Goal: Task Accomplishment & Management: Manage account settings

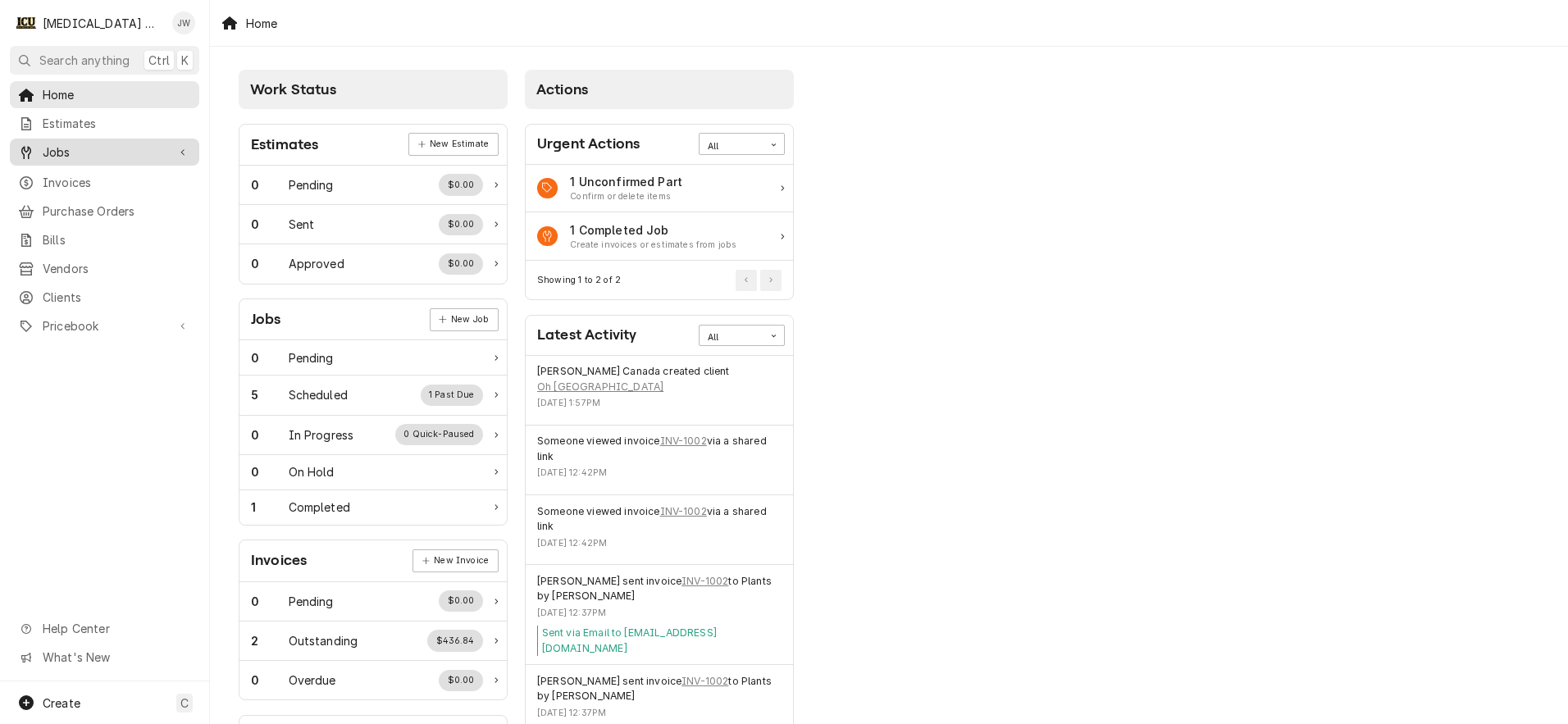
click at [75, 148] on span "Jobs" at bounding box center [104, 152] width 124 height 17
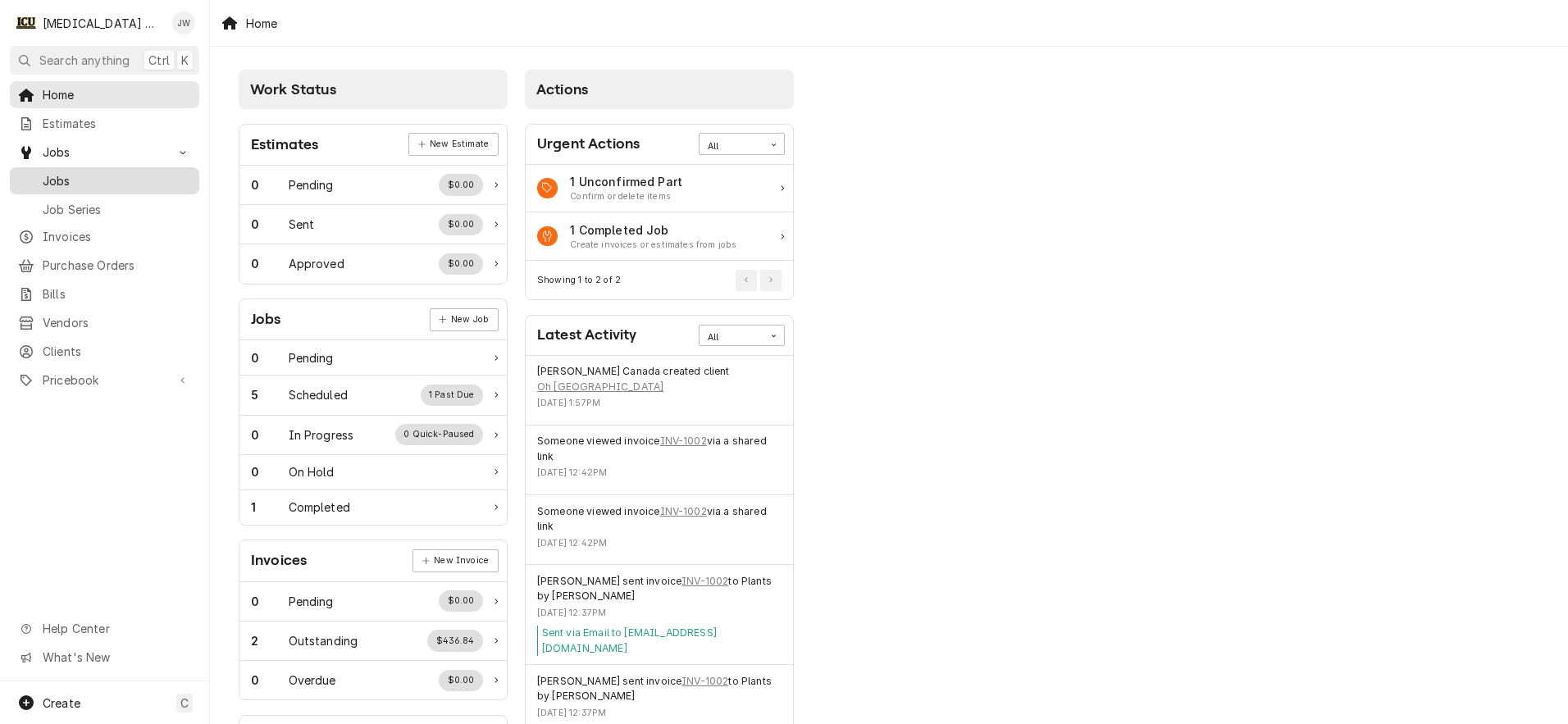
click at [80, 174] on span "Jobs" at bounding box center [116, 181] width 149 height 17
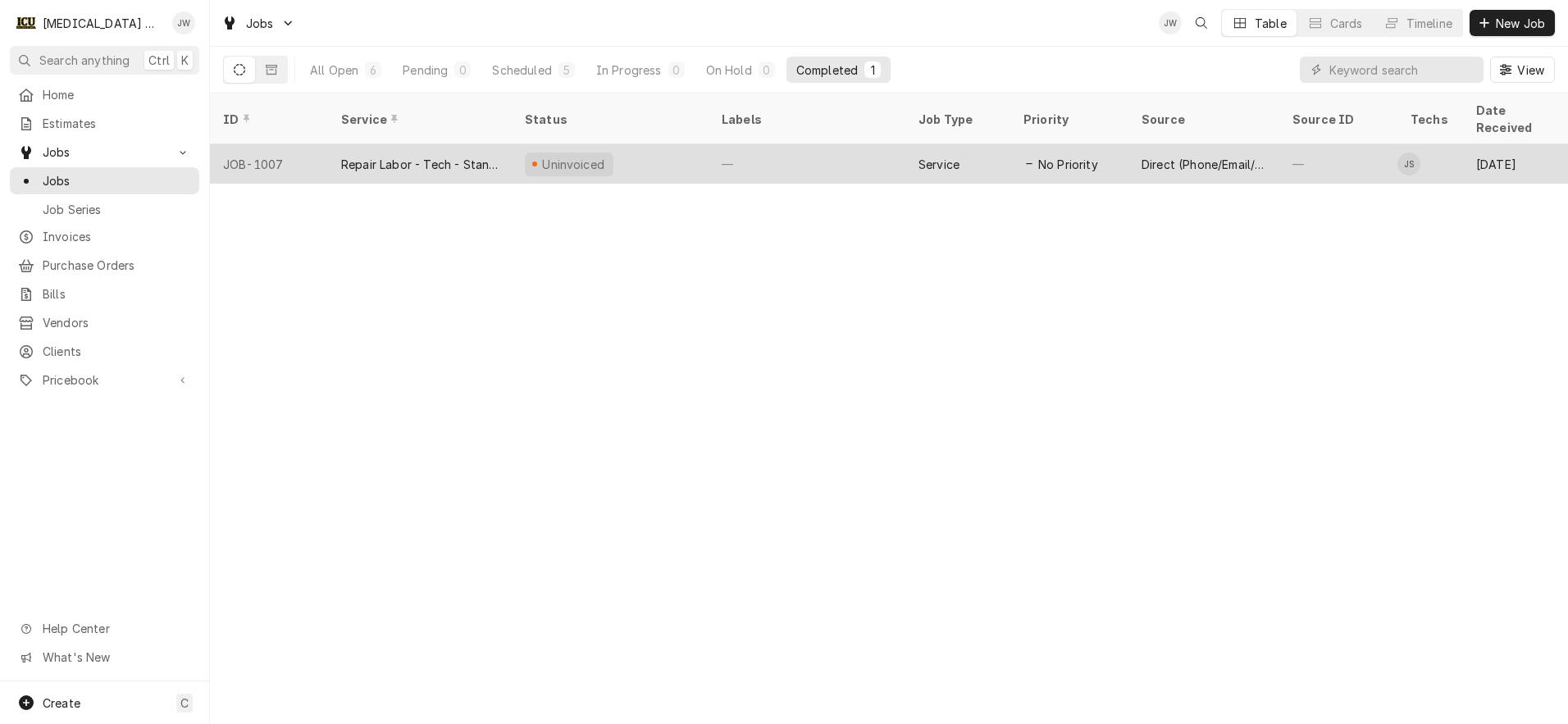
click at [420, 156] on div "Repair Labor - Tech - Standard" at bounding box center [420, 164] width 157 height 17
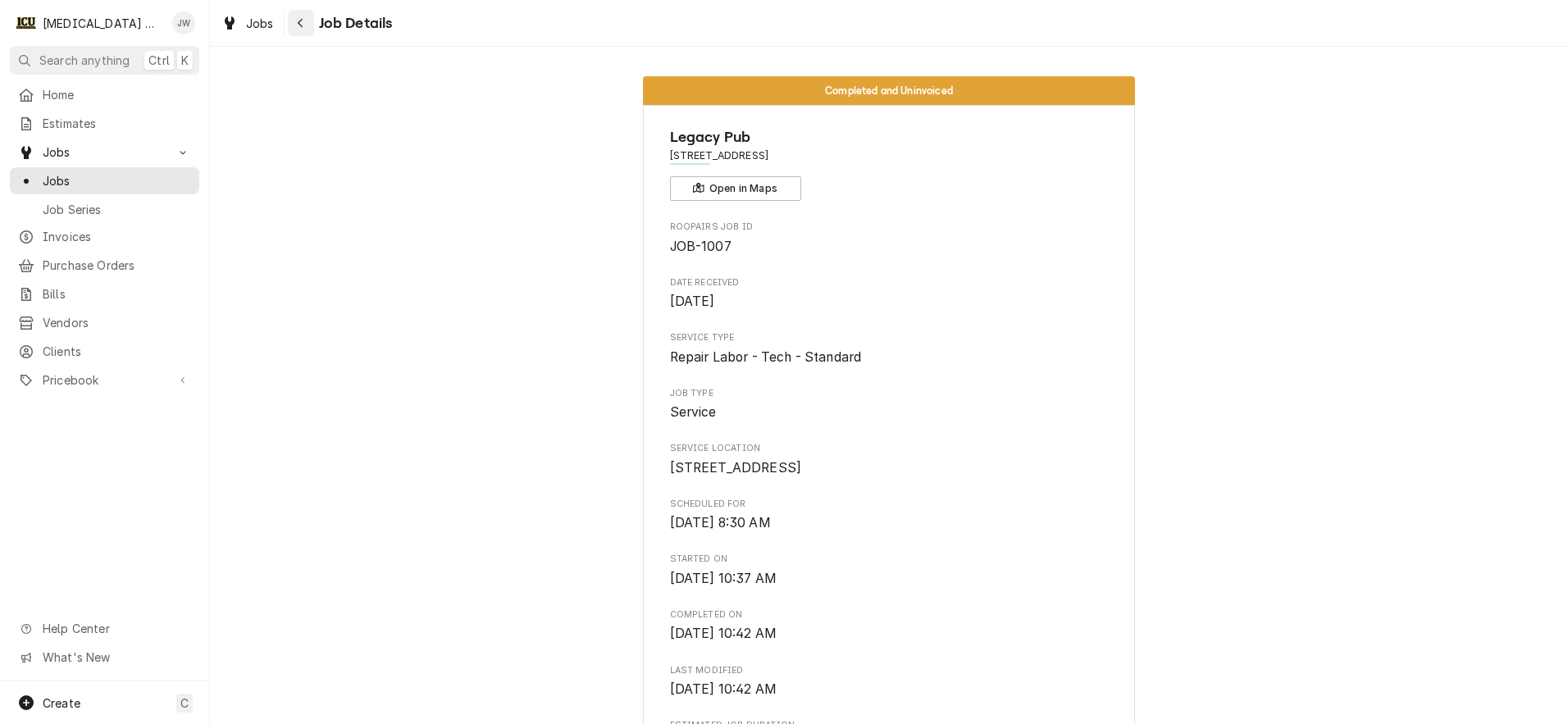
click at [297, 25] on icon "Navigate back" at bounding box center [301, 23] width 8 height 12
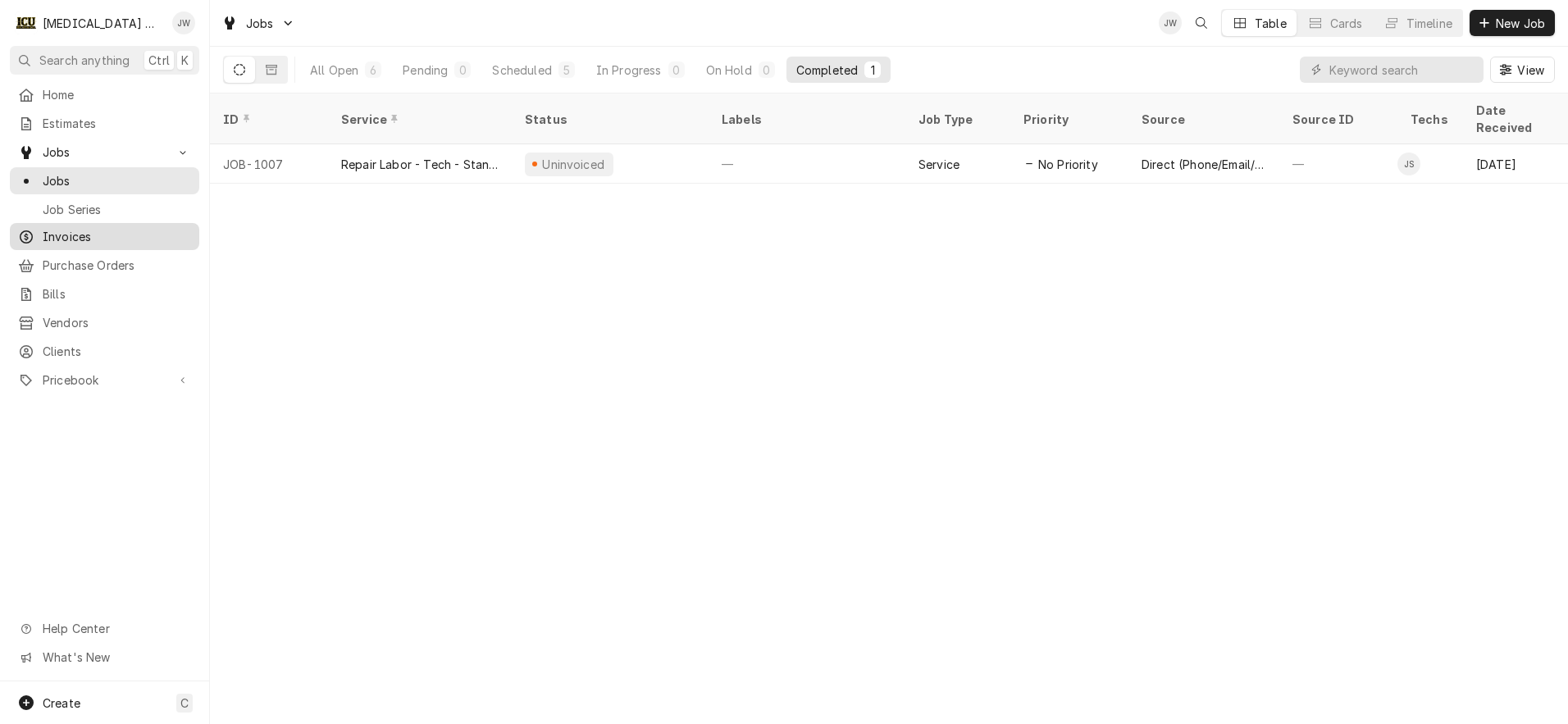
click at [76, 228] on span "Invoices" at bounding box center [116, 236] width 149 height 17
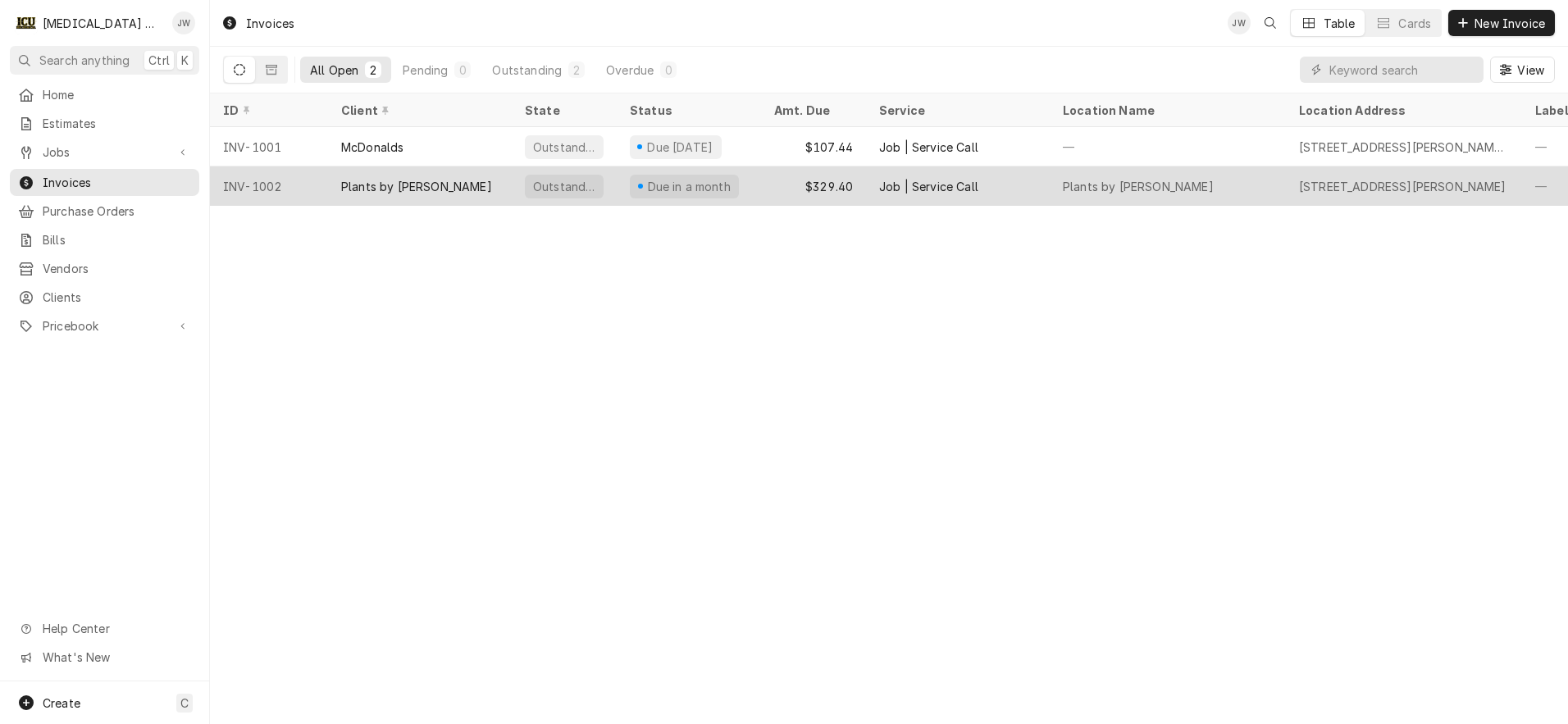
click at [440, 179] on div "Plants by [PERSON_NAME]" at bounding box center [420, 185] width 183 height 39
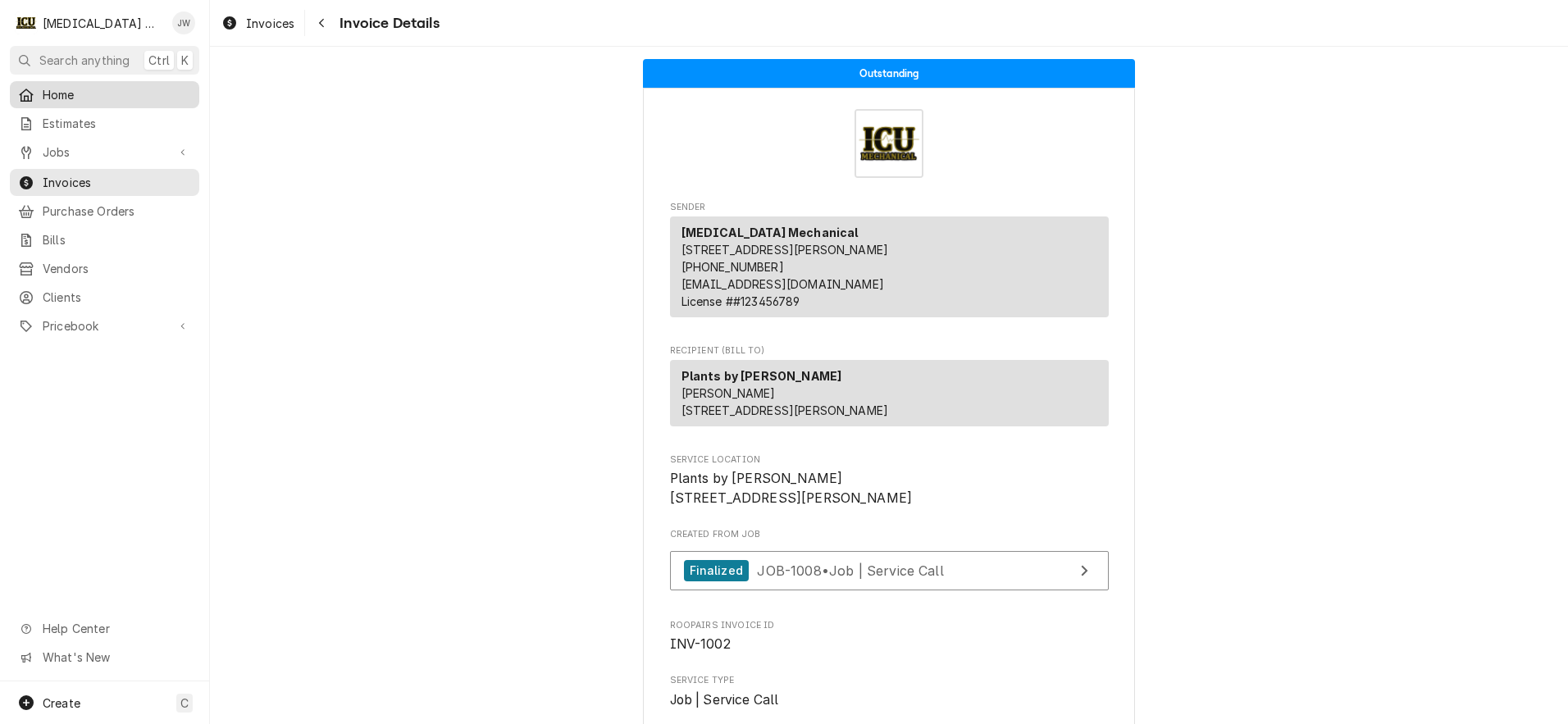
click at [55, 87] on span "Home" at bounding box center [116, 95] width 149 height 17
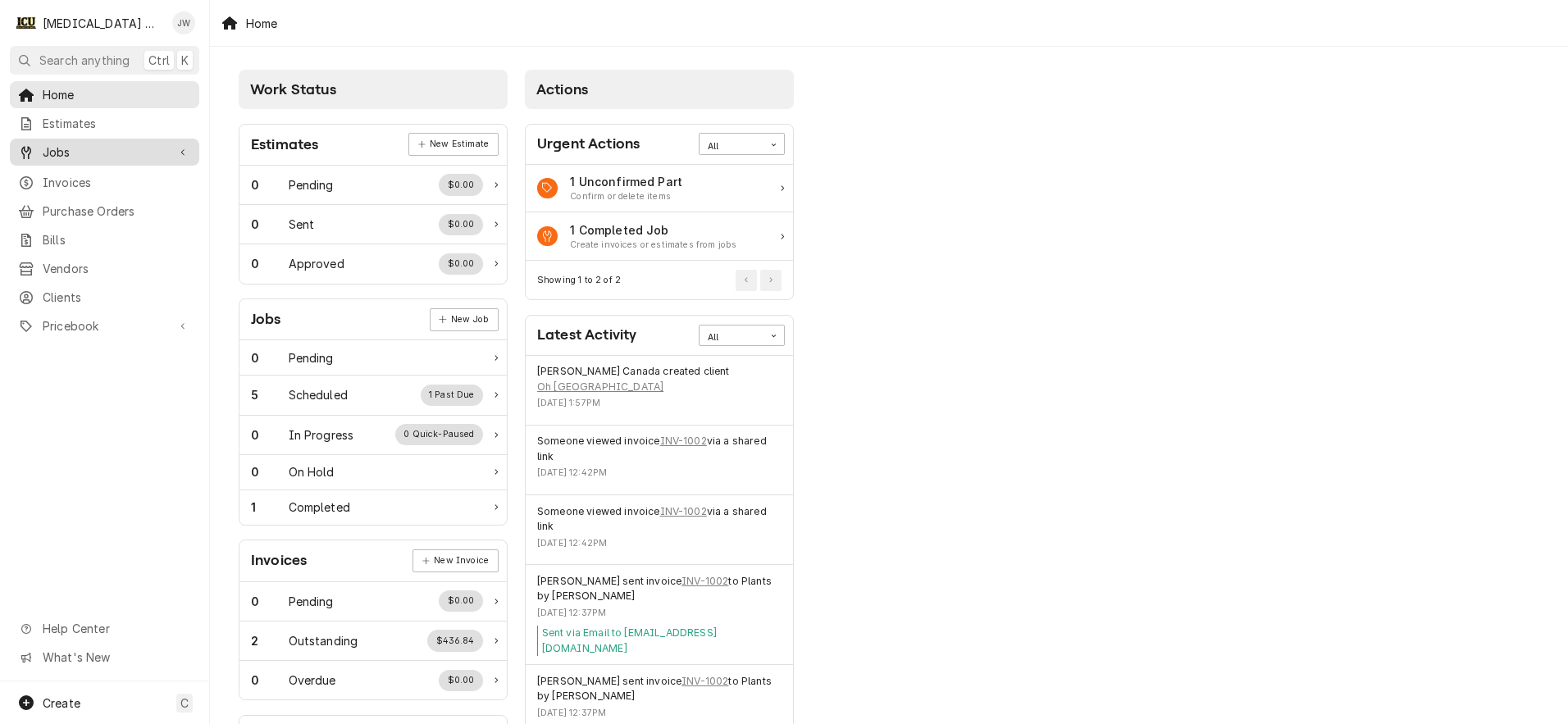
click at [88, 143] on span "Jobs" at bounding box center [104, 152] width 124 height 17
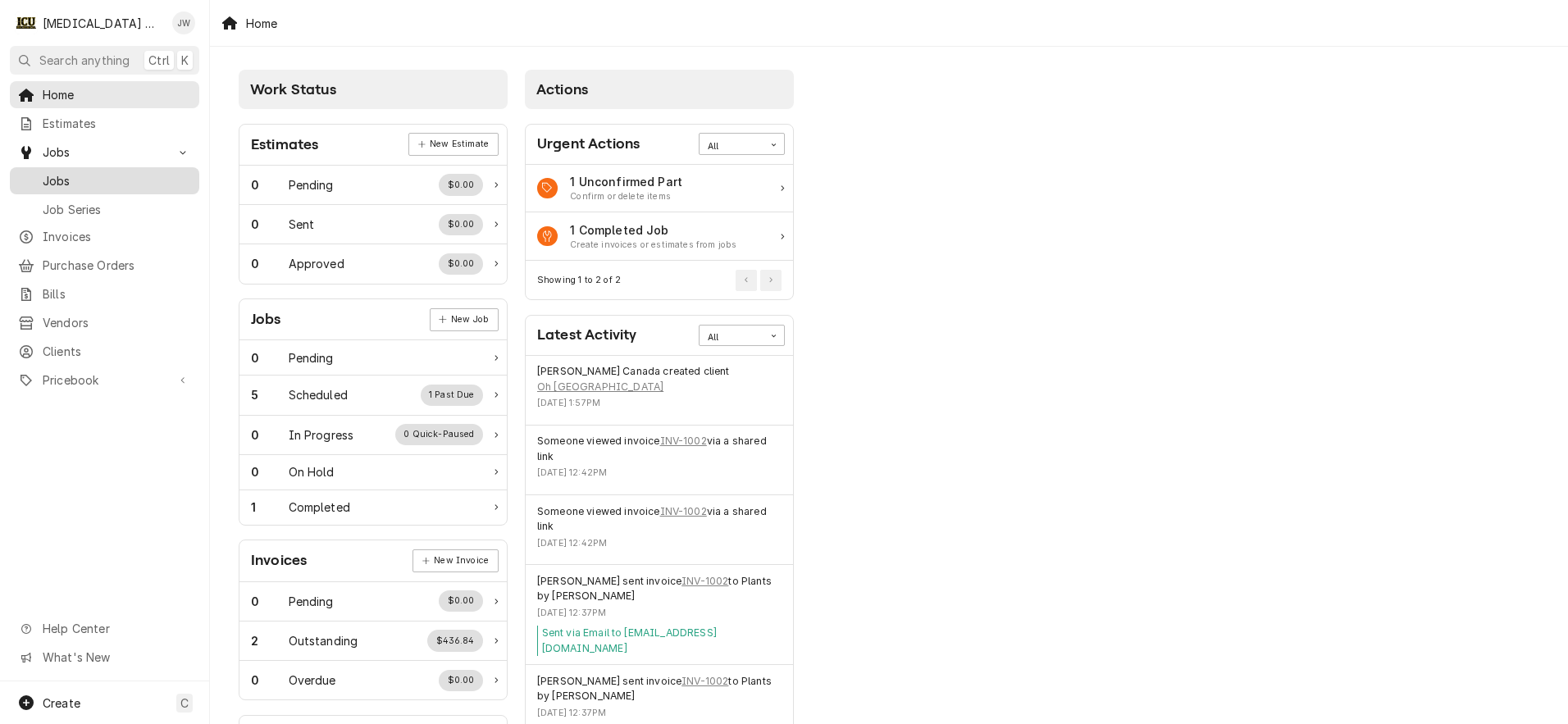
click at [70, 178] on span "Jobs" at bounding box center [116, 181] width 149 height 17
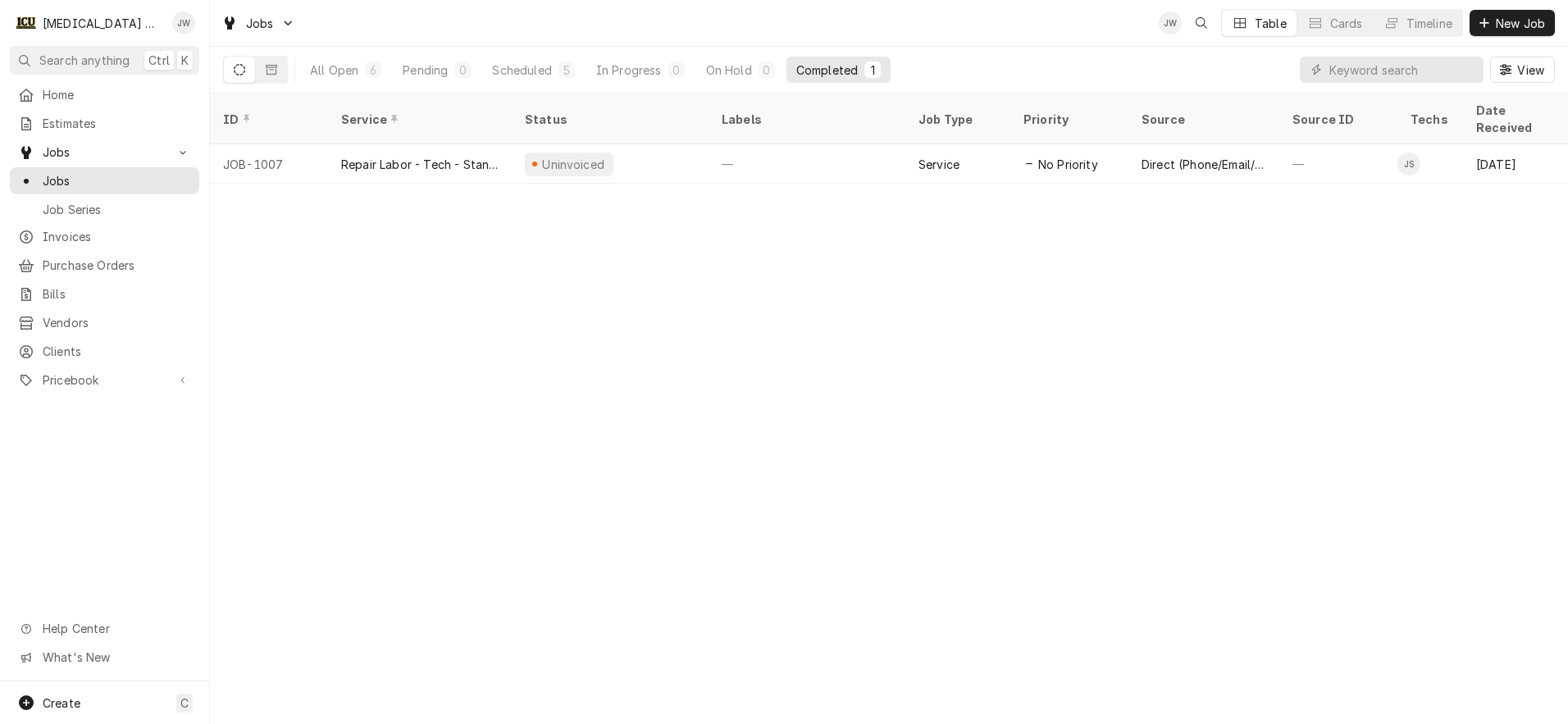
click at [432, 301] on div "ID Service Status Labels Job Type Priority Source Source ID Techs Date Received…" at bounding box center [889, 408] width 1359 height 631
click at [101, 95] on span "Home" at bounding box center [116, 95] width 149 height 17
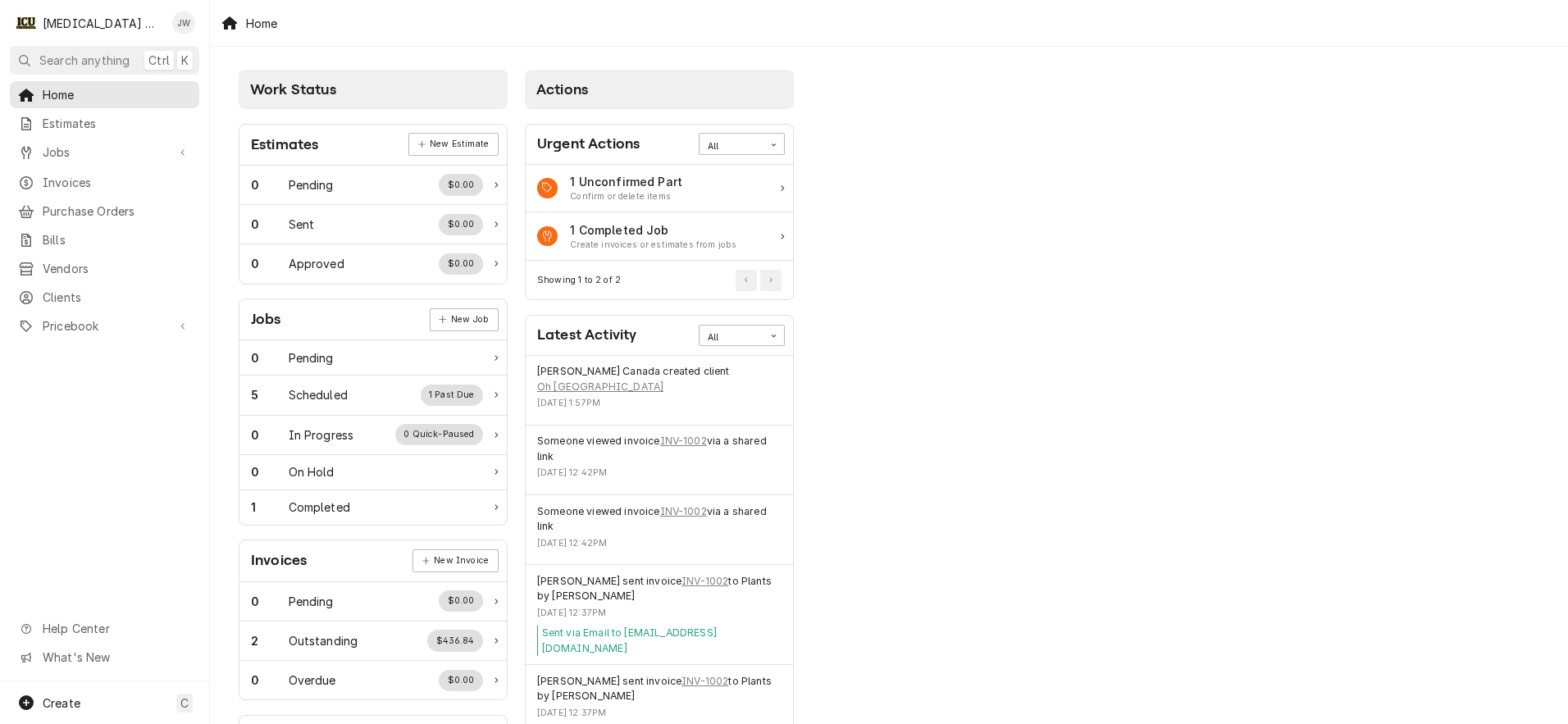
click at [248, 24] on div "Home" at bounding box center [250, 23] width 70 height 27
click at [229, 24] on div "Home" at bounding box center [250, 23] width 70 height 27
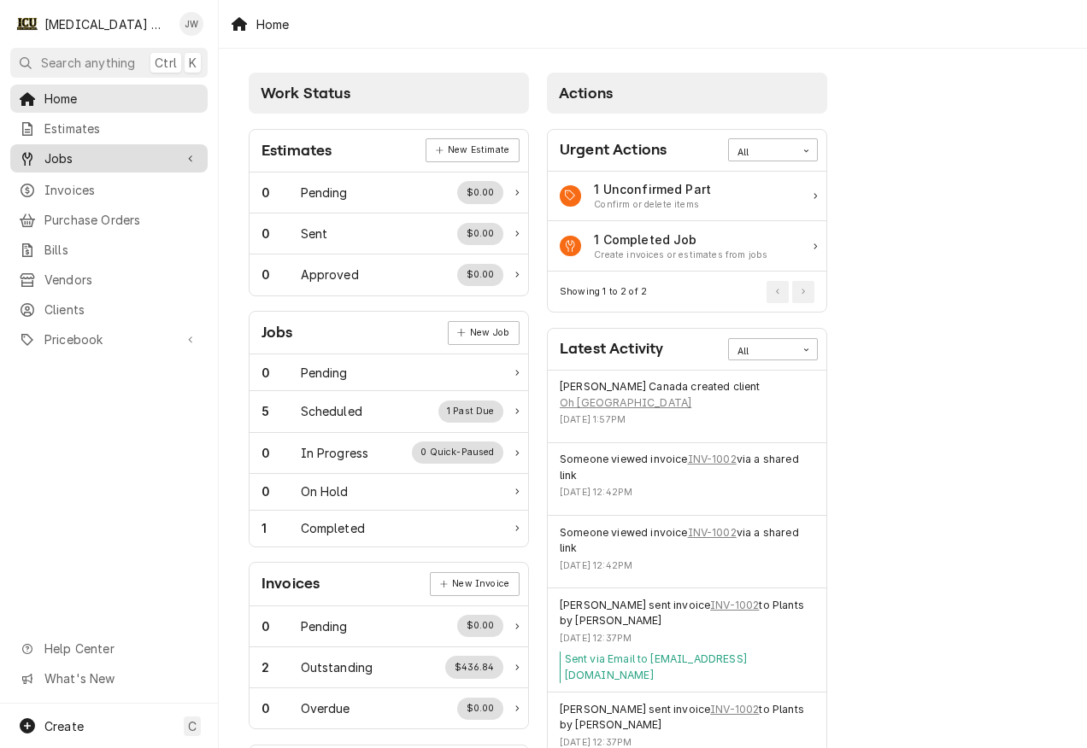
click at [83, 155] on span "Jobs" at bounding box center [108, 158] width 129 height 18
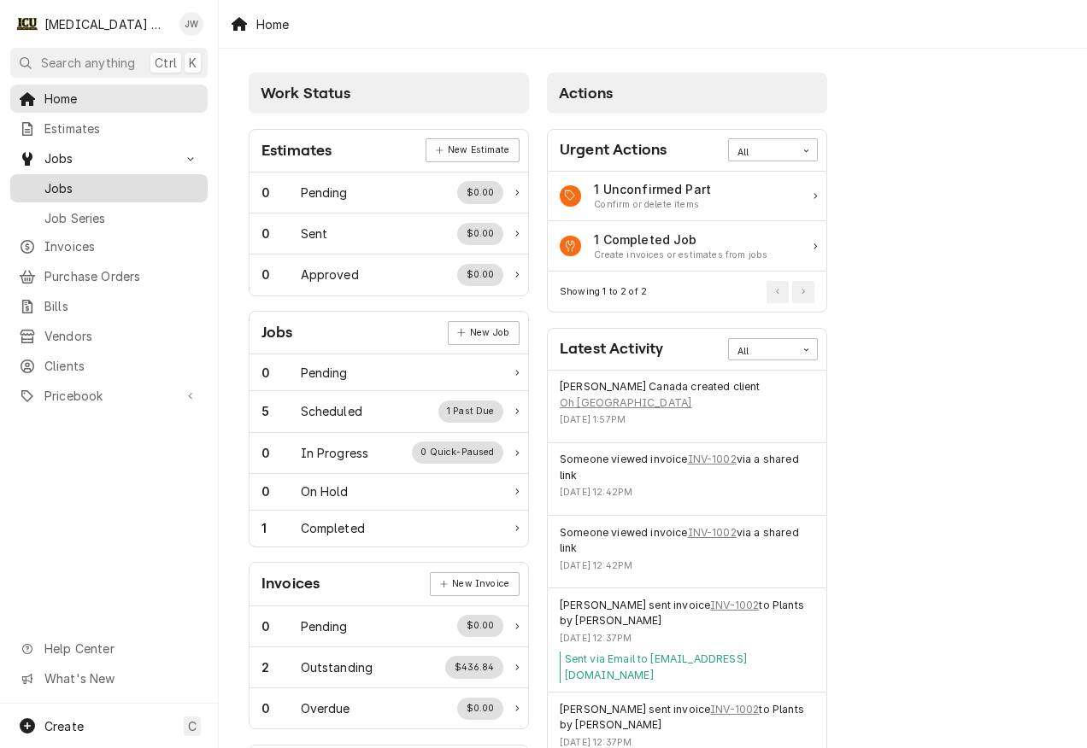
click at [103, 185] on span "Jobs" at bounding box center [121, 188] width 155 height 18
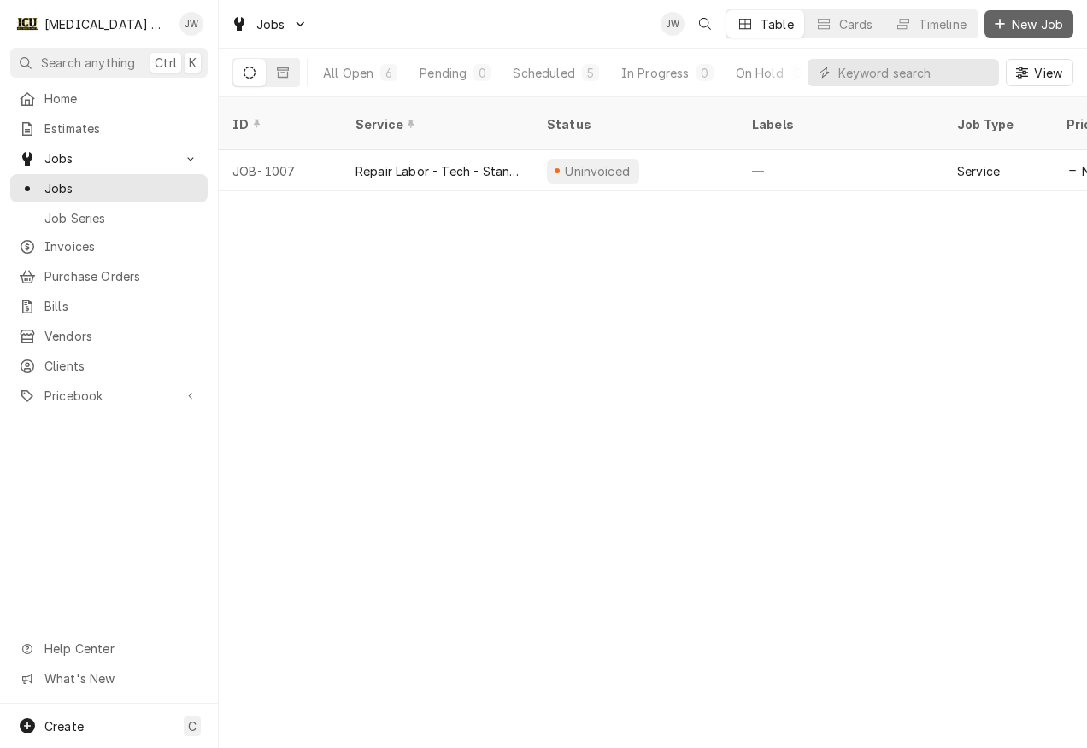
click at [1031, 22] on span "New Job" at bounding box center [1037, 24] width 58 height 18
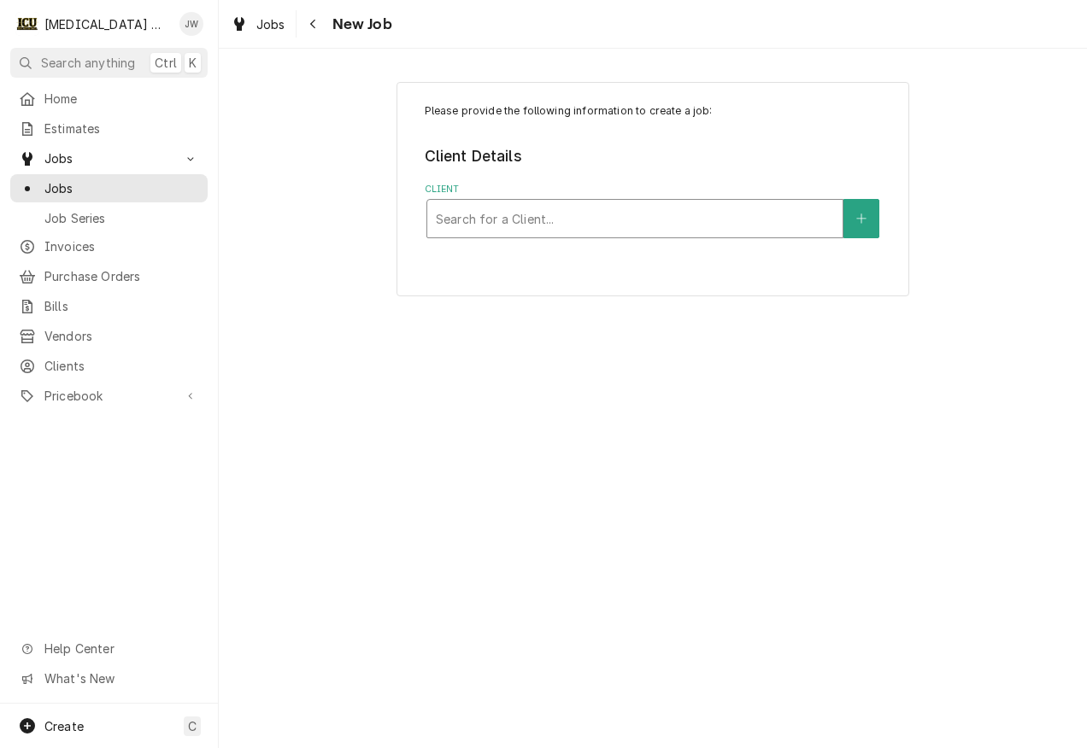
click at [594, 218] on div "Client" at bounding box center [635, 218] width 398 height 31
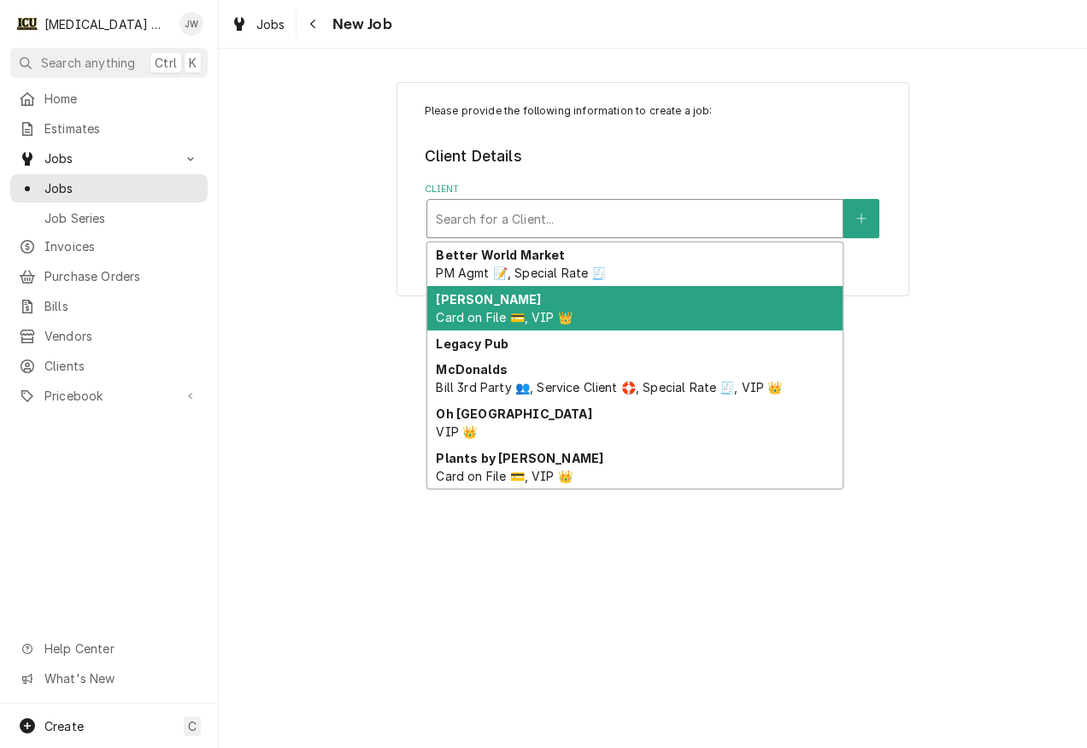
click at [505, 300] on strong "[PERSON_NAME]" at bounding box center [488, 299] width 105 height 15
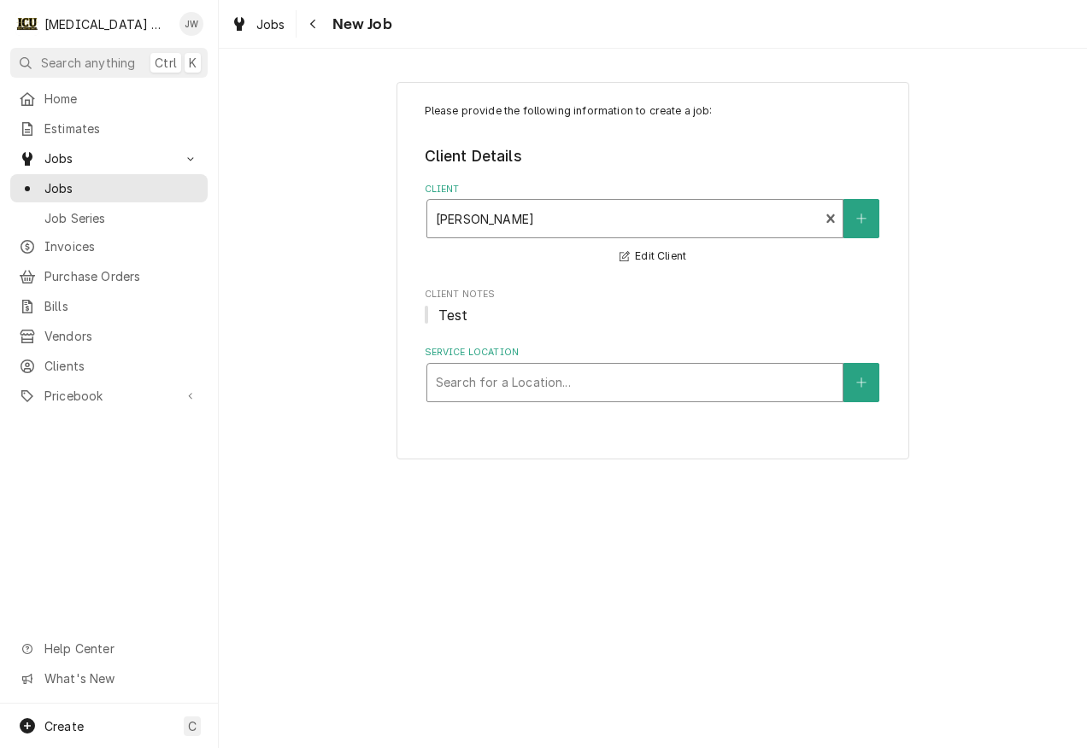
click at [528, 388] on div "Service Location" at bounding box center [635, 382] width 398 height 31
click at [471, 323] on span "Test" at bounding box center [653, 315] width 457 height 21
click at [530, 386] on div "Service Location" at bounding box center [635, 382] width 398 height 31
click at [617, 434] on span "No Locations Found. Click "+" to add one." at bounding box center [634, 430] width 122 height 32
click at [863, 377] on icon "Create New Location" at bounding box center [861, 383] width 10 height 12
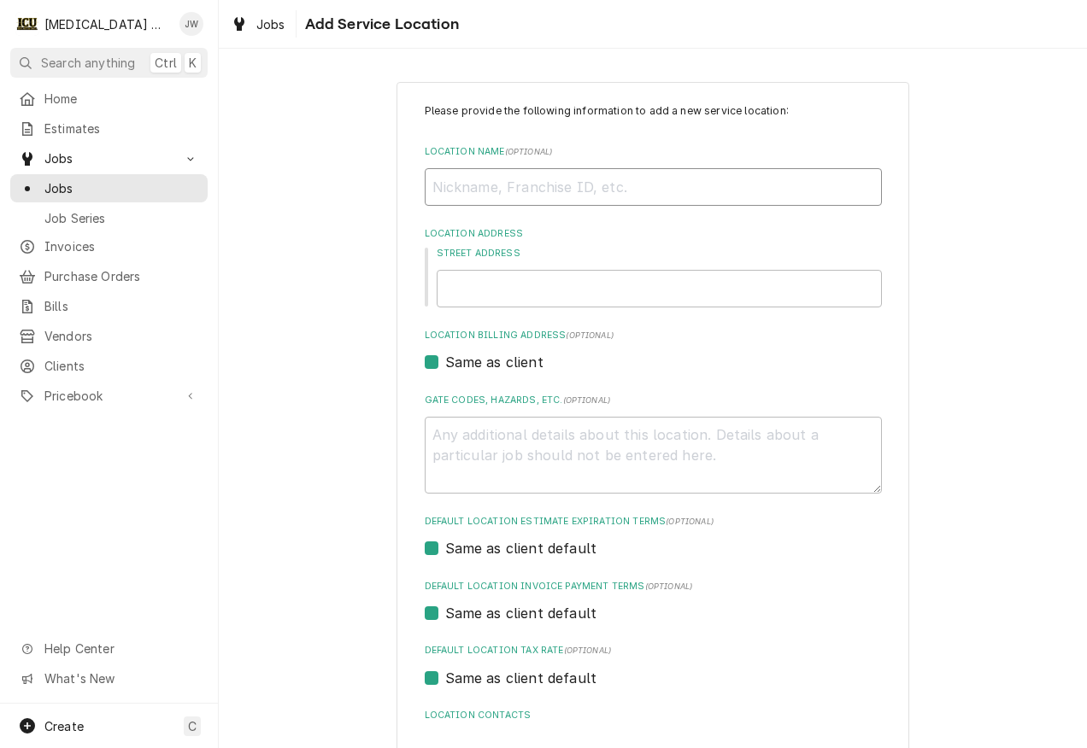
click at [491, 189] on input "Location Name ( optional )" at bounding box center [653, 187] width 457 height 38
type input "[PERSON_NAME]"
type input "7814 W 700 S"
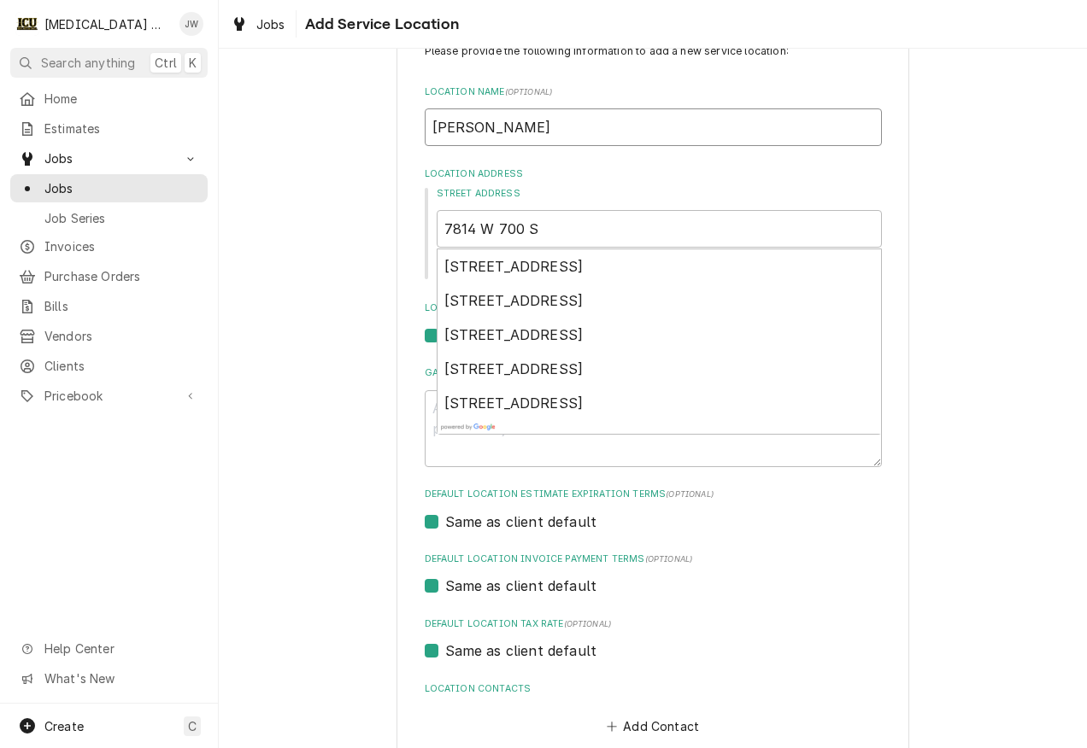
scroll to position [85, 0]
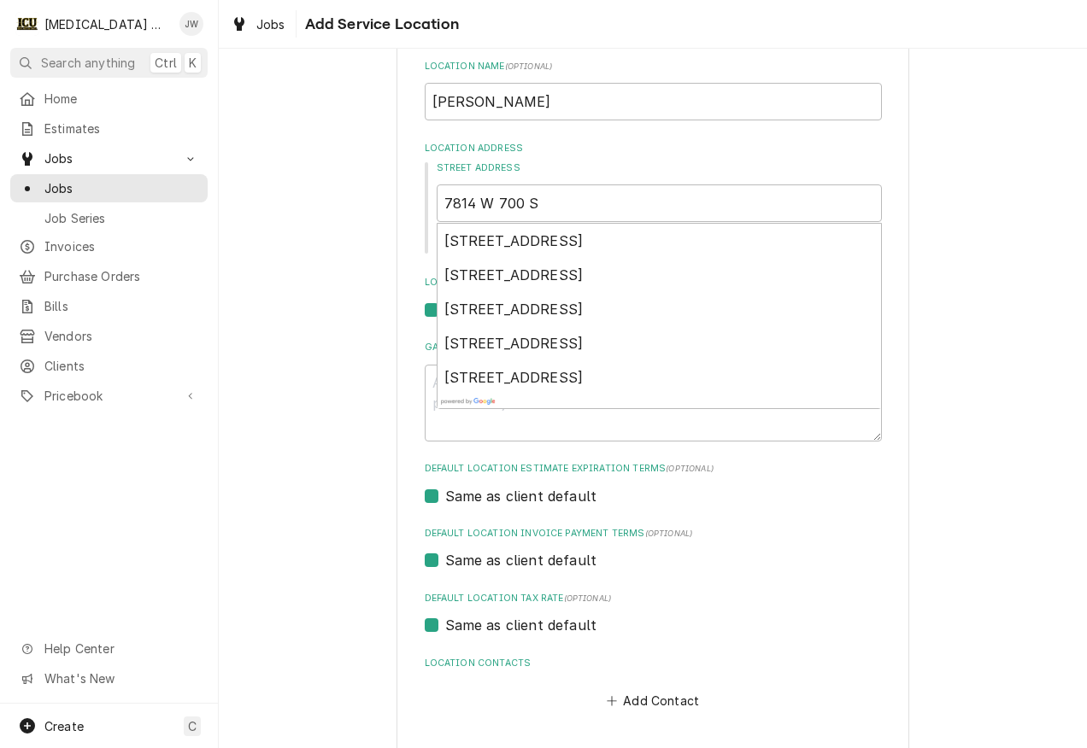
click at [769, 553] on div "Same as client default" at bounding box center [653, 560] width 457 height 21
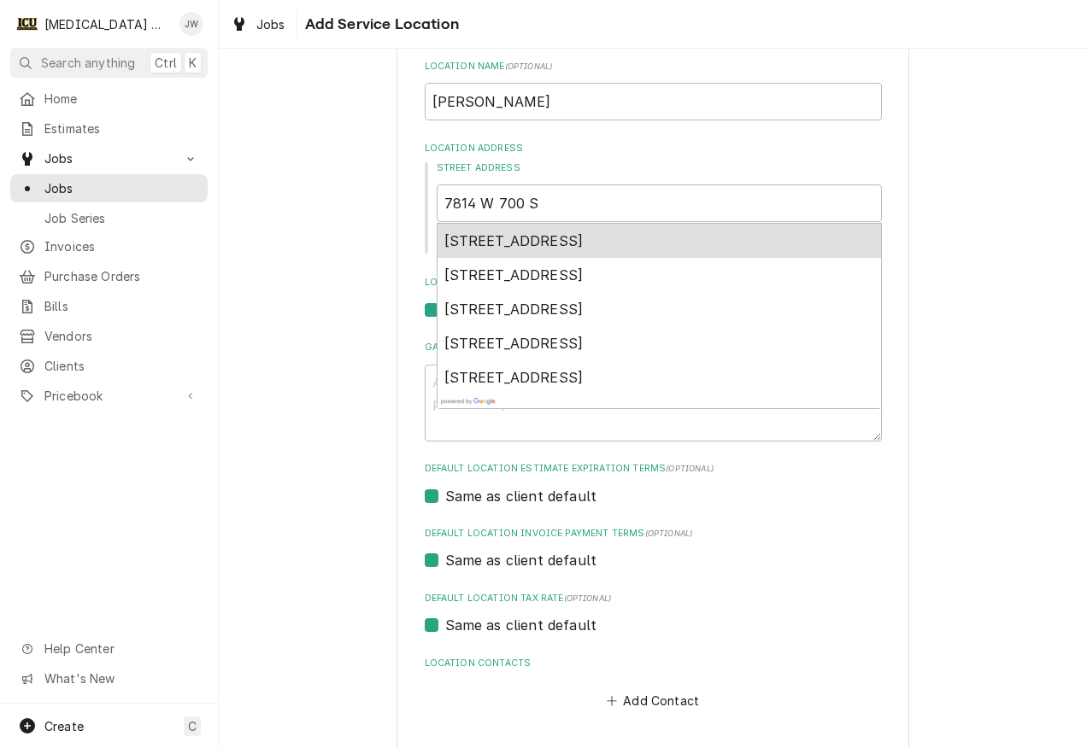
click at [565, 239] on span "7814 W 700 S, West Point, IN, USA" at bounding box center [513, 240] width 139 height 17
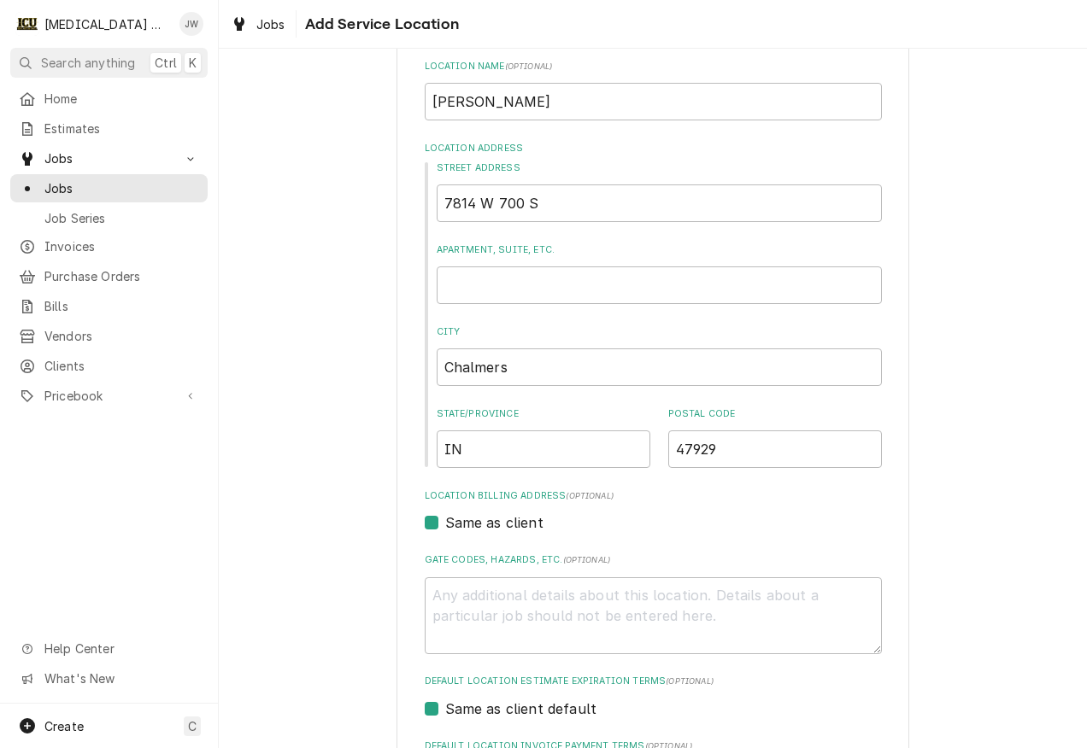
scroll to position [171, 0]
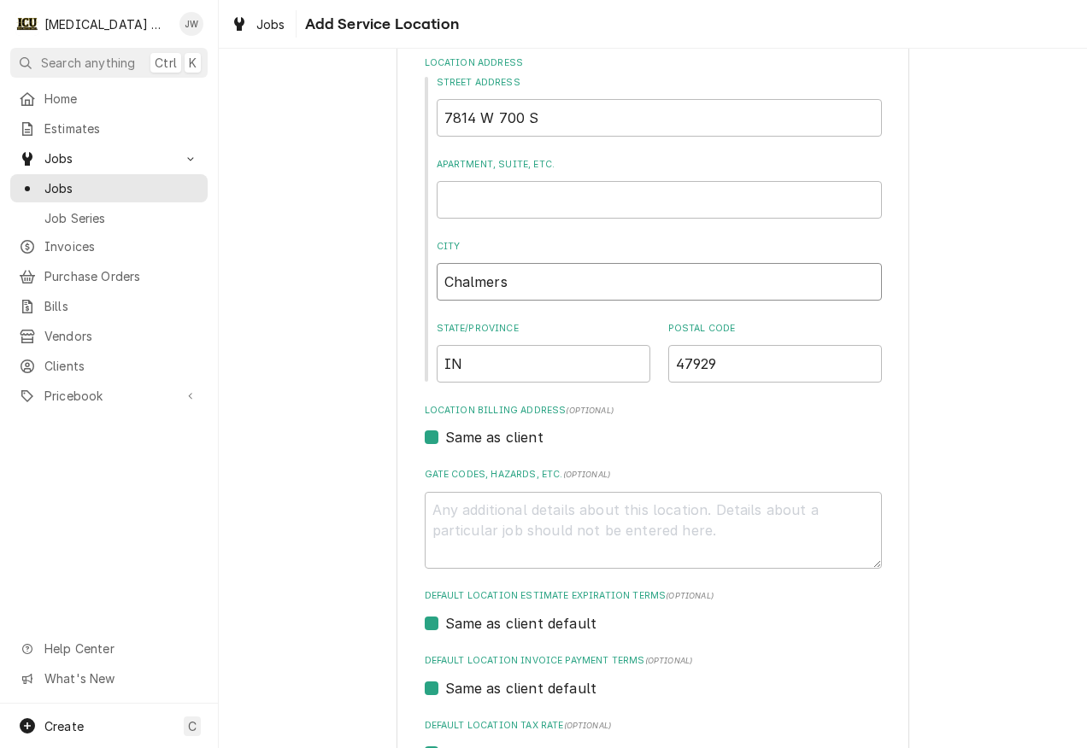
drag, startPoint x: 541, startPoint y: 275, endPoint x: 425, endPoint y: 297, distance: 118.3
click at [425, 297] on div "Street Address 7814 W 700 S Apartment, Suite, etc. City Chalmers State/Province…" at bounding box center [653, 229] width 457 height 307
type textarea "x"
type input "W"
type textarea "x"
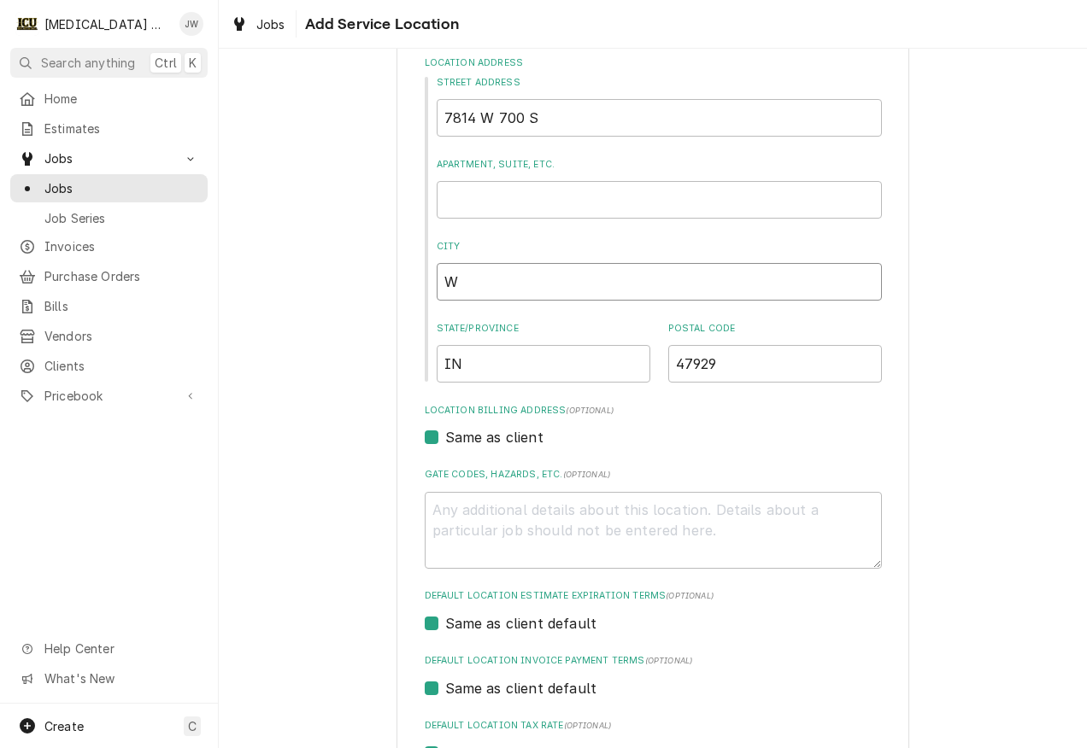
type input "We"
type textarea "x"
type input "Wes"
type textarea "x"
type input "Westpoint"
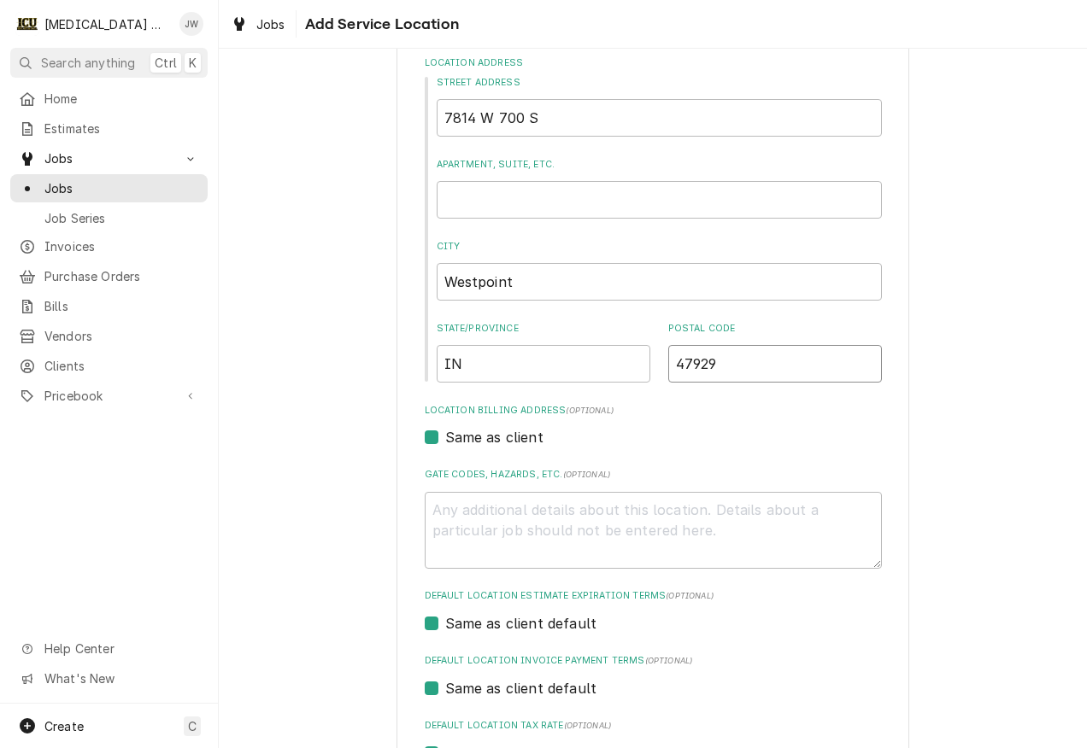
type textarea "x"
type input "4"
type textarea "x"
type input "47"
type textarea "x"
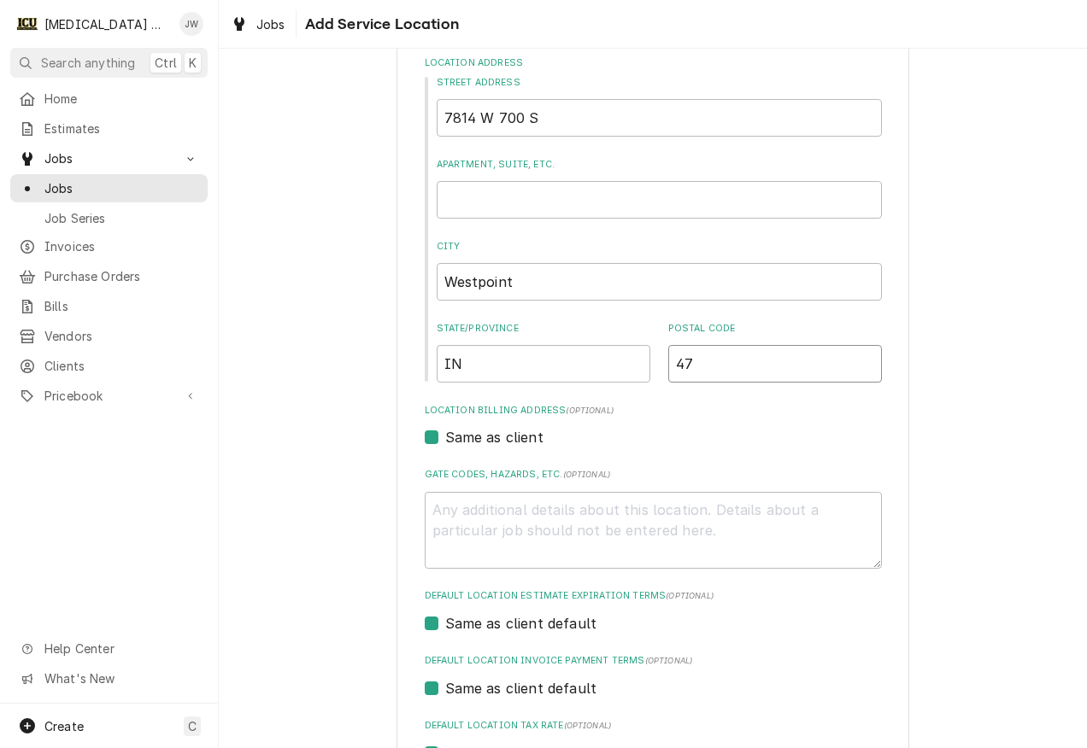
type input "479"
type textarea "x"
type input "4799"
type textarea "x"
type input "47992"
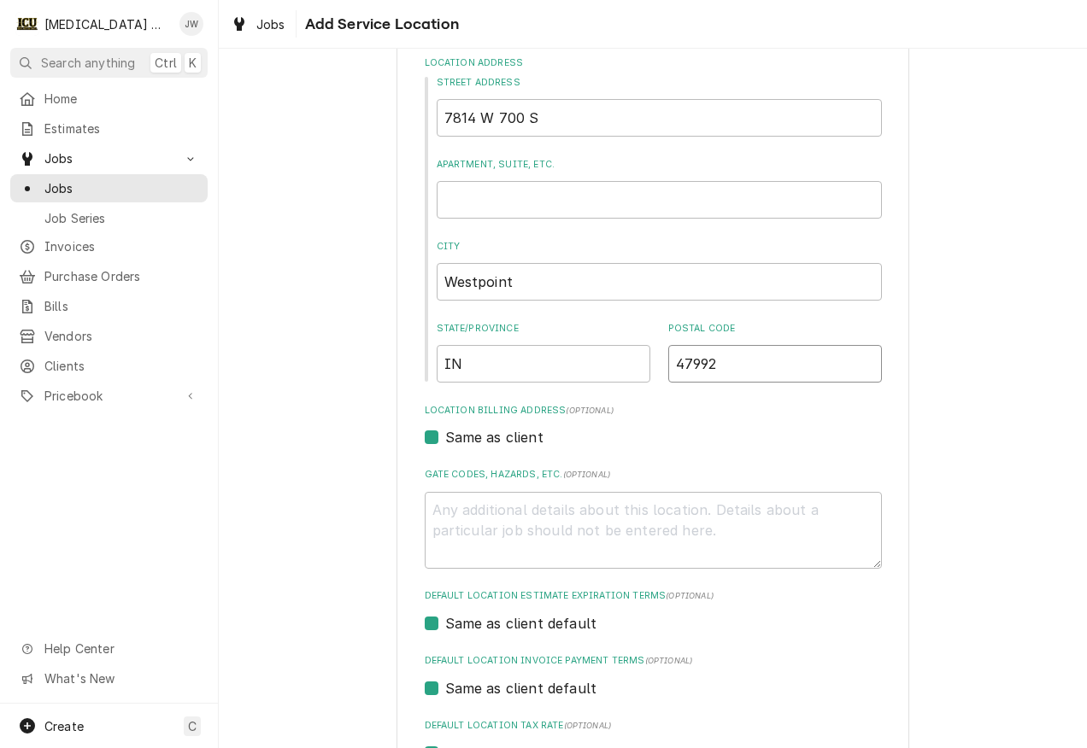
type textarea "x"
type input "47992"
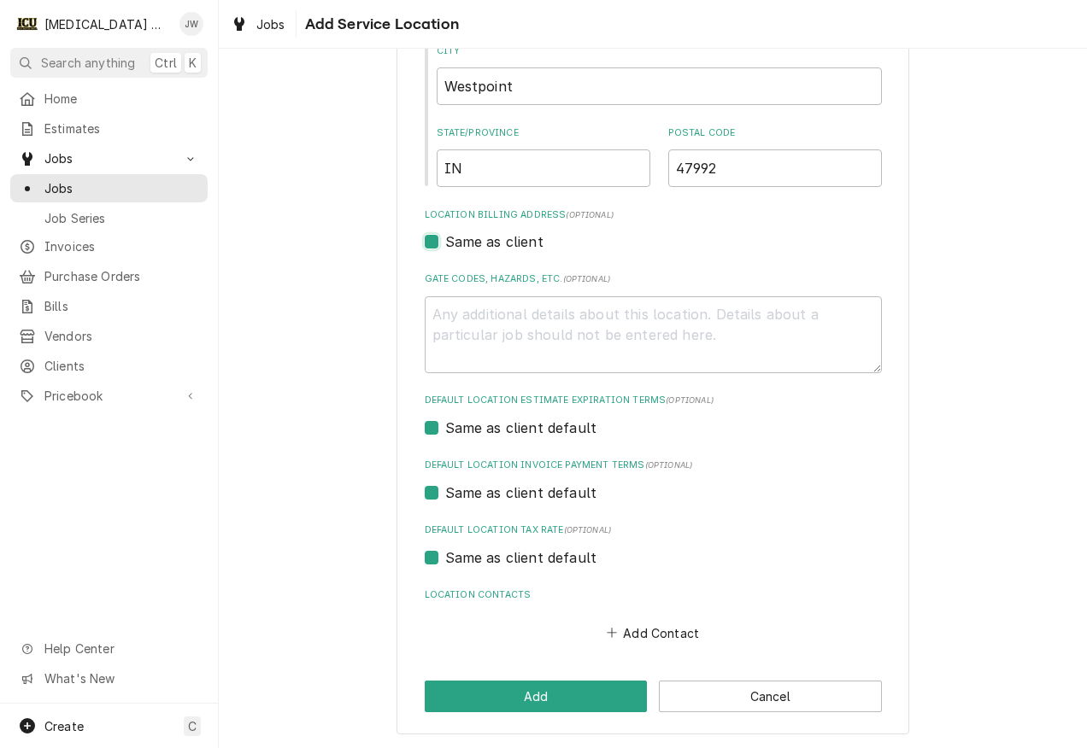
scroll to position [367, 0]
click at [557, 690] on button "Add" at bounding box center [536, 696] width 223 height 32
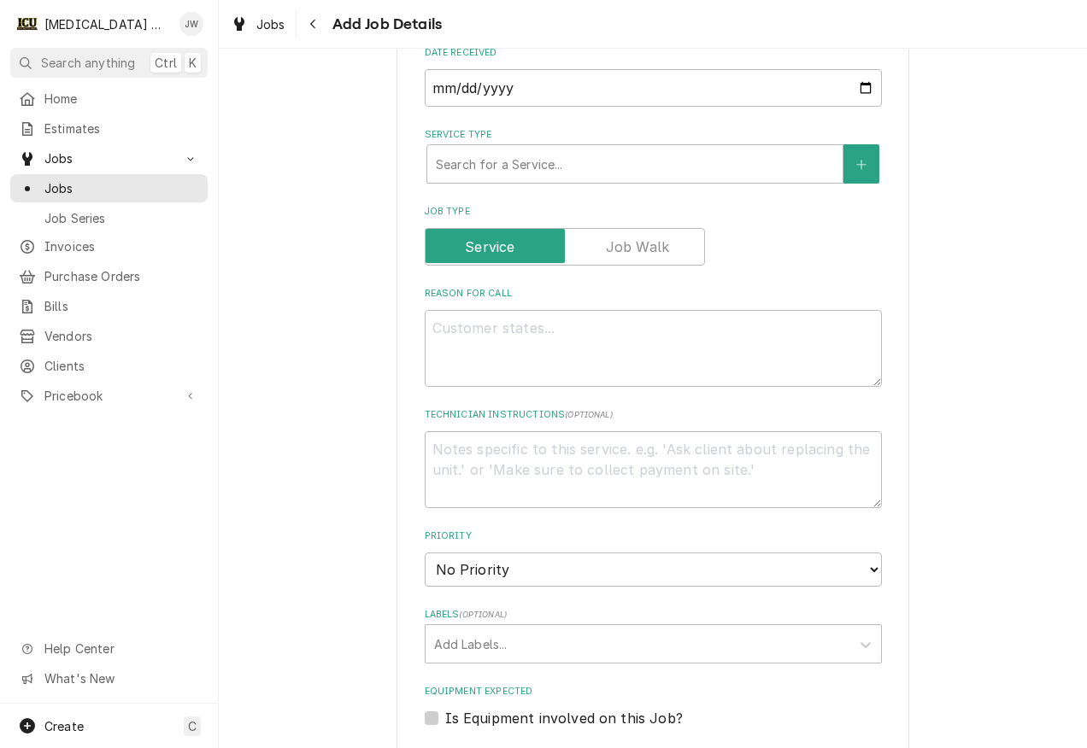
scroll to position [513, 0]
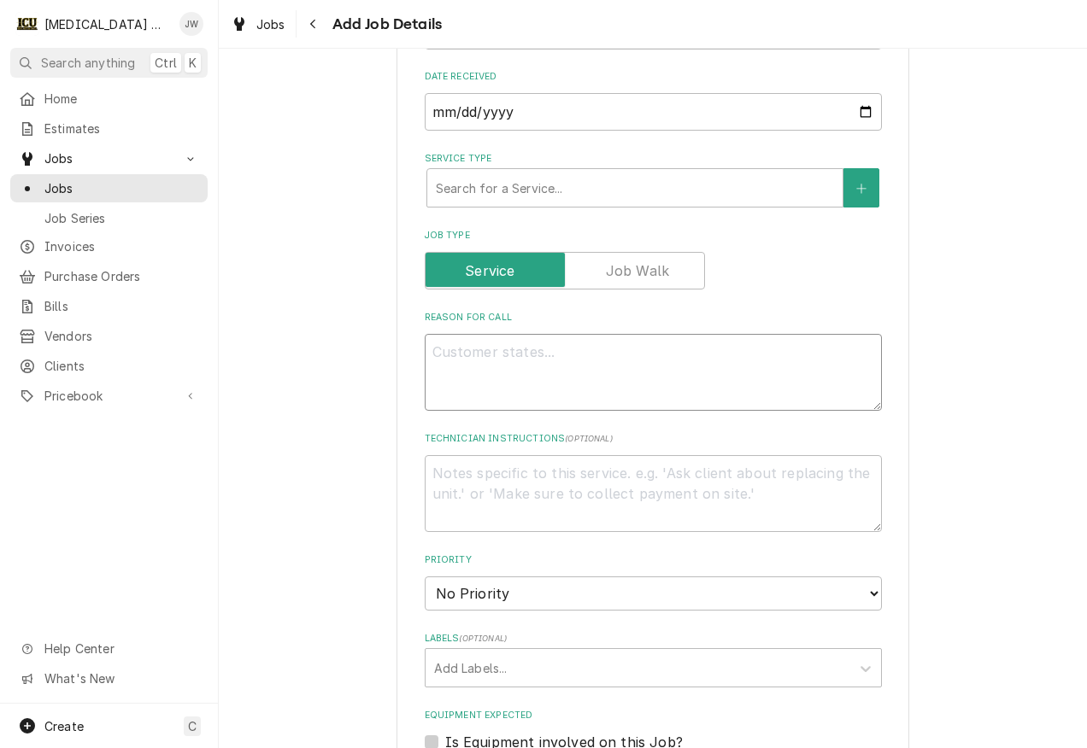
drag, startPoint x: 489, startPoint y: 366, endPoint x: 518, endPoint y: 366, distance: 29.1
click at [489, 366] on textarea "Reason For Call" at bounding box center [653, 372] width 457 height 77
type textarea "x"
type textarea "R"
type textarea "x"
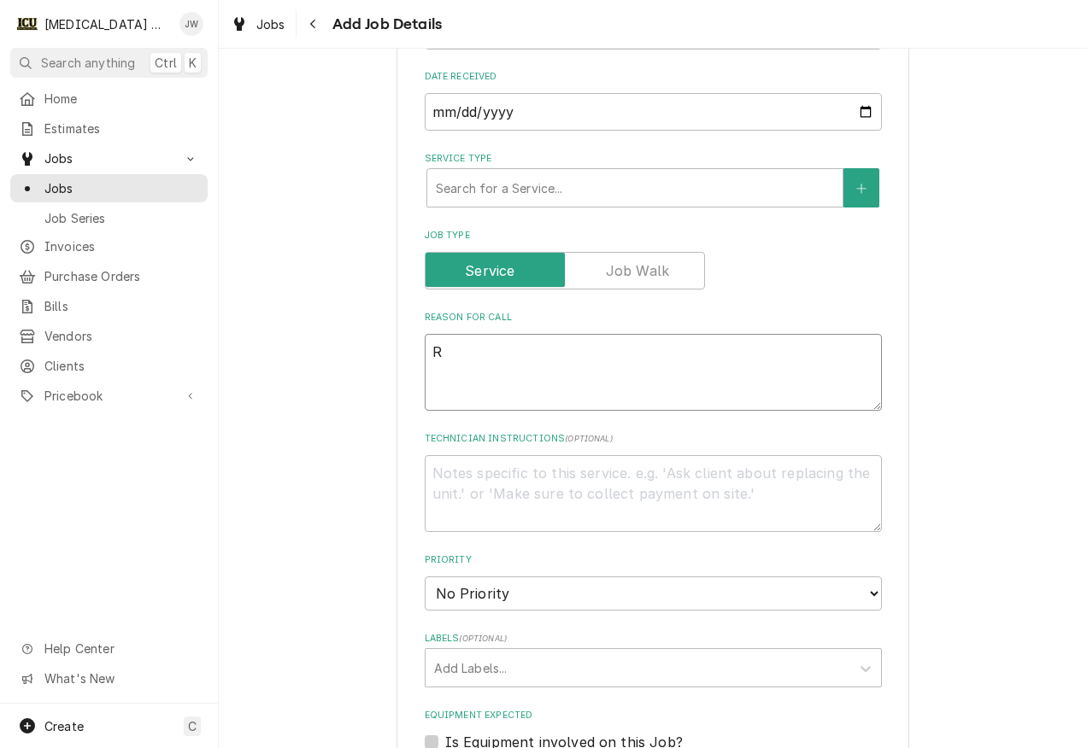
type textarea "Re"
type textarea "x"
type textarea "Ref"
type textarea "x"
type textarea "Refr"
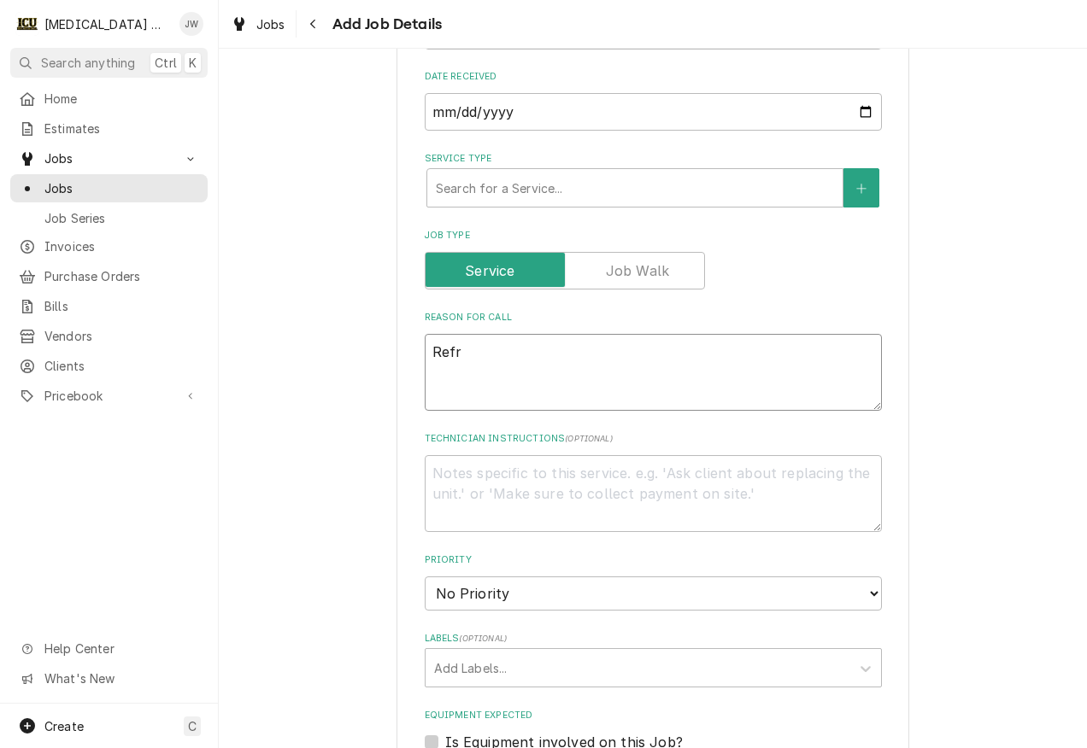
type textarea "x"
type textarea "Refri"
type textarea "x"
type textarea "Refrig"
type textarea "x"
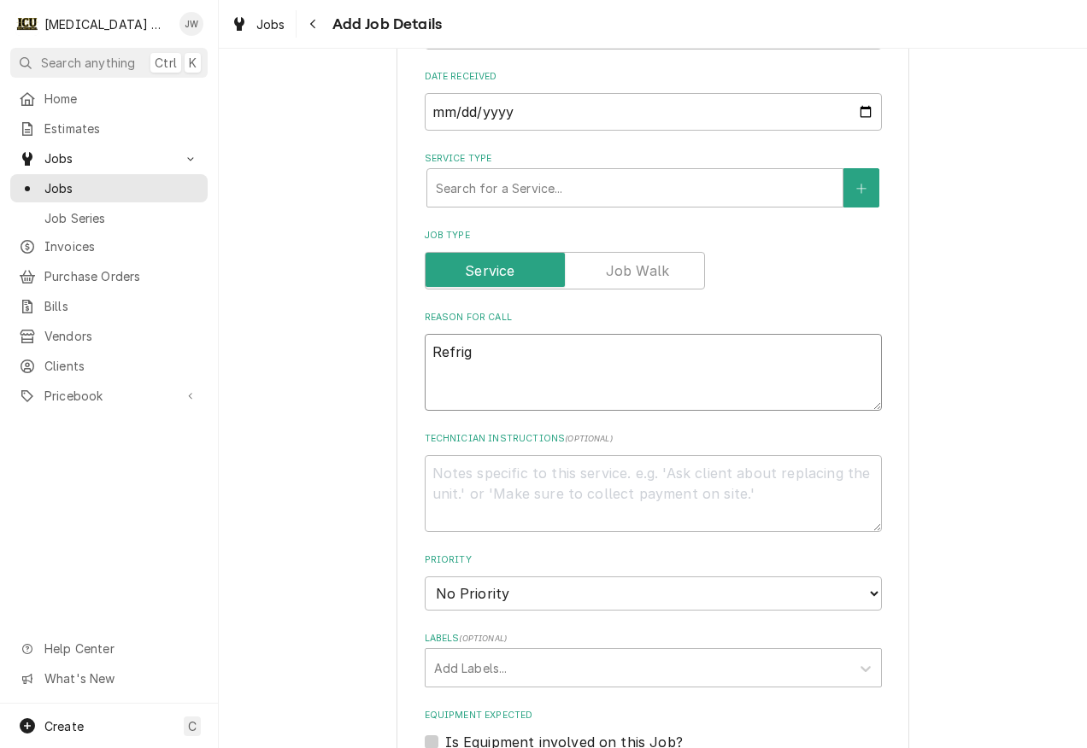
type textarea "Refrige"
type textarea "x"
type textarea "Refriger"
type textarea "x"
type textarea "Refrigera"
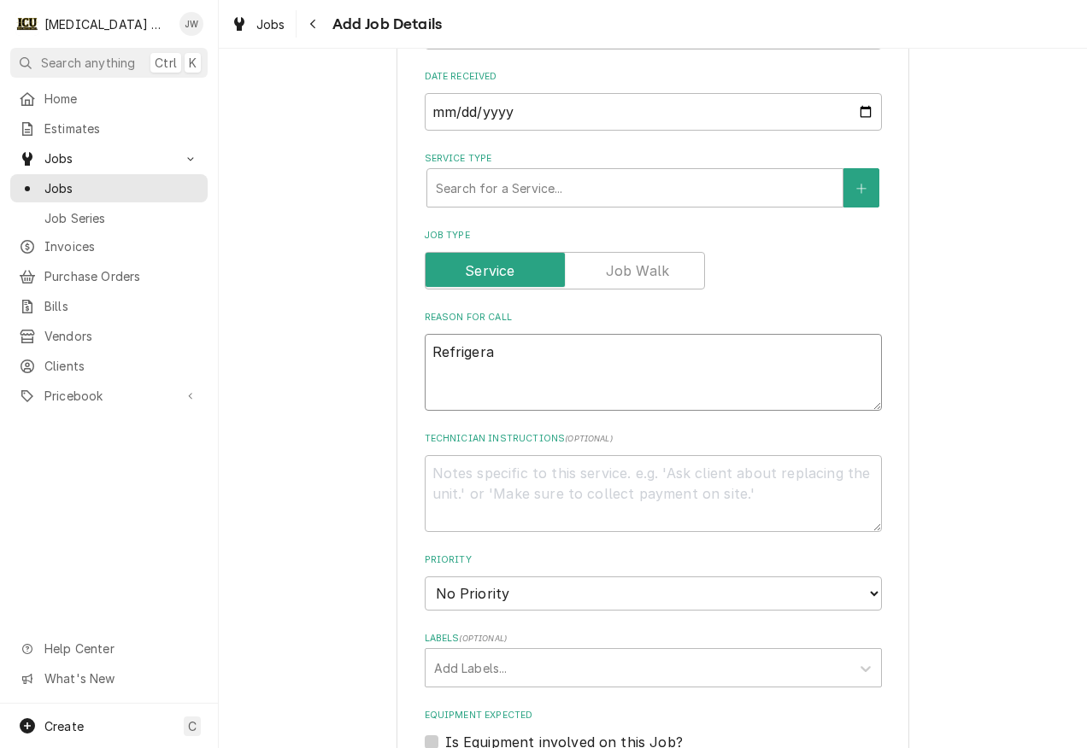
type textarea "x"
type textarea "Refrigerat"
type textarea "x"
type textarea "Refrigerati"
type textarea "x"
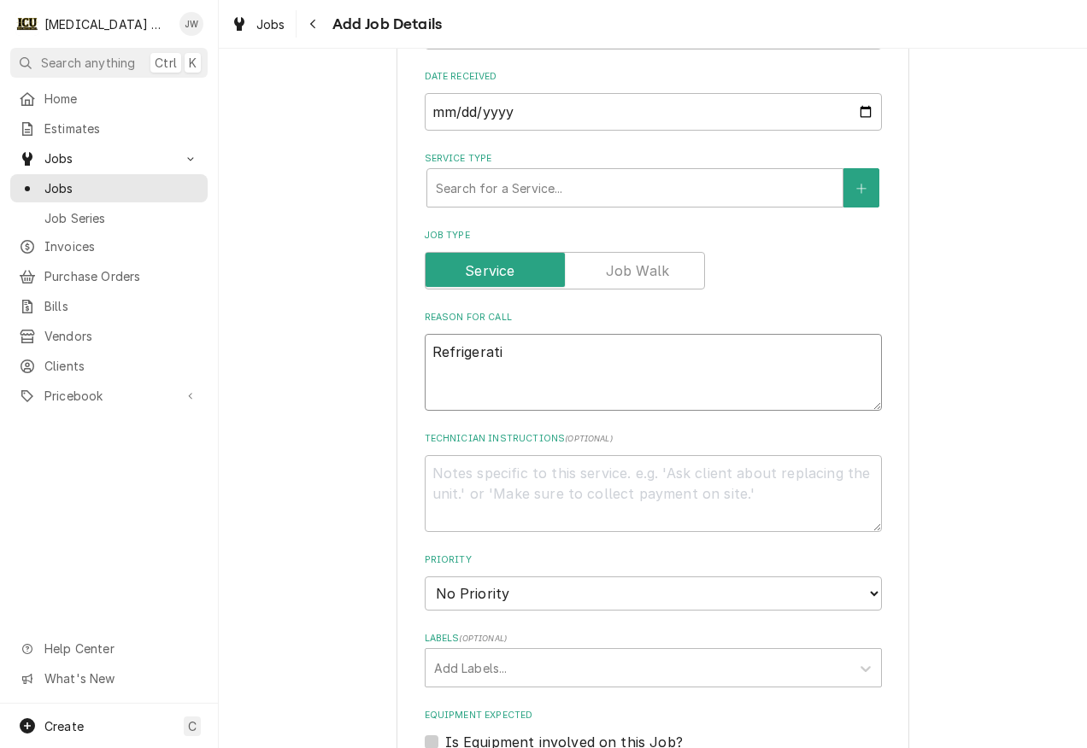
type textarea "Refrigeratio"
type textarea "x"
type textarea "Refrigerati"
type textarea "x"
type textarea "Refrigerat"
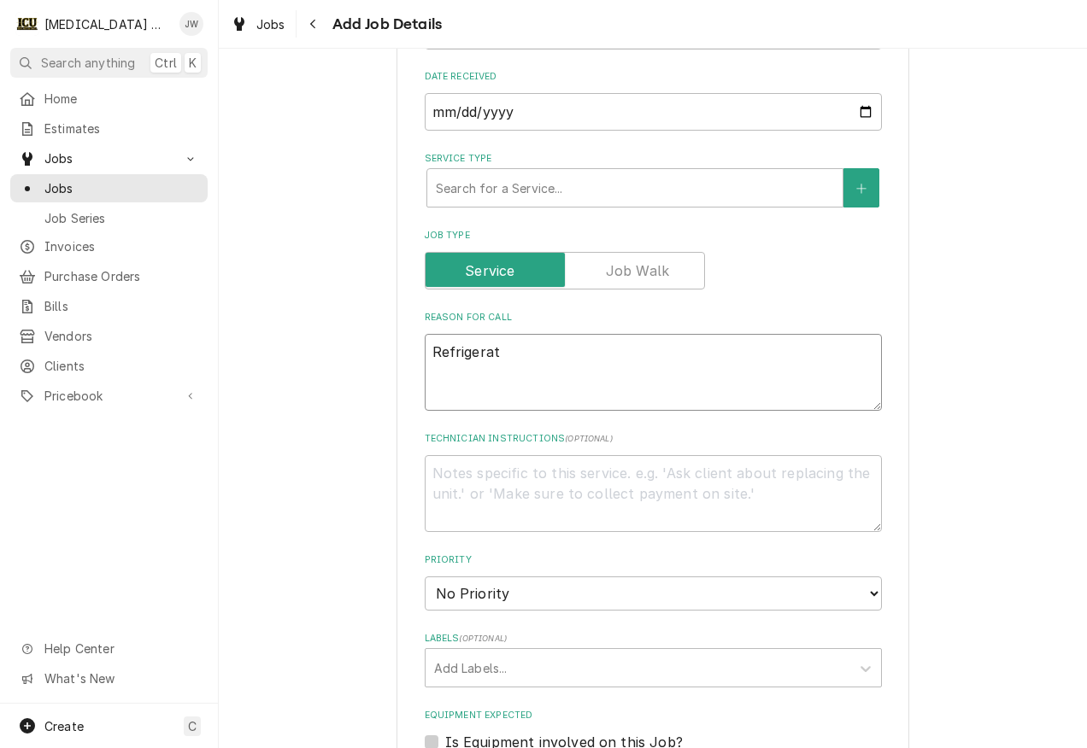
type textarea "x"
type textarea "Refrigerato"
type textarea "x"
type textarea "Refrigerator"
type textarea "x"
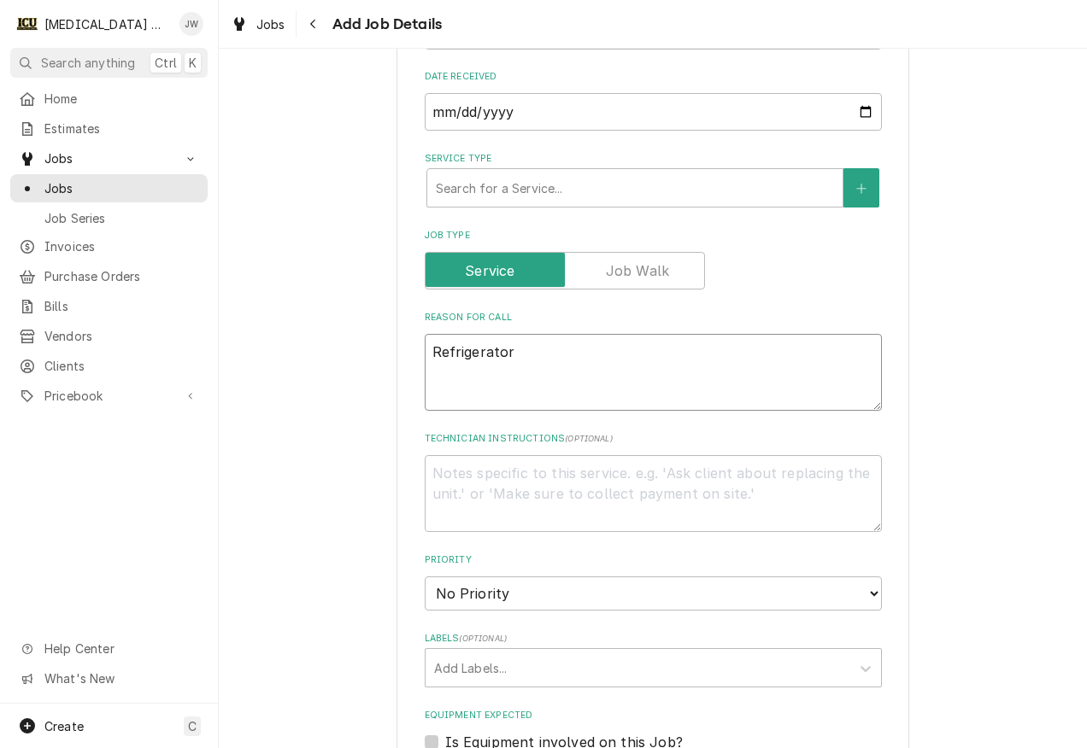
type textarea "Refrigerator"
type textarea "x"
type textarea "Refrigerator a"
type textarea "x"
type textarea "Refrigerator at"
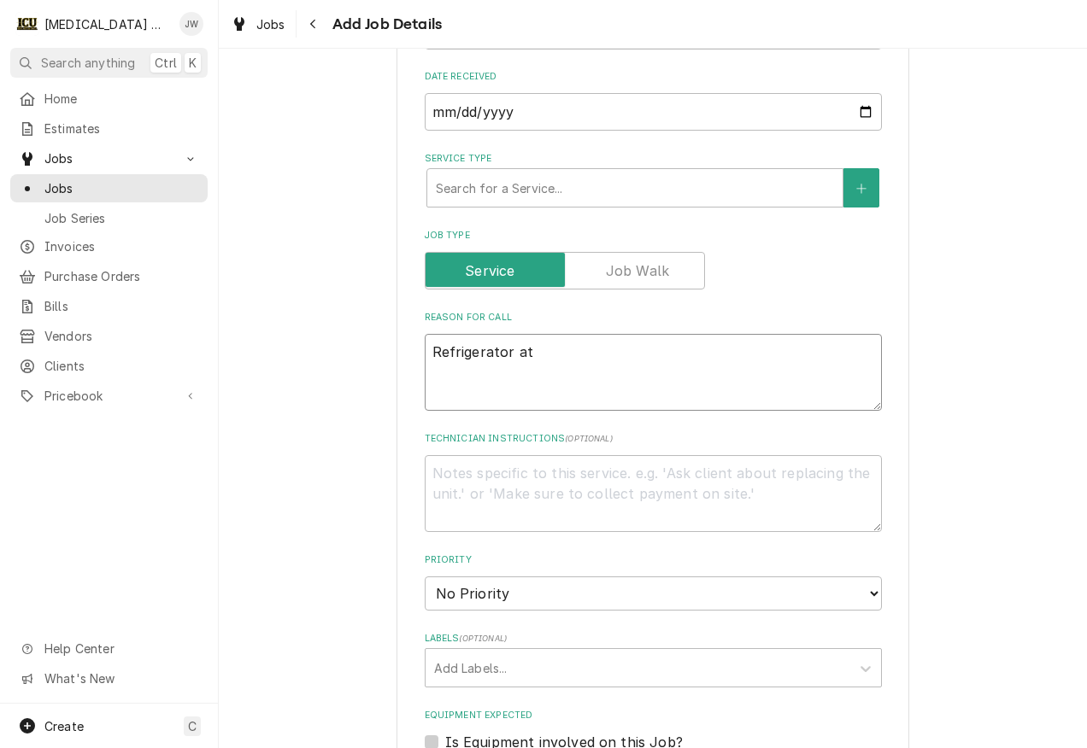
type textarea "x"
type textarea "Refrigerator at"
type textarea "x"
type textarea "Refrigerator at 1"
type textarea "x"
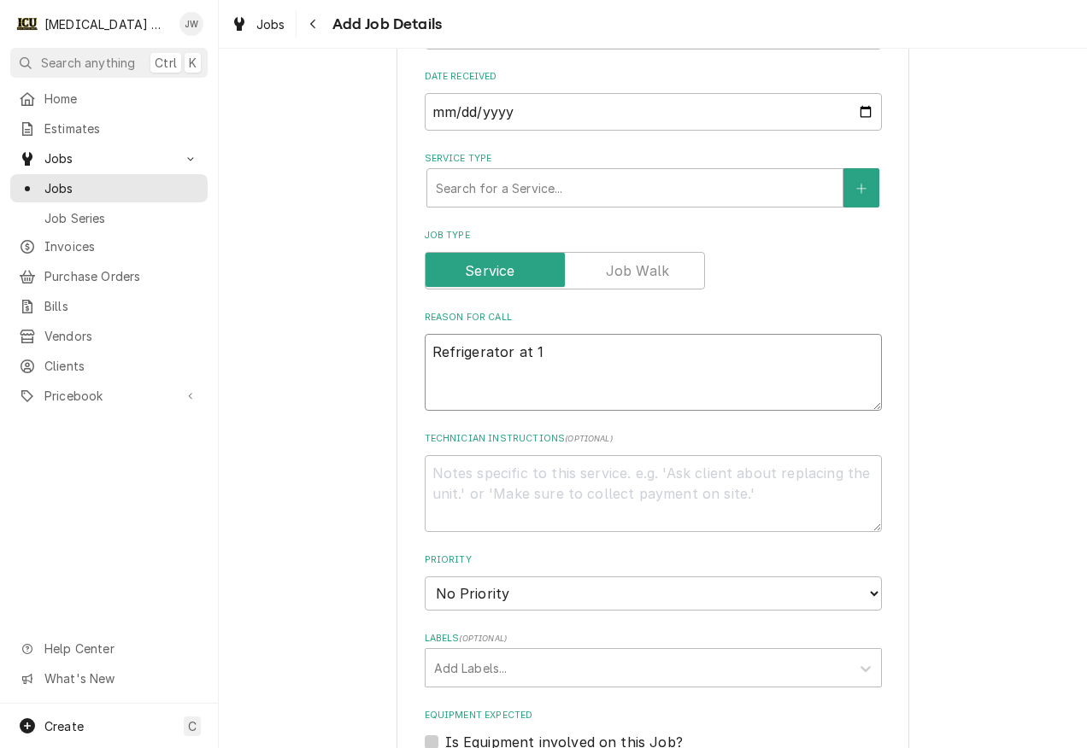
type textarea "Refrigerator at 14"
type textarea "x"
type textarea "Refrigerator at 148"
type textarea "x"
type textarea "Refrigerator at 148F"
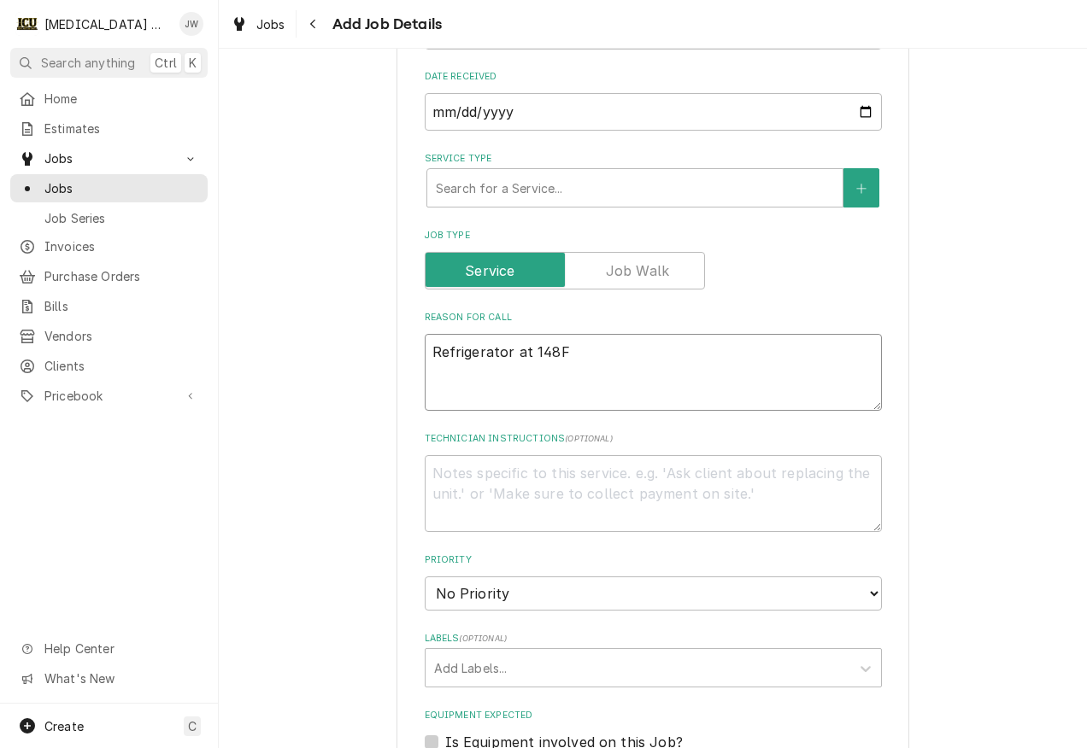
type textarea "x"
type textarea "Refrigerator at 148F."
type textarea "x"
type textarea "Refrigerator at 148F."
click at [495, 478] on textarea "Technician Instructions ( optional )" at bounding box center [653, 493] width 457 height 77
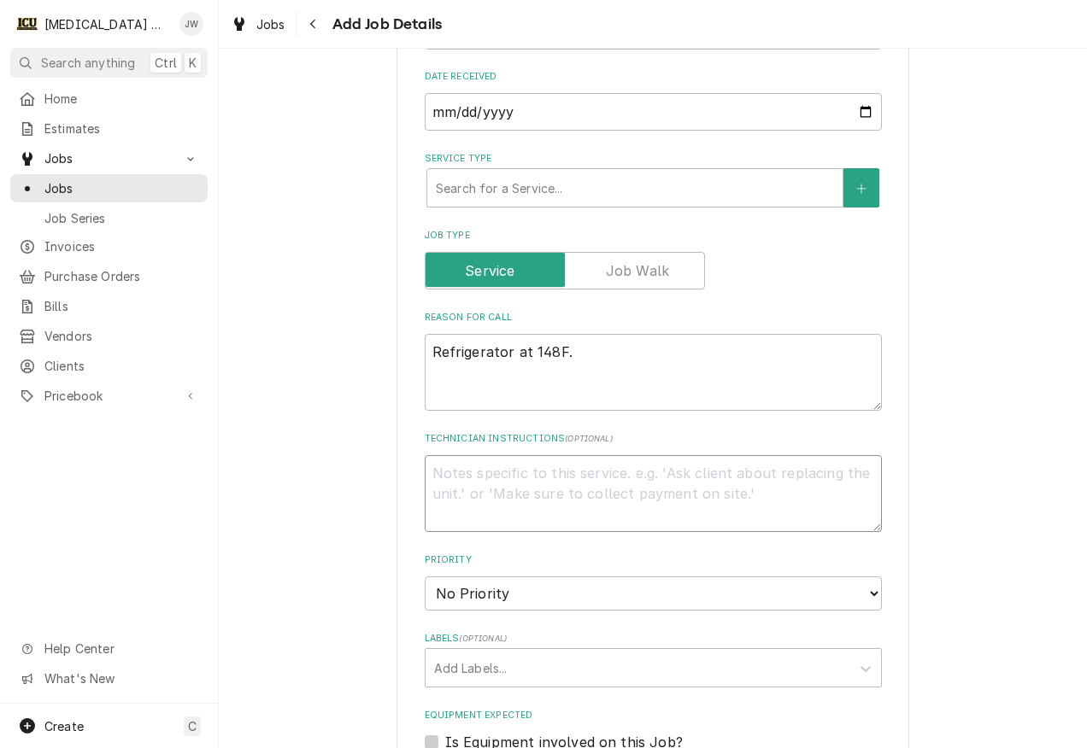
type textarea "x"
type textarea "E"
type textarea "x"
type textarea "T"
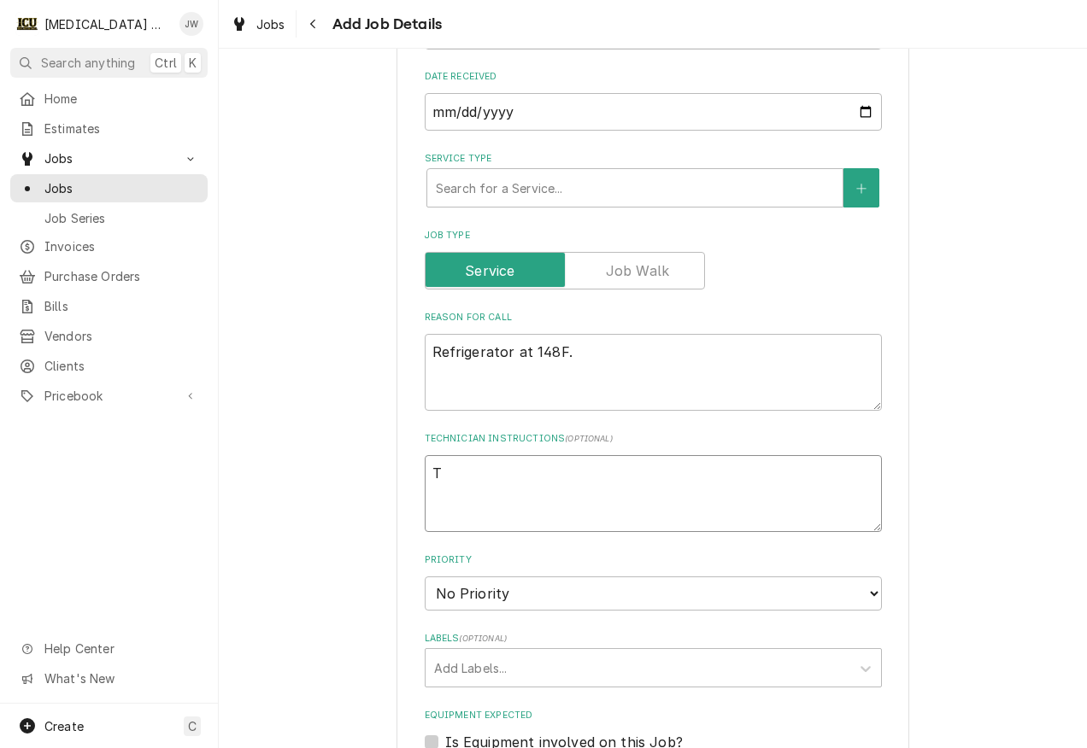
type textarea "x"
type textarea "Tak"
type textarea "x"
type textarea "Tak"
type textarea "x"
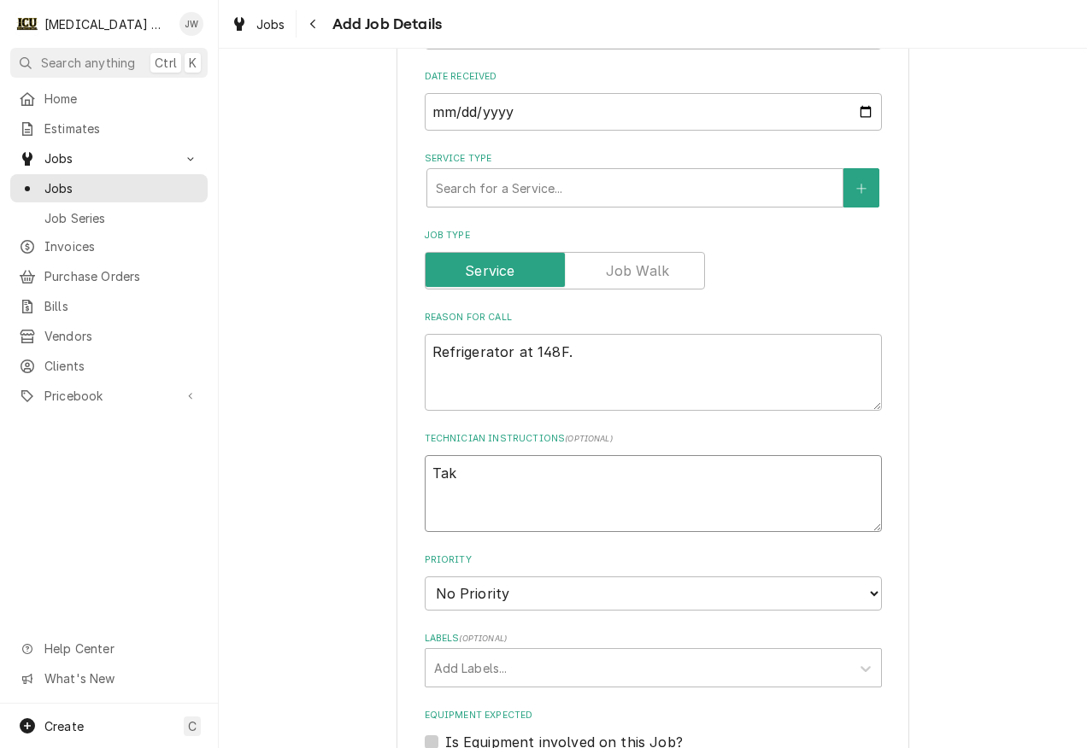
type textarea "Tak"
type textarea "x"
type textarea "Take"
type textarea "x"
type textarea "Take"
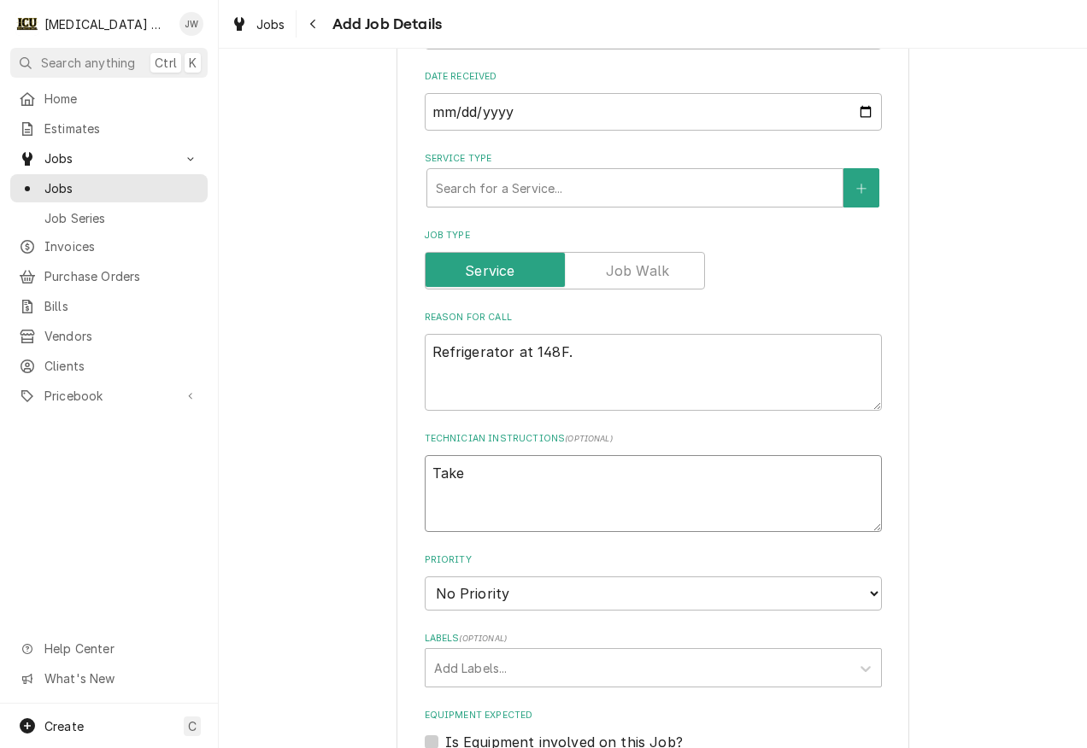
type textarea "x"
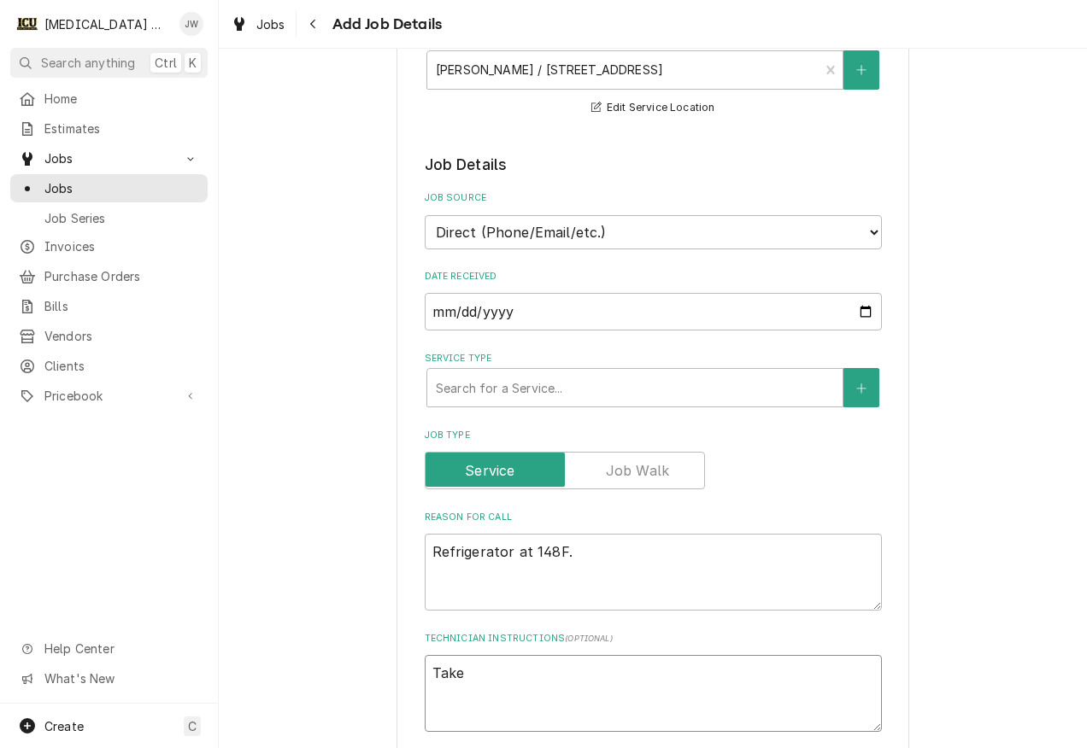
scroll to position [342, 0]
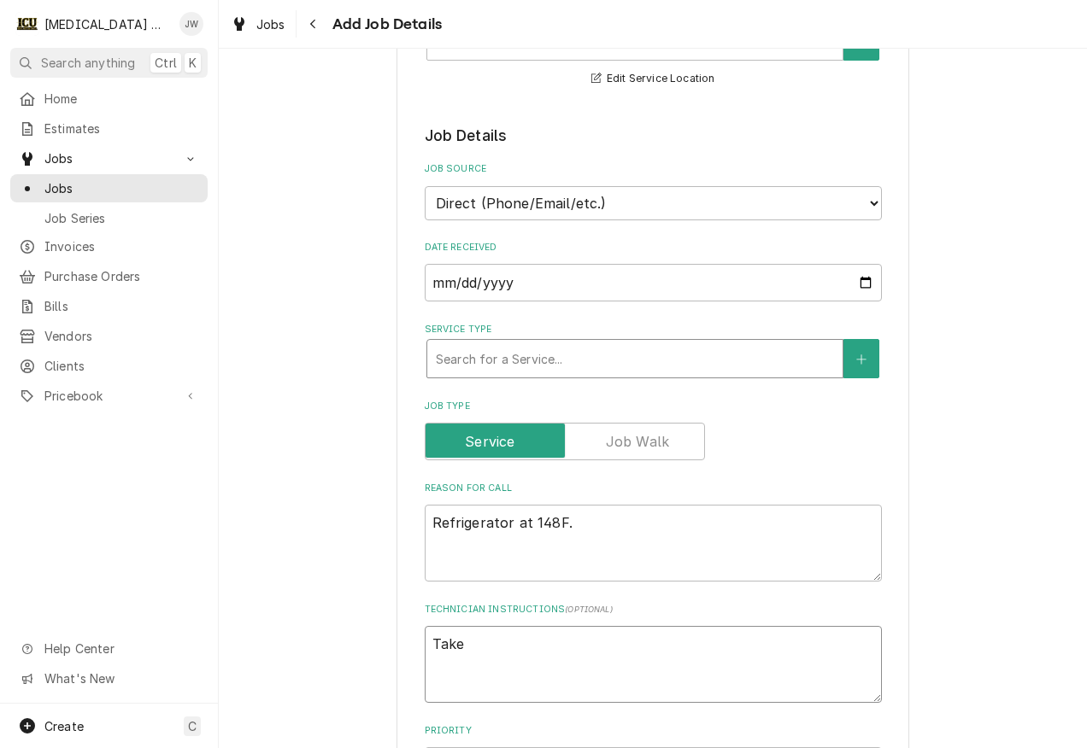
type textarea "Take"
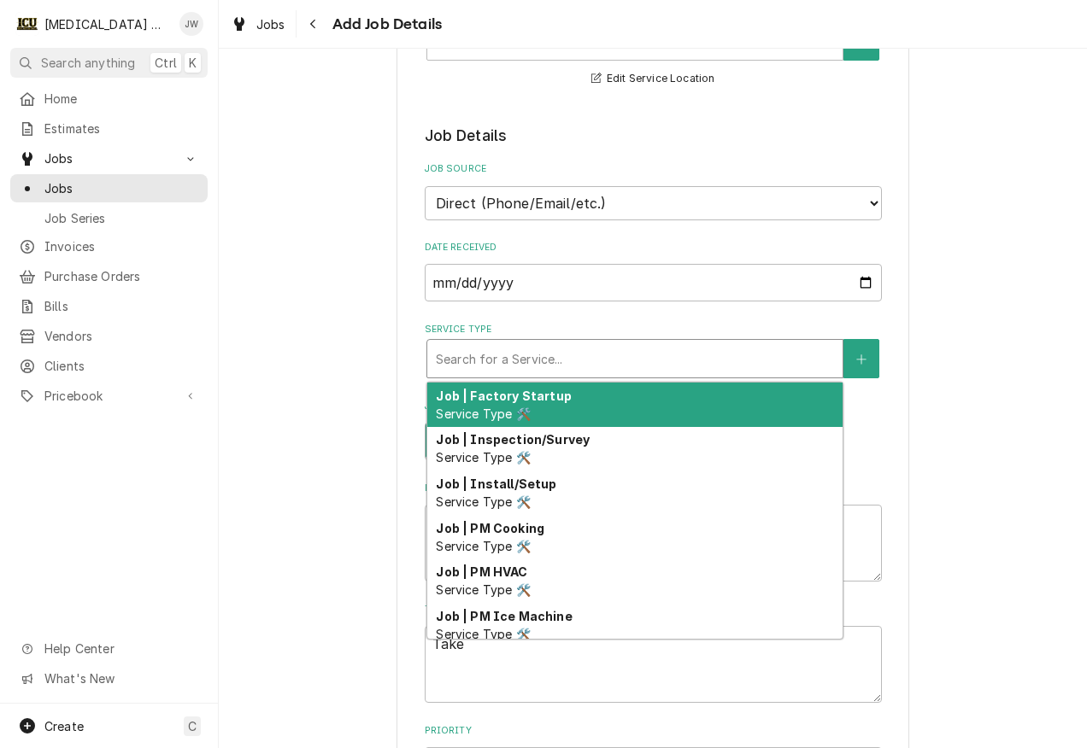
click at [634, 374] on div "Service Type" at bounding box center [635, 358] width 398 height 31
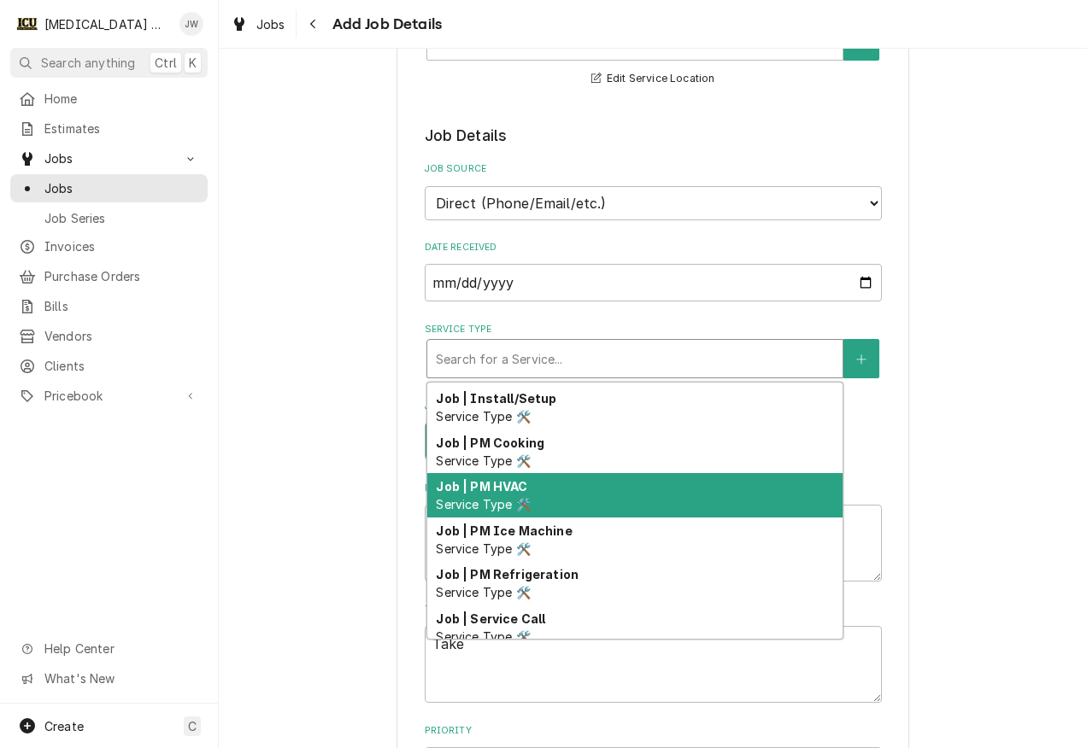
scroll to position [171, 0]
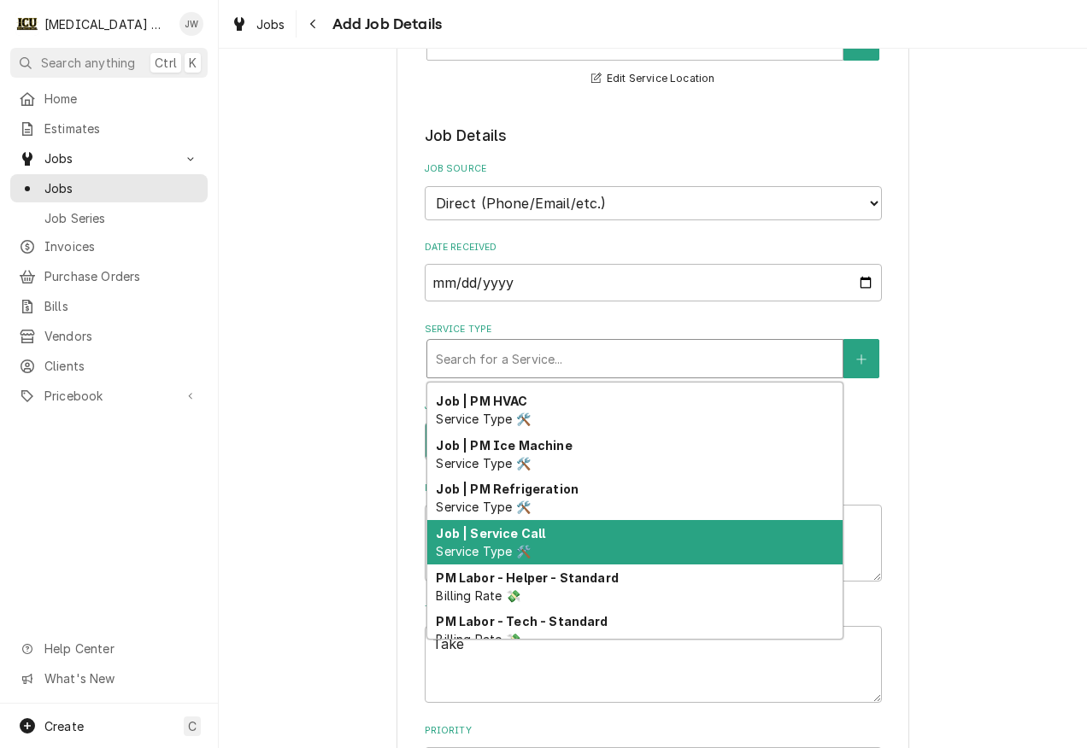
click at [498, 541] on strong "Job | Service Call" at bounding box center [490, 533] width 109 height 15
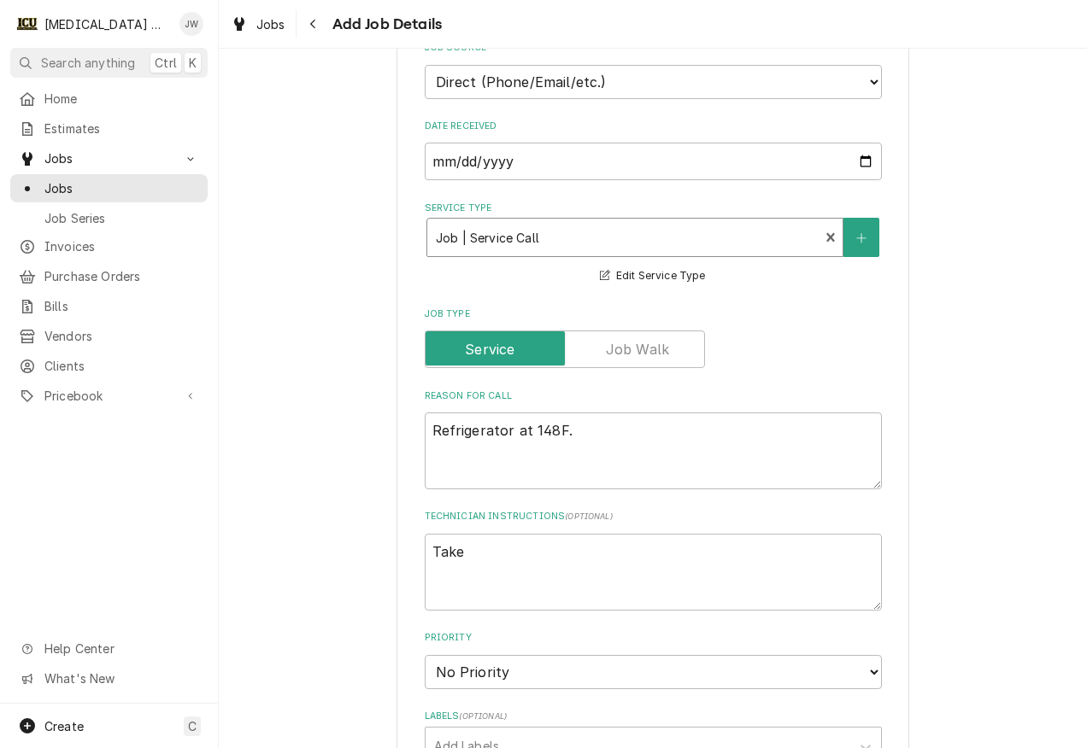
scroll to position [513, 0]
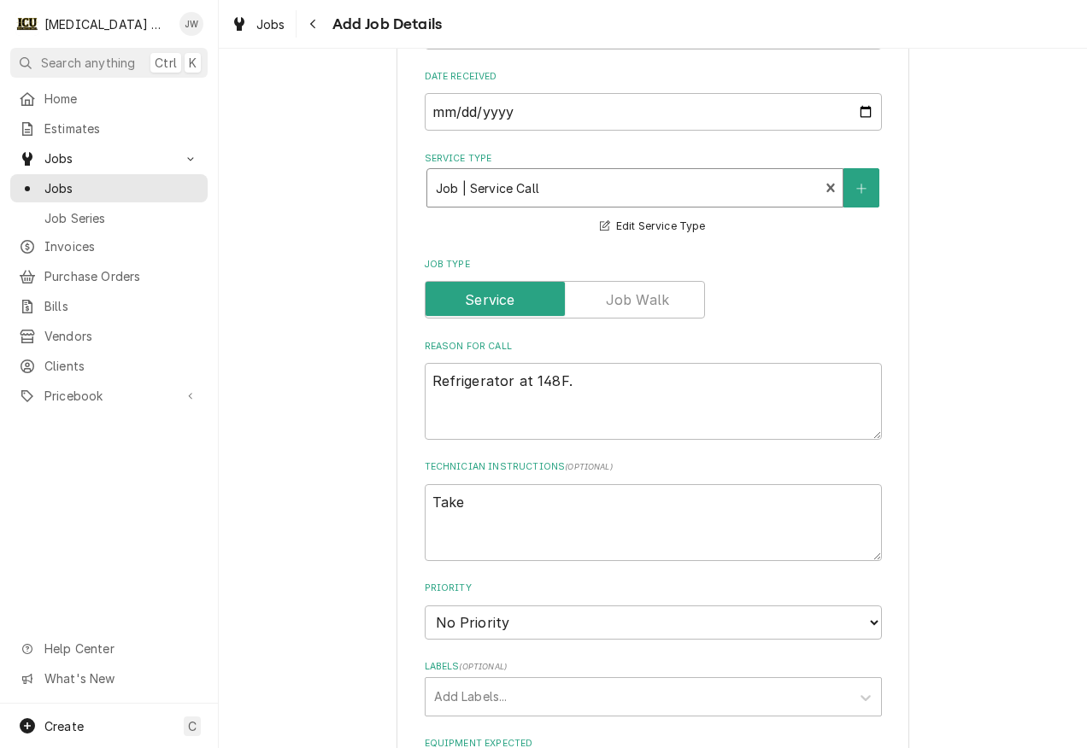
click at [707, 181] on div "Service Type" at bounding box center [623, 188] width 375 height 31
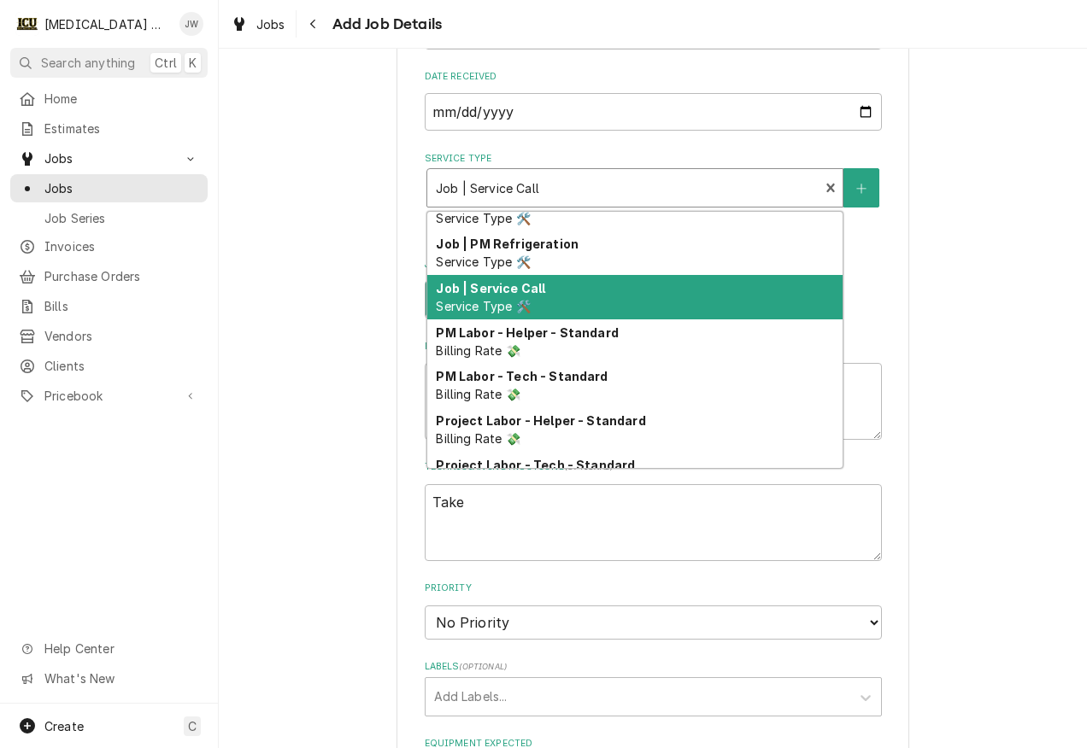
scroll to position [160, 0]
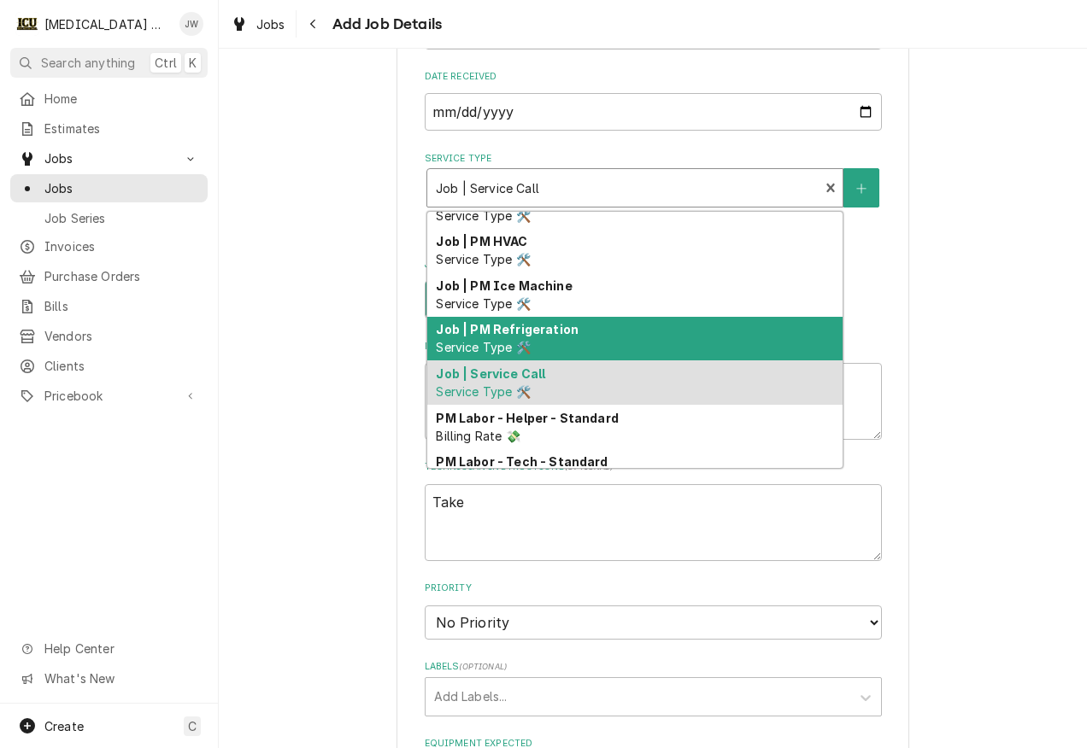
click at [574, 338] on div "Job | PM Refrigeration Service Type 🛠️" at bounding box center [634, 339] width 415 height 44
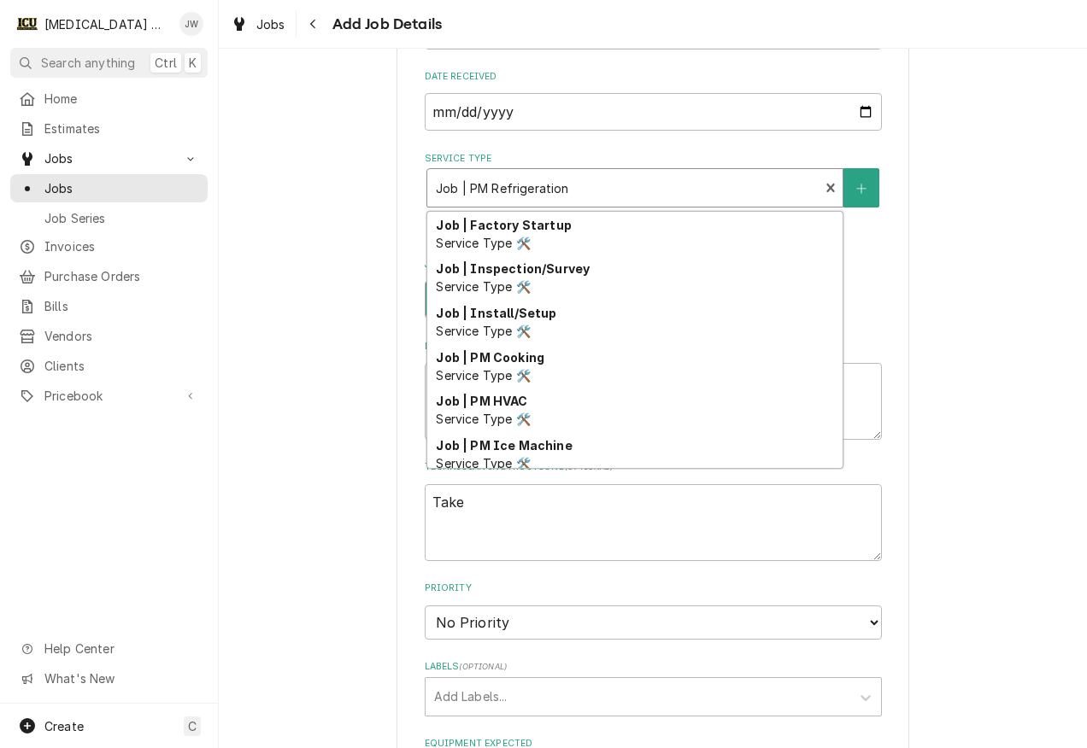
click at [770, 189] on div "Service Type" at bounding box center [623, 188] width 375 height 31
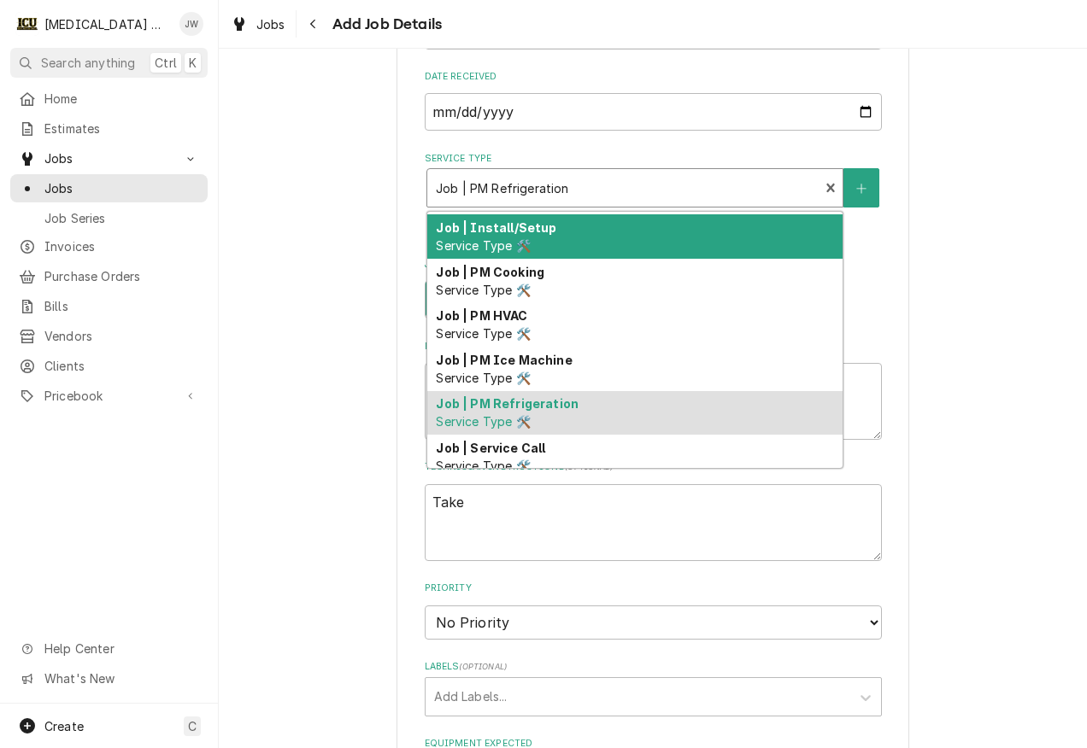
scroll to position [171, 0]
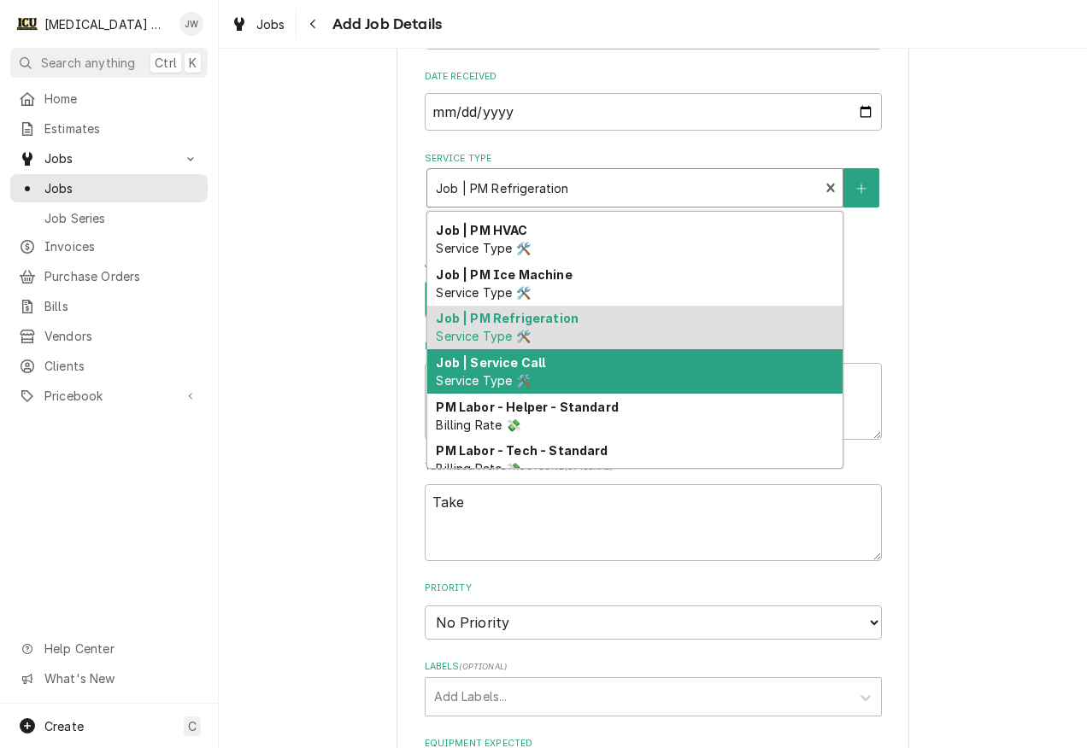
click at [552, 371] on div "Job | Service Call Service Type 🛠️" at bounding box center [634, 371] width 415 height 44
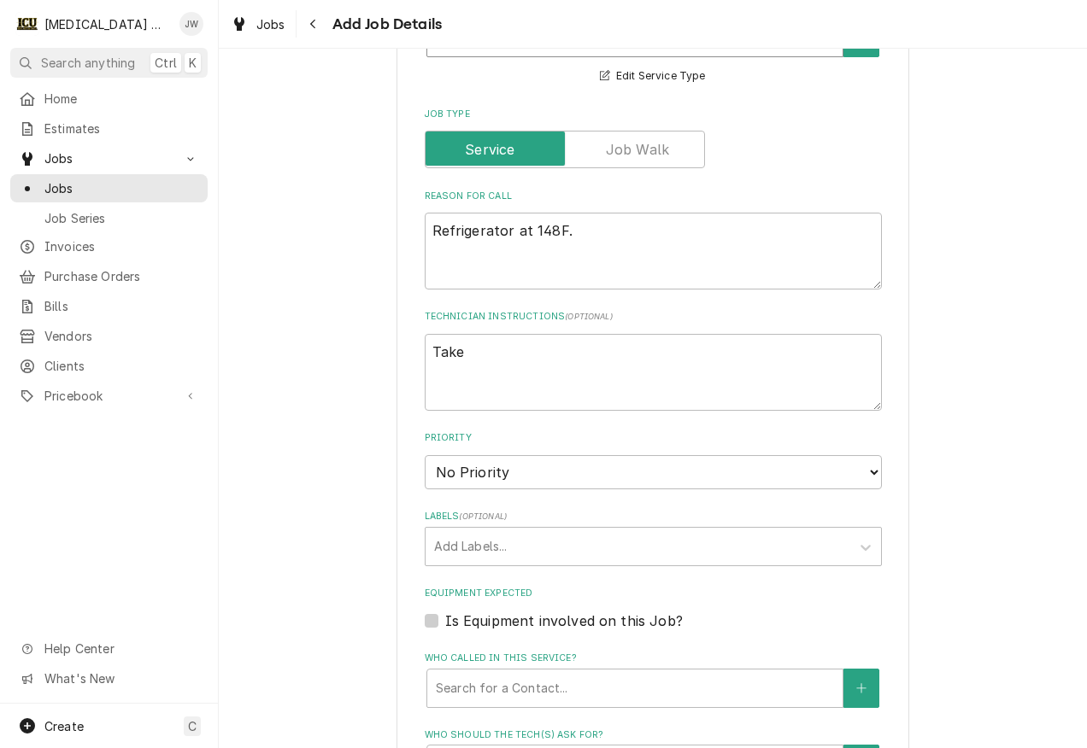
scroll to position [683, 0]
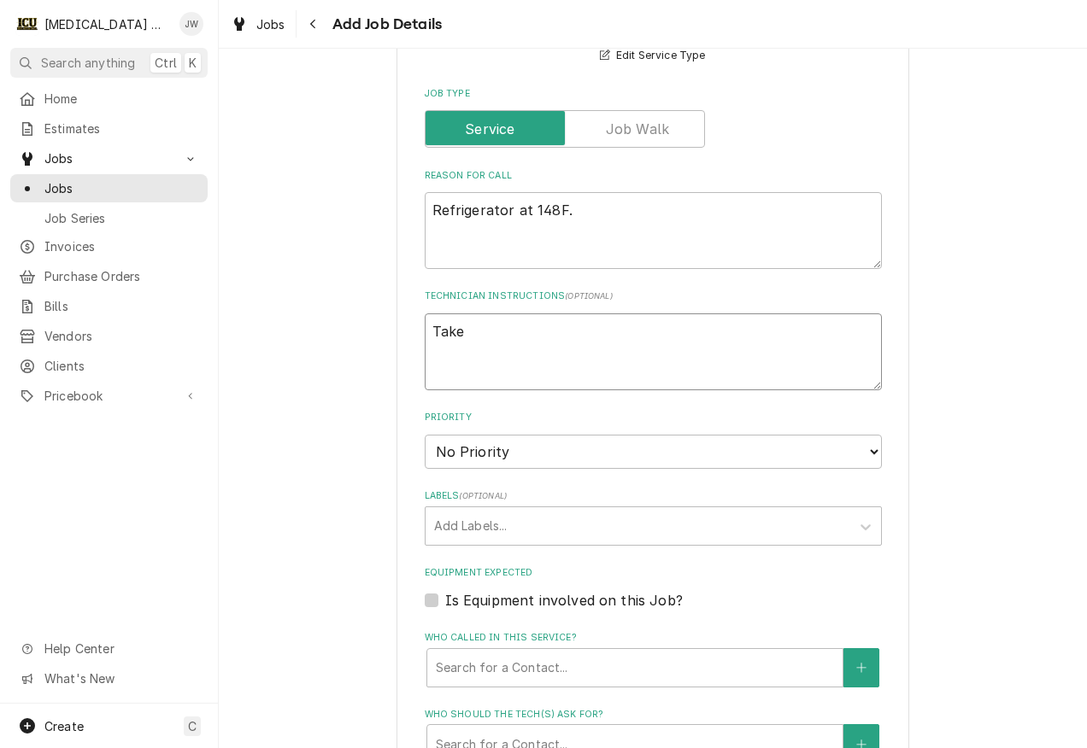
click at [554, 341] on textarea "Take" at bounding box center [653, 351] width 457 height 77
drag, startPoint x: 498, startPoint y: 333, endPoint x: 390, endPoint y: 333, distance: 107.6
click at [396, 333] on div "Please provide the following information to create a job: Client Details Client…" at bounding box center [652, 307] width 513 height 1817
type textarea "x"
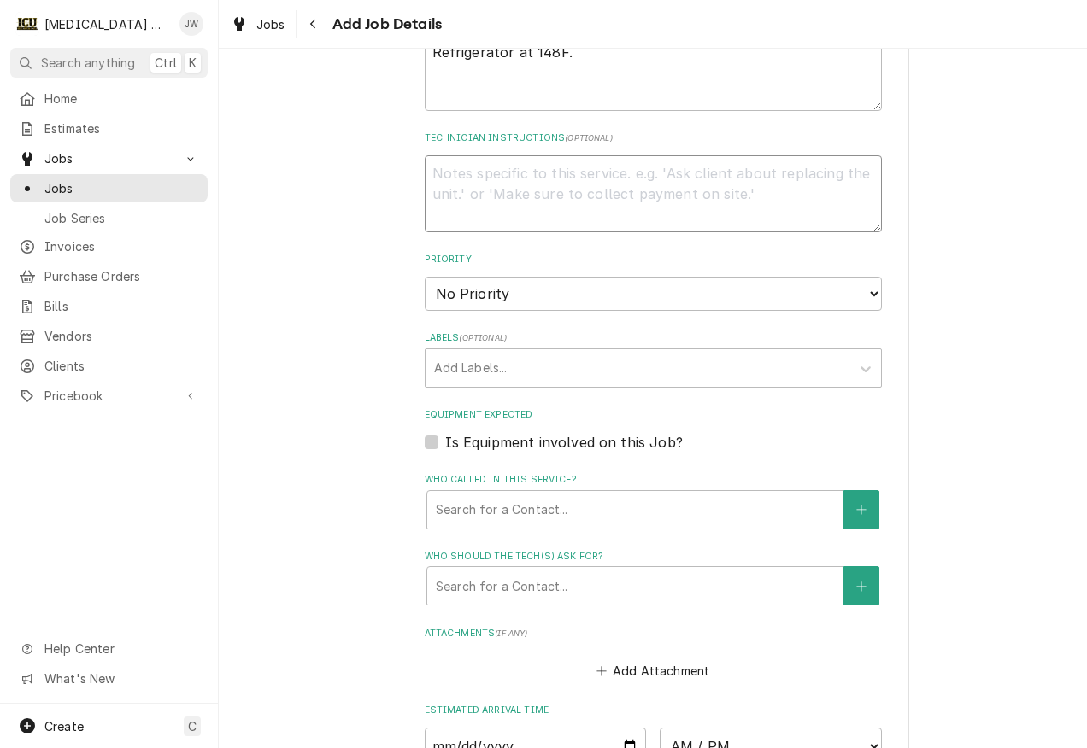
scroll to position [854, 0]
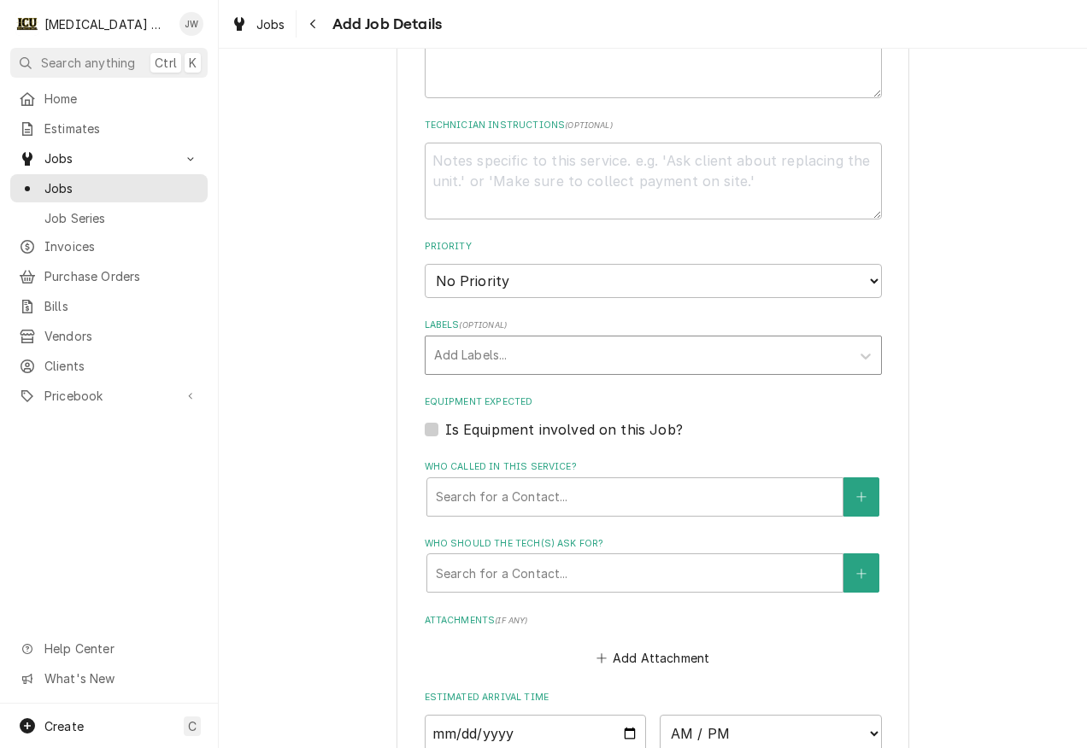
click at [598, 348] on div "Labels" at bounding box center [637, 355] width 407 height 31
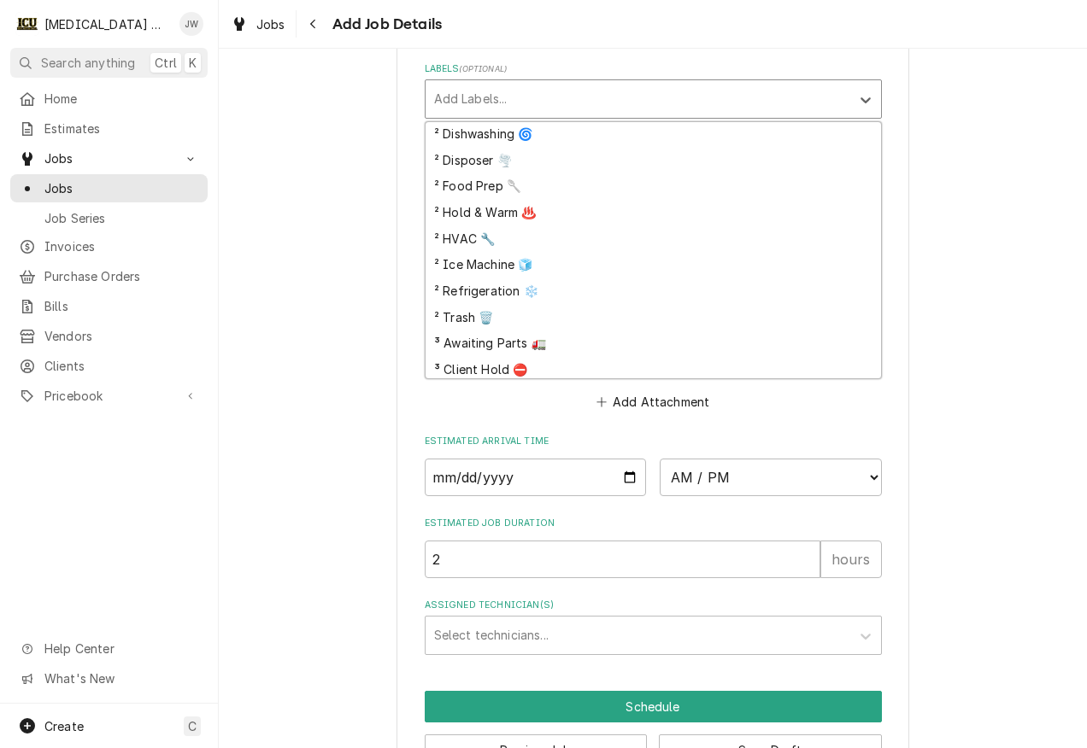
scroll to position [450, 0]
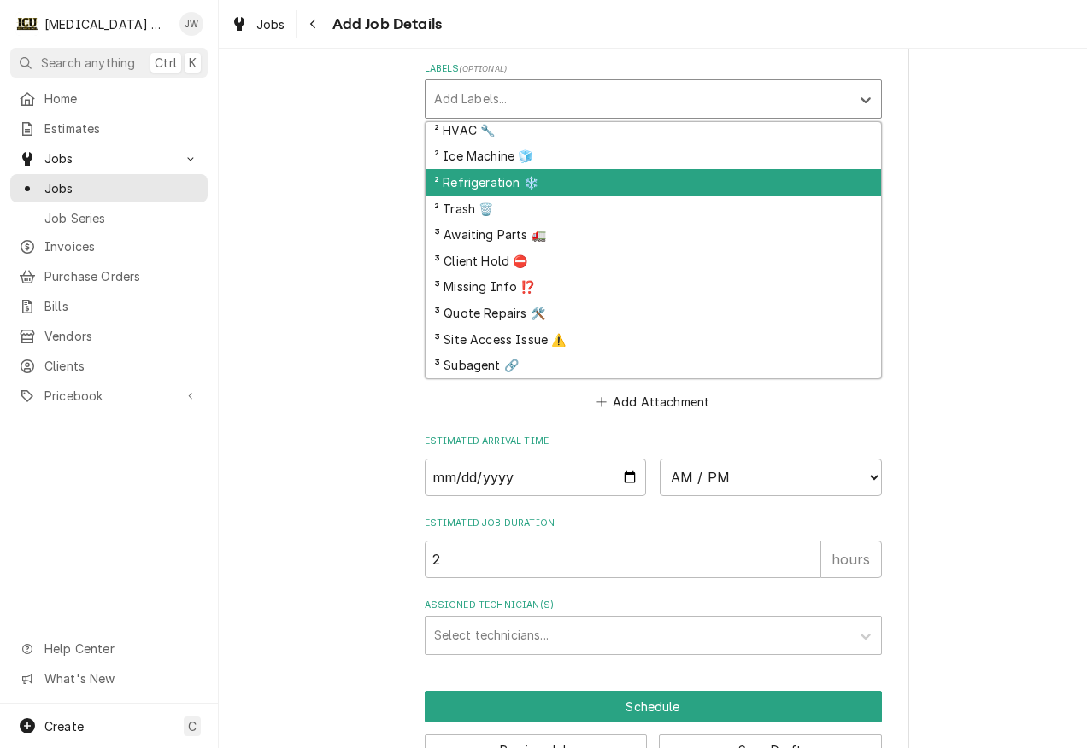
click at [595, 188] on div "² Refrigeration ❄️" at bounding box center [652, 182] width 455 height 26
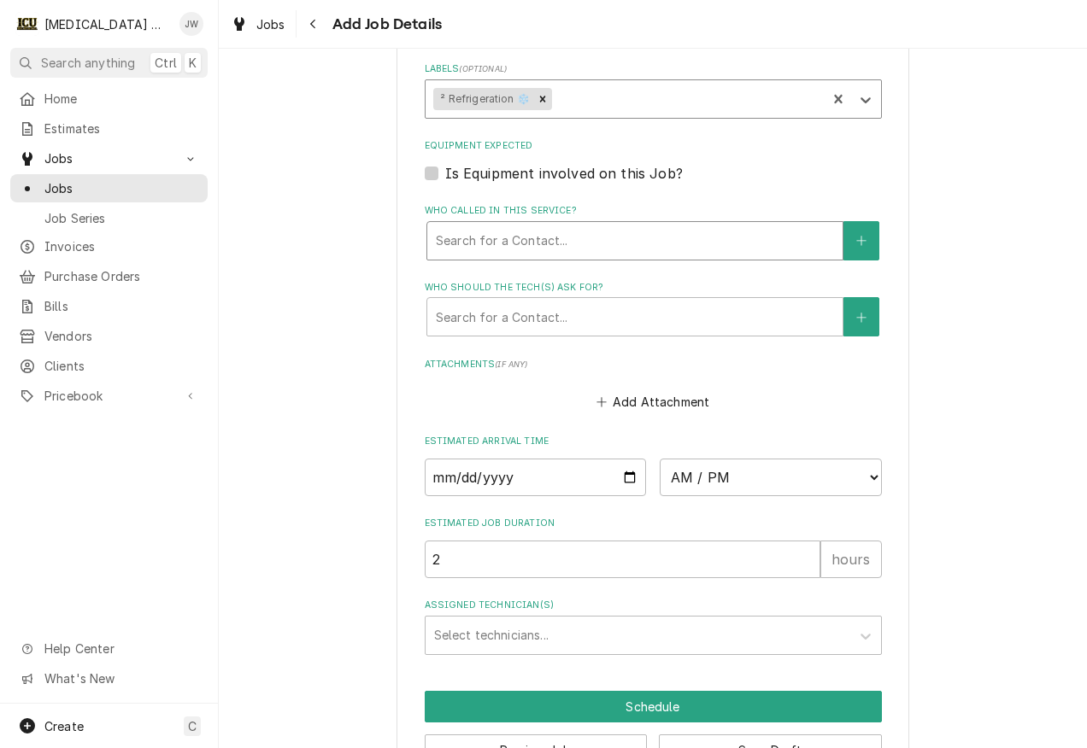
click at [608, 235] on div "Who called in this service?" at bounding box center [635, 241] width 398 height 31
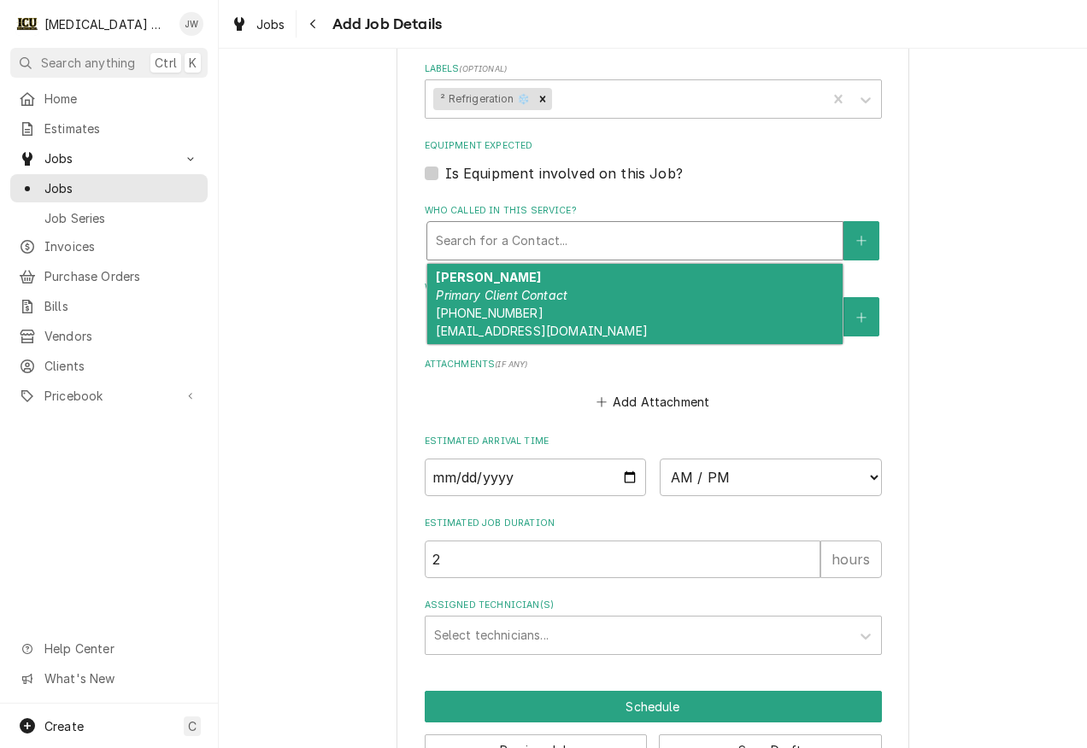
click at [555, 283] on div "Eliska Whited Primary Client Contact (765) 607-0523 epwhited03@icloud.com" at bounding box center [634, 304] width 415 height 80
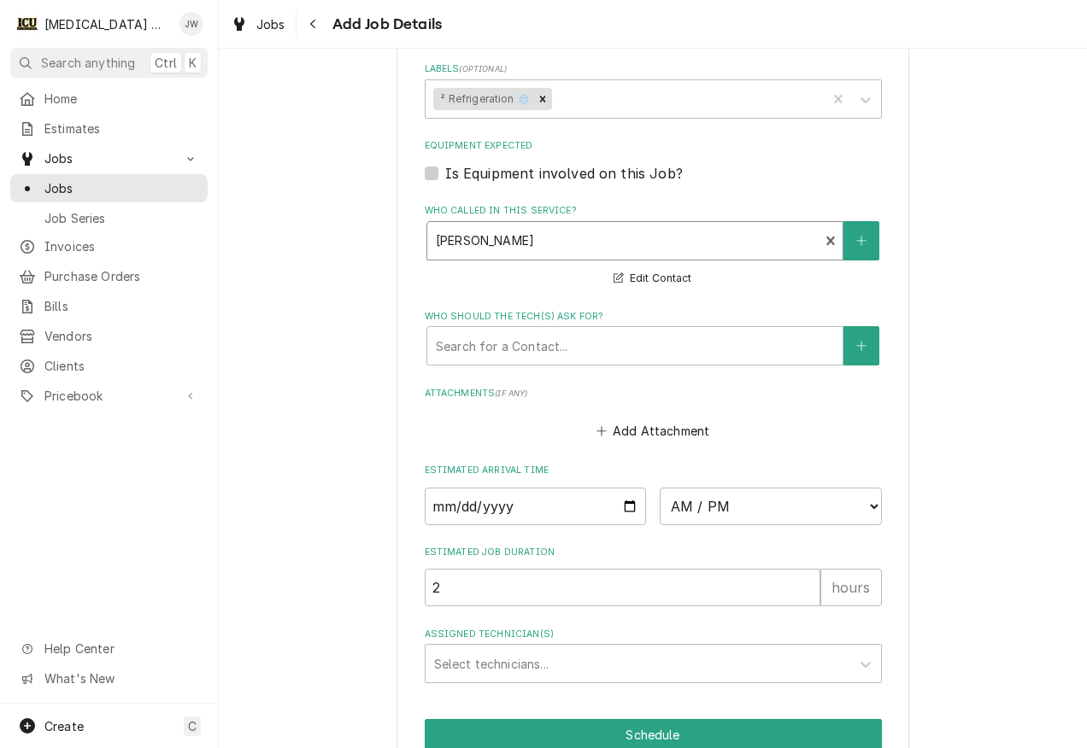
click at [729, 242] on div "Who called in this service?" at bounding box center [623, 241] width 375 height 31
drag, startPoint x: 587, startPoint y: 231, endPoint x: 321, endPoint y: 231, distance: 265.7
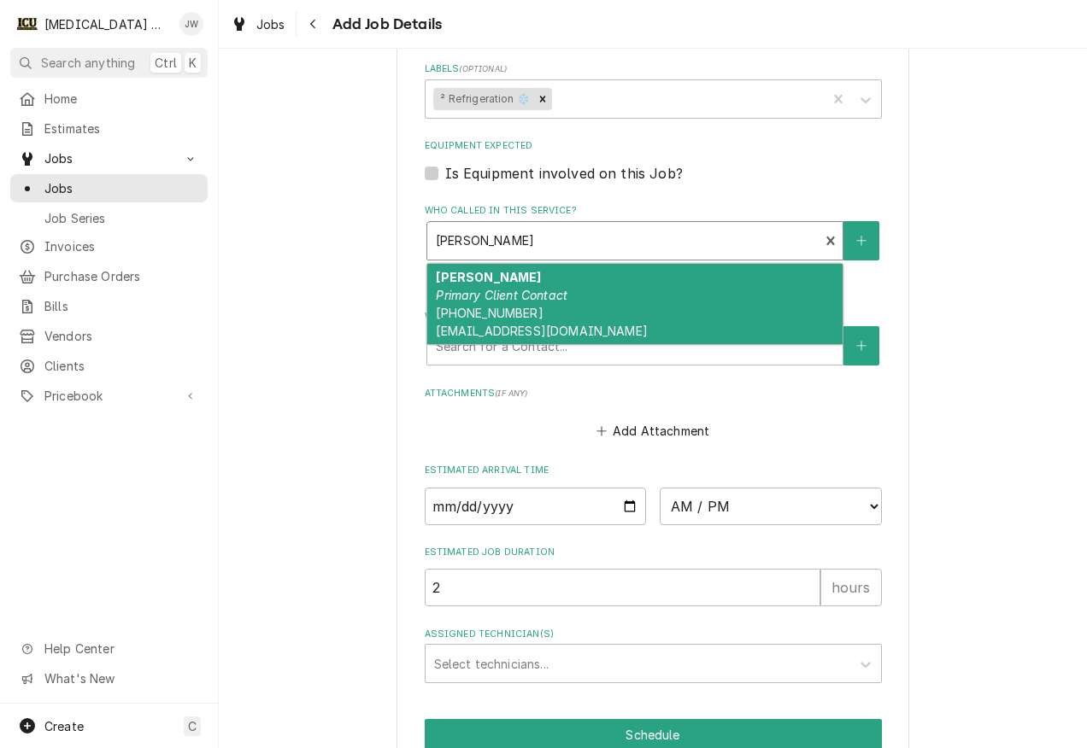
drag, startPoint x: 512, startPoint y: 239, endPoint x: 448, endPoint y: 249, distance: 63.9
click at [448, 249] on div "Who called in this service?" at bounding box center [623, 241] width 375 height 31
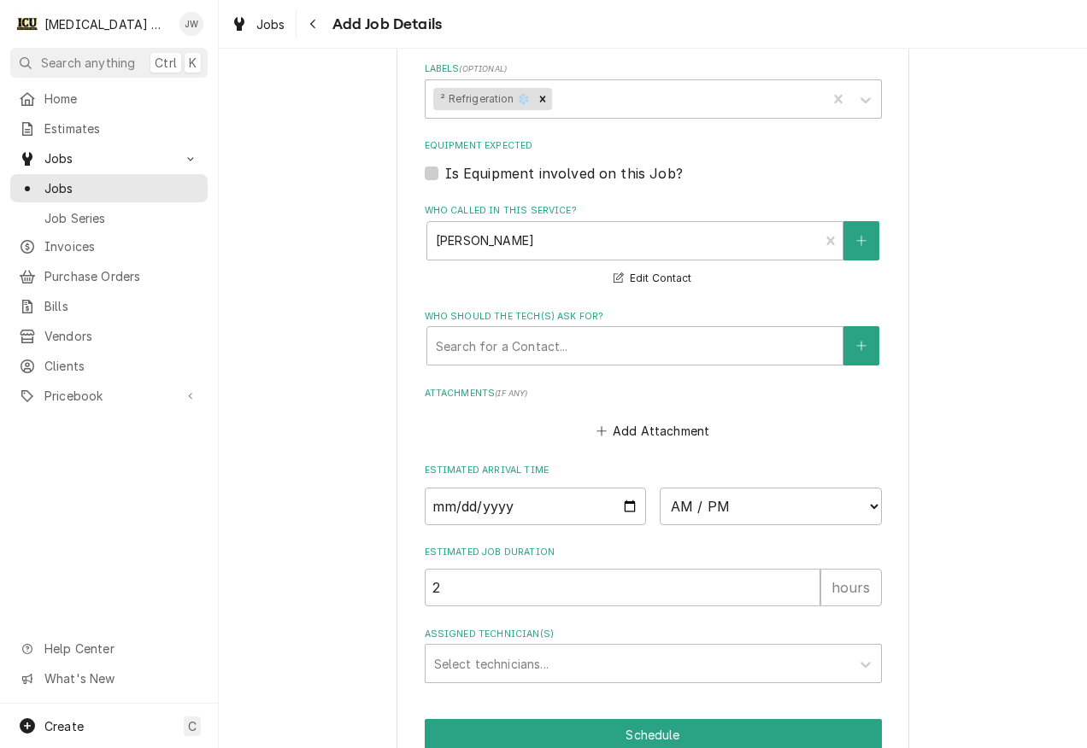
click at [715, 417] on div "Add Attachment" at bounding box center [653, 426] width 457 height 33
click at [651, 349] on div "Who should the tech(s) ask for?" at bounding box center [635, 346] width 398 height 31
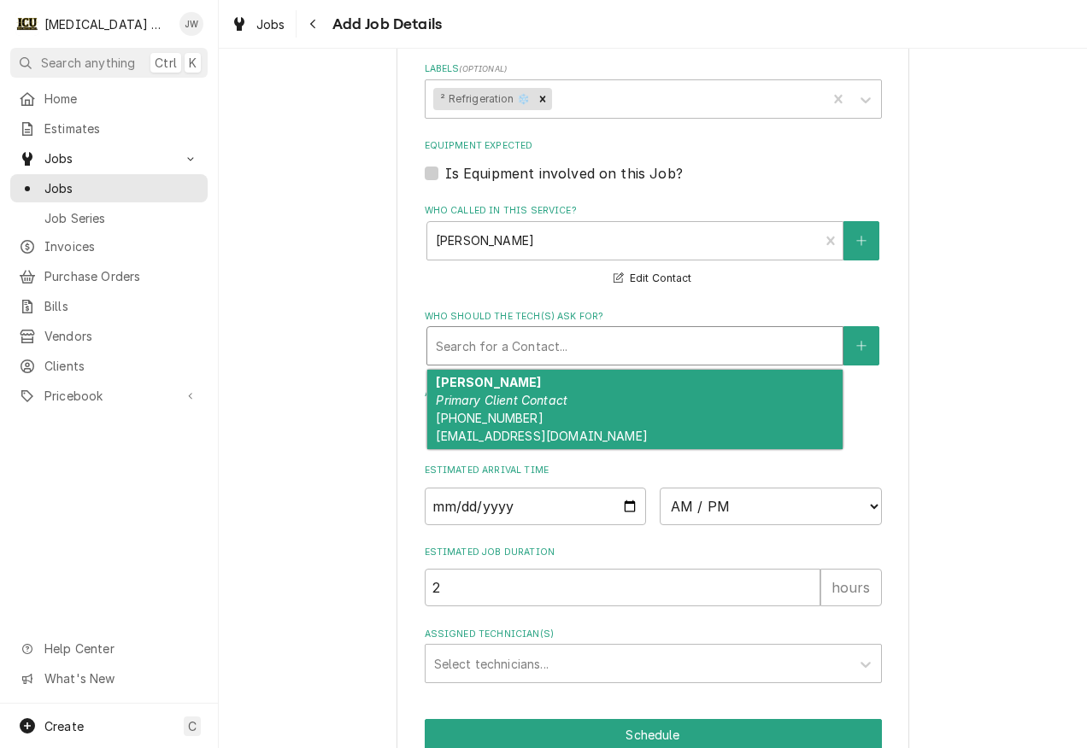
click at [571, 391] on div "Eliska Whited Primary Client Contact (765) 607-0523 epwhited03@icloud.com" at bounding box center [634, 410] width 415 height 80
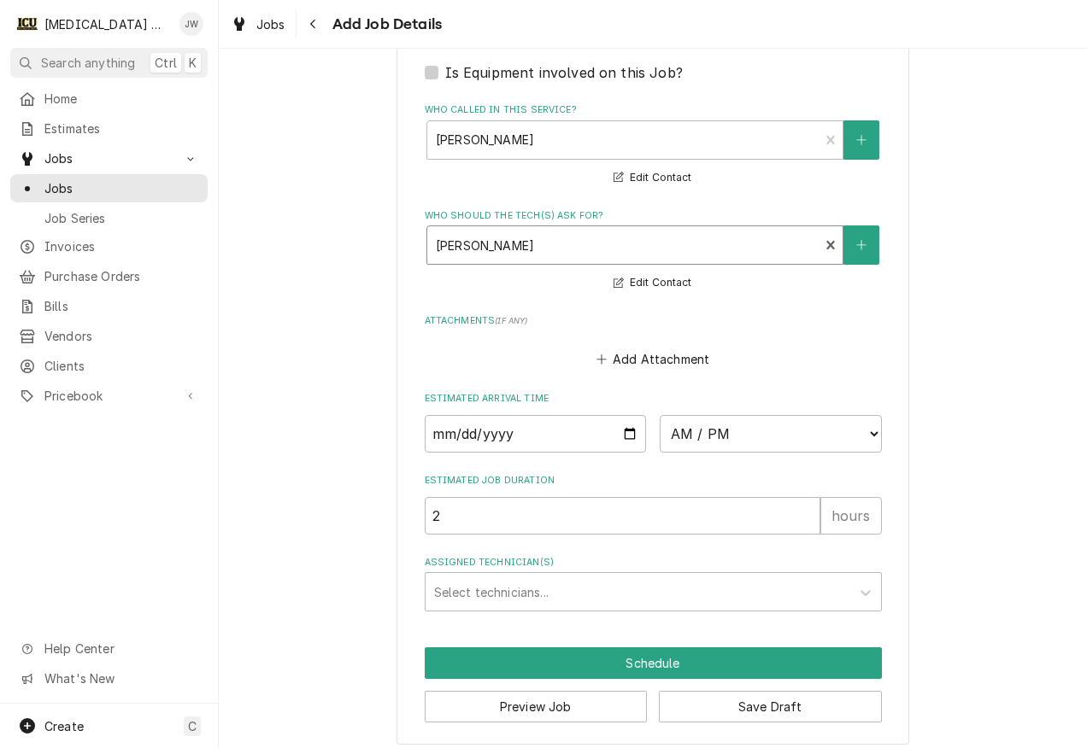
scroll to position [1222, 0]
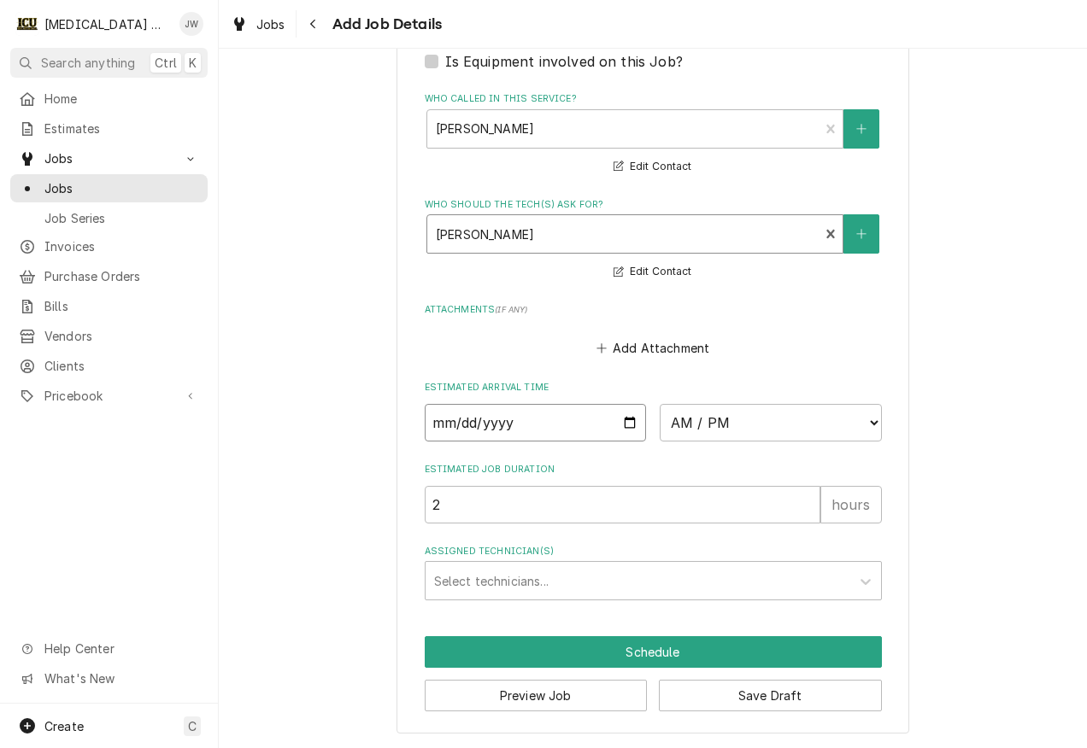
click at [619, 424] on input "Date" at bounding box center [536, 423] width 222 height 38
type textarea "x"
type input "2025-10-07"
type textarea "x"
click at [858, 420] on select "AM / PM 6:00 AM 6:15 AM 6:30 AM 6:45 AM 7:00 AM 7:15 AM 7:30 AM 7:45 AM 8:00 AM…" at bounding box center [770, 423] width 222 height 38
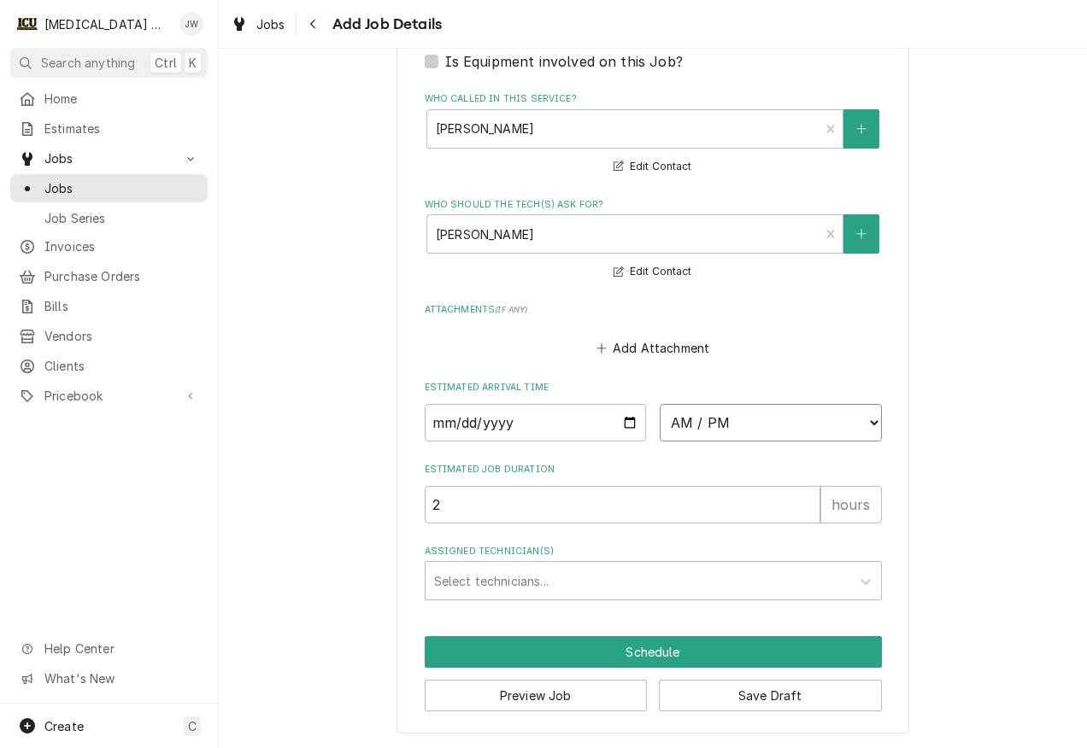
select select "11:30:00"
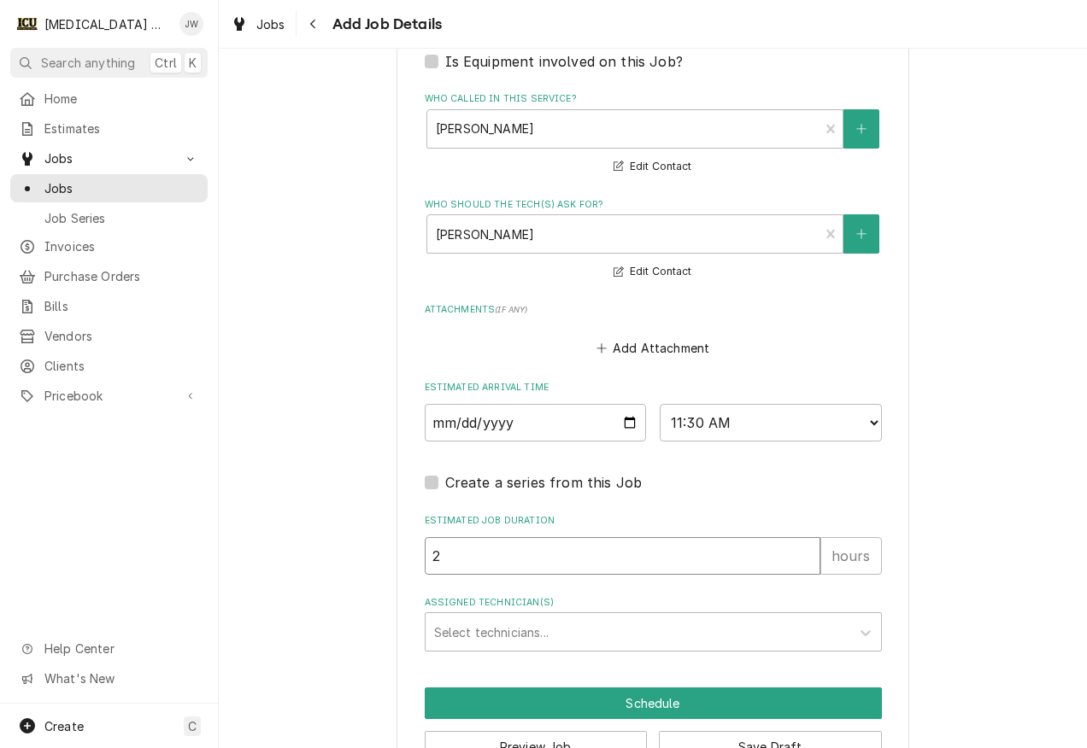
type textarea "x"
type input "3"
click at [804, 551] on input "3" at bounding box center [622, 556] width 395 height 38
type textarea "x"
type input "4"
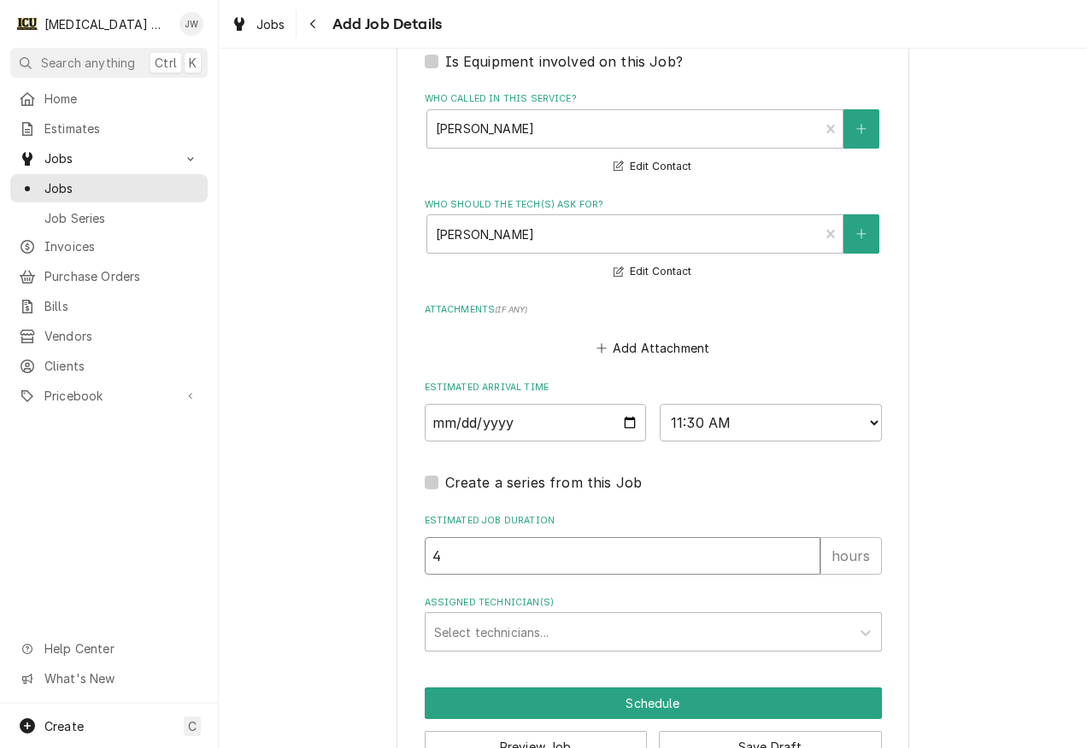
click at [804, 551] on input "4" at bounding box center [622, 556] width 395 height 38
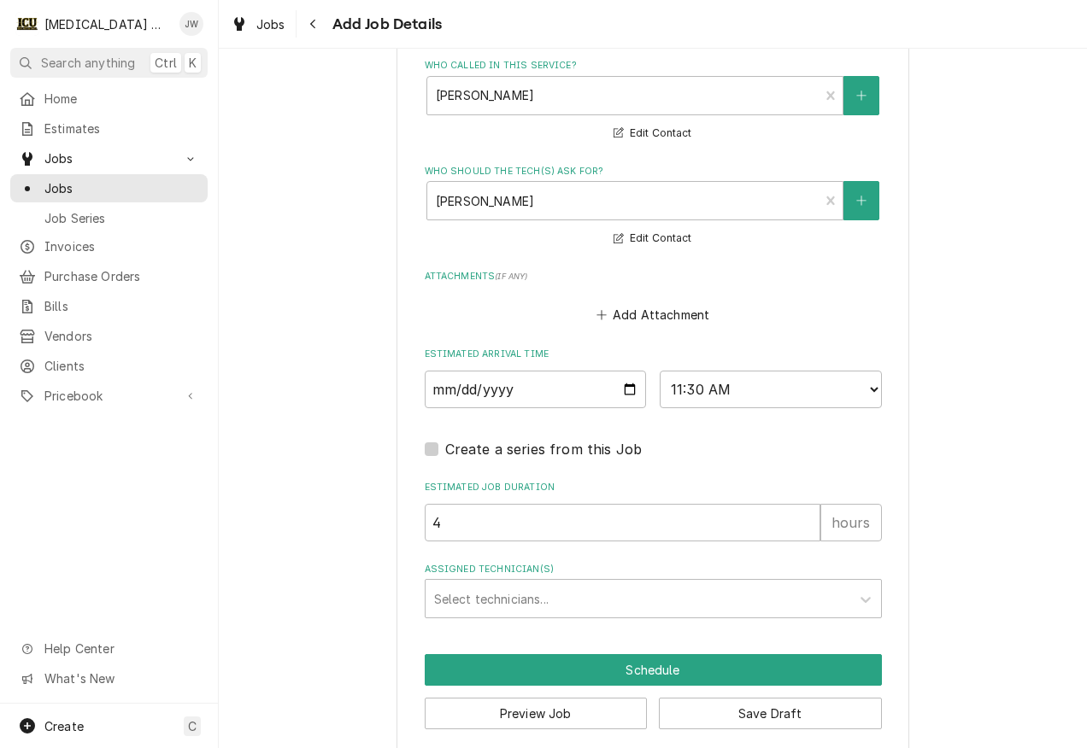
scroll to position [1274, 0]
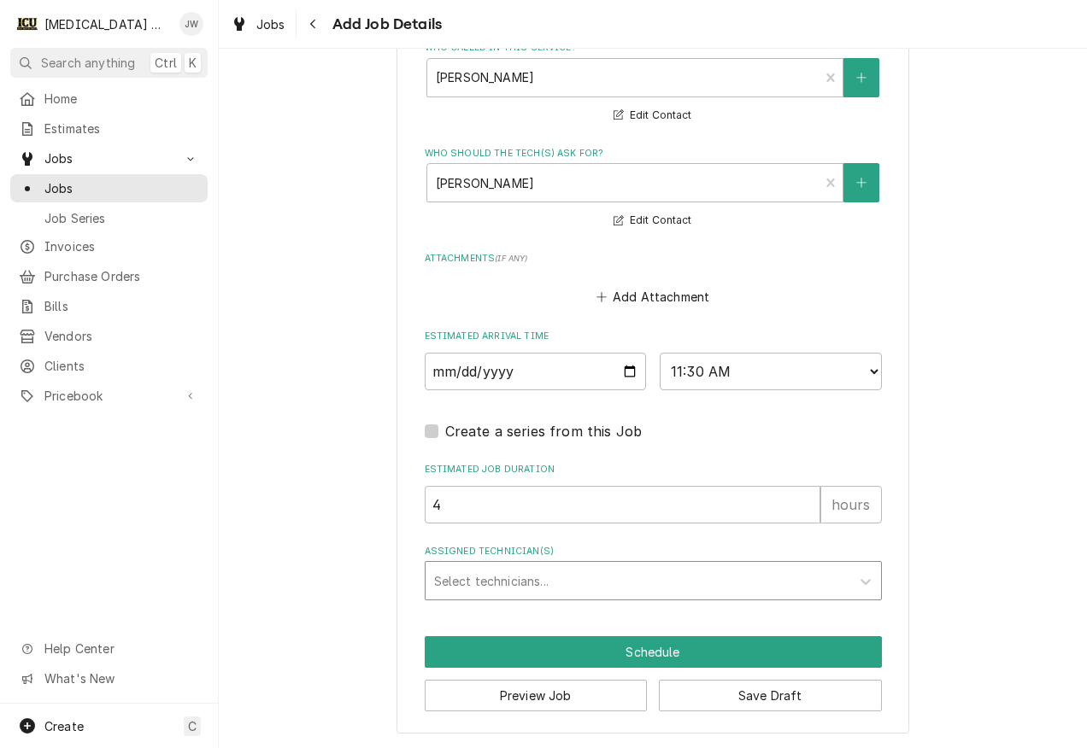
click at [592, 583] on div "Assigned Technician(s)" at bounding box center [637, 580] width 407 height 31
click at [601, 579] on div "Assigned Technician(s)" at bounding box center [637, 580] width 407 height 31
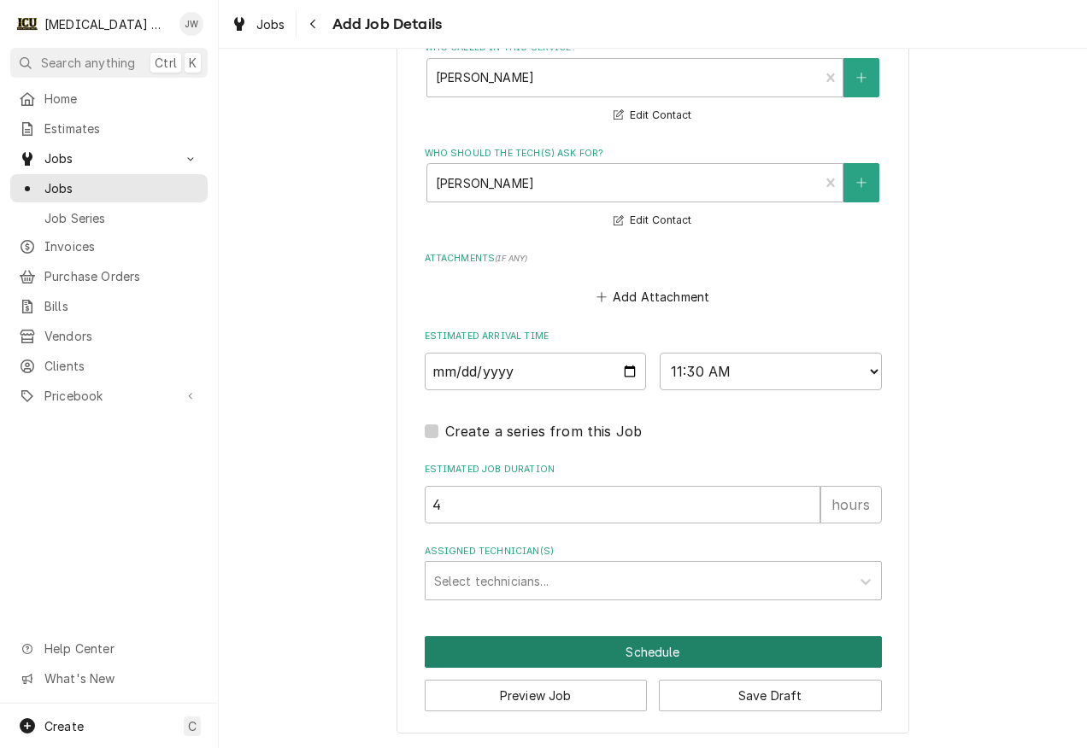
click at [682, 644] on button "Schedule" at bounding box center [653, 652] width 457 height 32
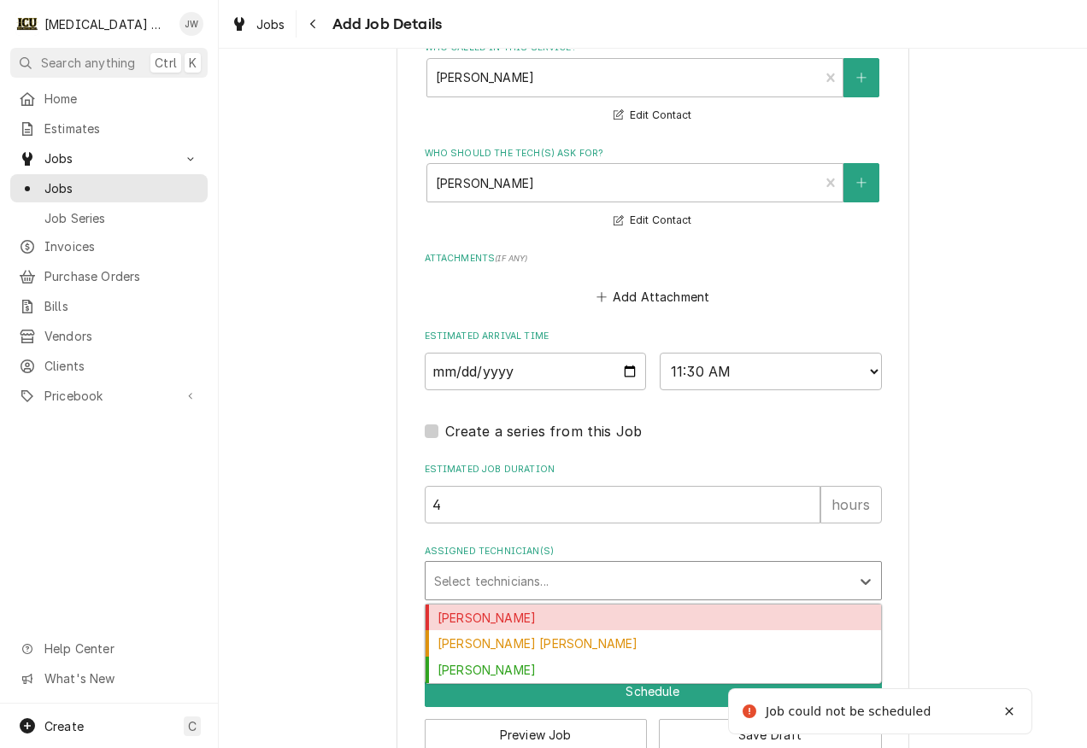
click at [589, 588] on div "Assigned Technician(s)" at bounding box center [637, 580] width 407 height 31
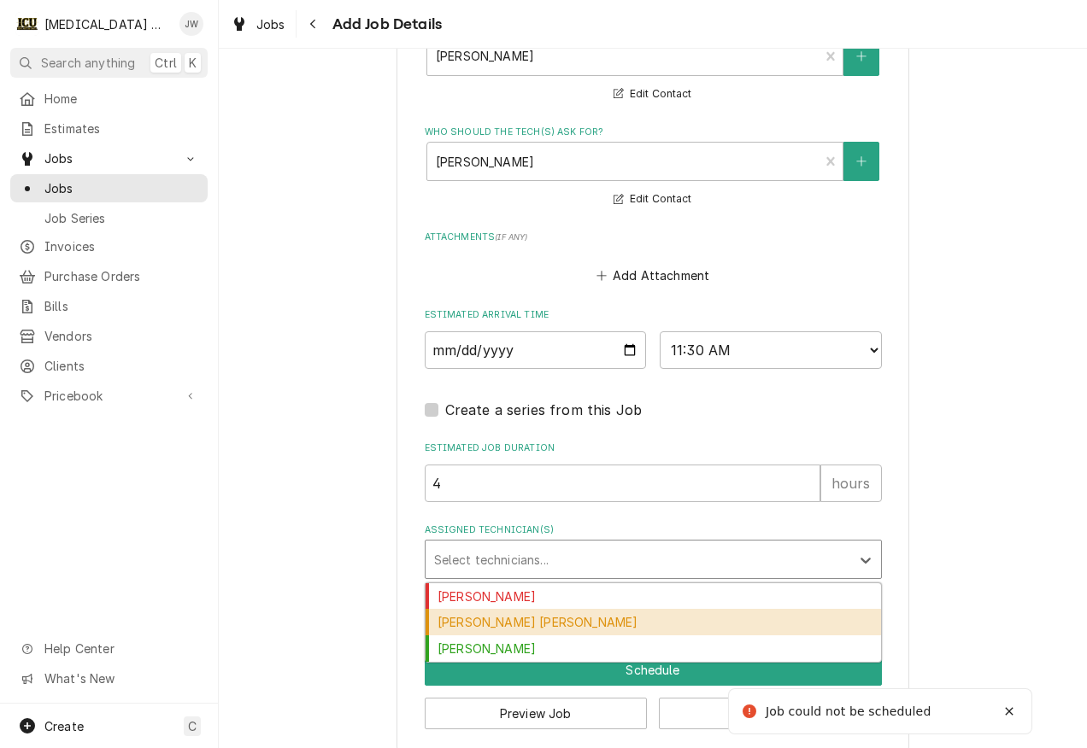
scroll to position [1313, 0]
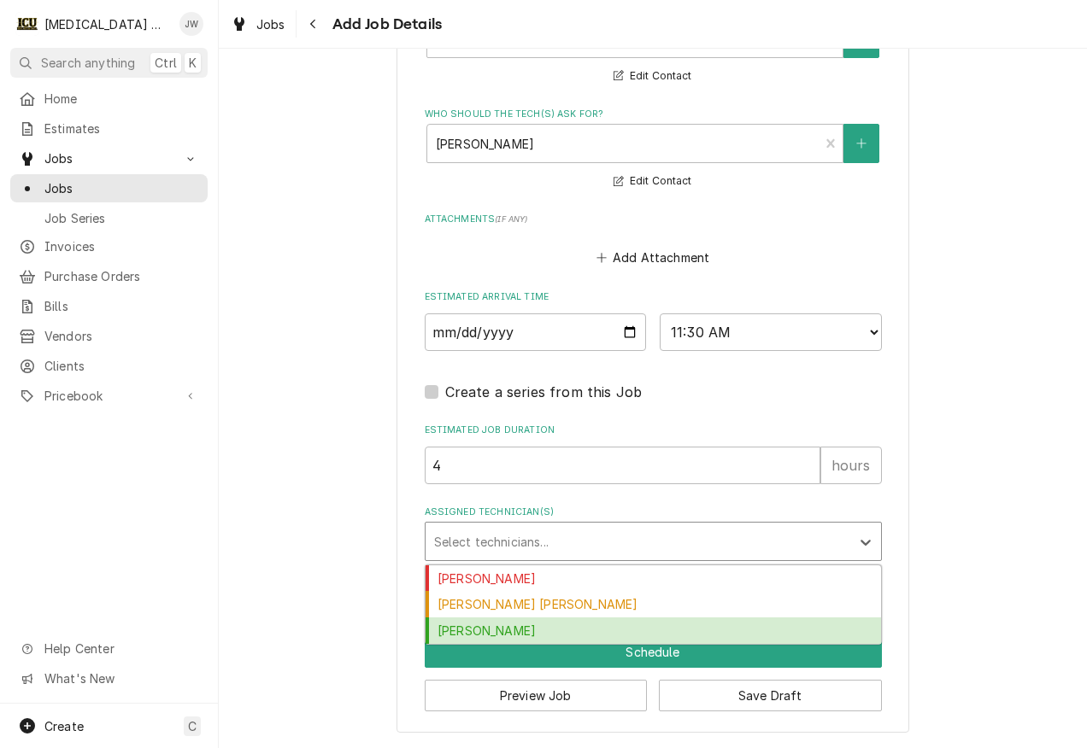
click at [527, 626] on div "Steve Rodgers" at bounding box center [652, 631] width 455 height 26
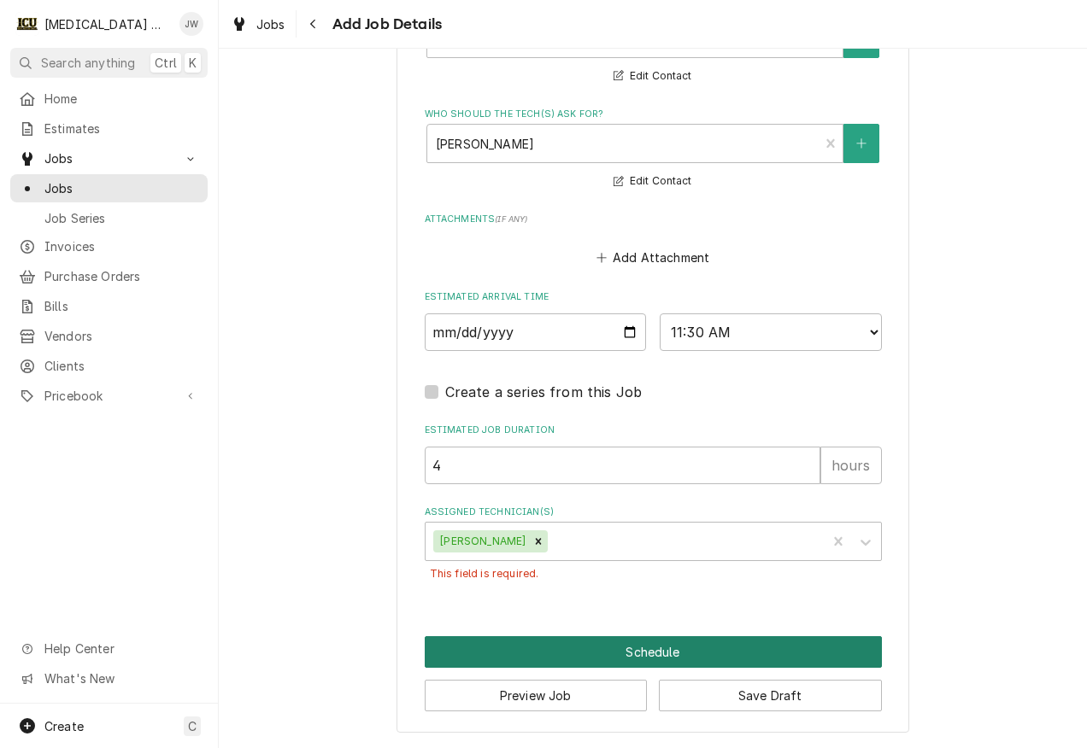
click at [640, 655] on button "Schedule" at bounding box center [653, 652] width 457 height 32
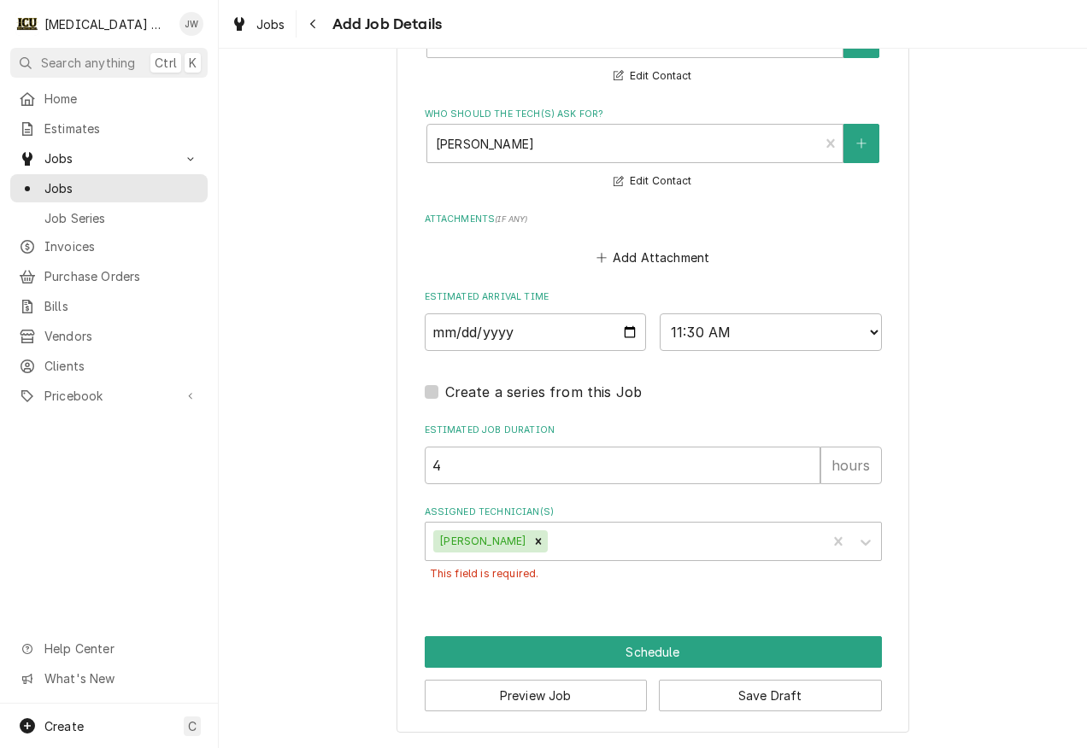
scroll to position [1258, 0]
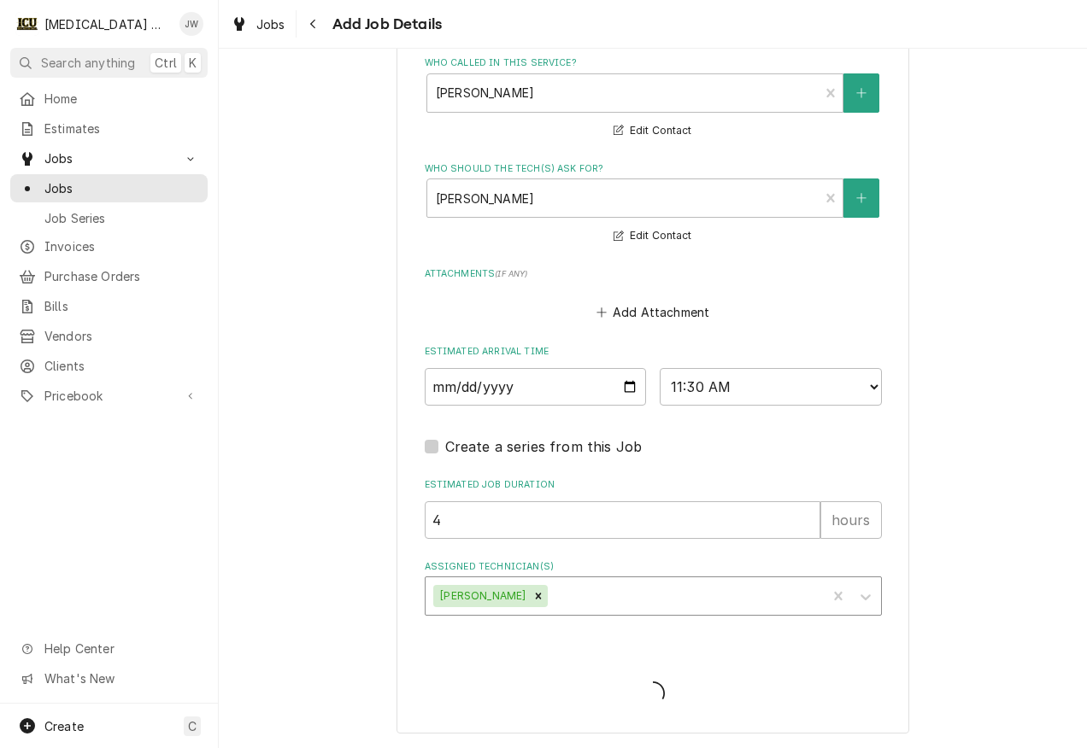
type textarea "x"
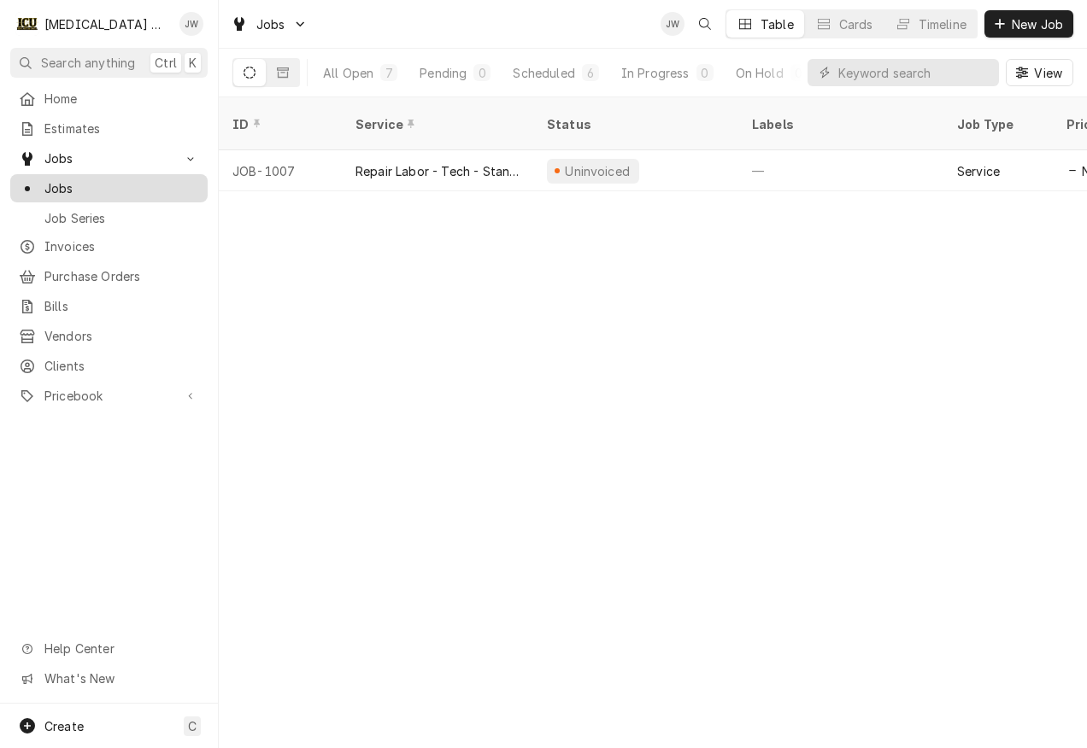
click at [67, 179] on span "Jobs" at bounding box center [121, 188] width 155 height 18
click at [354, 73] on div "All Open" at bounding box center [348, 73] width 50 height 18
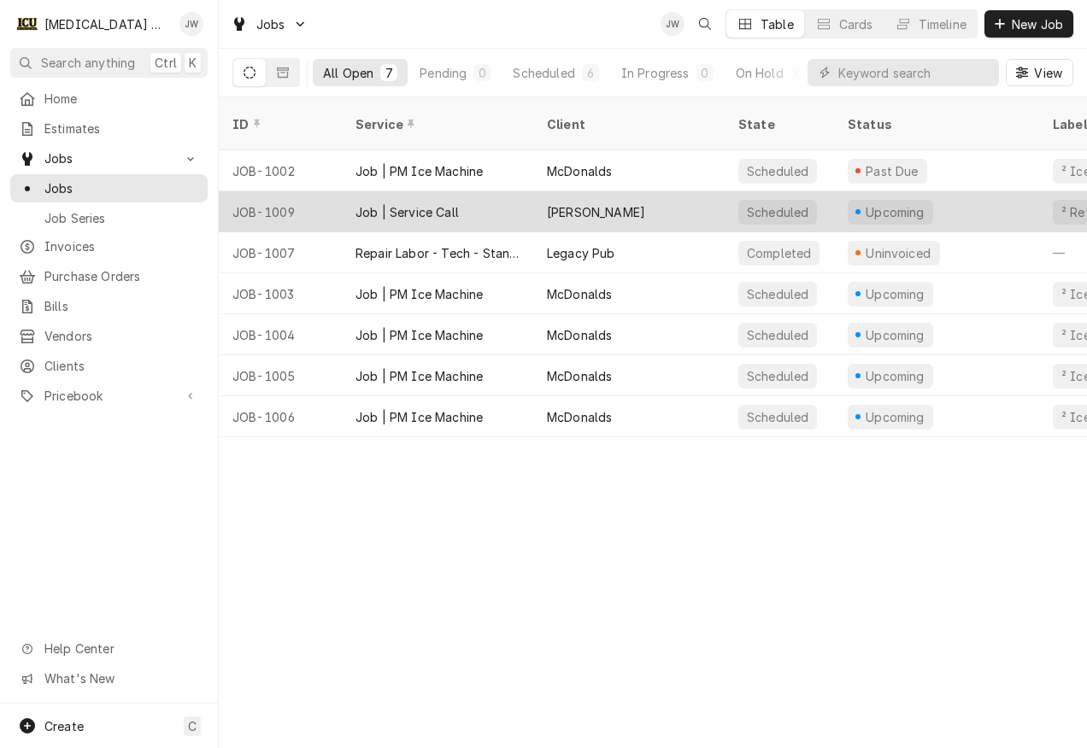
click at [630, 191] on div "[PERSON_NAME]" at bounding box center [628, 211] width 191 height 41
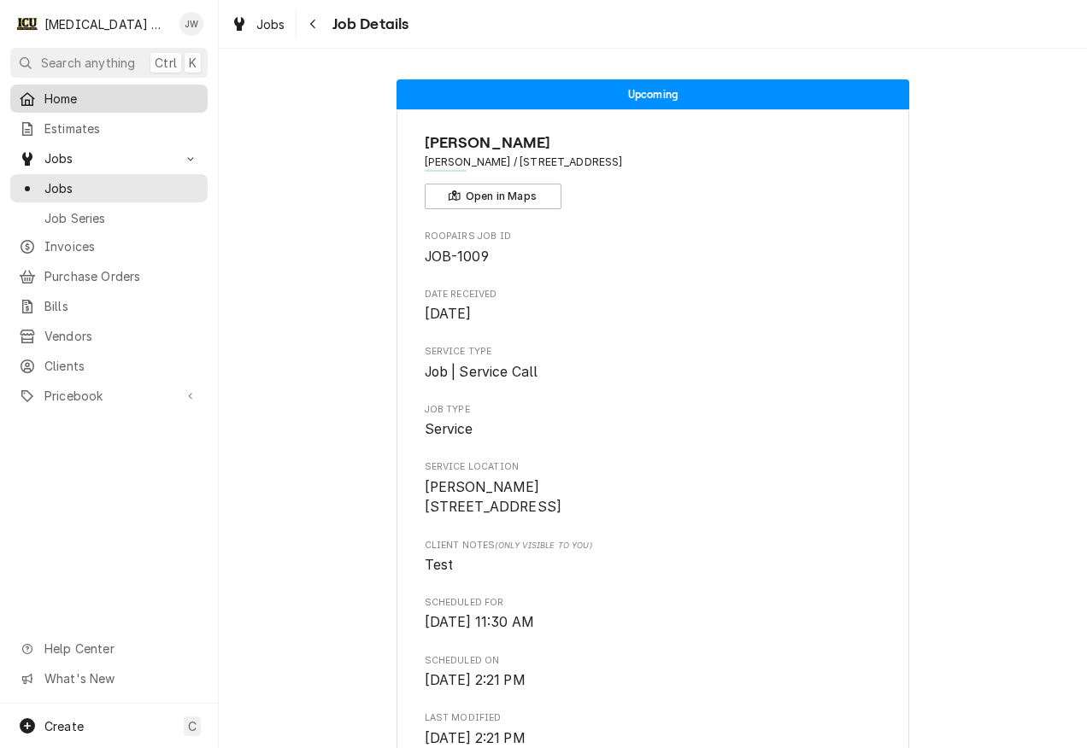
click at [68, 94] on span "Home" at bounding box center [121, 99] width 155 height 18
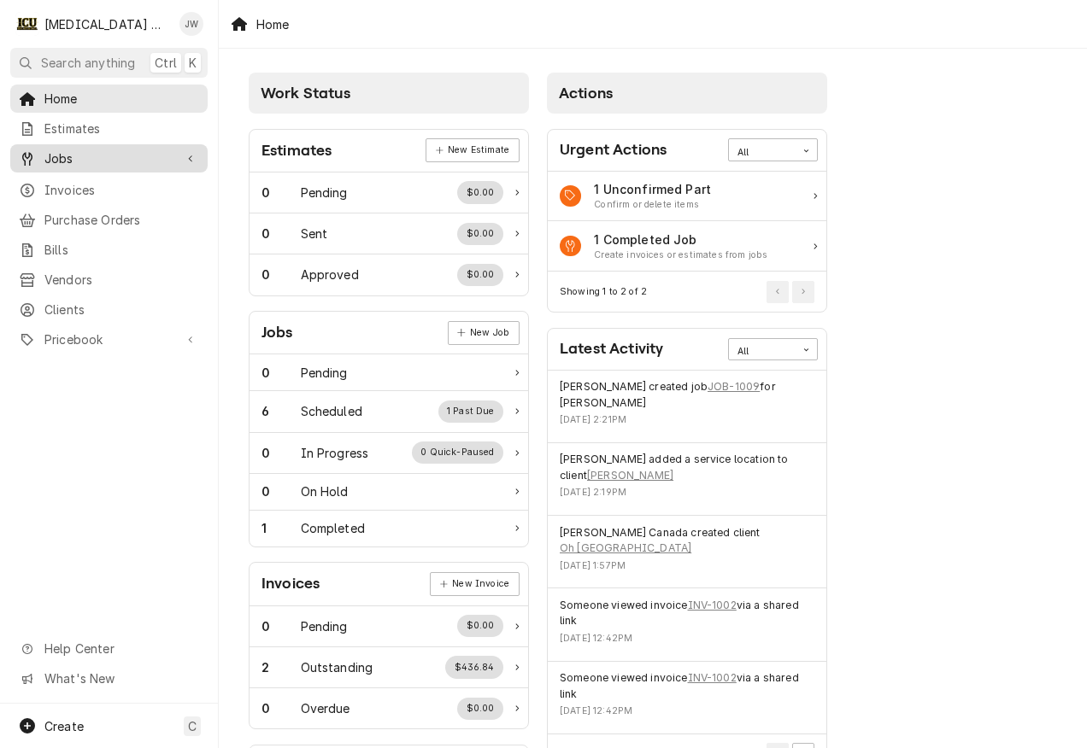
click at [170, 149] on span "Jobs" at bounding box center [108, 158] width 129 height 18
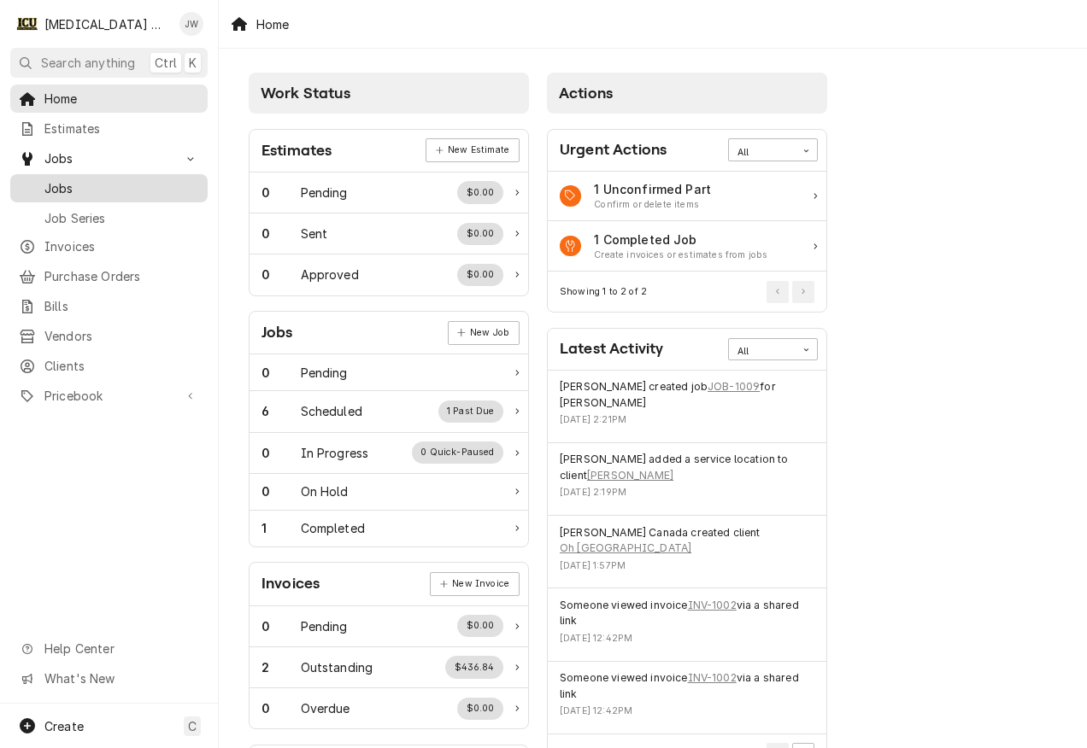
click at [62, 183] on span "Jobs" at bounding box center [121, 188] width 155 height 18
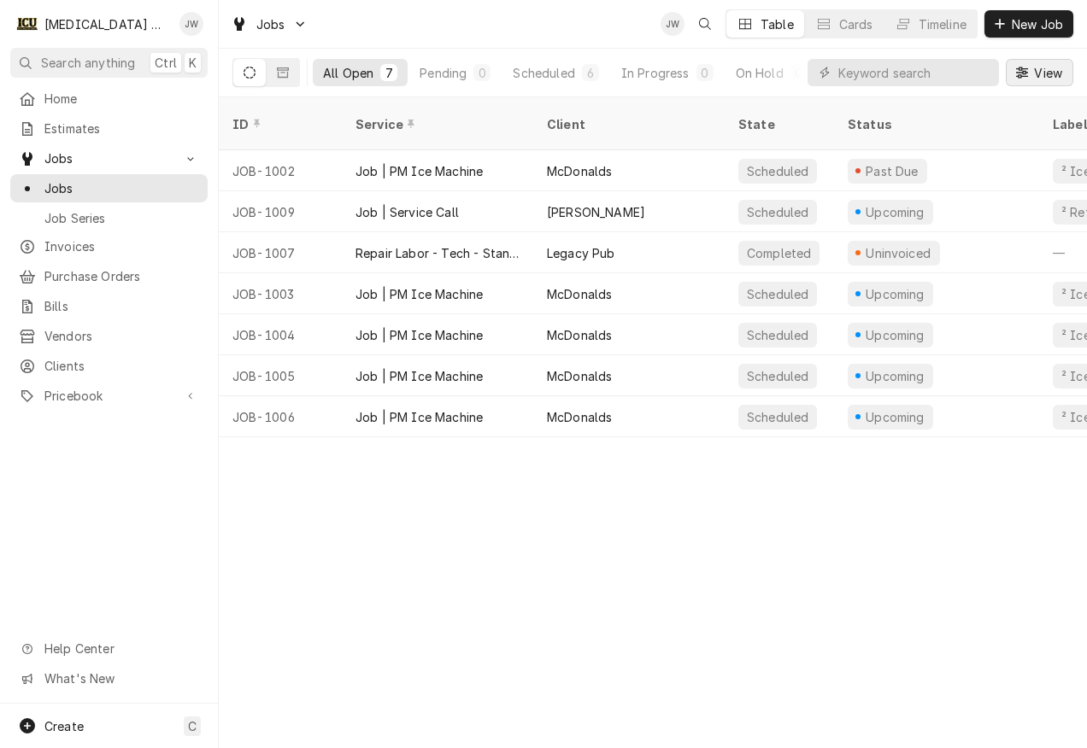
click at [1048, 77] on span "View" at bounding box center [1047, 73] width 35 height 18
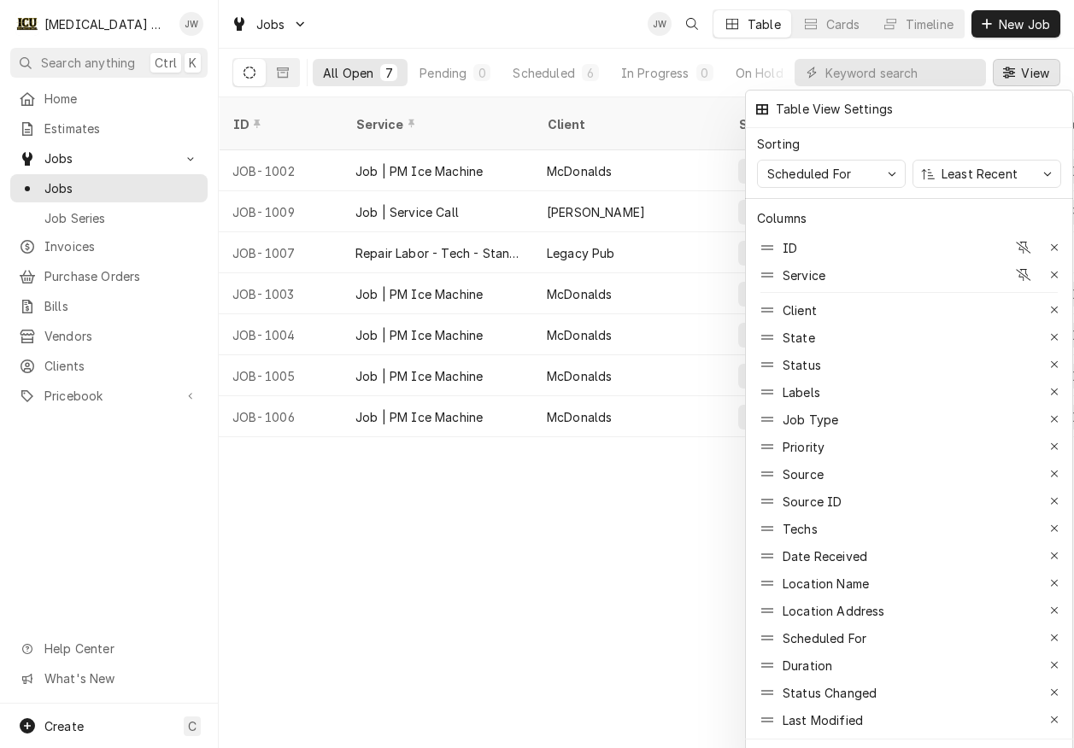
click at [1048, 74] on div at bounding box center [537, 374] width 1074 height 748
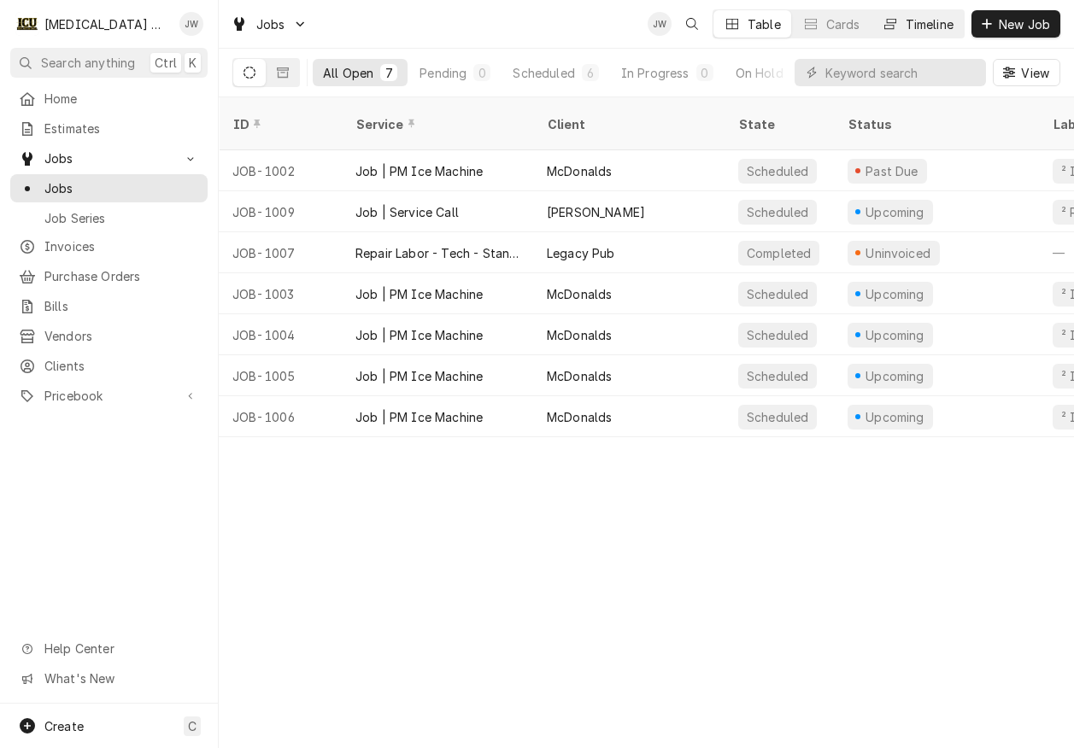
click at [923, 16] on div "Timeline" at bounding box center [929, 24] width 48 height 18
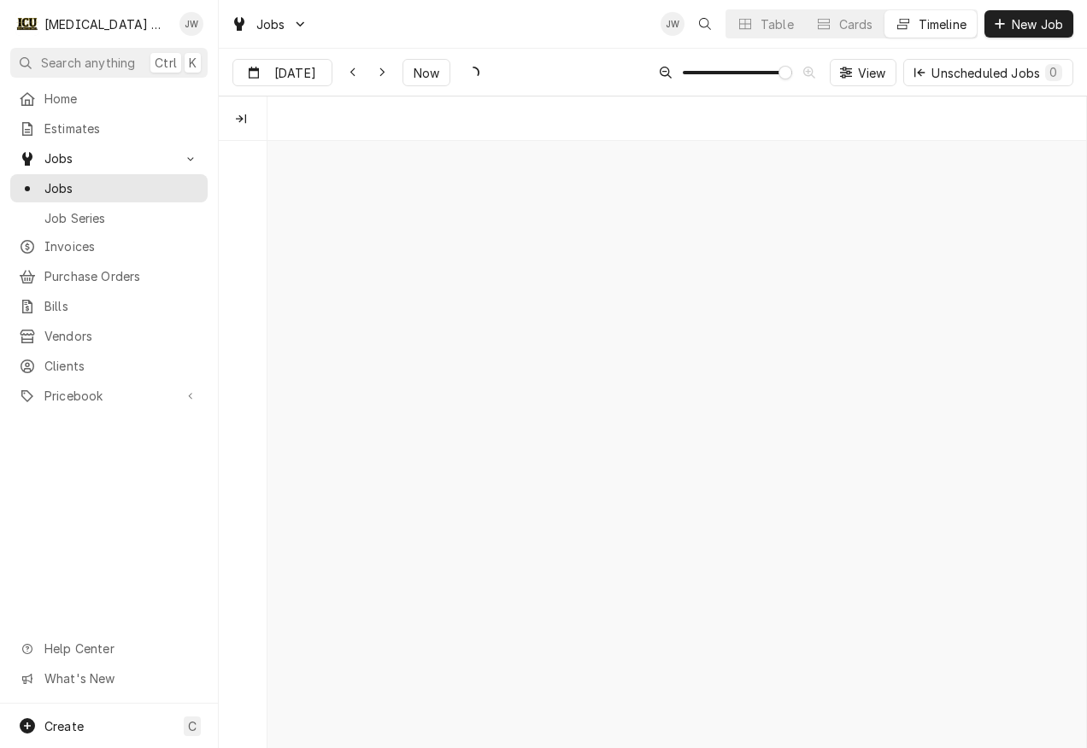
scroll to position [0, 16257]
click at [661, 71] on icon "Dynamic Content Wrapper" at bounding box center [665, 73] width 12 height 12
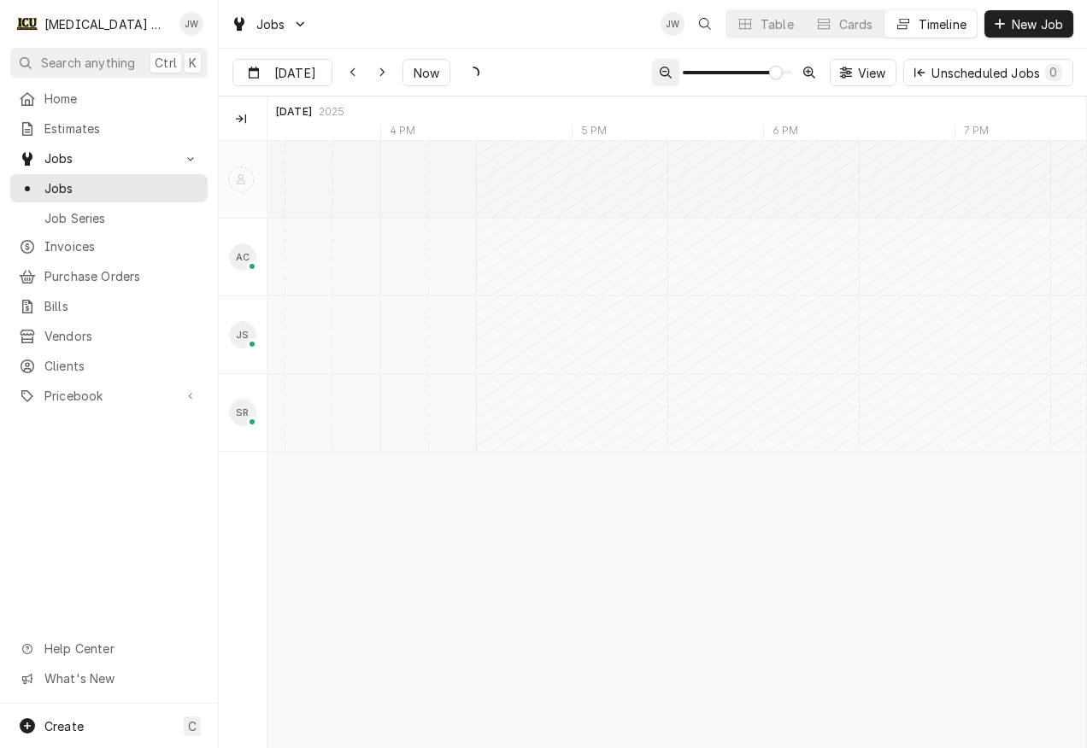
click at [661, 71] on icon "Dynamic Content Wrapper" at bounding box center [665, 73] width 12 height 12
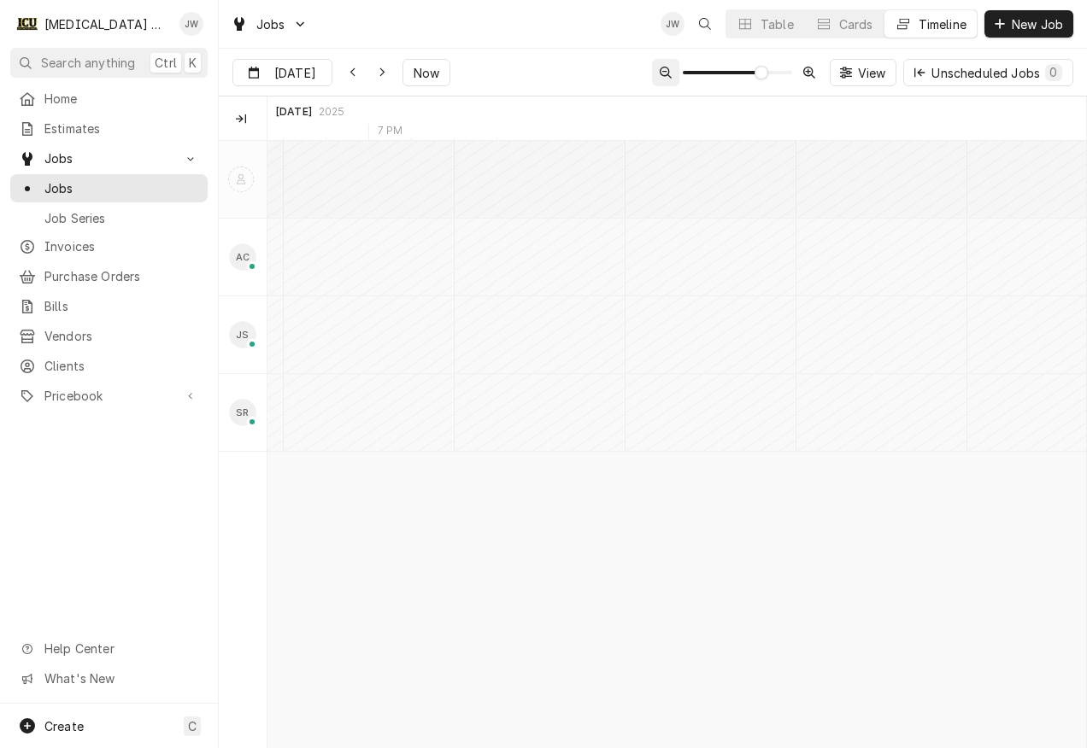
scroll to position [0, 0]
click at [661, 71] on icon "Dynamic Content Wrapper" at bounding box center [665, 73] width 12 height 12
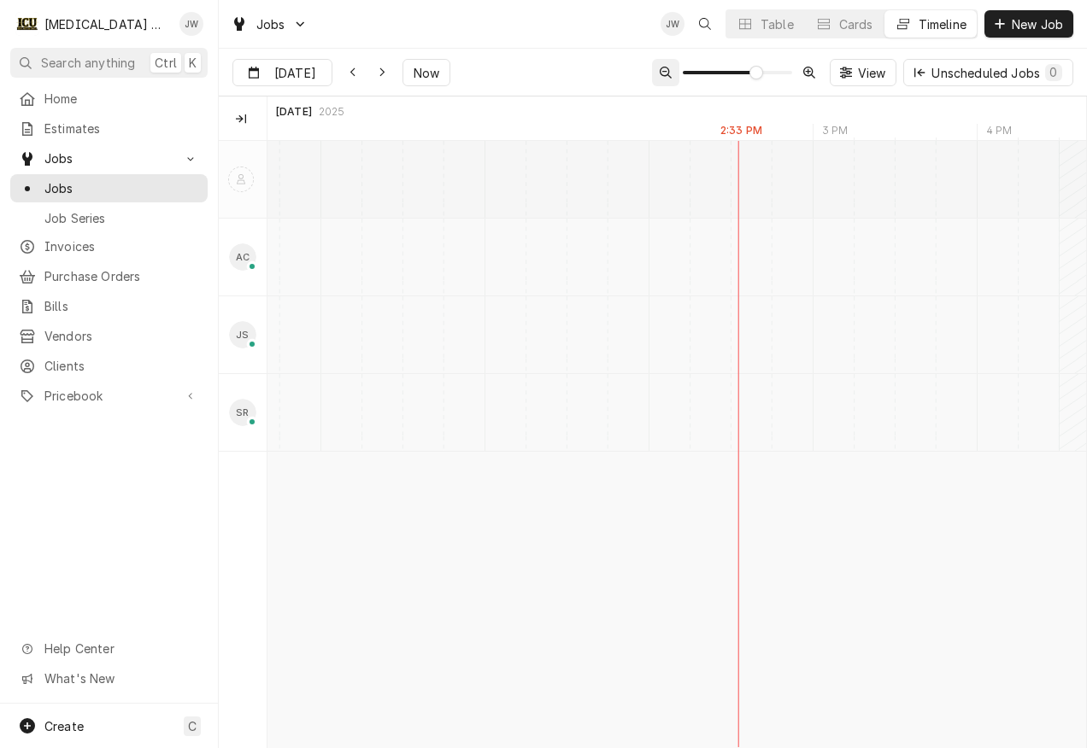
click at [661, 71] on icon "Dynamic Content Wrapper" at bounding box center [665, 73] width 12 height 12
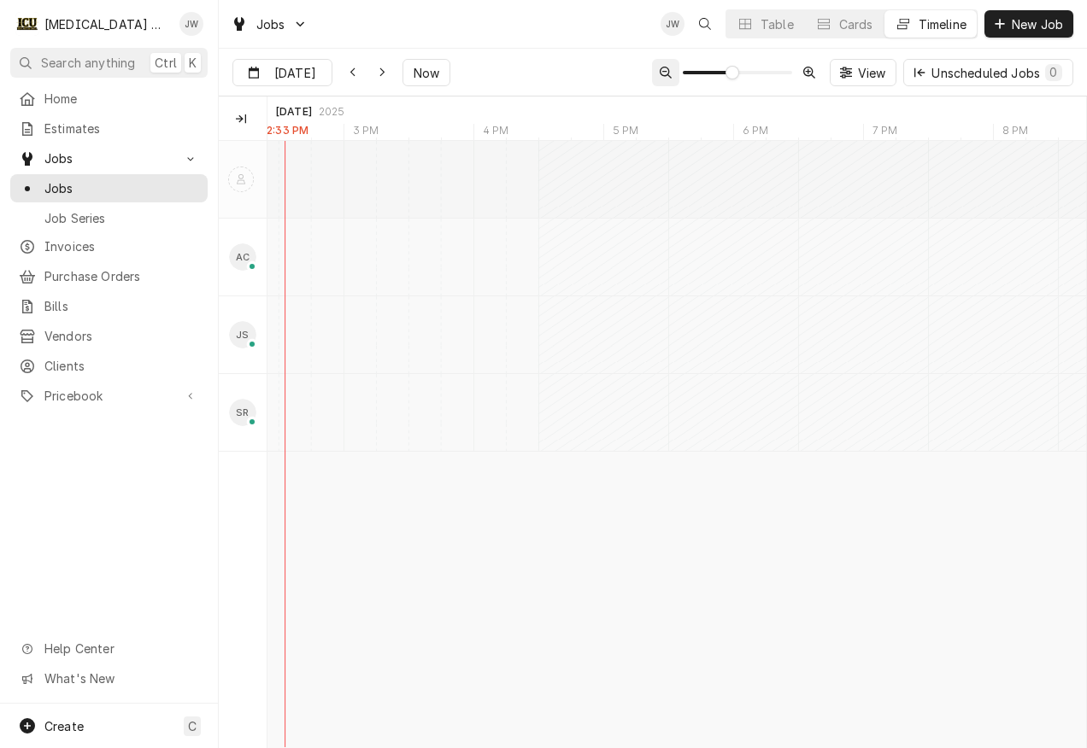
click at [661, 71] on icon "Dynamic Content Wrapper" at bounding box center [665, 73] width 12 height 12
click at [661, 70] on icon "Dynamic Content Wrapper" at bounding box center [665, 73] width 12 height 12
click at [661, 68] on icon "Dynamic Content Wrapper" at bounding box center [665, 73] width 12 height 12
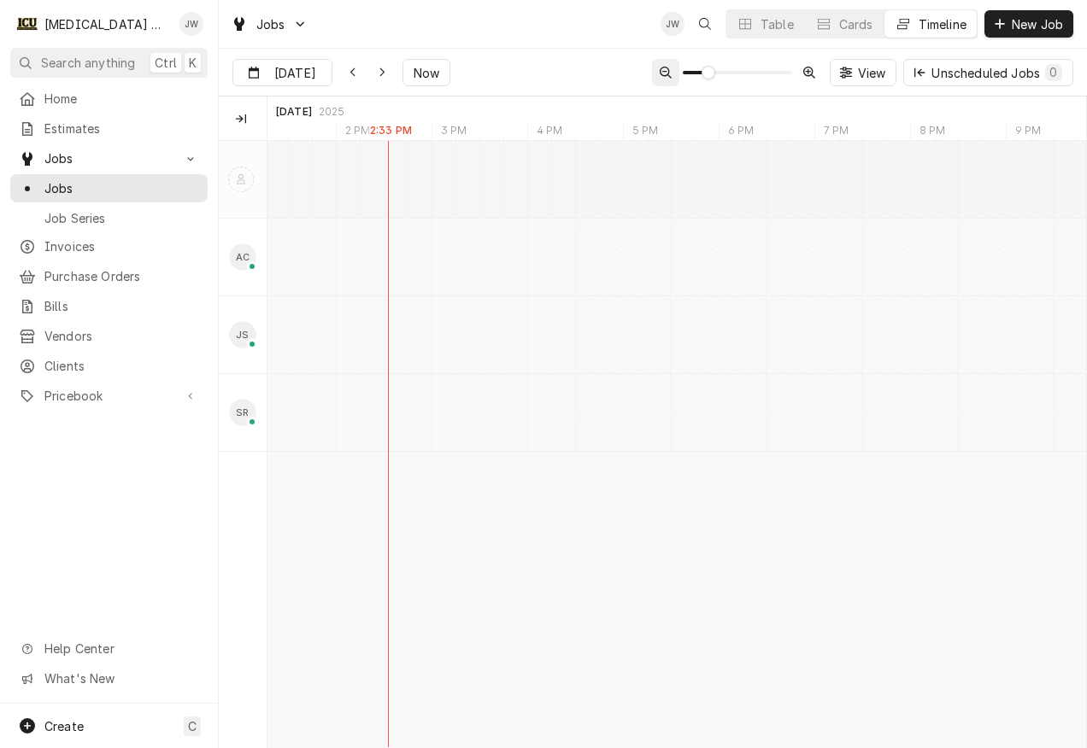
click at [661, 68] on icon "Dynamic Content Wrapper" at bounding box center [665, 73] width 12 height 12
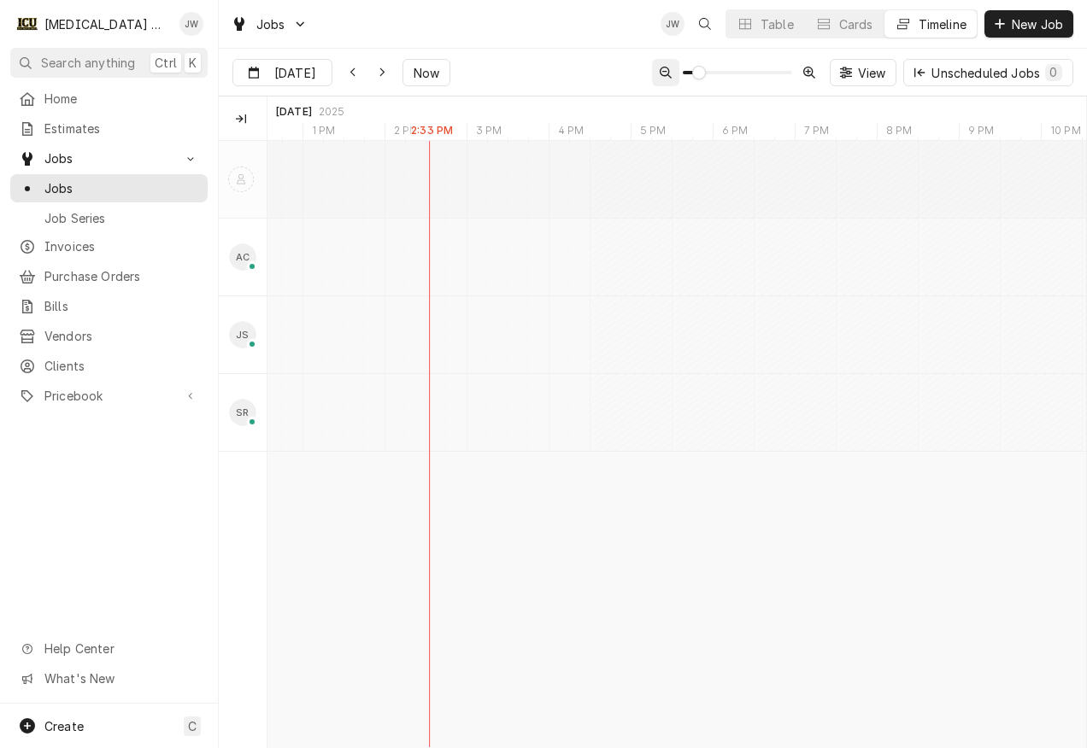
click at [661, 68] on icon "Dynamic Content Wrapper" at bounding box center [665, 73] width 12 height 12
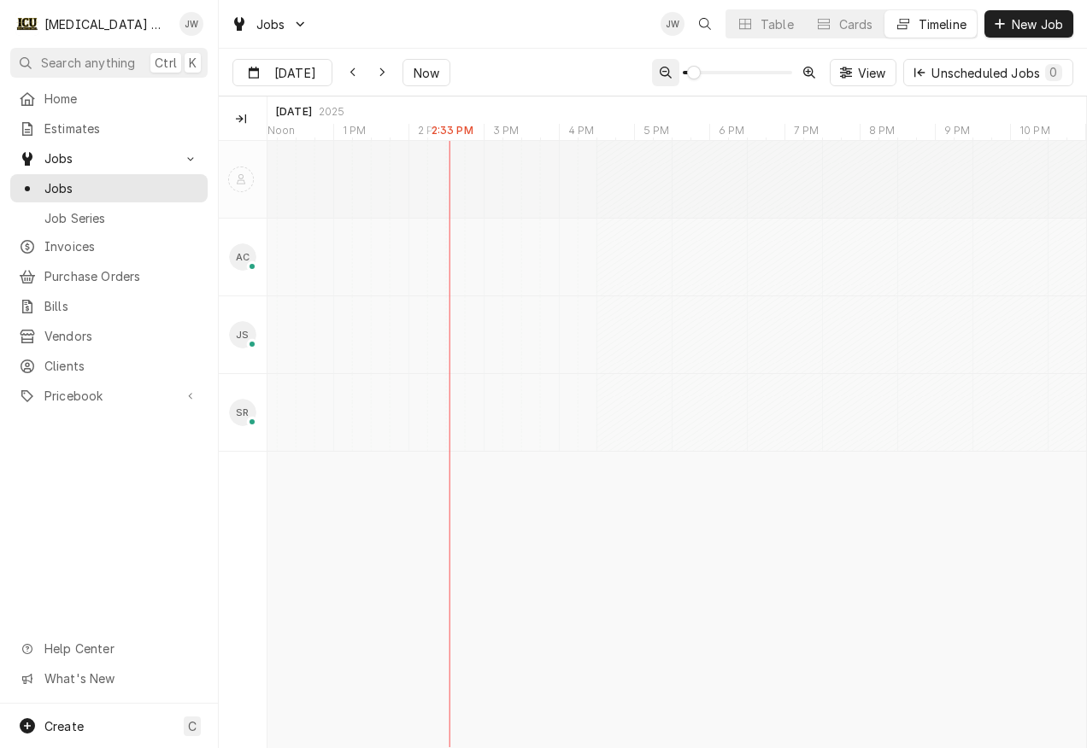
click at [661, 68] on icon "Dynamic Content Wrapper" at bounding box center [665, 73] width 12 height 12
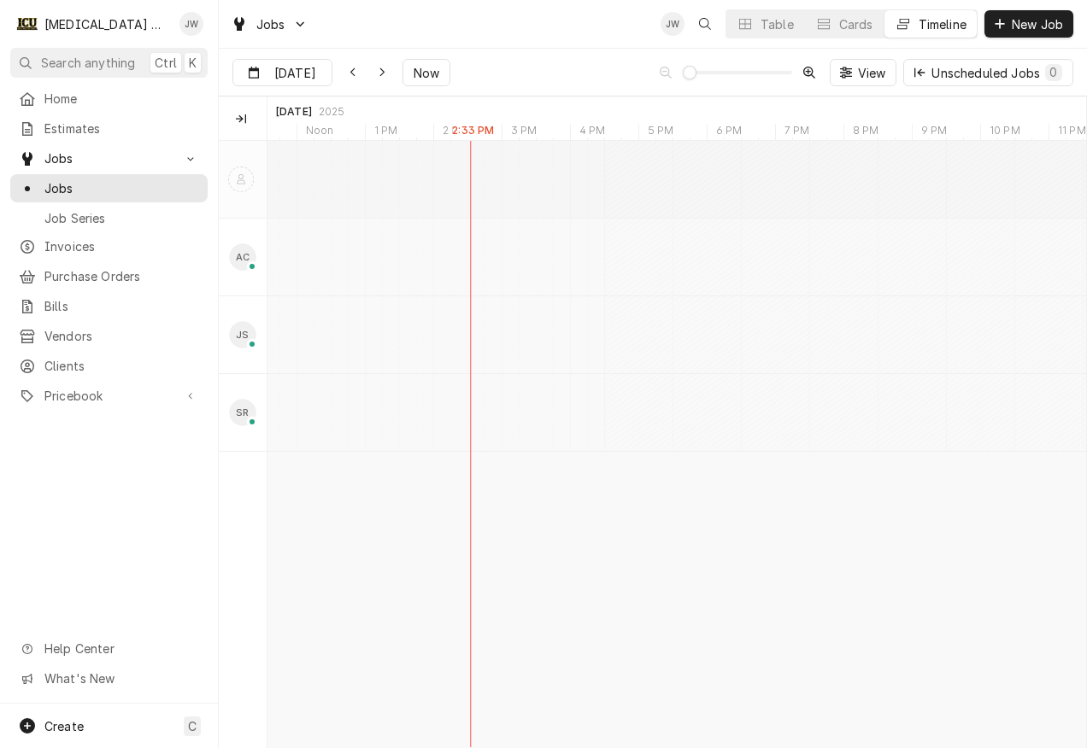
click at [240, 269] on div "Alex Clifton's Avatar" at bounding box center [242, 256] width 27 height 27
click at [237, 332] on div "Jackson Smith's Avatar" at bounding box center [242, 334] width 27 height 27
drag, startPoint x: 243, startPoint y: 114, endPoint x: 264, endPoint y: 124, distance: 22.6
click at [264, 124] on div "Technicians" at bounding box center [244, 118] width 51 height 41
click at [249, 119] on button "Technicians column. SPACE for context menu" at bounding box center [240, 118] width 27 height 27
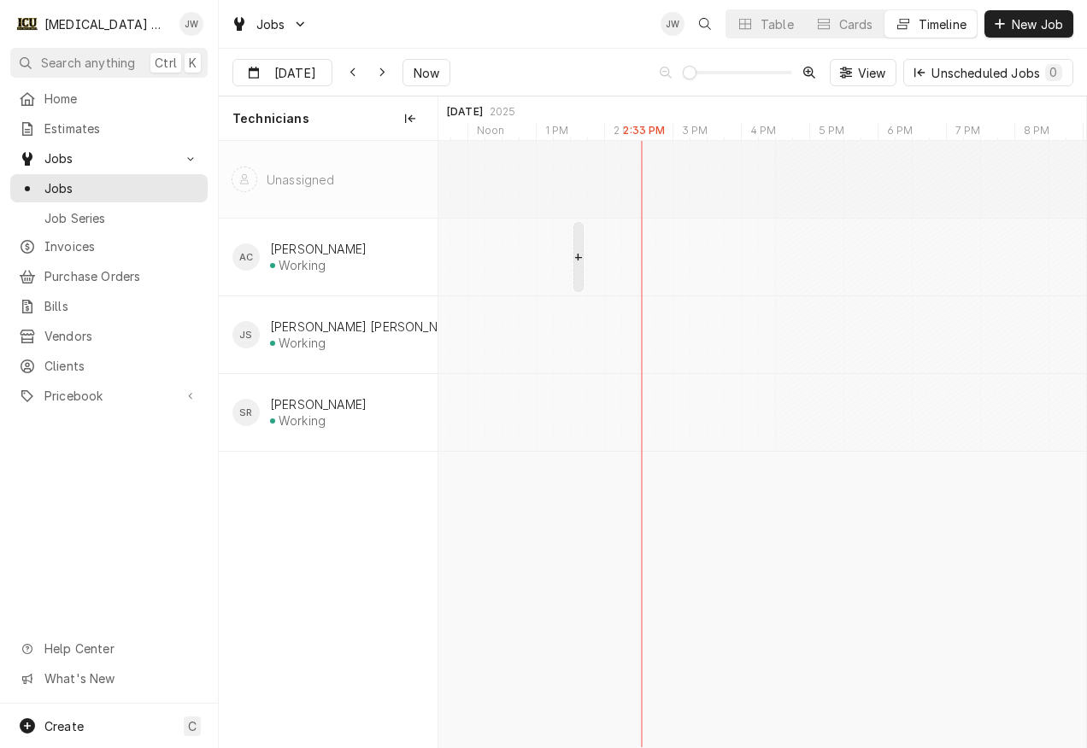
click at [577, 245] on div "normal" at bounding box center [911, 257] width 11241 height 77
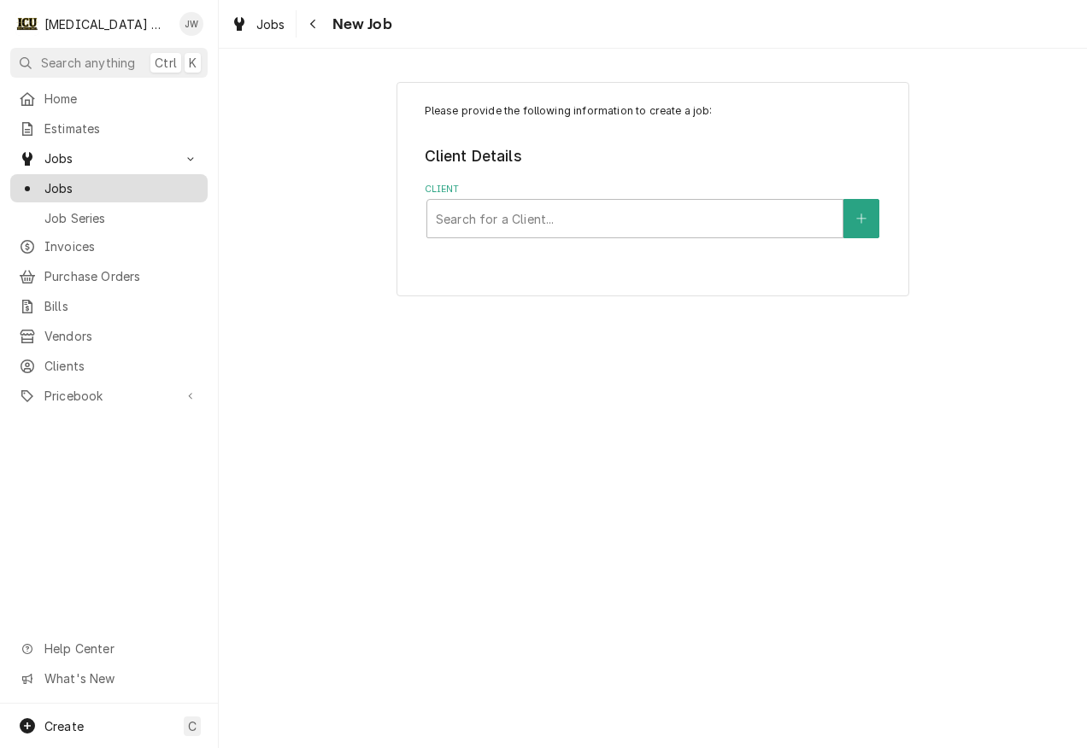
click at [53, 188] on span "Jobs" at bounding box center [121, 188] width 155 height 18
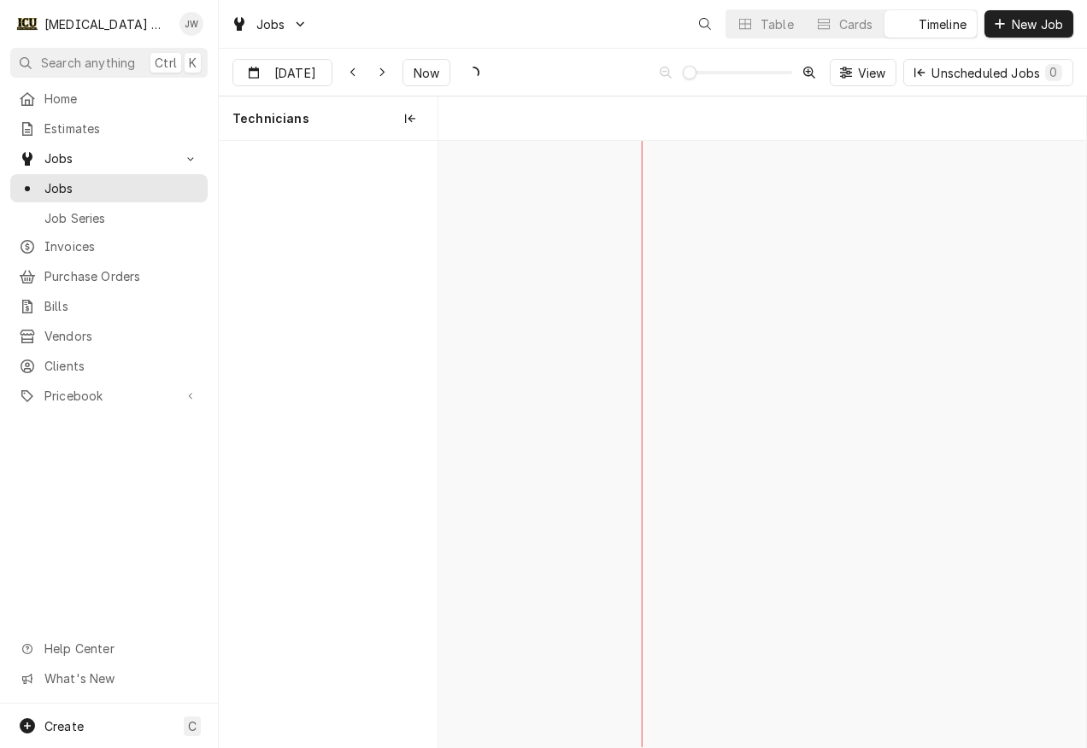
scroll to position [0, 12818]
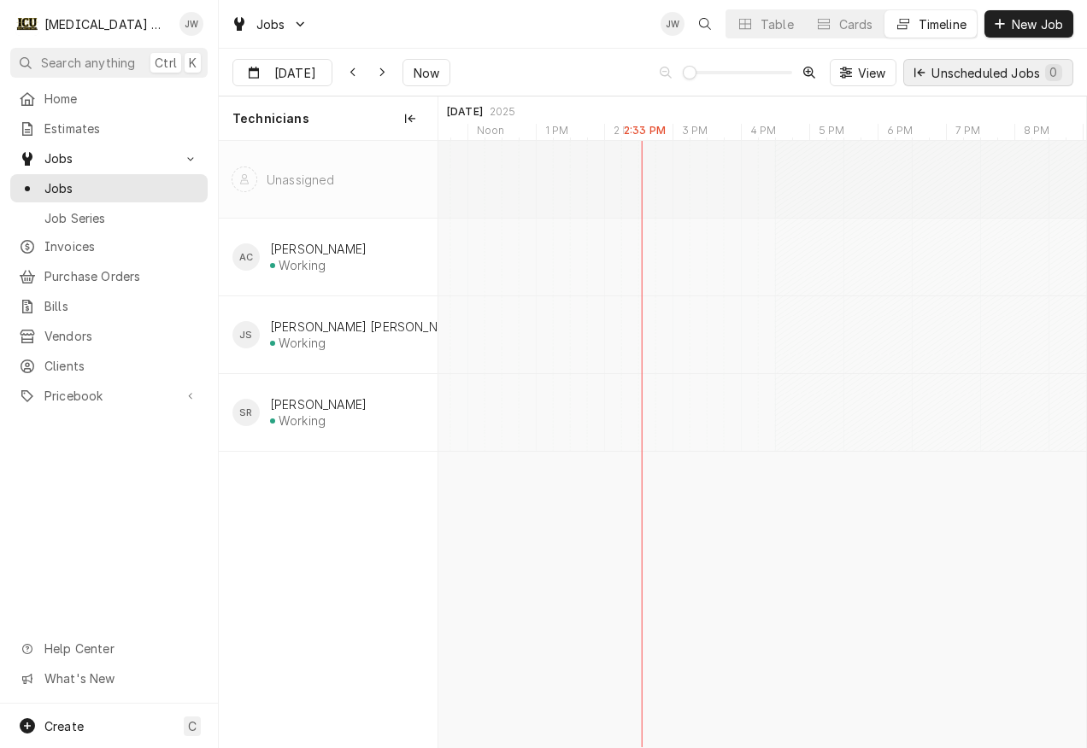
click at [993, 72] on div "Unscheduled Jobs 0" at bounding box center [996, 73] width 131 height 18
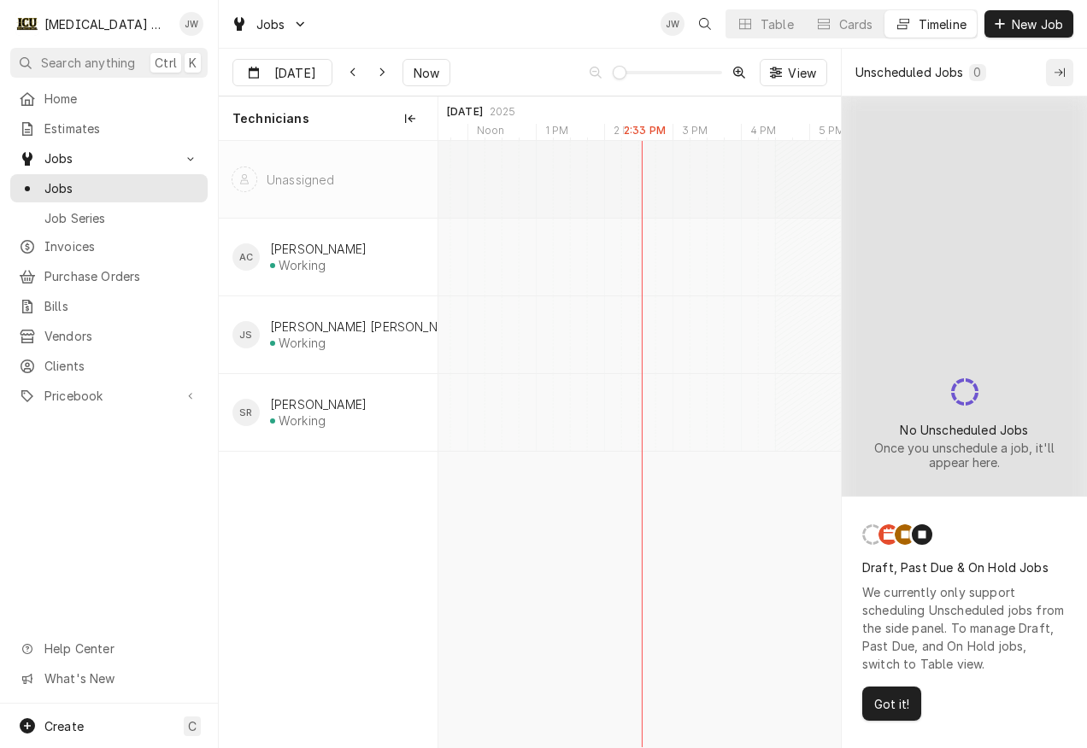
click at [1062, 68] on icon "Collapse Unscheduled Jobs" at bounding box center [1059, 73] width 10 height 12
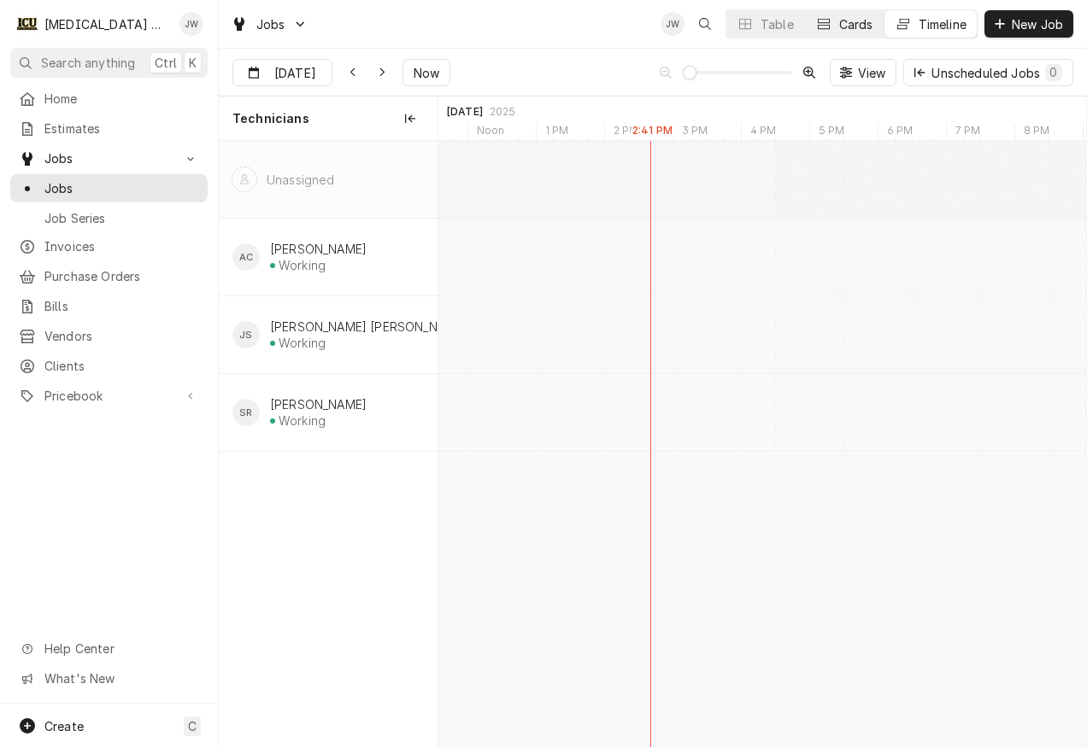
click at [840, 15] on div "Cards" at bounding box center [856, 24] width 34 height 18
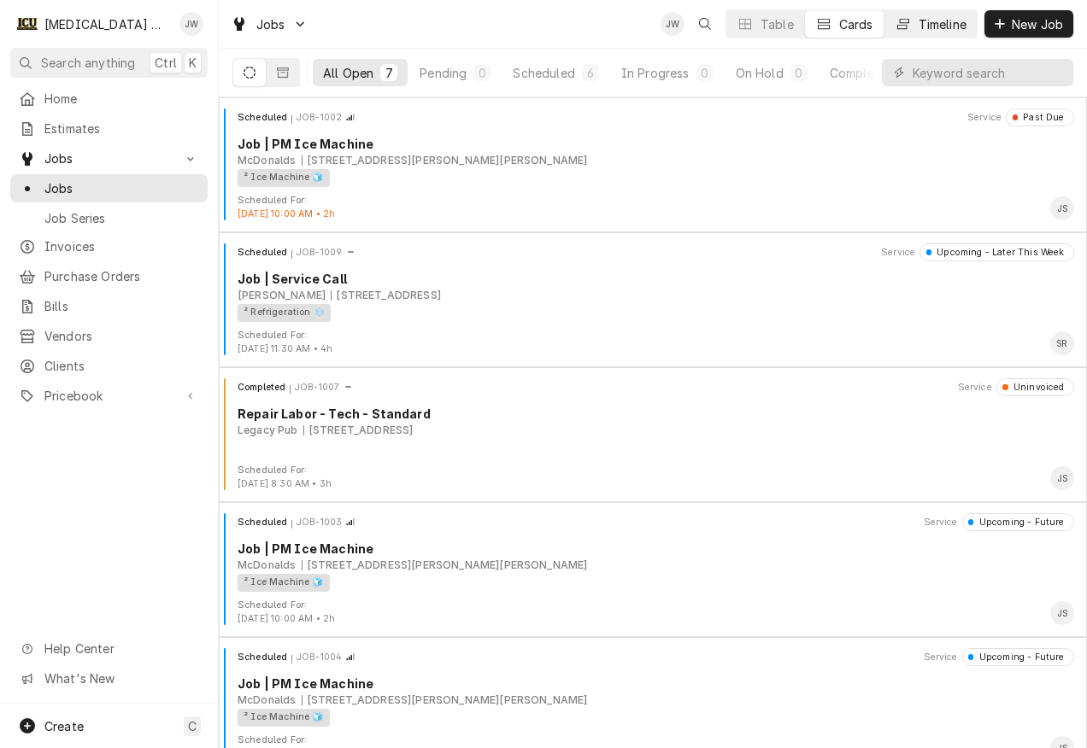
click at [918, 16] on div "Timeline" at bounding box center [942, 24] width 48 height 18
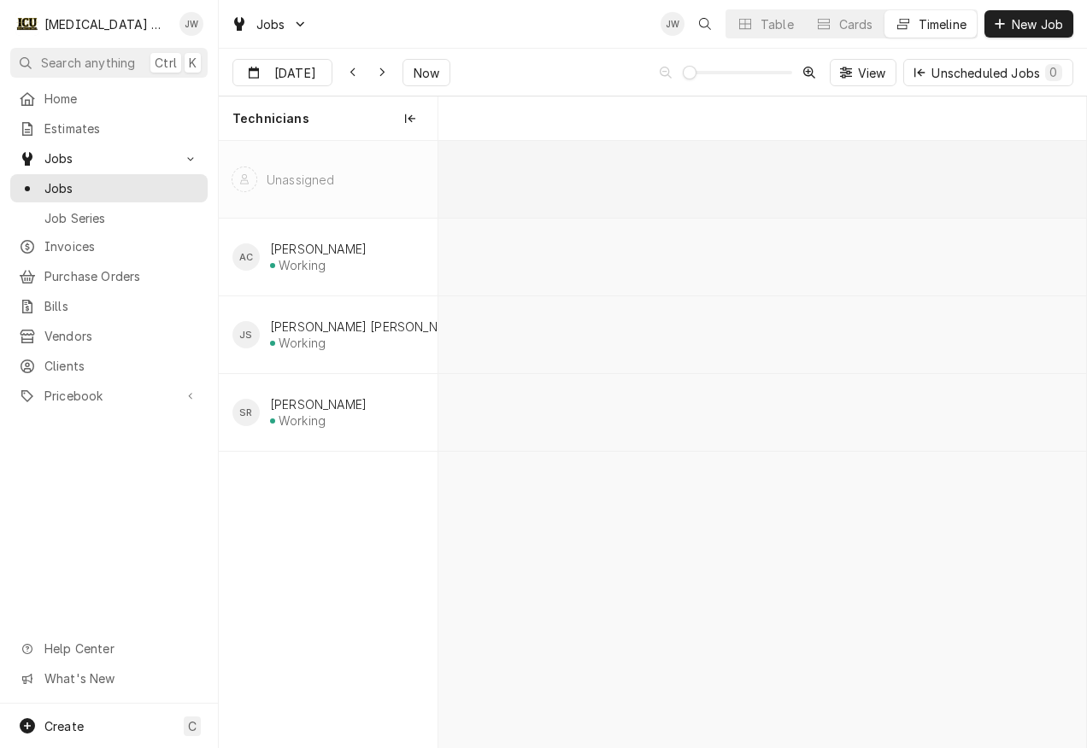
scroll to position [0, 12835]
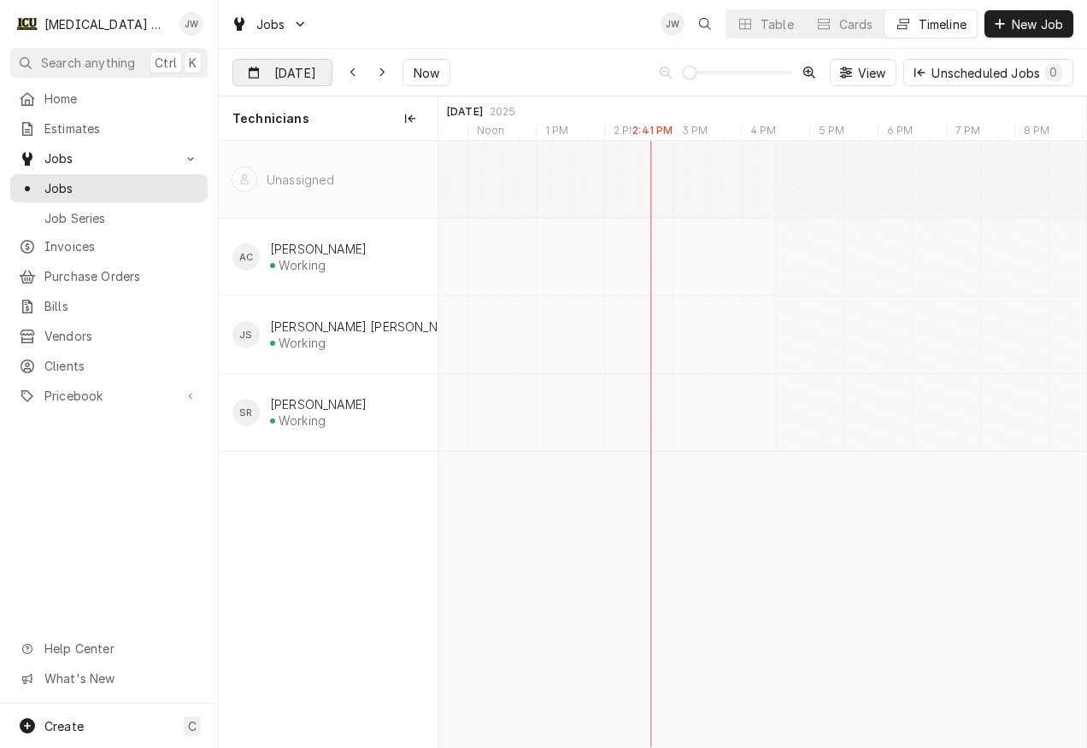
click at [290, 66] on input "Oct 2" at bounding box center [270, 76] width 74 height 33
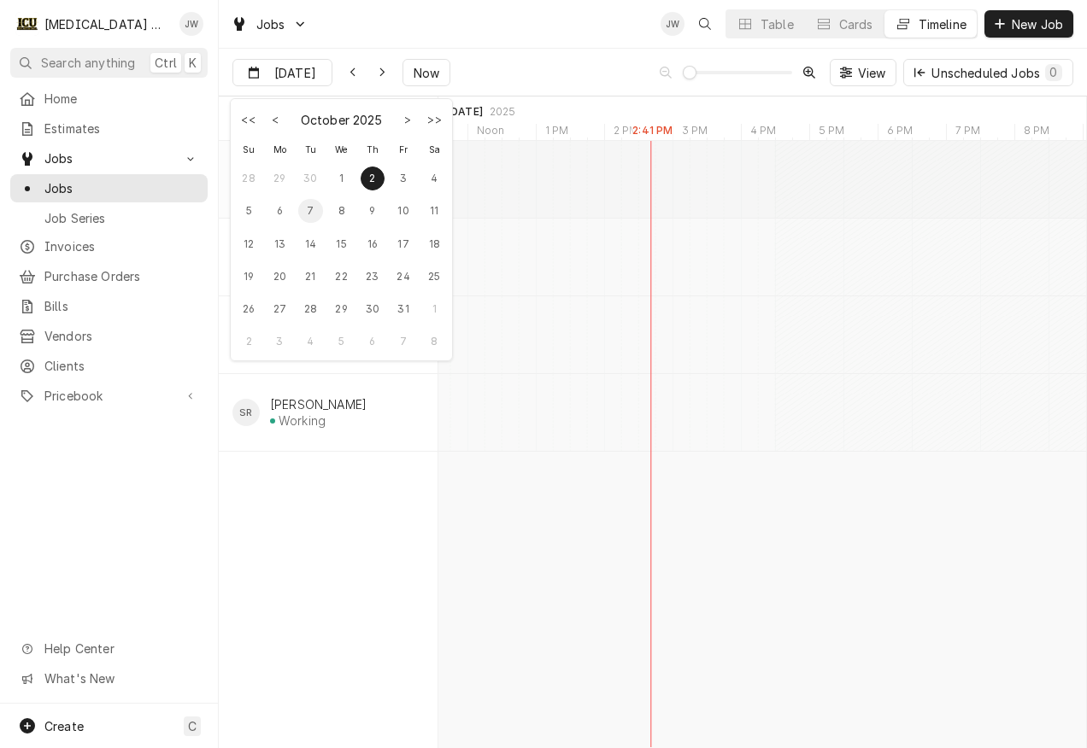
click at [313, 209] on div "7" at bounding box center [310, 211] width 24 height 24
type input "[DATE]"
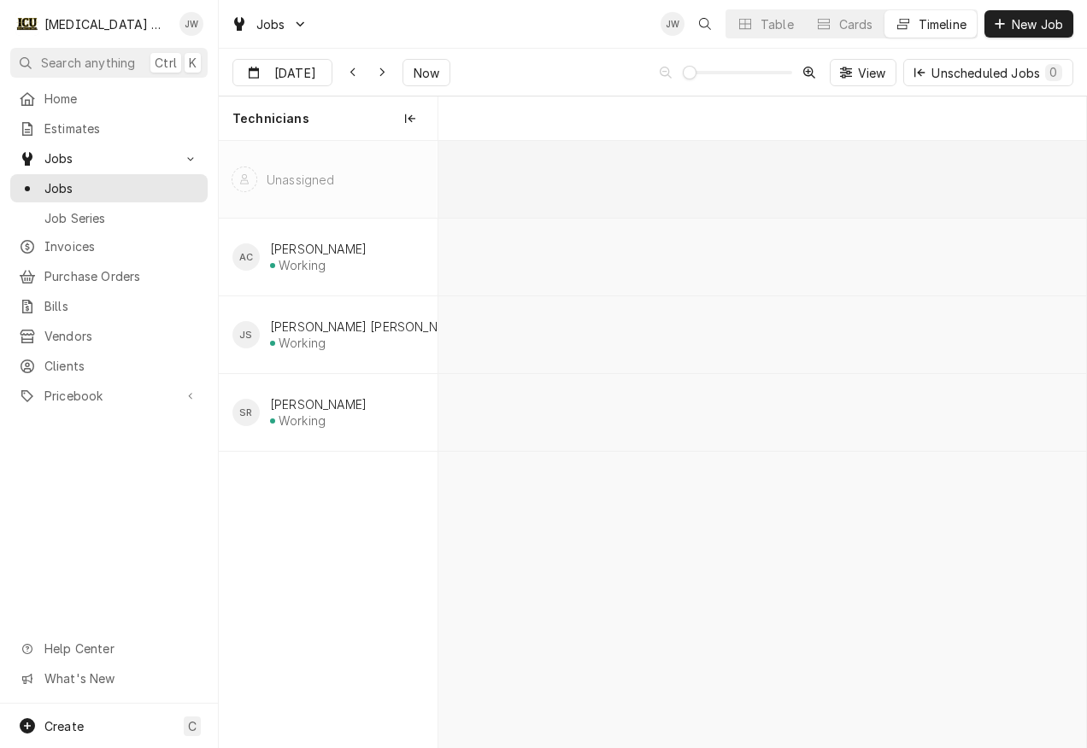
scroll to position [0, 20476]
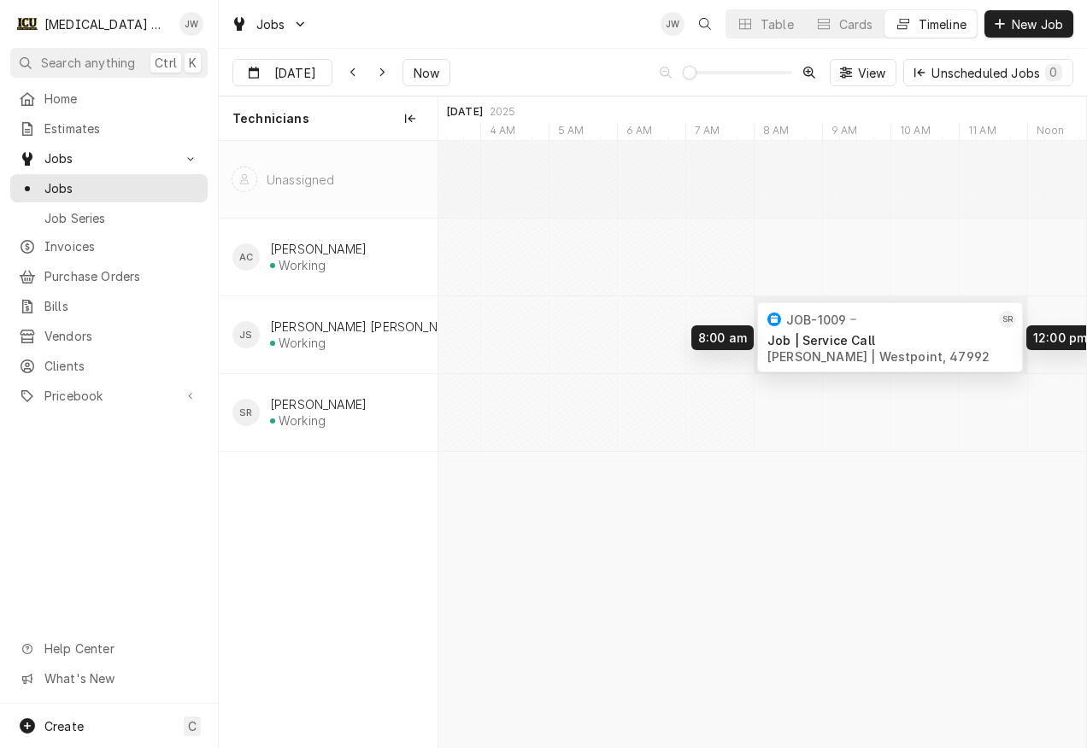
drag, startPoint x: 1022, startPoint y: 410, endPoint x: 788, endPoint y: 335, distance: 245.8
click at [788, 335] on div "8:00 AM 12:00 PM JOB-1009 SR Job | Service Call Eliska Whited | Westpoint, 4799…" at bounding box center [761, 444] width 647 height 606
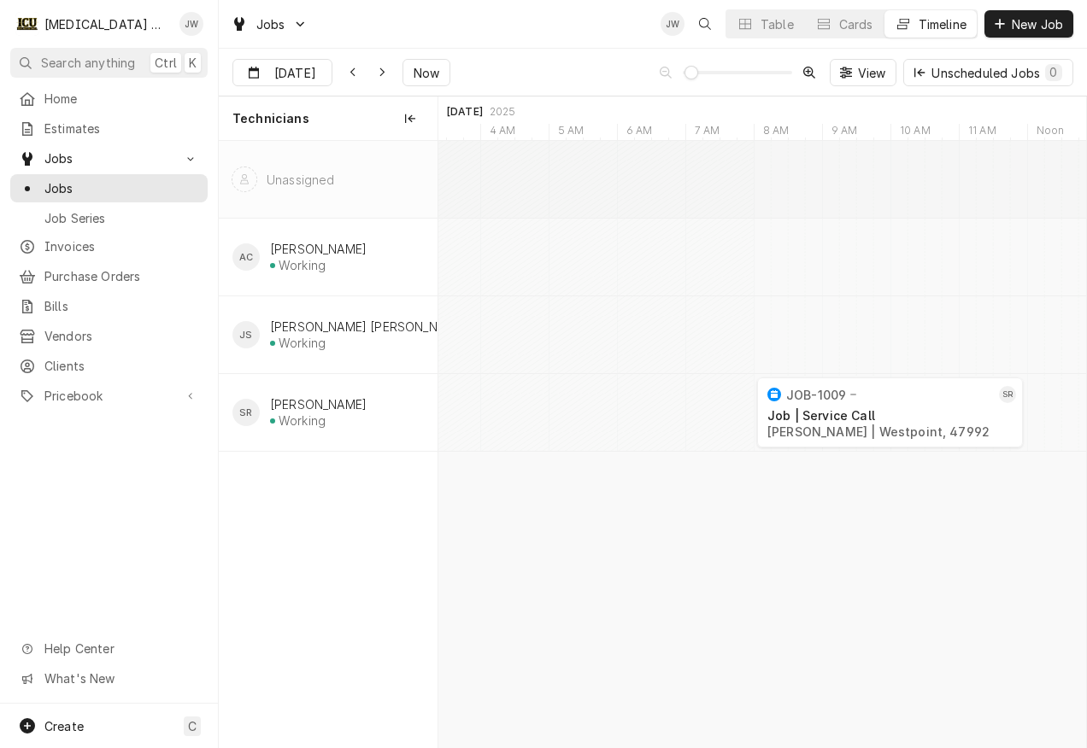
click at [684, 71] on span "Dynamic Content Wrapper" at bounding box center [691, 73] width 14 height 14
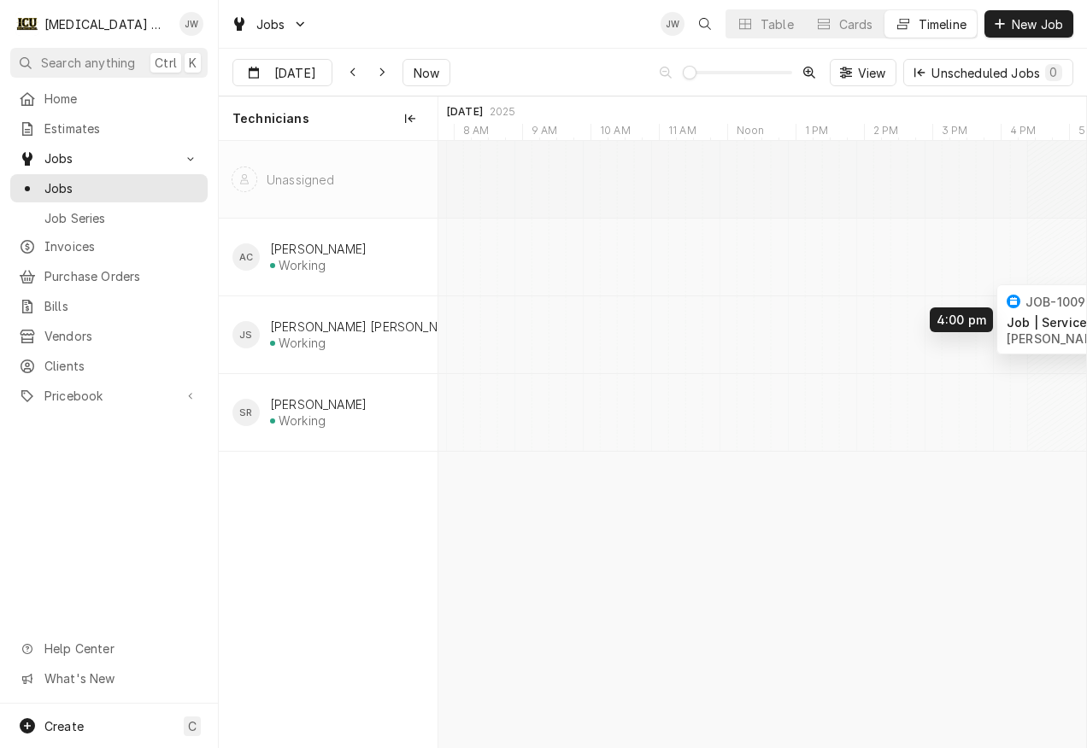
scroll to position [0, 0]
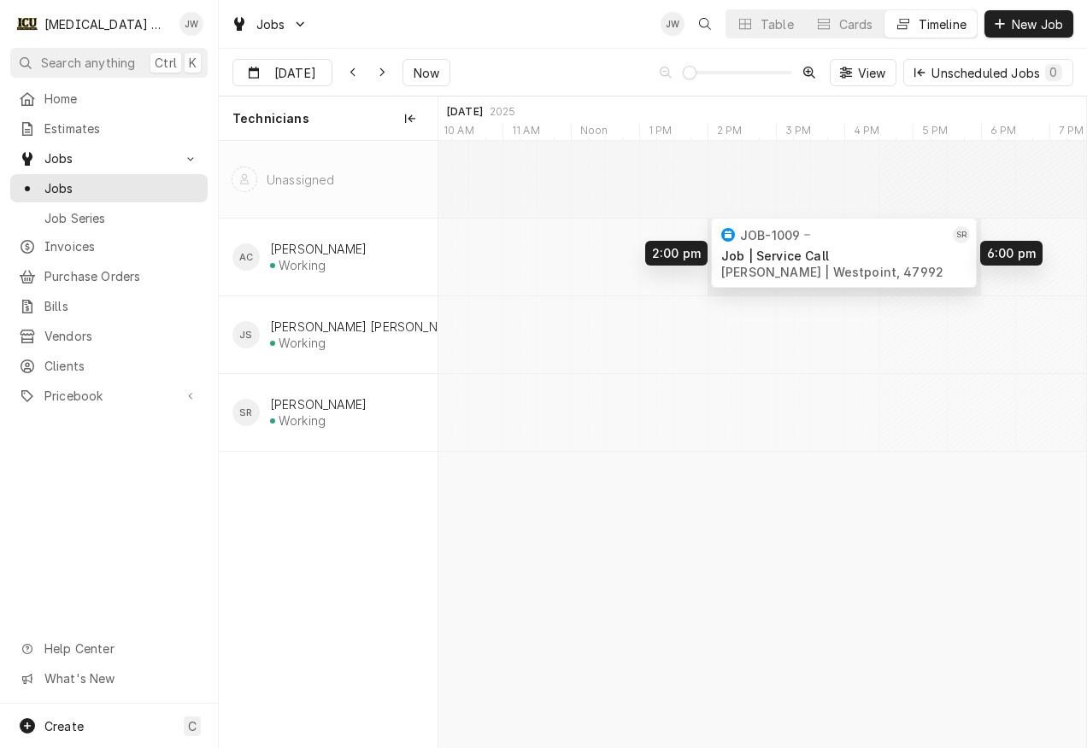
drag, startPoint x: 863, startPoint y: 401, endPoint x: 812, endPoint y: 242, distance: 167.5
click at [812, 242] on div "2:00 PM 6:00 PM JOB-1009 SR Job | Service Call Eliska Whited | Westpoint, 47992…" at bounding box center [761, 444] width 647 height 606
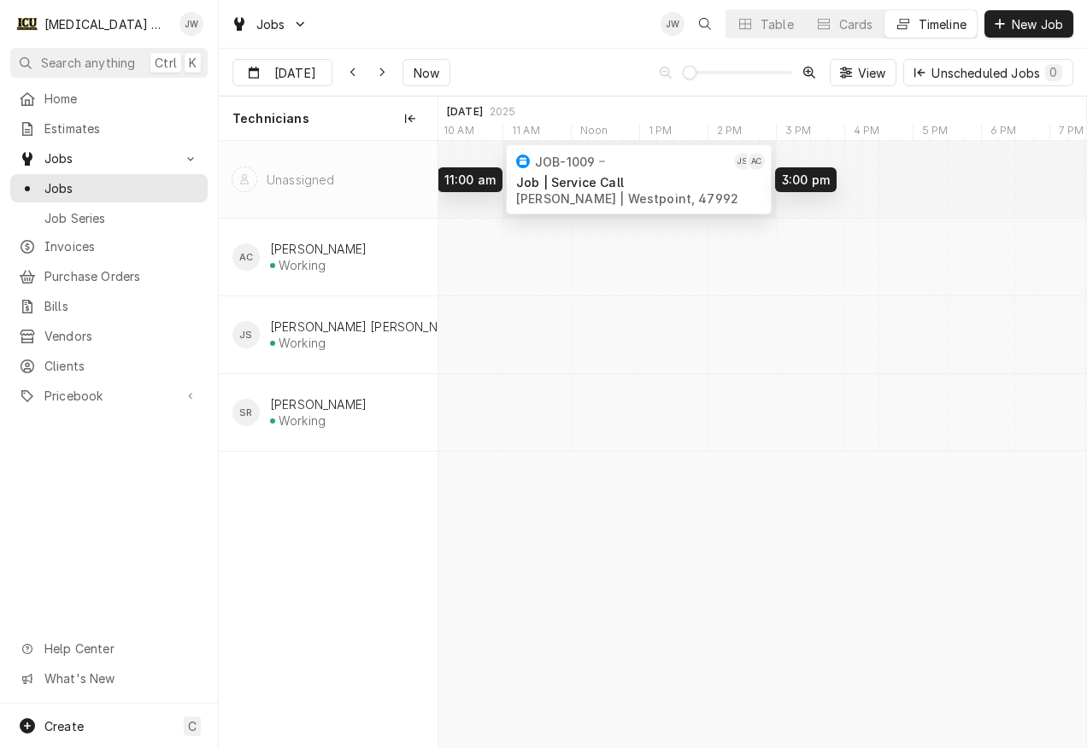
drag, startPoint x: 786, startPoint y: 261, endPoint x: 577, endPoint y: 163, distance: 230.1
click at [577, 163] on div "11:00 AM 3:00 PM JOB-1009 JS AC Job | Service Call Eliska Whited | Westpoint, 4…" at bounding box center [761, 444] width 647 height 606
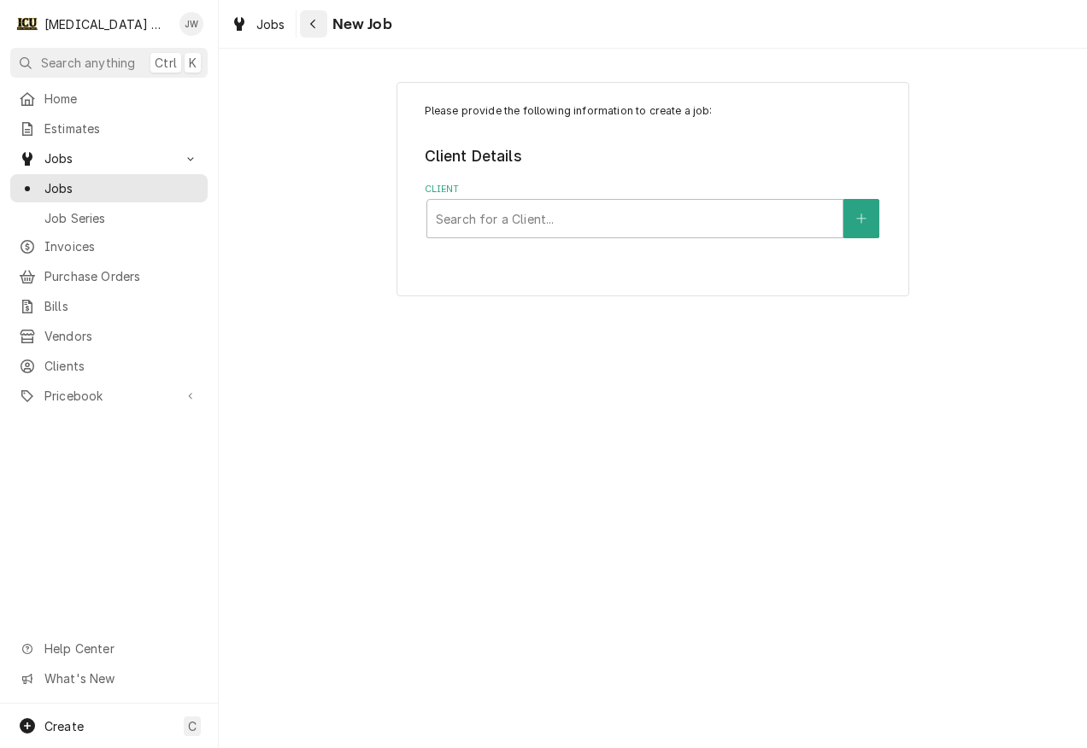
click at [309, 22] on icon "Navigate back" at bounding box center [313, 24] width 8 height 12
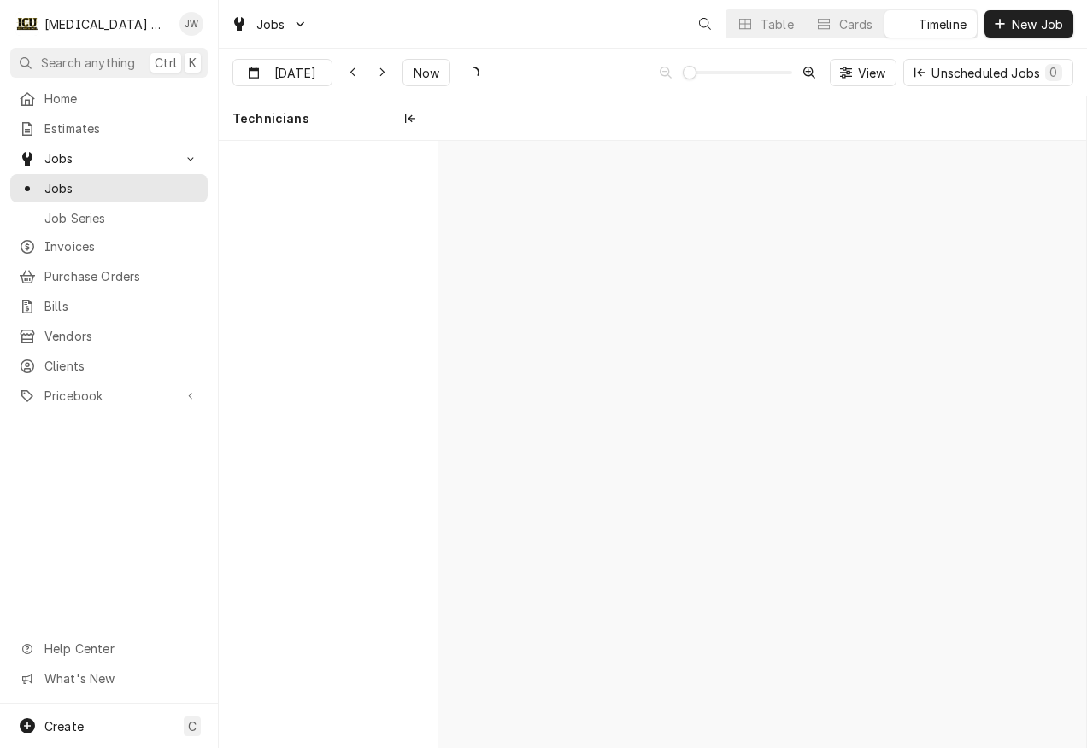
scroll to position [0, 12834]
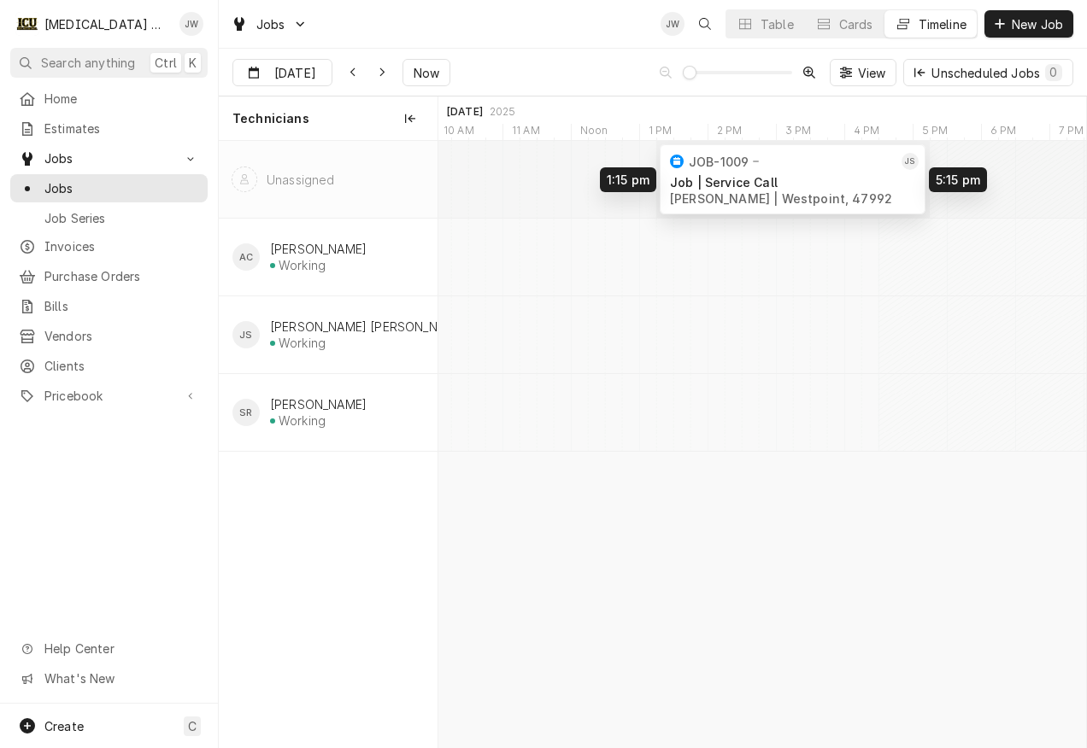
drag, startPoint x: 595, startPoint y: 325, endPoint x: 741, endPoint y: 150, distance: 228.6
click at [741, 150] on div "1:15 PM 5:15 PM JOB-1009 JS Job | Service Call [PERSON_NAME] | [GEOGRAPHIC_DATA…" at bounding box center [761, 444] width 647 height 606
drag, startPoint x: 781, startPoint y: 158, endPoint x: 753, endPoint y: 161, distance: 27.5
click at [753, 161] on div "JOB-1009" at bounding box center [790, 161] width 248 height 21
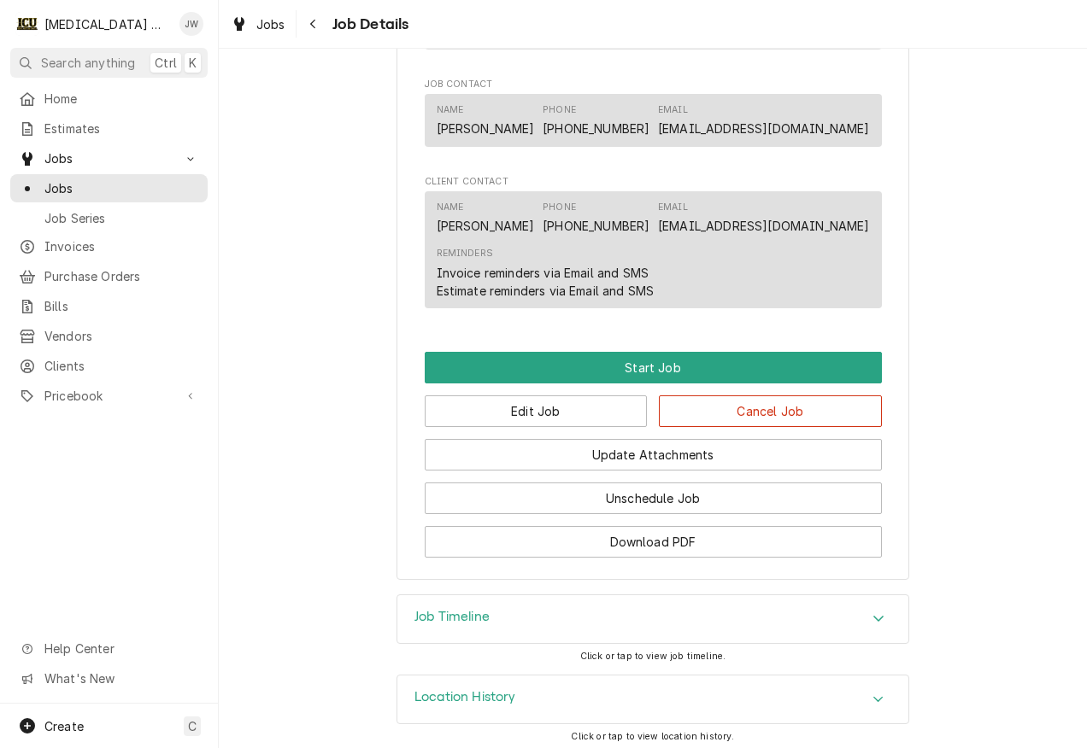
scroll to position [1052, 0]
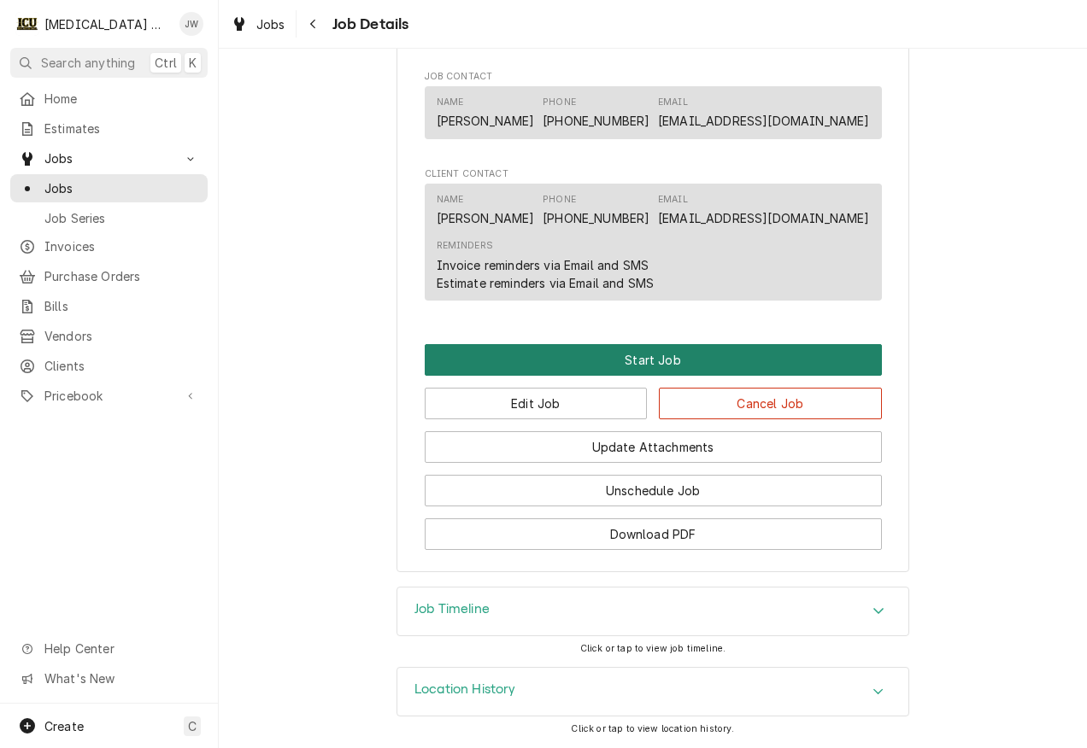
click at [625, 355] on button "Start Job" at bounding box center [653, 360] width 457 height 32
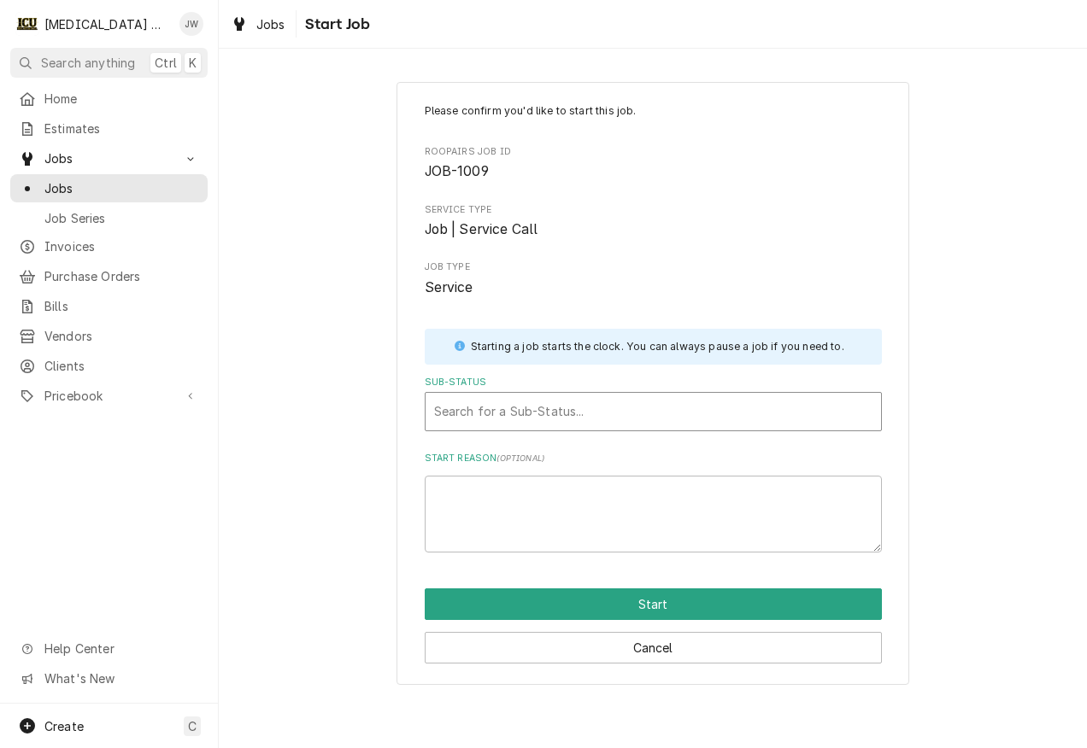
click at [493, 400] on div "Sub-Status" at bounding box center [653, 411] width 438 height 31
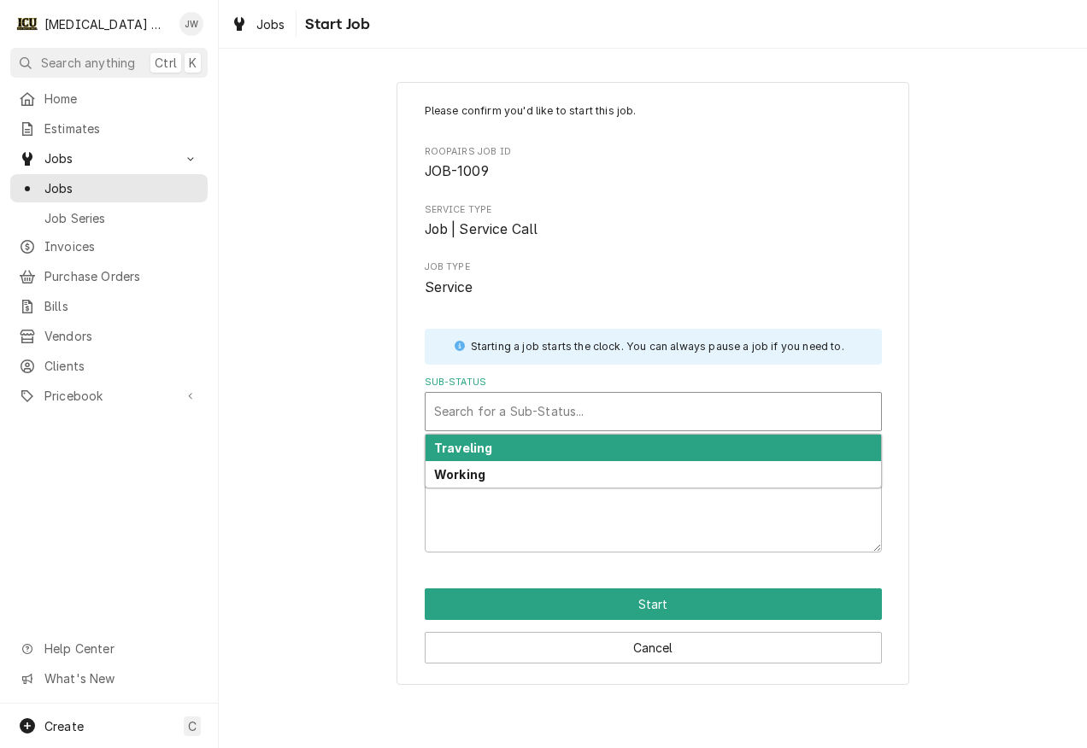
click at [485, 446] on strong "Traveling" at bounding box center [463, 448] width 58 height 15
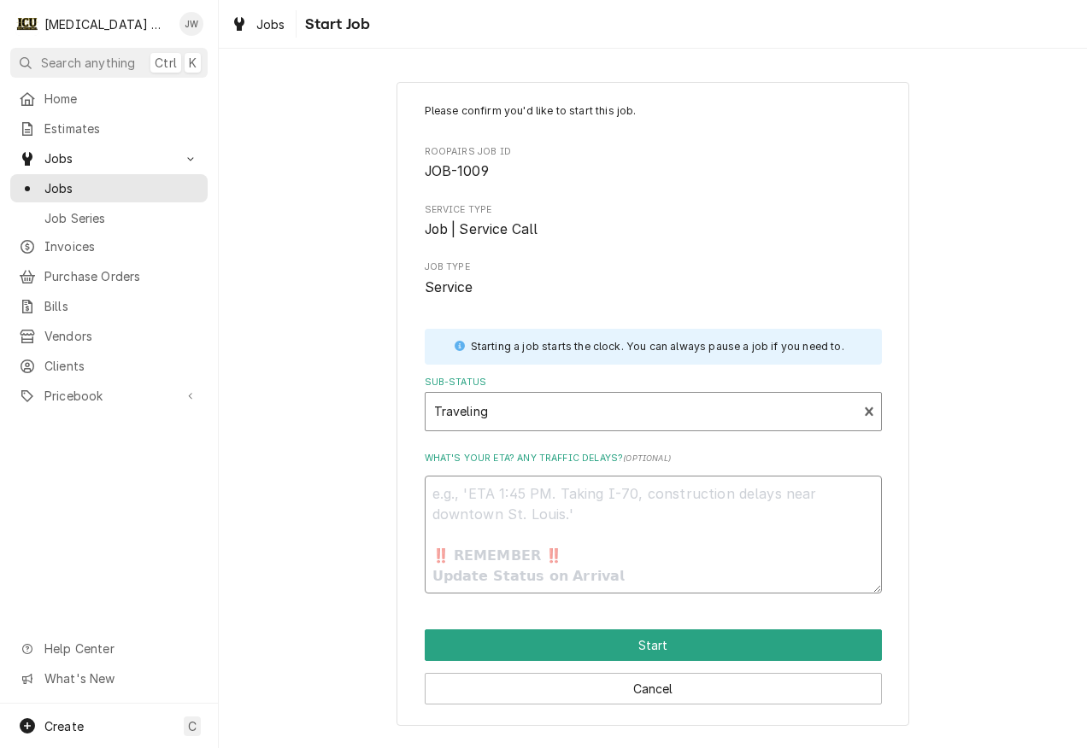
click at [512, 489] on textarea "What's your ETA? Any traffic delays? ( optional )" at bounding box center [653, 535] width 457 height 118
type textarea "x"
type textarea "S"
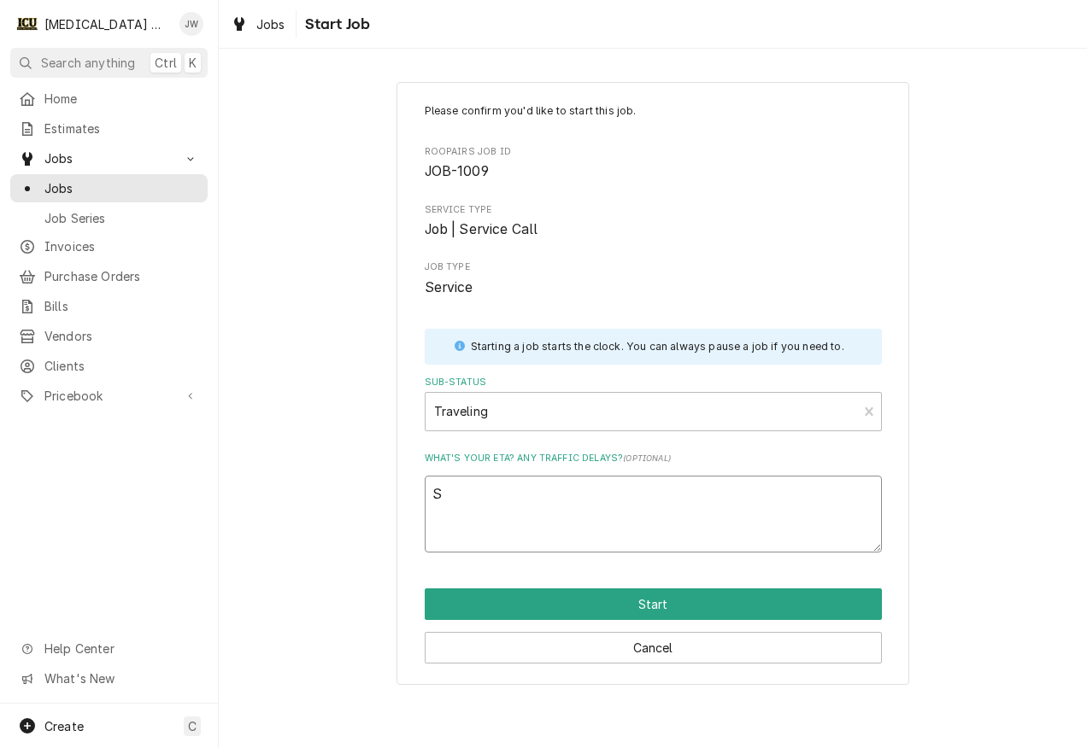
type textarea "x"
type textarea "Sh"
type textarea "x"
type textarea "Sho"
type textarea "x"
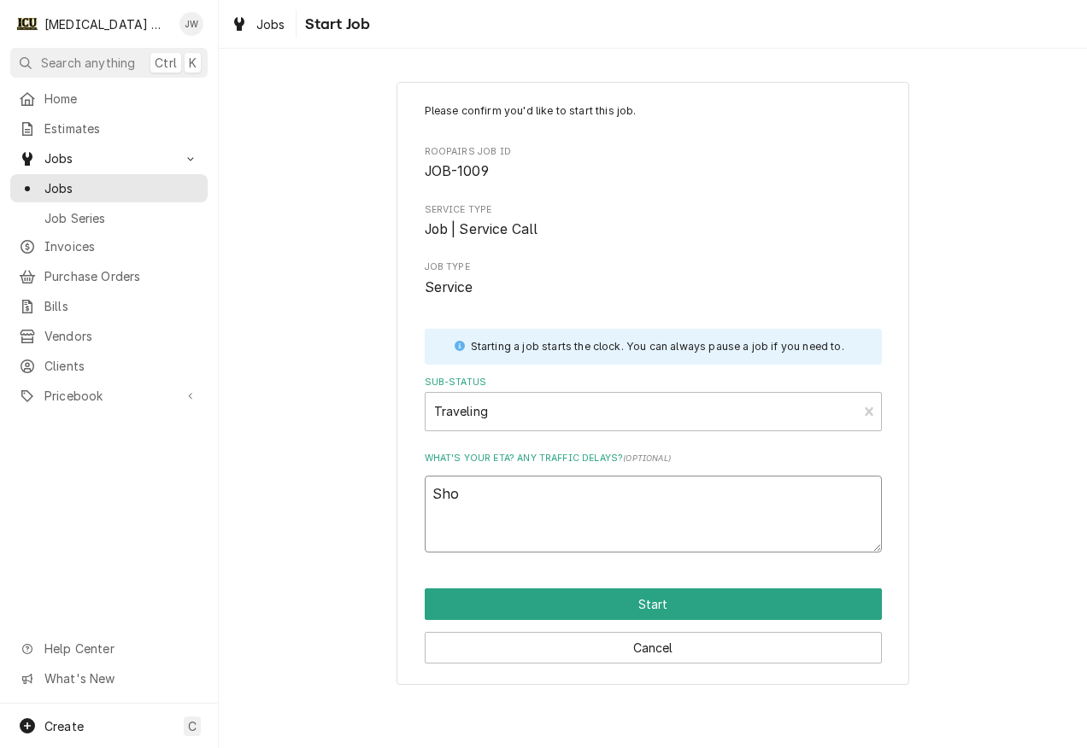
type textarea "Shou"
type textarea "x"
type textarea "Shoul"
type textarea "x"
type textarea "Should"
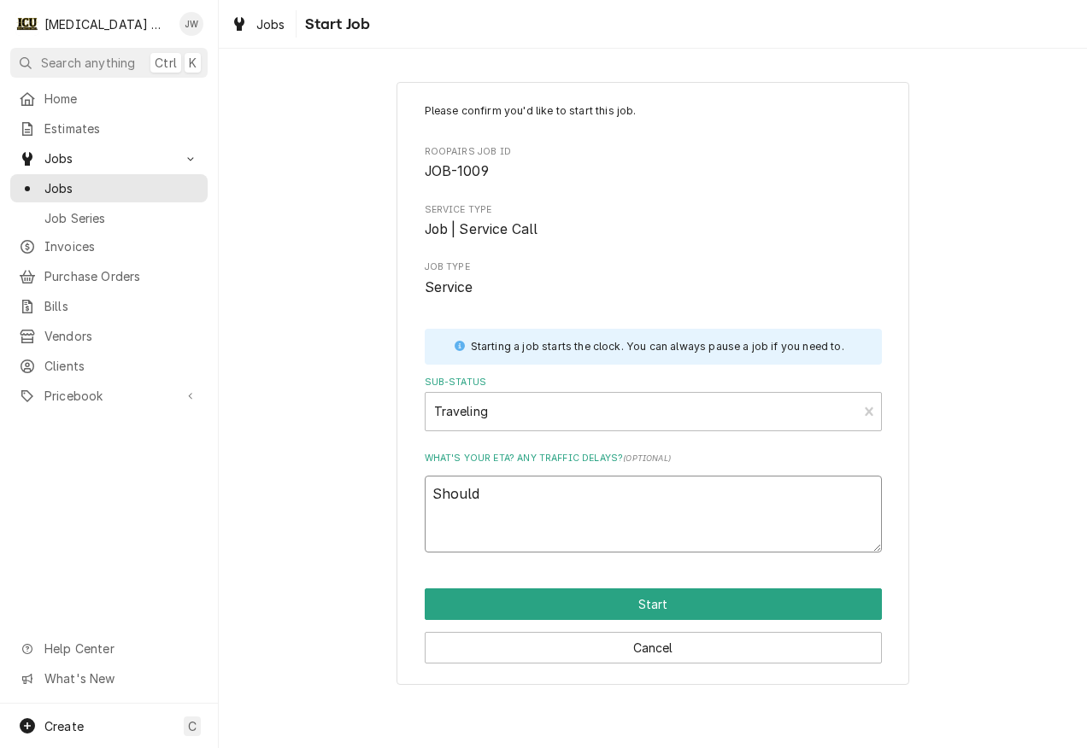
type textarea "x"
type textarea "Should"
type textarea "x"
type textarea "Should b"
type textarea "x"
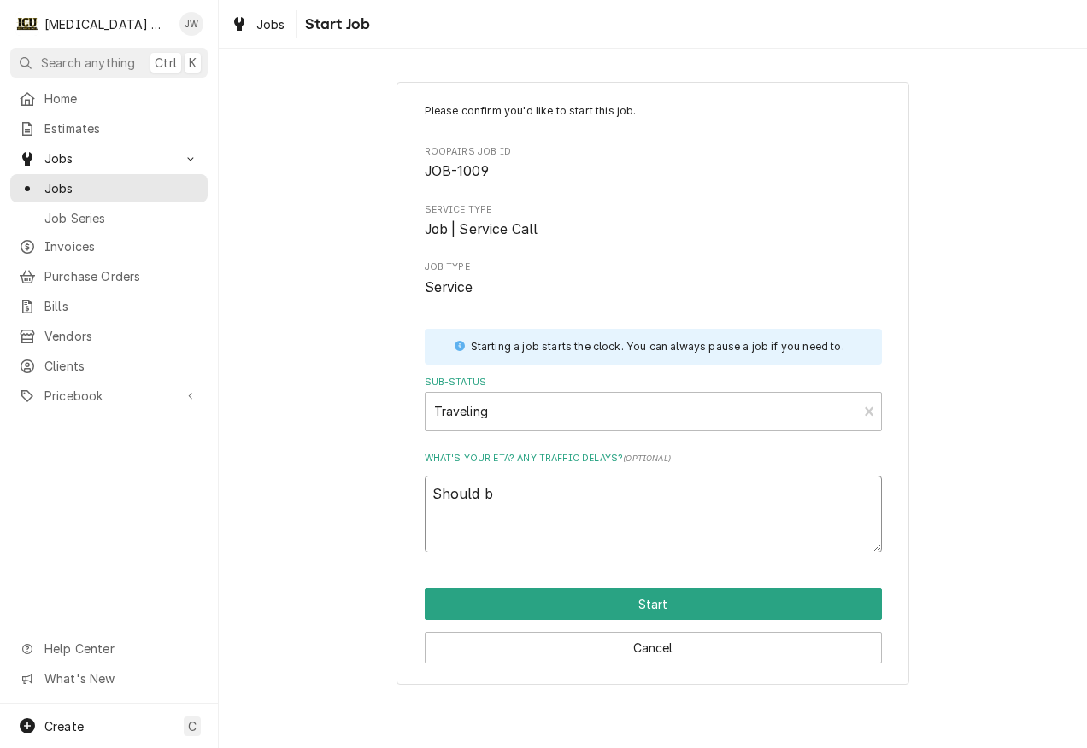
type textarea "Should be"
type textarea "x"
type textarea "Should be"
type textarea "x"
type textarea "Should be t"
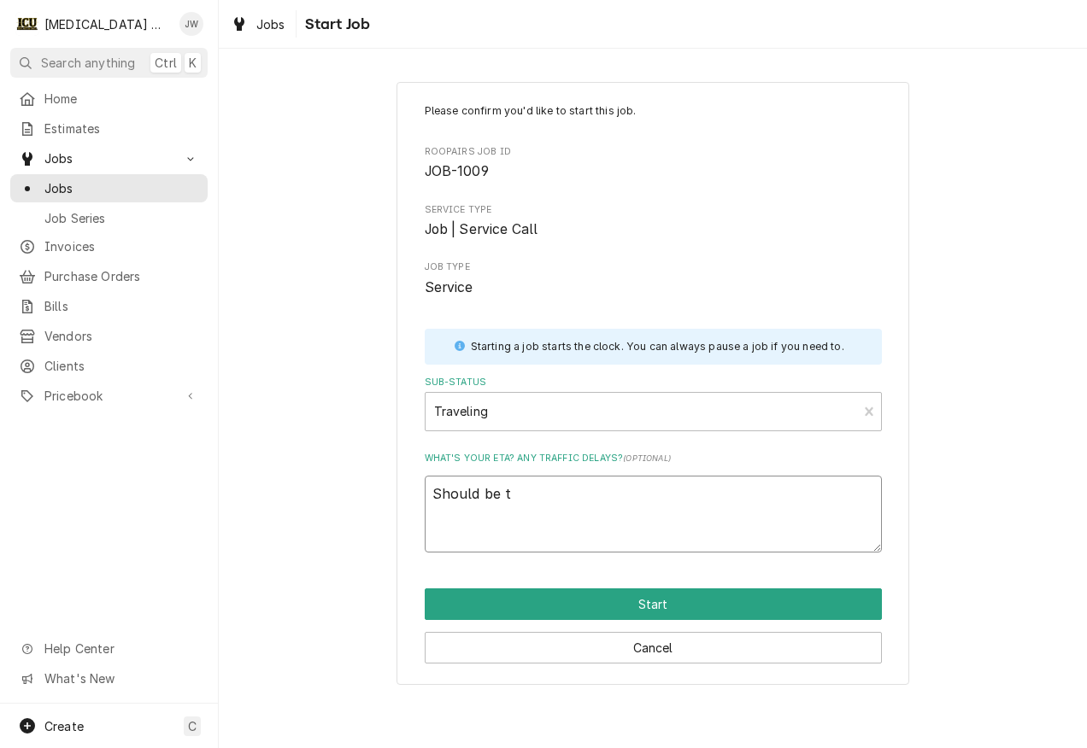
type textarea "x"
type textarea "Should be th"
type textarea "x"
type textarea "Should be the"
type textarea "x"
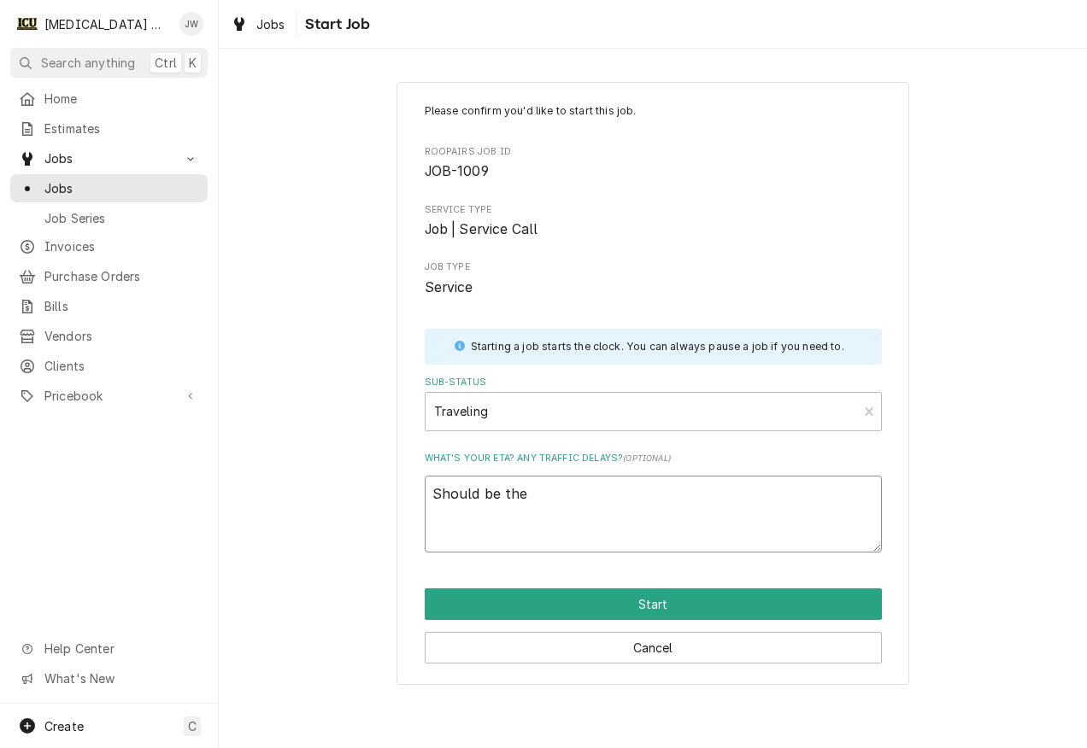
type textarea "Should be ther"
type textarea "x"
type textarea "Should be ther"
type textarea "x"
type textarea "Should be ther b"
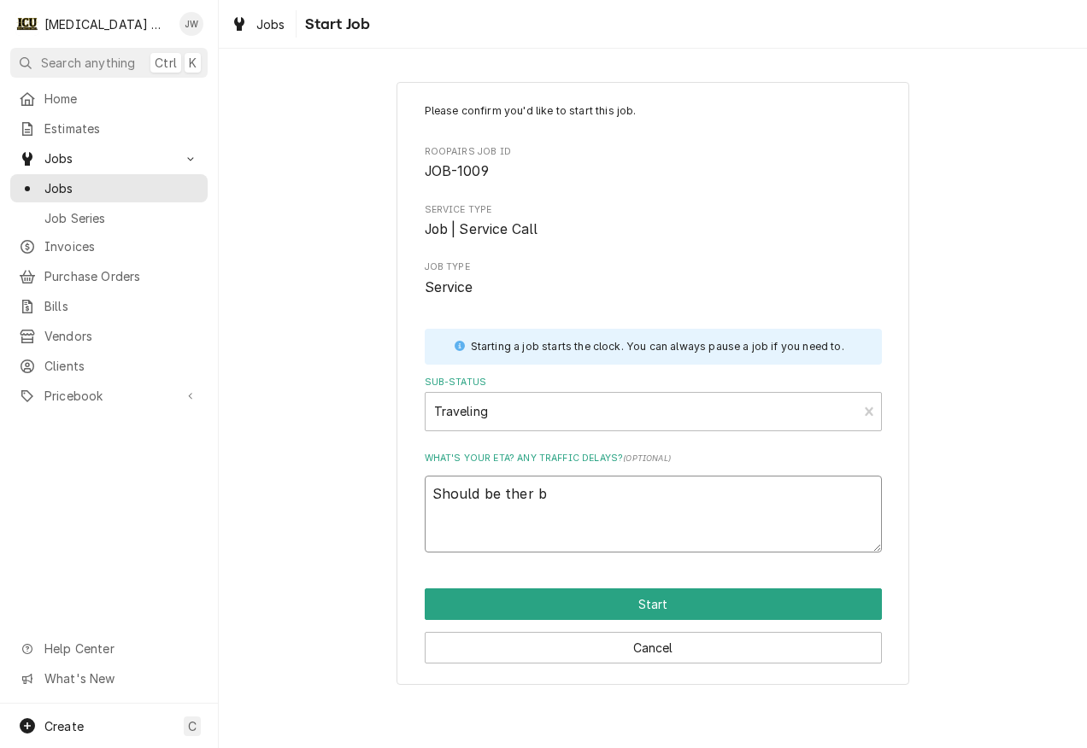
type textarea "x"
type textarea "Should be ther"
type textarea "x"
type textarea "Should be ther"
type textarea "x"
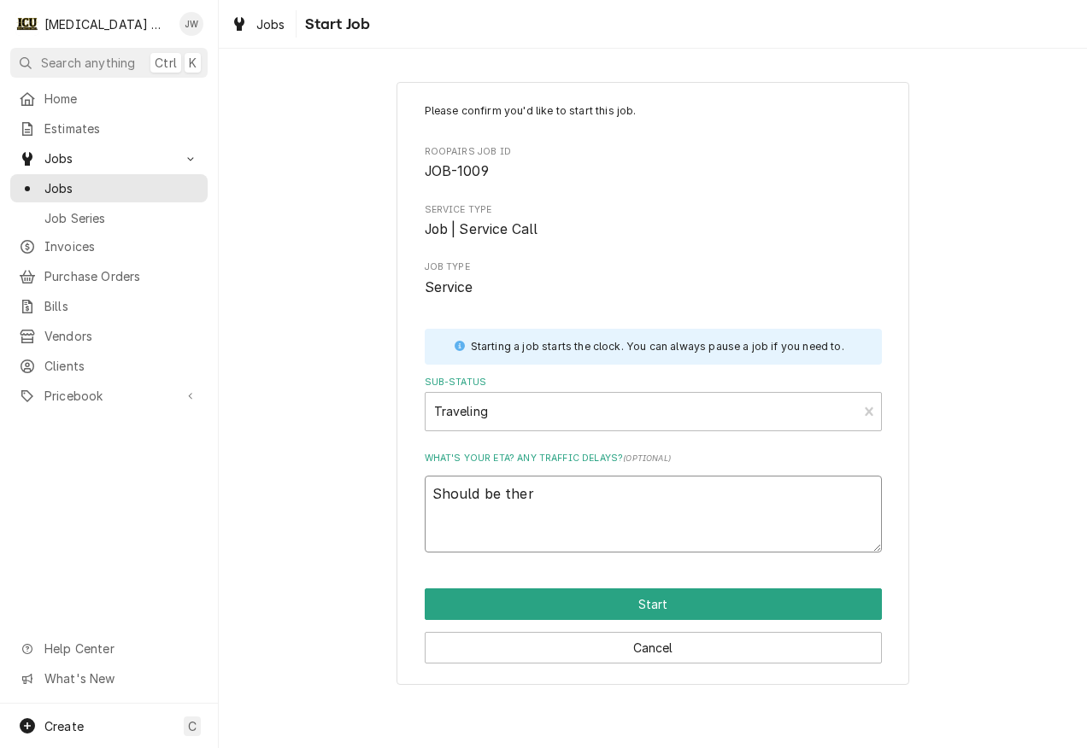
type textarea "Should be there"
type textarea "x"
type textarea "Should be there"
type textarea "x"
type textarea "Should be there b"
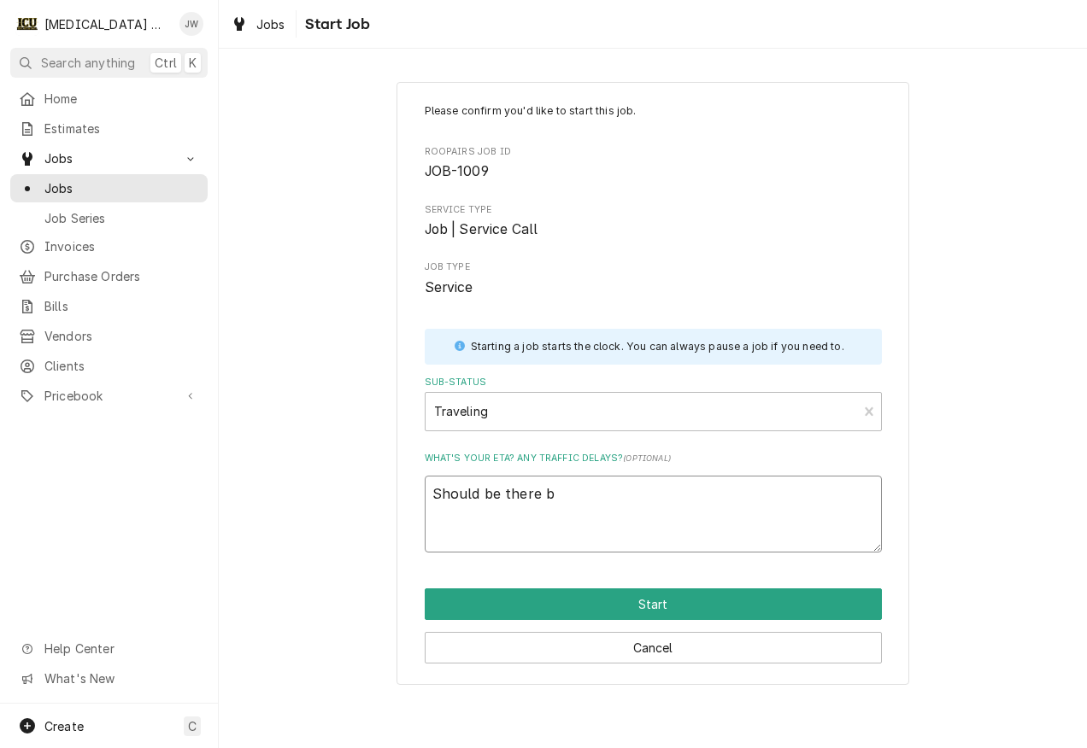
type textarea "x"
type textarea "Should be there by"
type textarea "x"
type textarea "Should be there by"
type textarea "x"
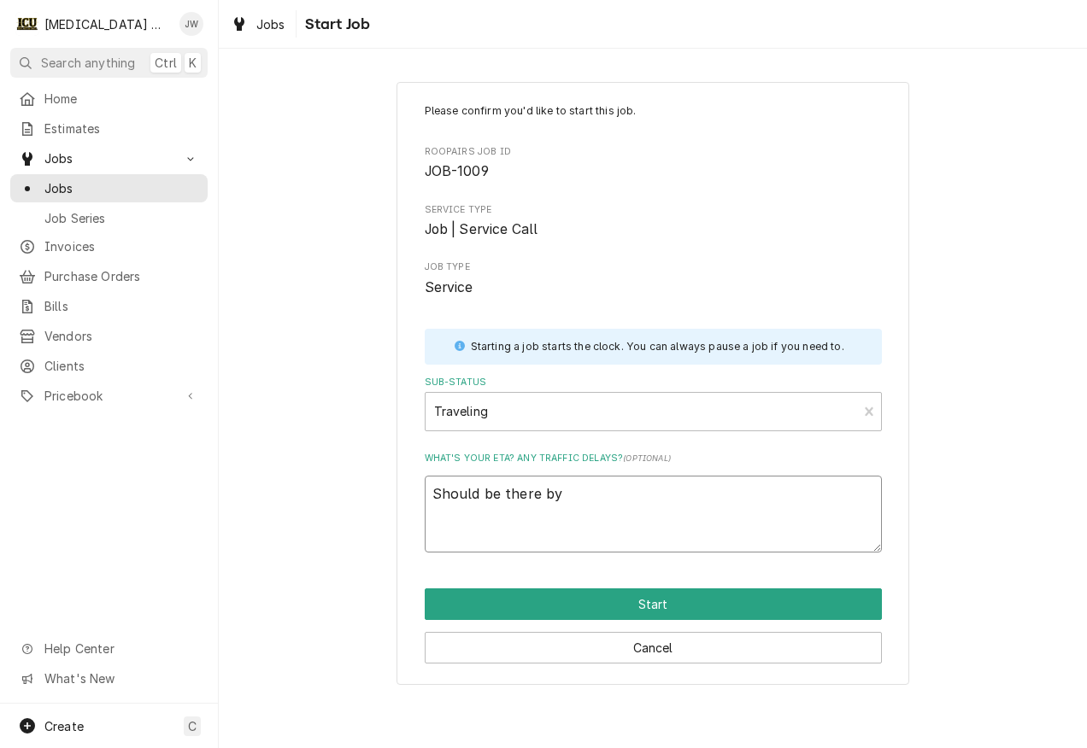
type textarea "Should be there by 4"
type textarea "x"
type textarea "Should be there by 4:"
type textarea "x"
type textarea "Should be there by 4:3"
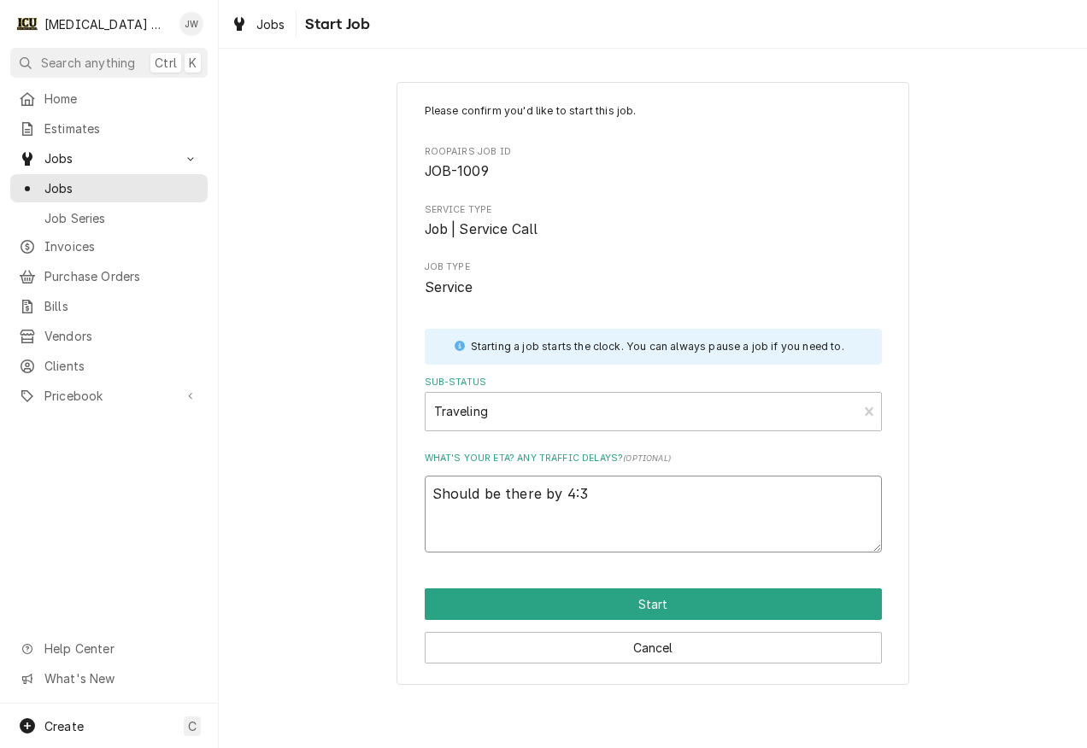
type textarea "x"
type textarea "Should be there by 4:30"
type textarea "x"
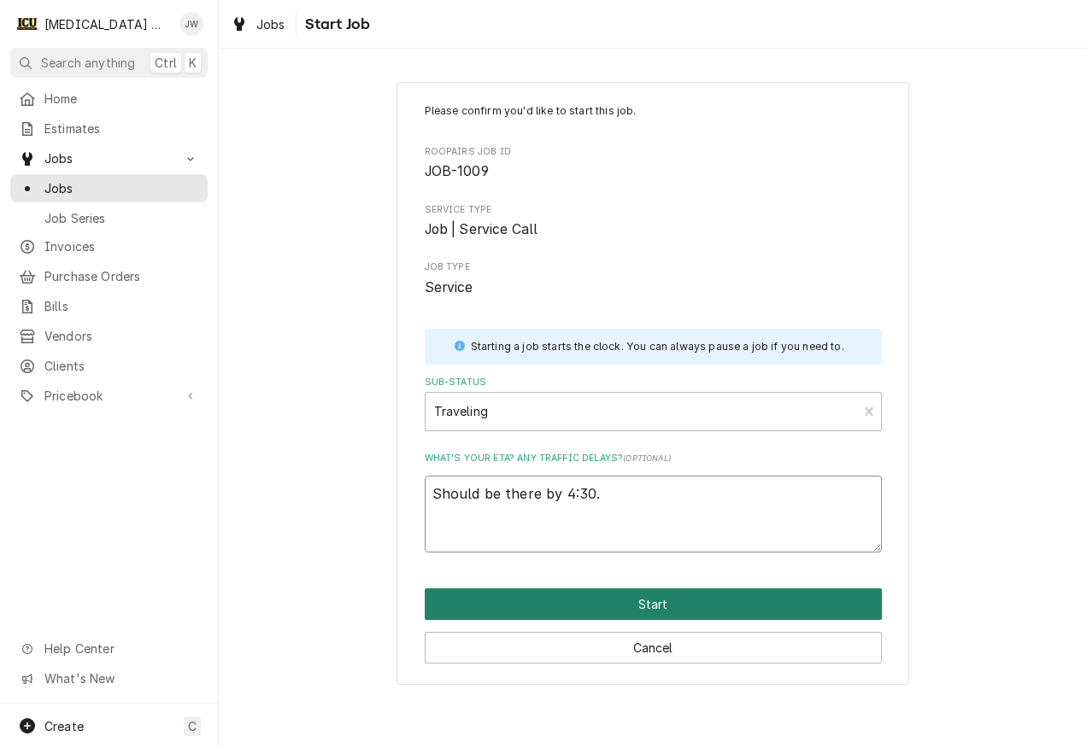
type textarea "Should be there by 4:30."
click at [651, 609] on button "Start" at bounding box center [653, 605] width 457 height 32
type textarea "x"
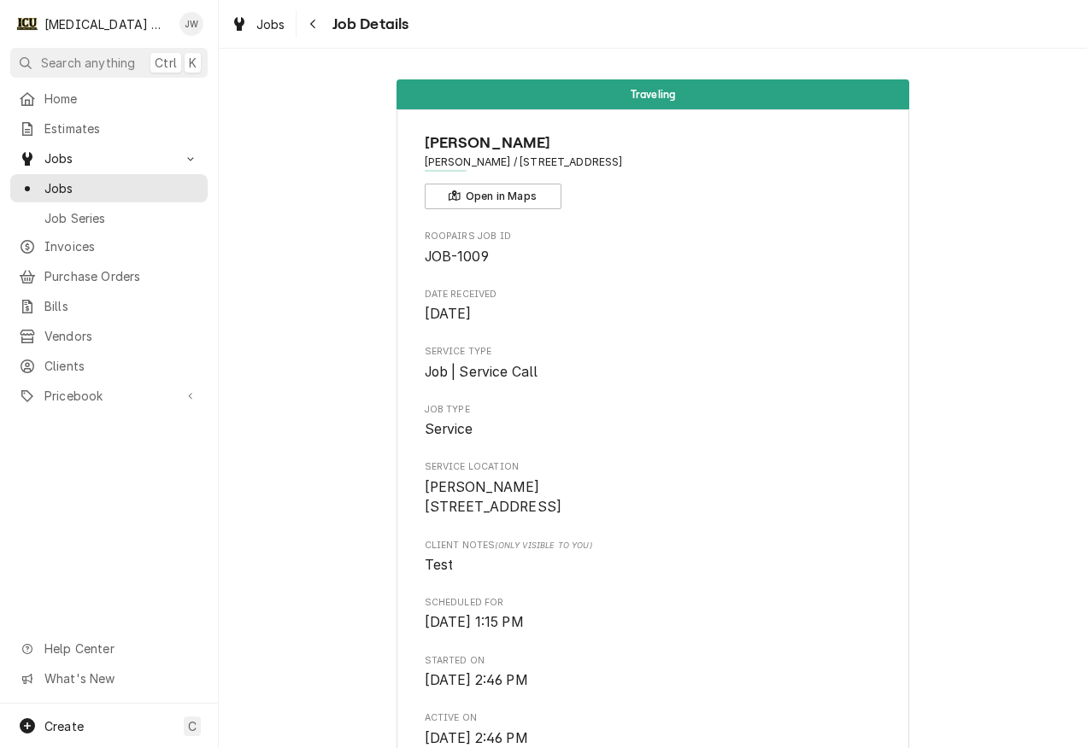
click at [655, 93] on span "Traveling" at bounding box center [652, 94] width 44 height 11
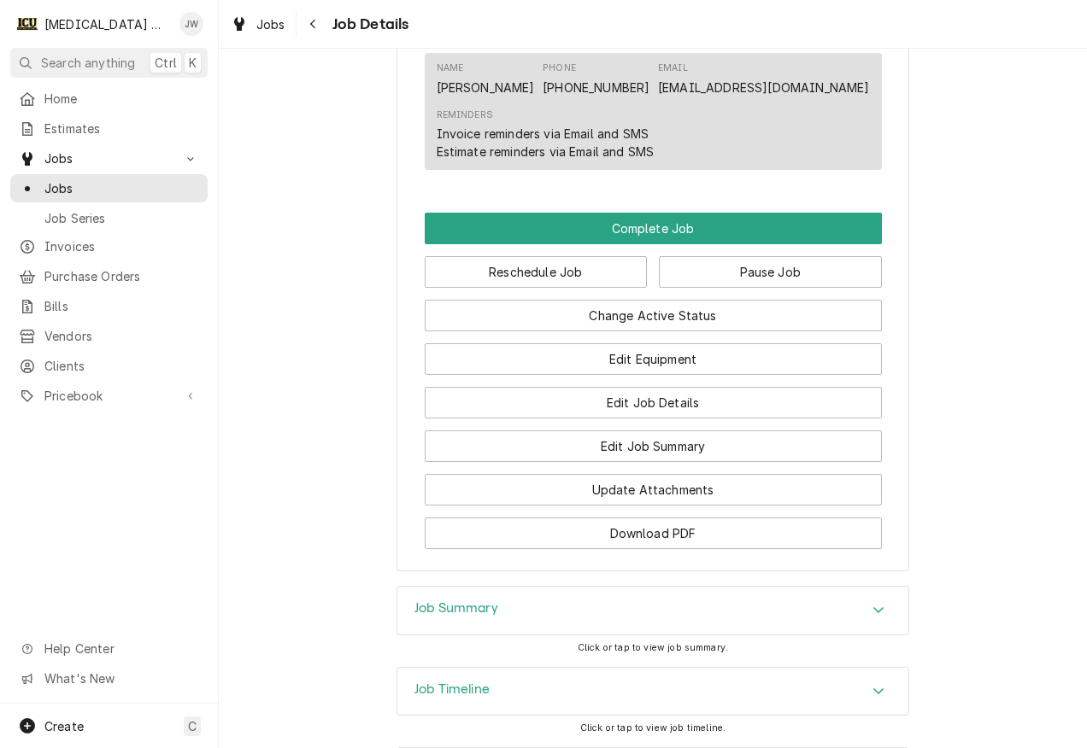
scroll to position [1367, 0]
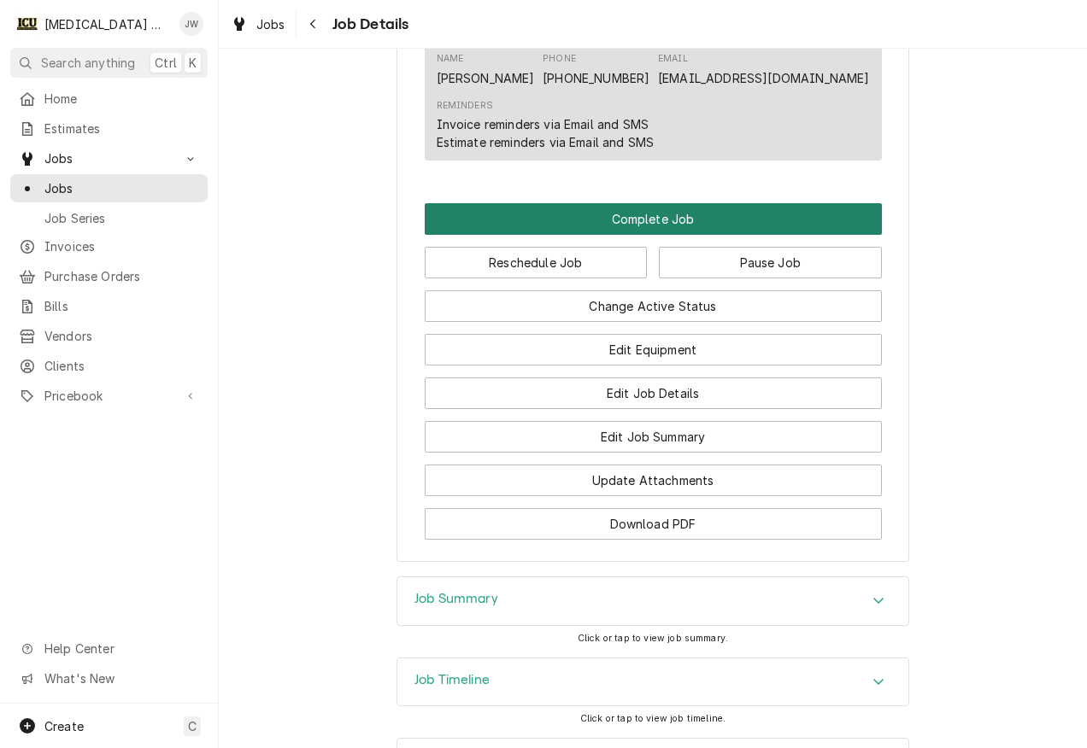
click at [637, 235] on button "Complete Job" at bounding box center [653, 219] width 457 height 32
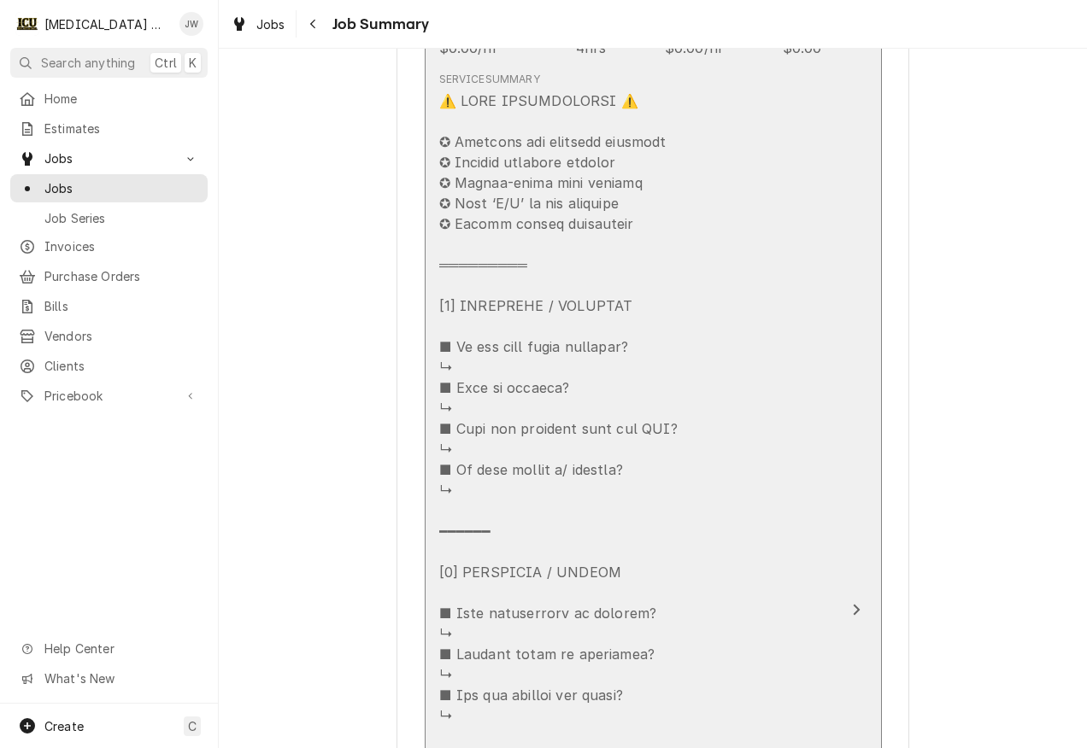
scroll to position [683, 0]
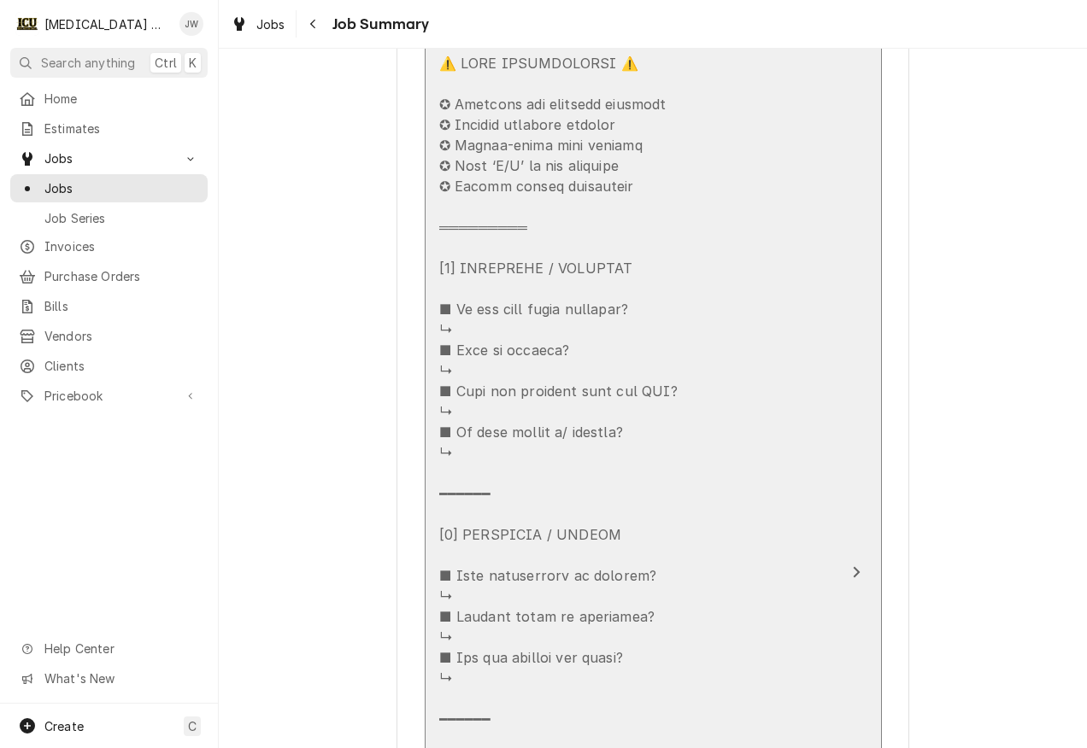
click at [518, 324] on div "Update Line Item" at bounding box center [563, 688] width 248 height 1271
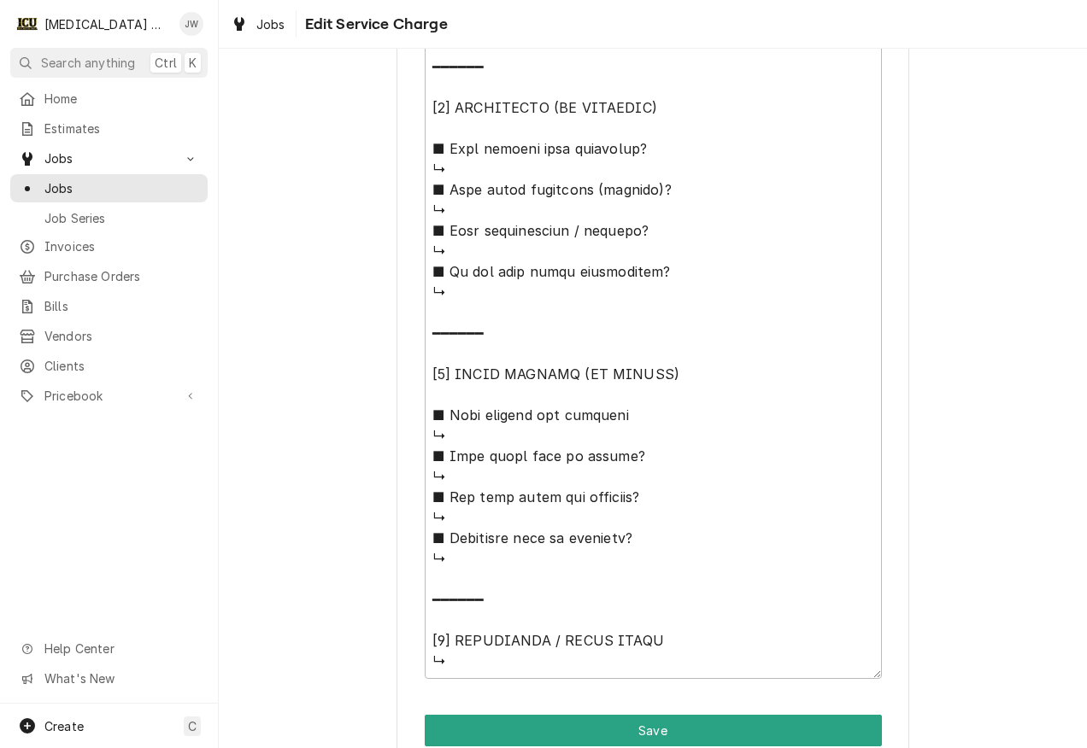
scroll to position [1405, 0]
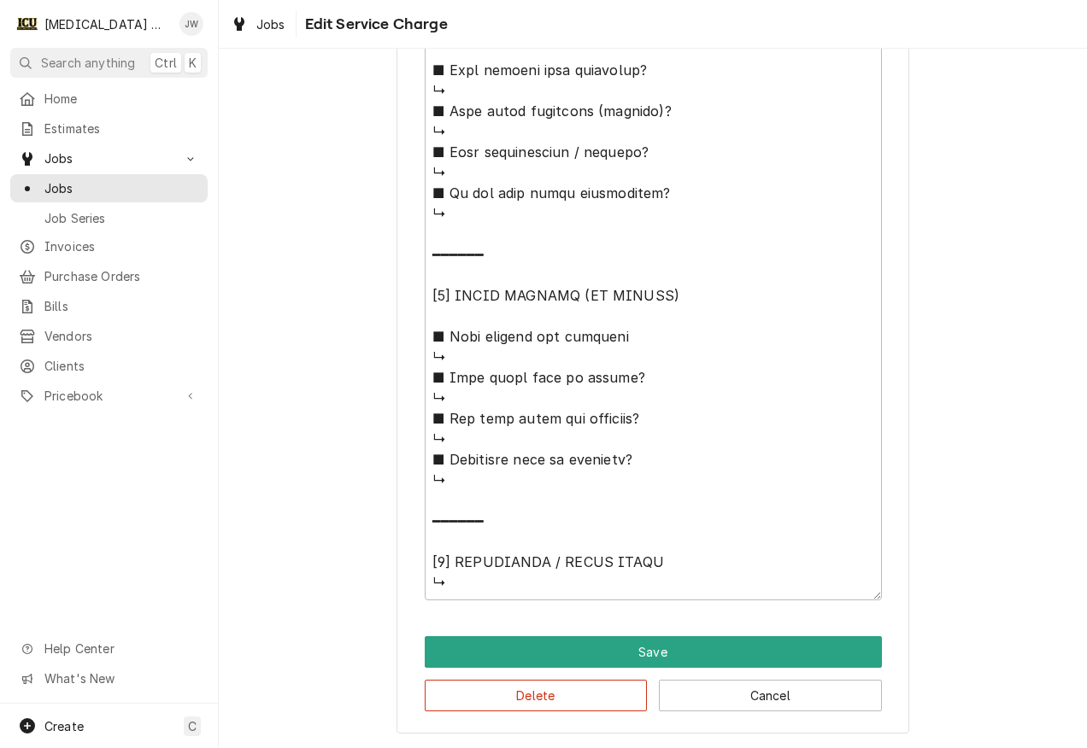
type textarea "x"
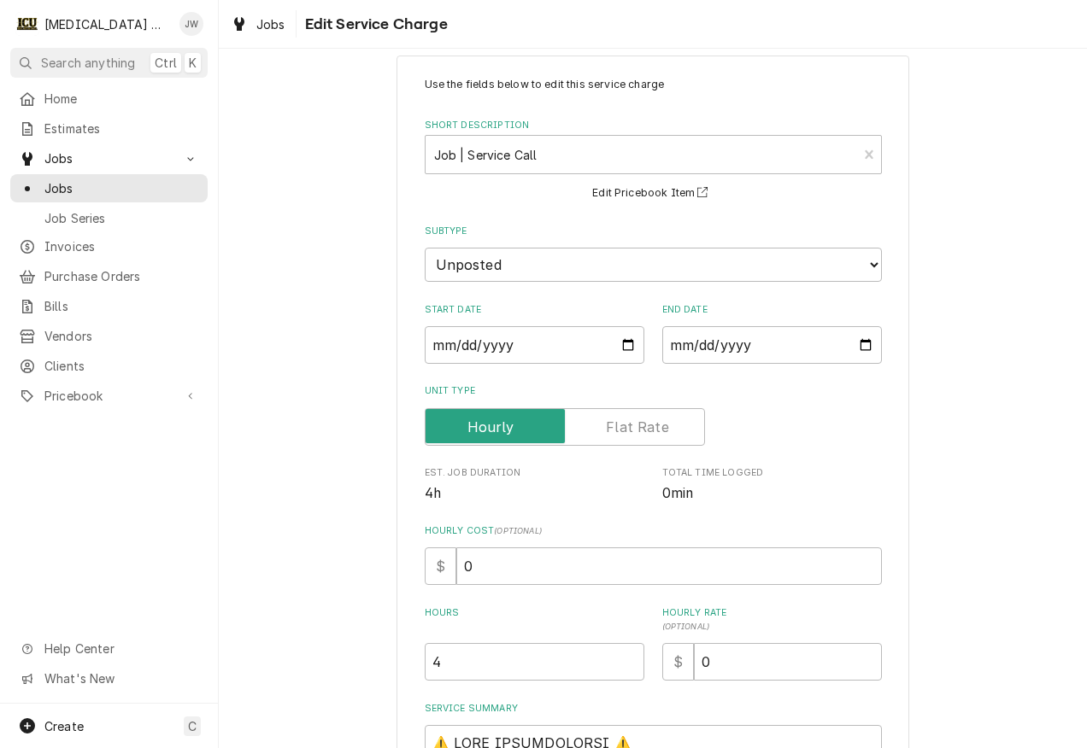
scroll to position [0, 0]
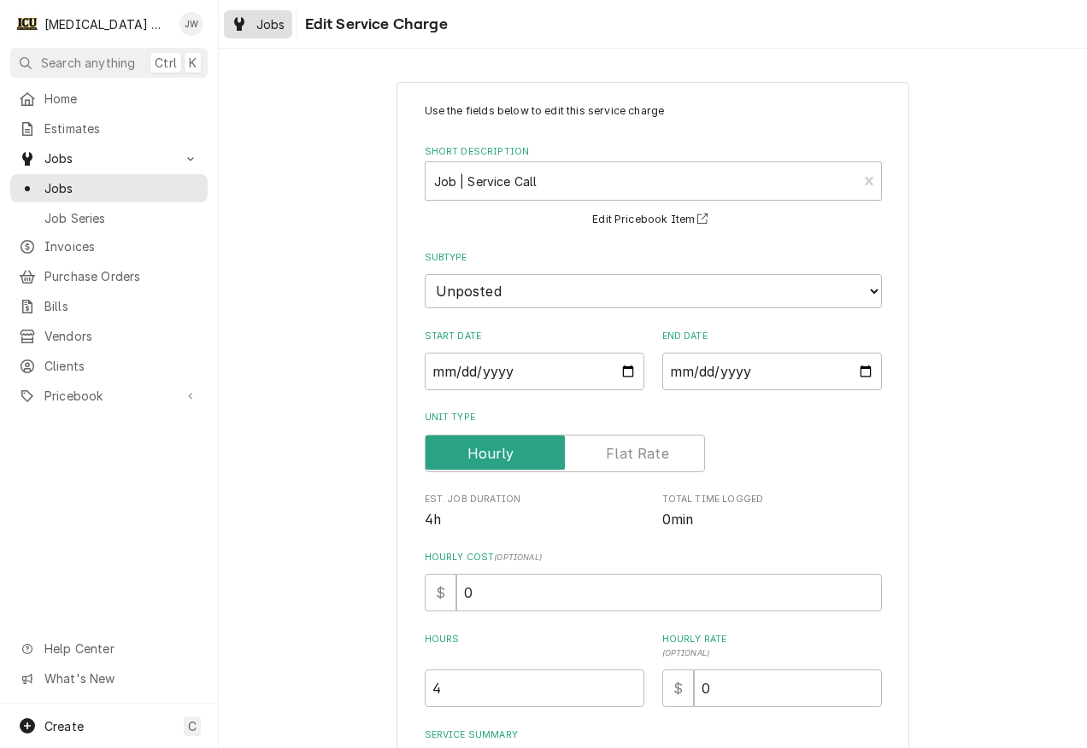
click at [260, 21] on span "Jobs" at bounding box center [270, 24] width 29 height 18
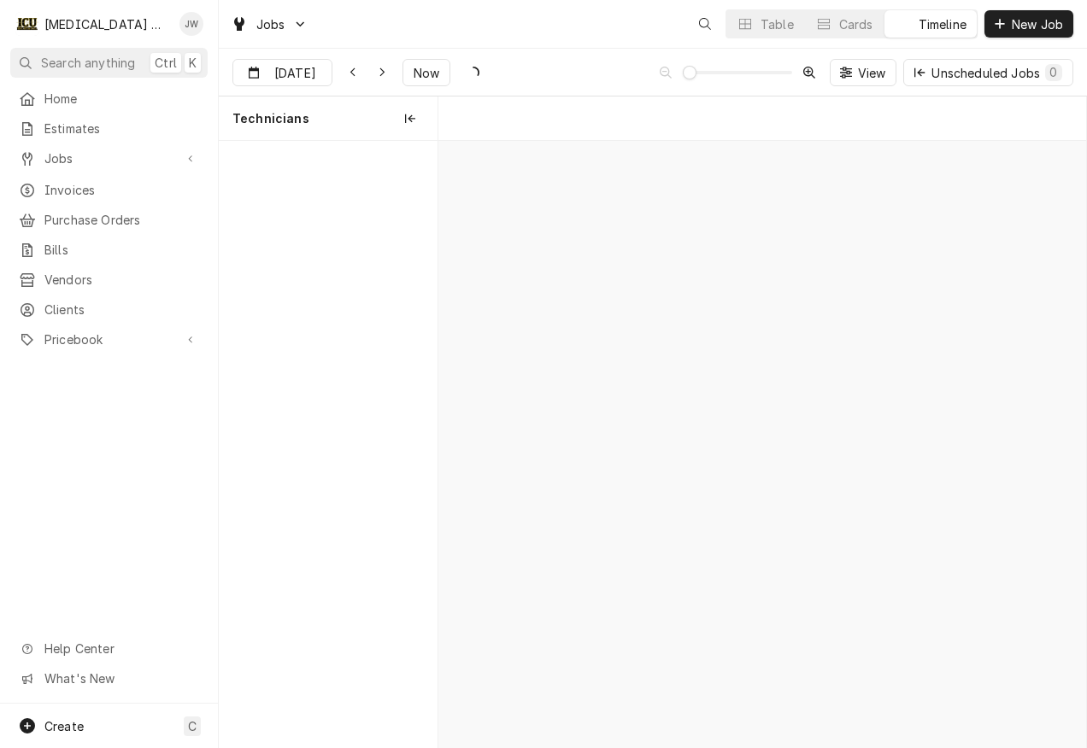
scroll to position [0, 12817]
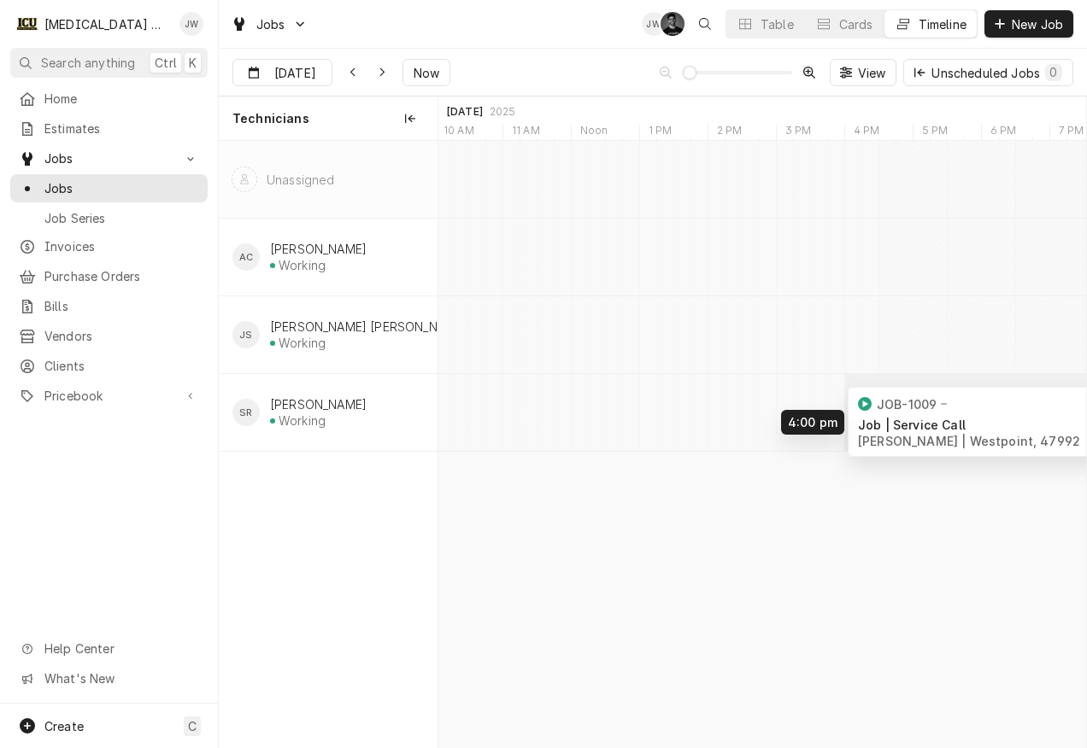
drag, startPoint x: 769, startPoint y: 185, endPoint x: 951, endPoint y: 427, distance: 303.2
click at [951, 427] on div "4:00 PM 8:00 PM JOB-1009 Job | Service Call Eliska Whited | Westpoint, 47992 4h" at bounding box center [761, 444] width 647 height 606
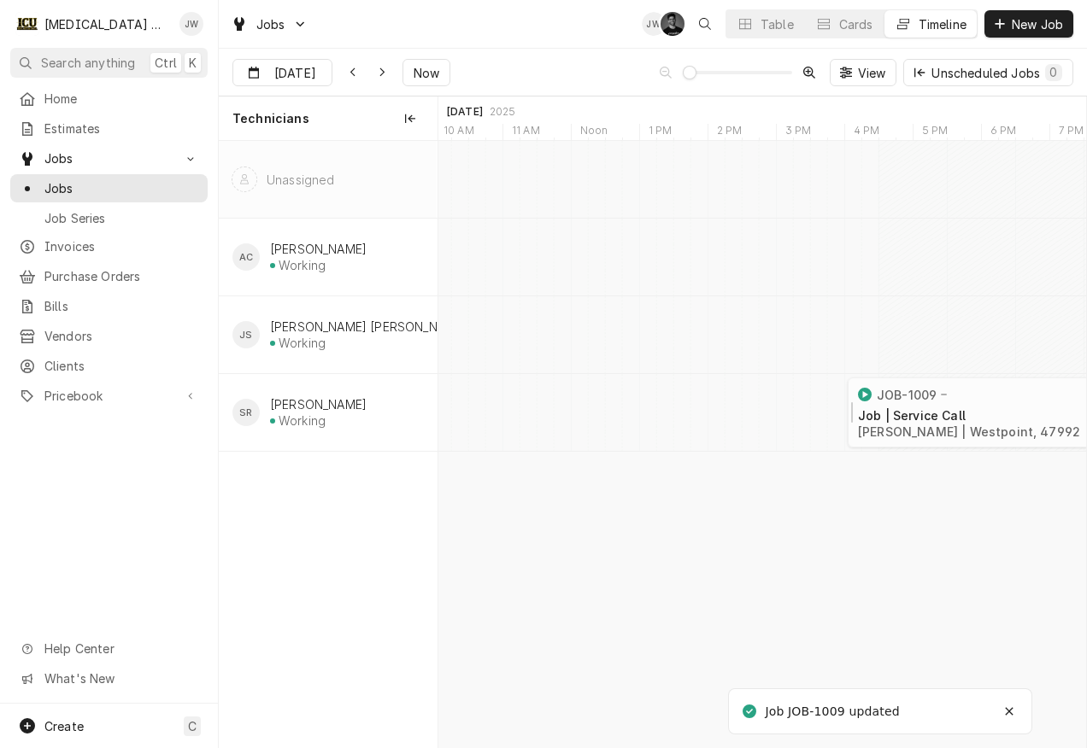
click at [977, 407] on div "Job | Service Call Eliska Whited | Westpoint, 47992" at bounding box center [980, 424] width 252 height 38
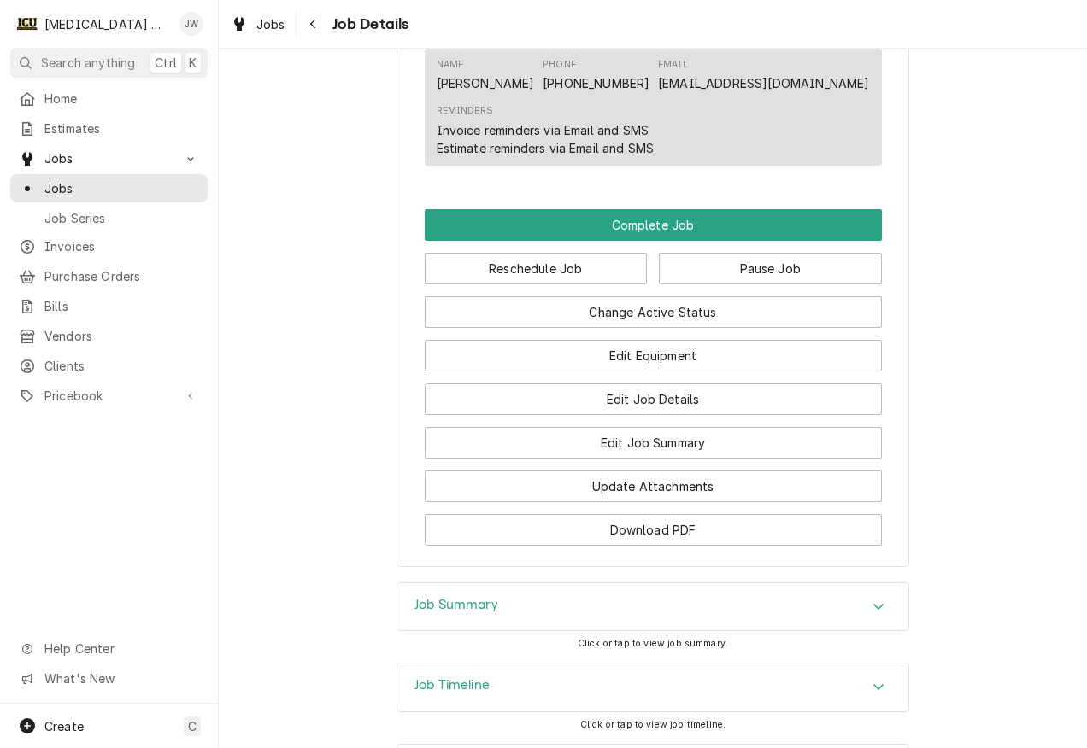
scroll to position [1452, 0]
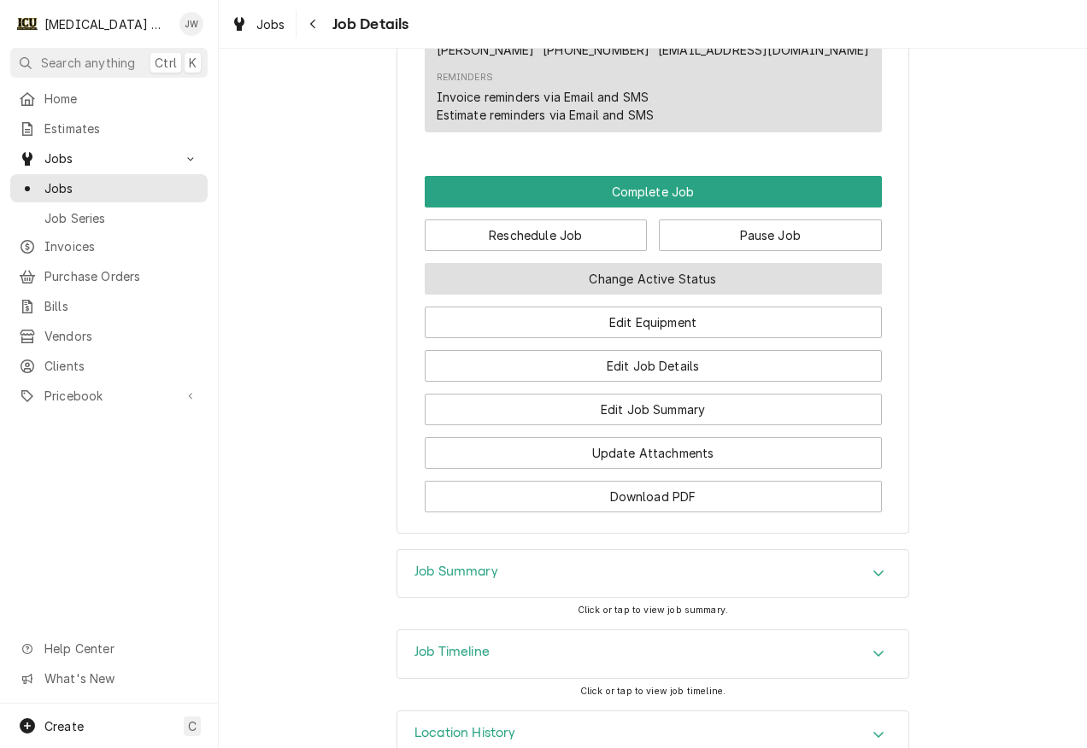
click at [652, 291] on button "Change Active Status" at bounding box center [653, 279] width 457 height 32
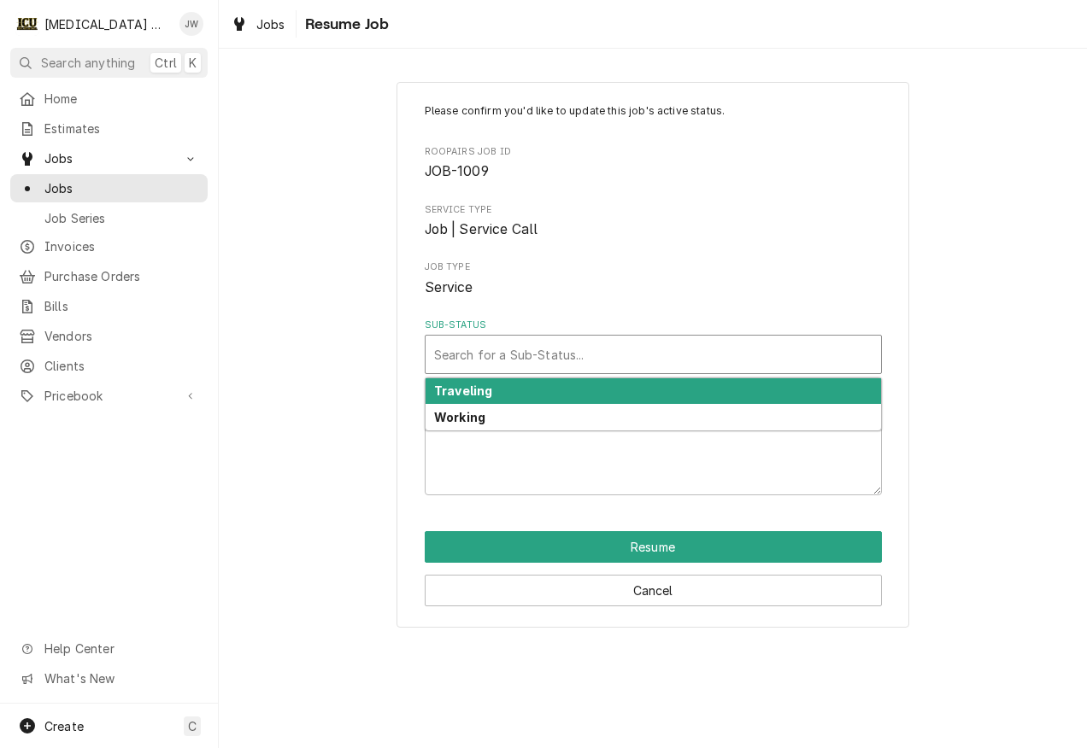
click at [478, 344] on div "Sub-Status" at bounding box center [653, 354] width 438 height 31
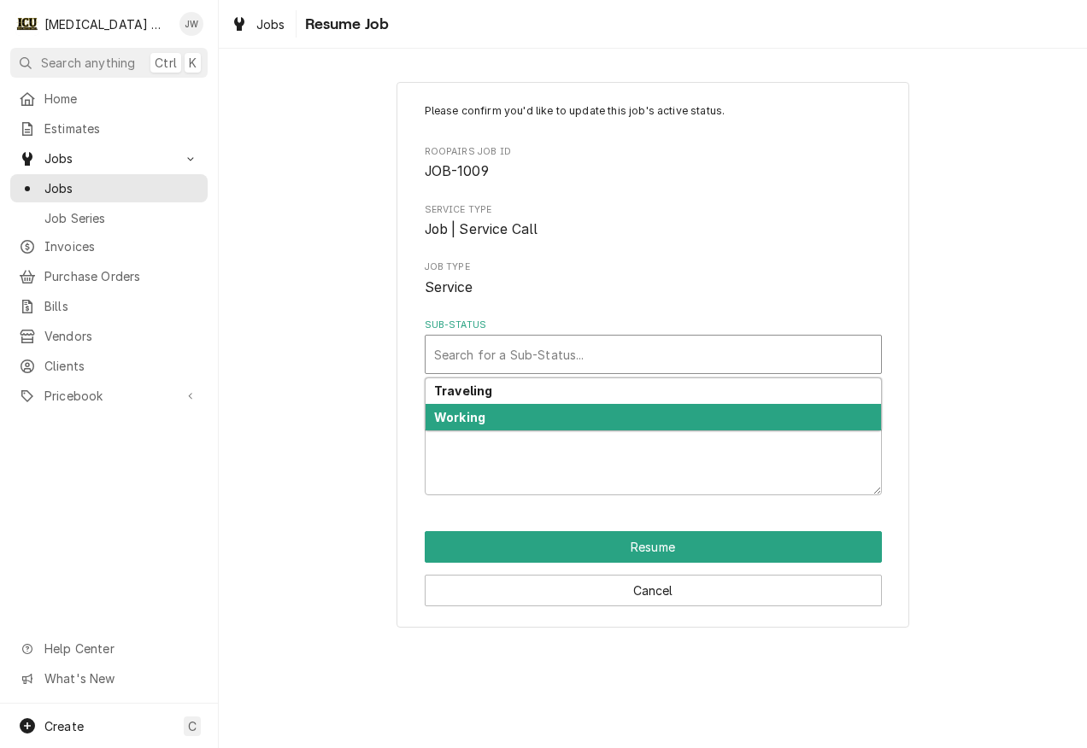
click at [480, 412] on strong "Working" at bounding box center [459, 417] width 51 height 15
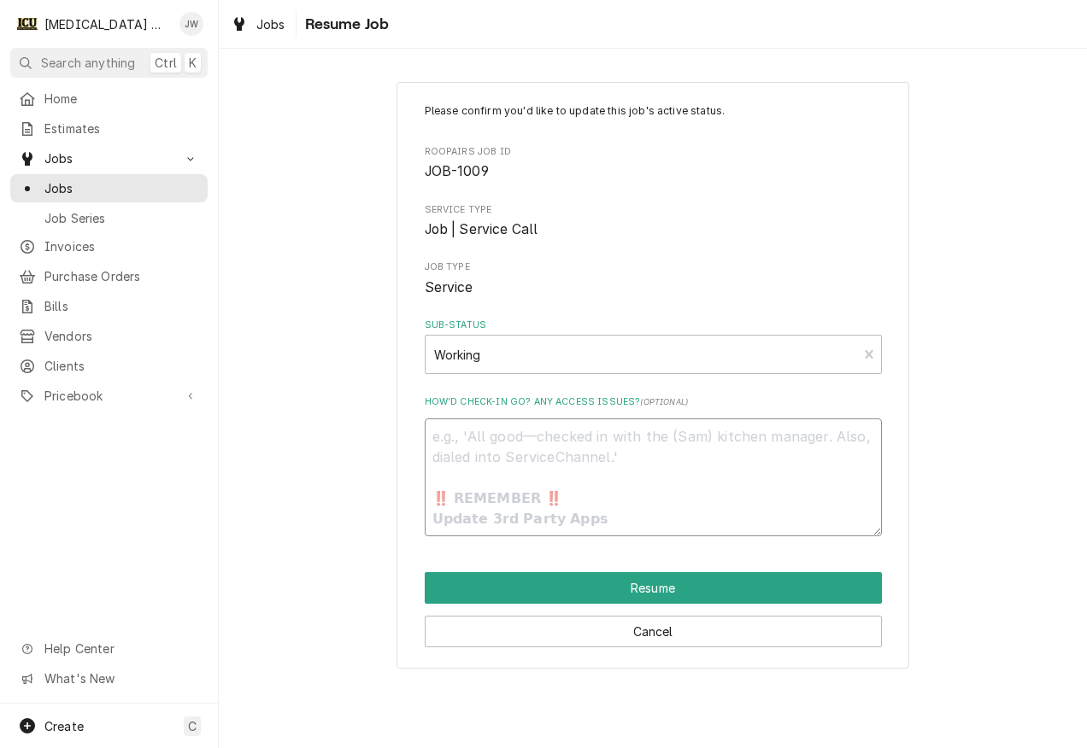
click at [499, 441] on textarea "How’d check-in go? Any access issues? ( optional )" at bounding box center [653, 478] width 457 height 118
type textarea "x"
type textarea "G"
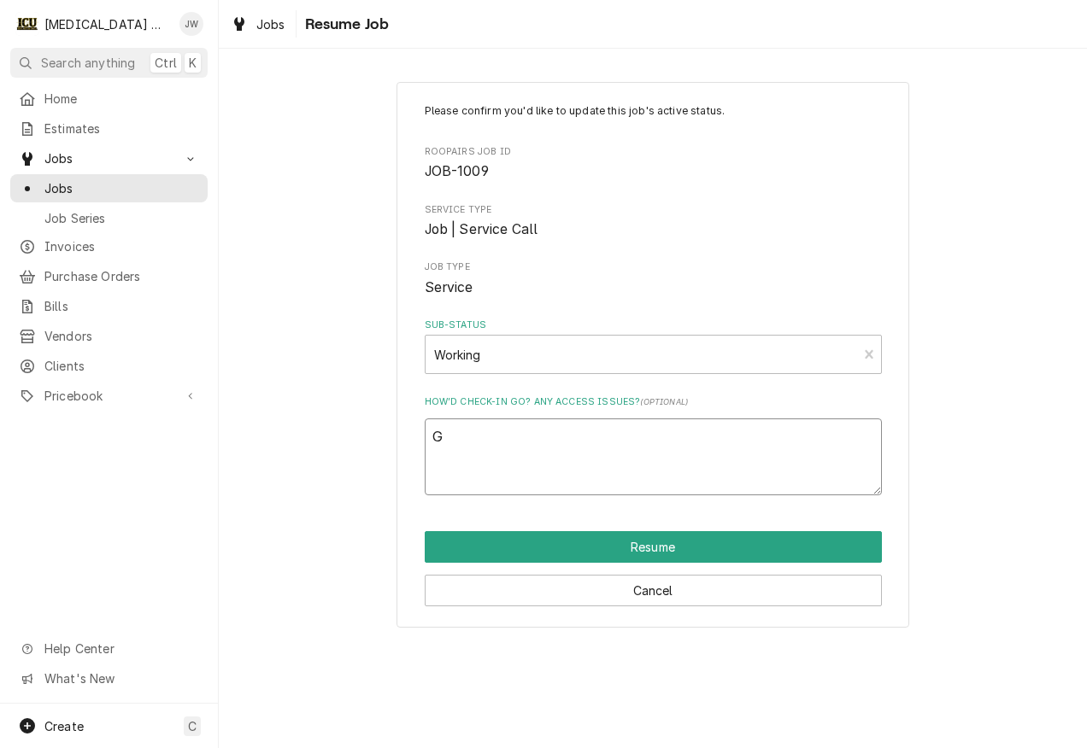
type textarea "x"
type textarea "Go"
type textarea "x"
type textarea "Got"
type textarea "x"
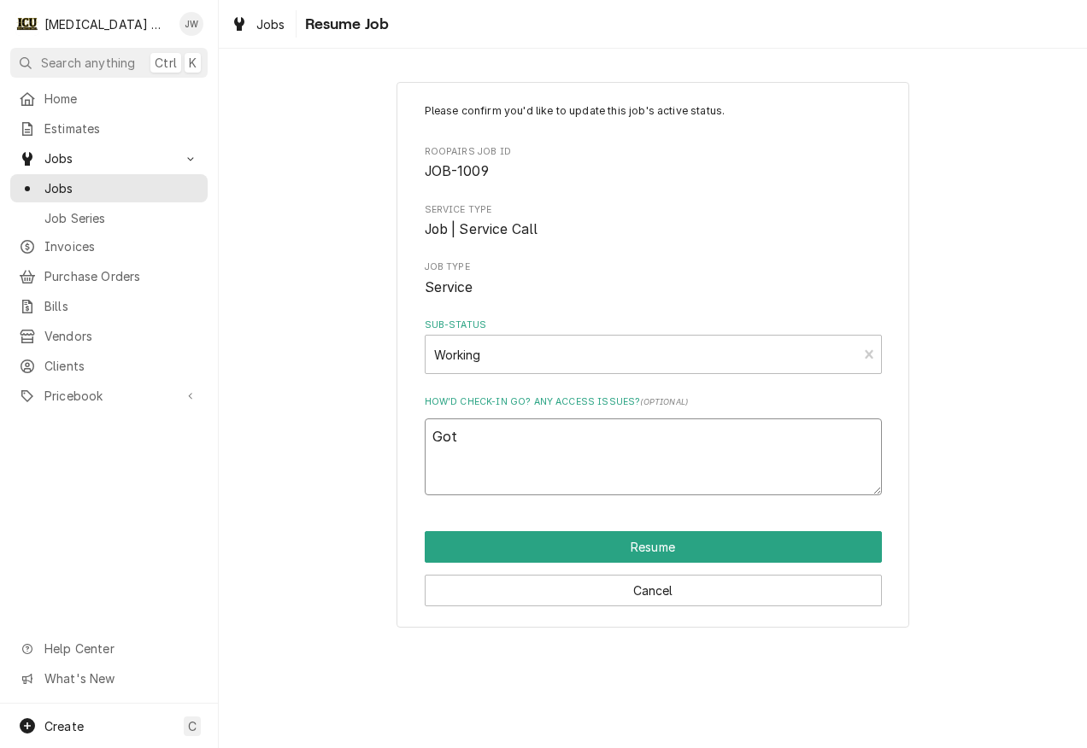
type textarea "Got"
type textarea "x"
type textarea "Got h"
type textarea "x"
type textarea "Got he"
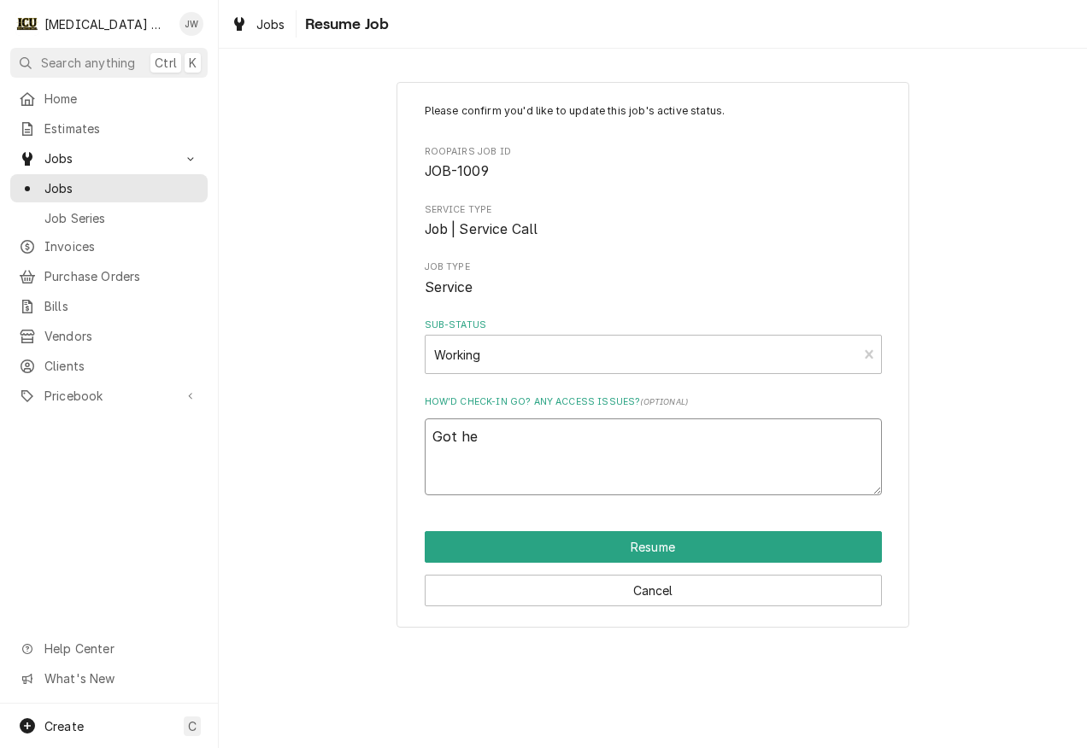
type textarea "x"
type textarea "Got her"
type textarea "x"
type textarea "Got her."
type textarea "x"
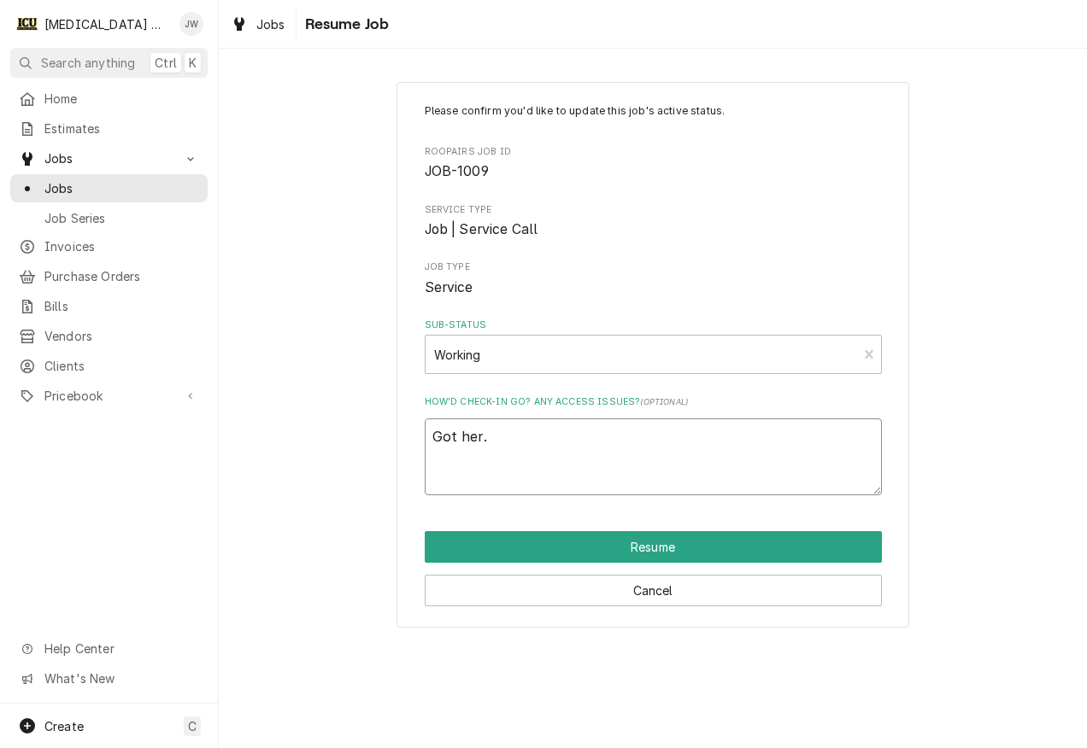
type textarea "Got her"
type textarea "x"
type textarea "Got here"
type textarea "x"
type textarea "Got here."
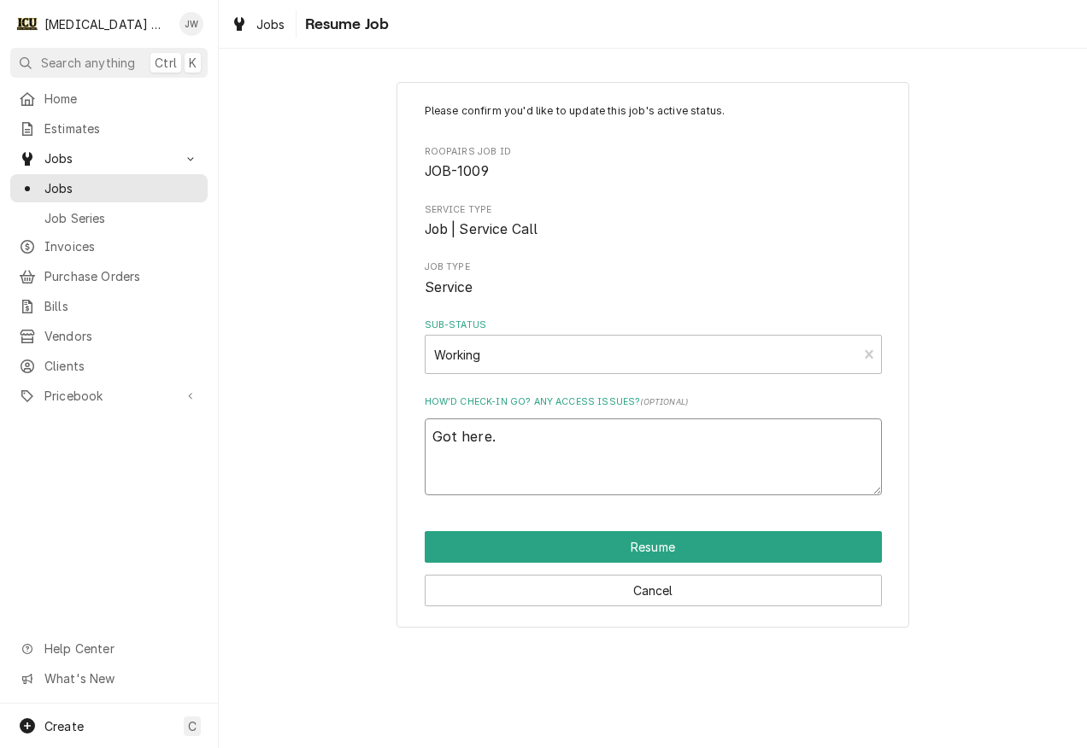
type textarea "x"
type textarea "Got here."
type textarea "x"
type textarea "Got here. C"
type textarea "x"
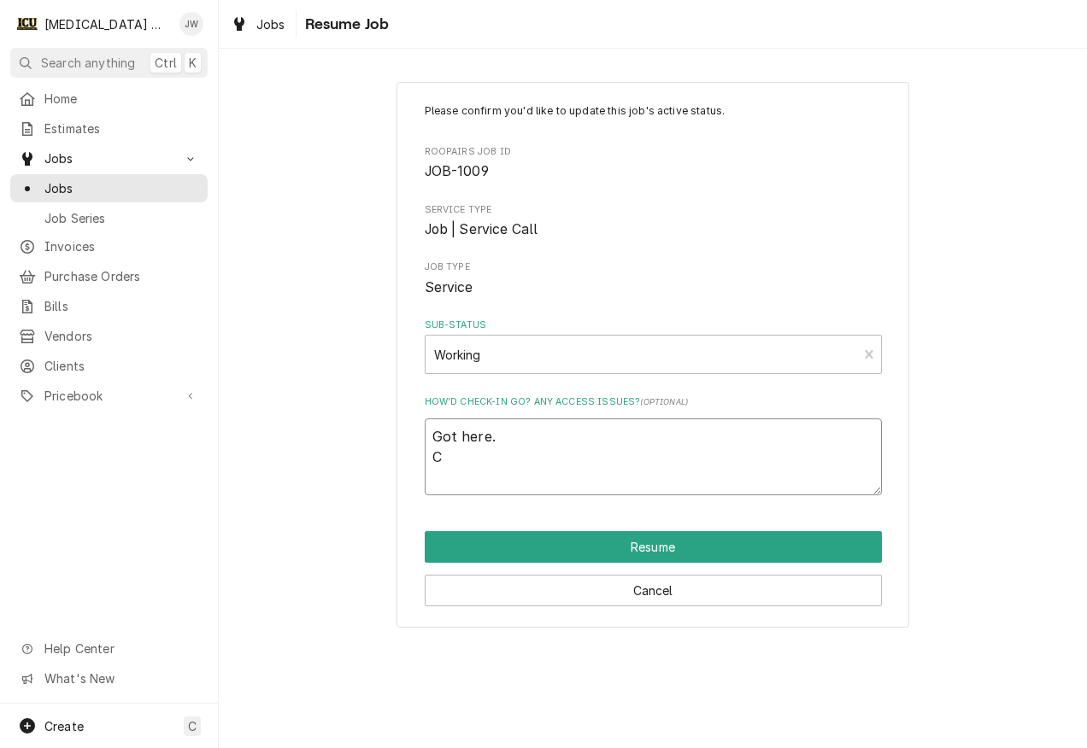
type textarea "Got here. Ce"
type textarea "x"
type textarea "Got here. C"
type textarea "x"
type textarea "Got here. Ch"
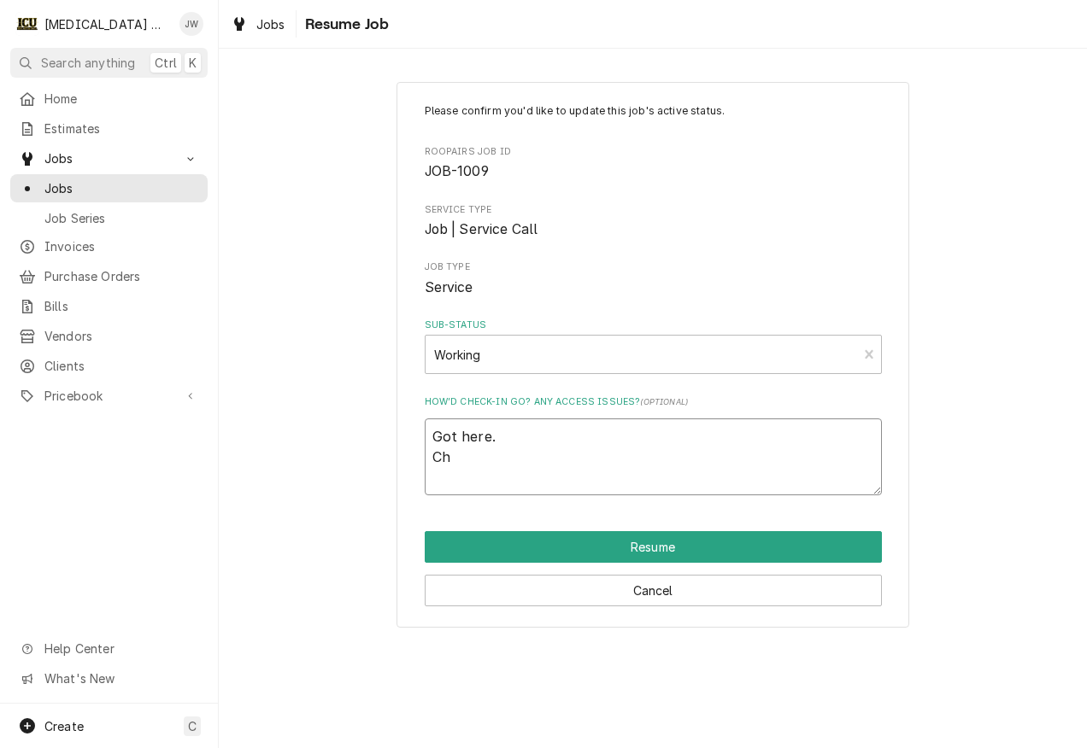
type textarea "x"
type textarea "Got here. Che"
type textarea "x"
type textarea "Got here. Chec"
type textarea "x"
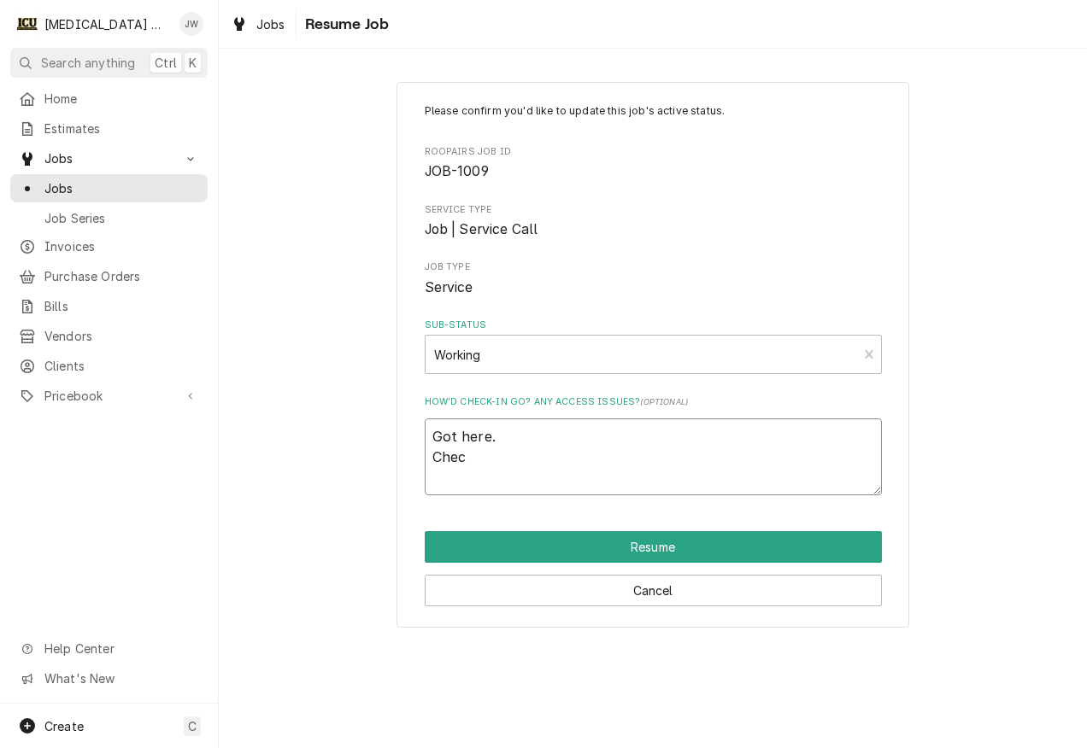
type textarea "Got here. Check"
type textarea "x"
type textarea "Got here. Checke"
type textarea "x"
type textarea "Got here. Checked"
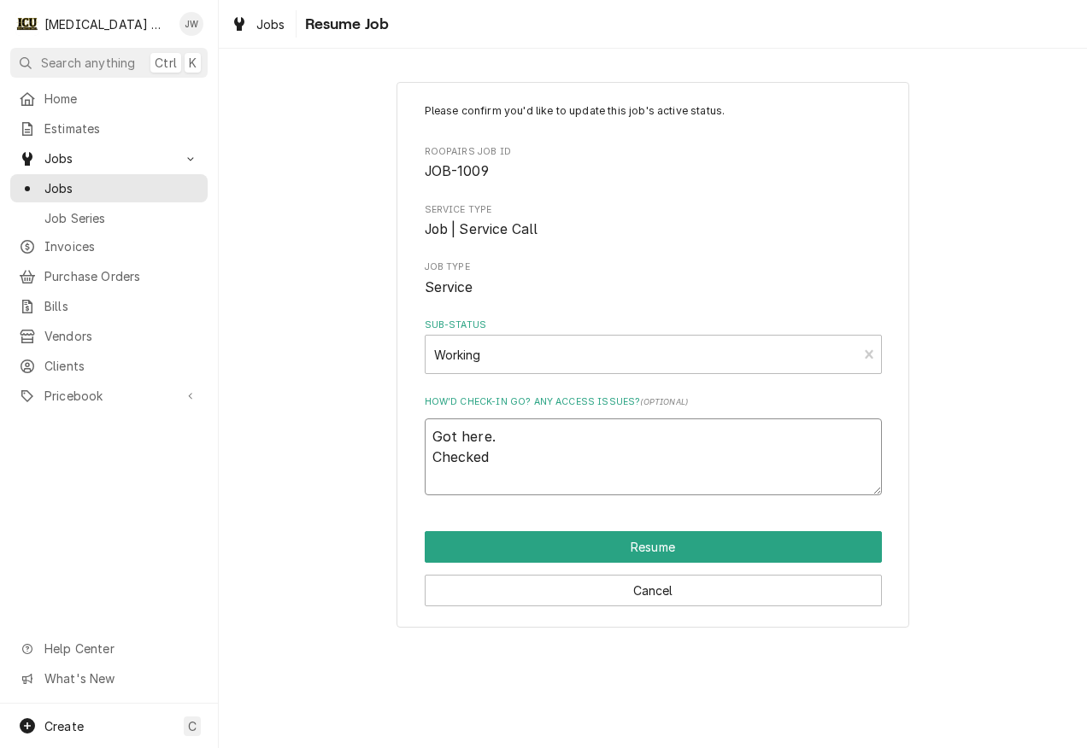
type textarea "x"
type textarea "Got here. Checked"
type textarea "x"
type textarea "Got here. Checked i"
type textarea "x"
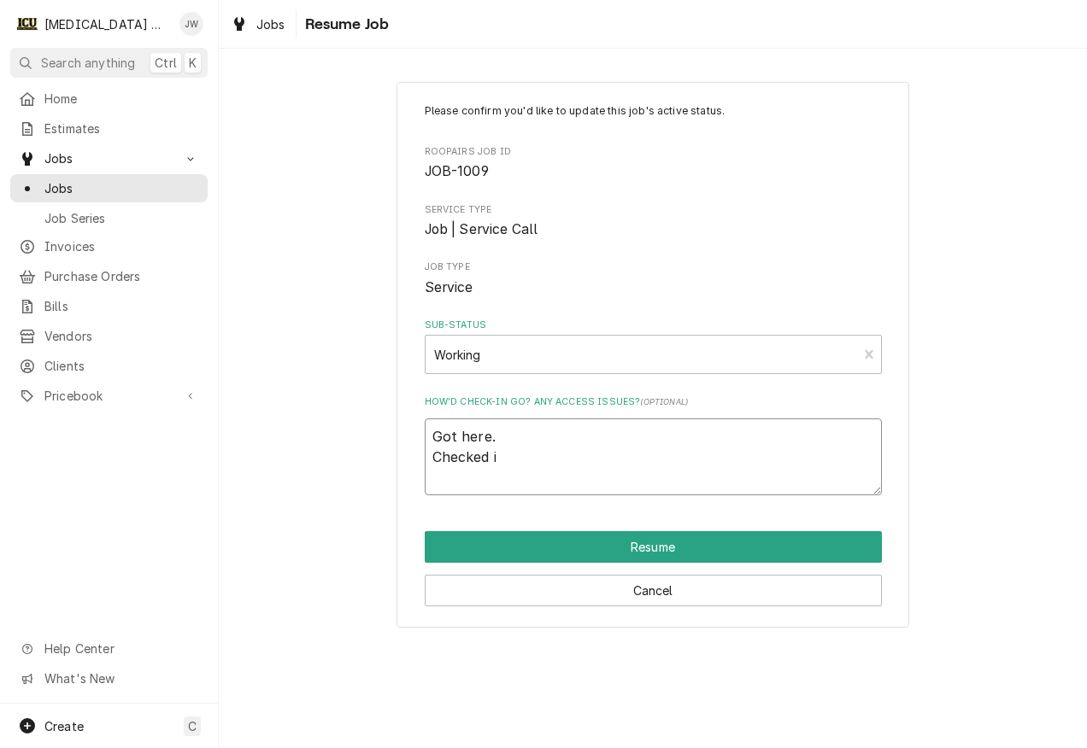
type textarea "Got here. Checked in"
type textarea "x"
type textarea "Got here. Checked in"
type textarea "x"
type textarea "Got here. Checked in wi"
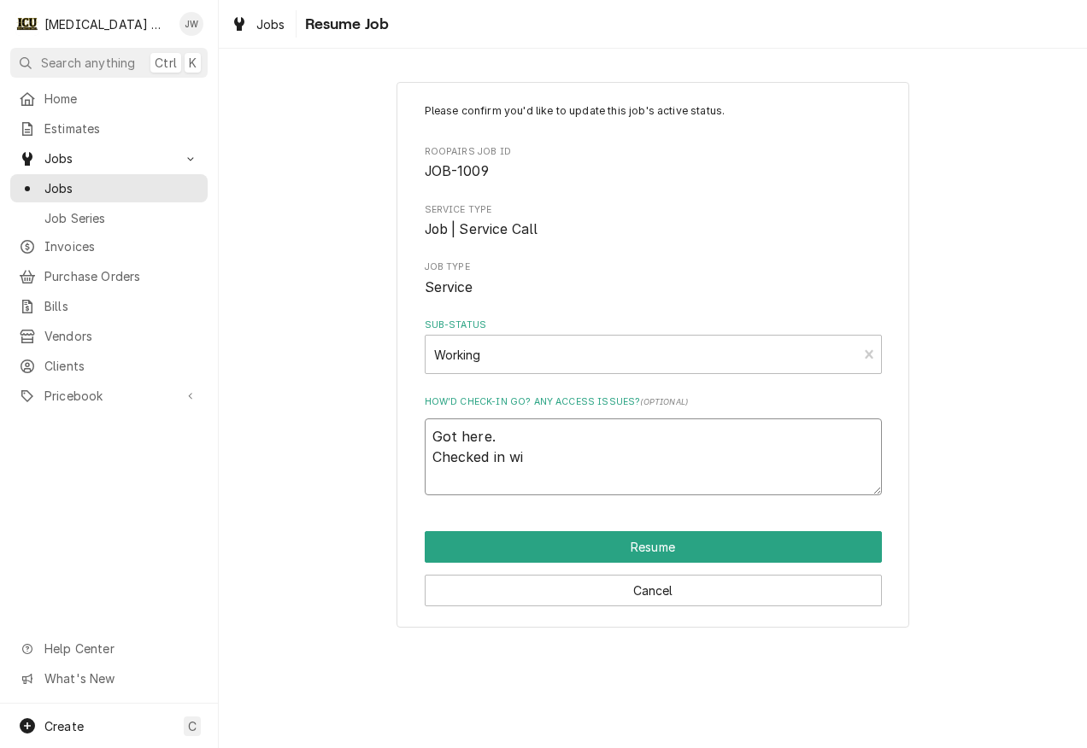
type textarea "x"
type textarea "Got here. Checked in wit"
type textarea "x"
type textarea "Got here. Checked in with"
type textarea "x"
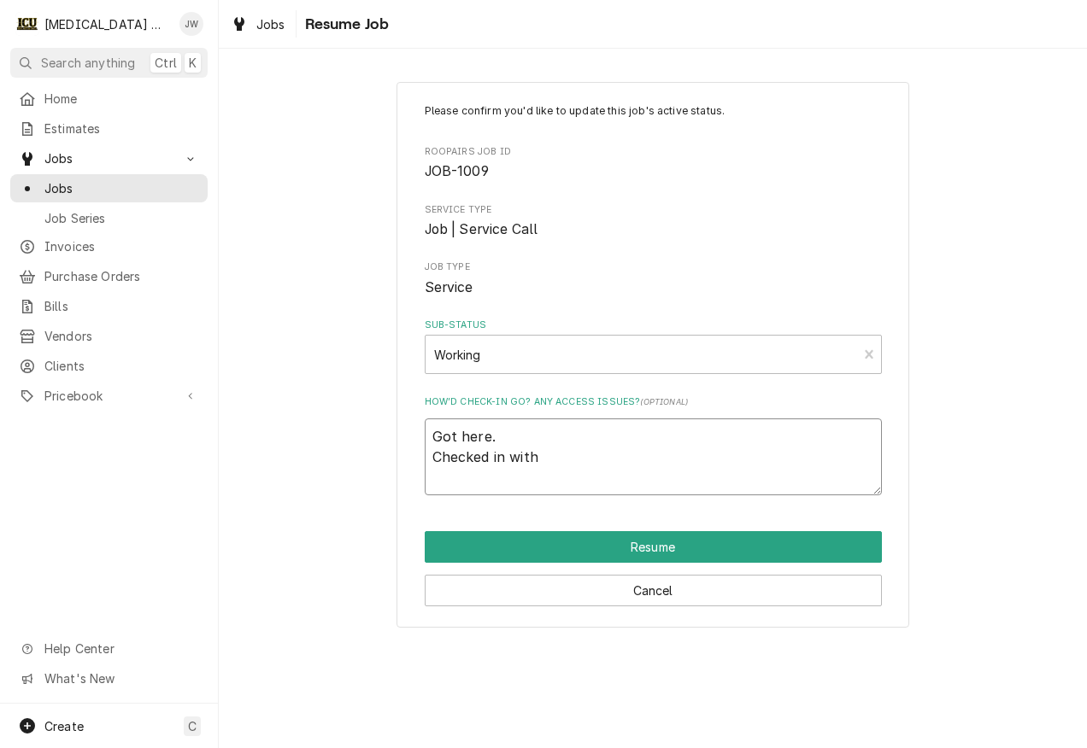
type textarea "Got here. Checked in with"
type textarea "x"
type textarea "Got here. Checked in with E"
type textarea "x"
type textarea "Got here. Checked in with El"
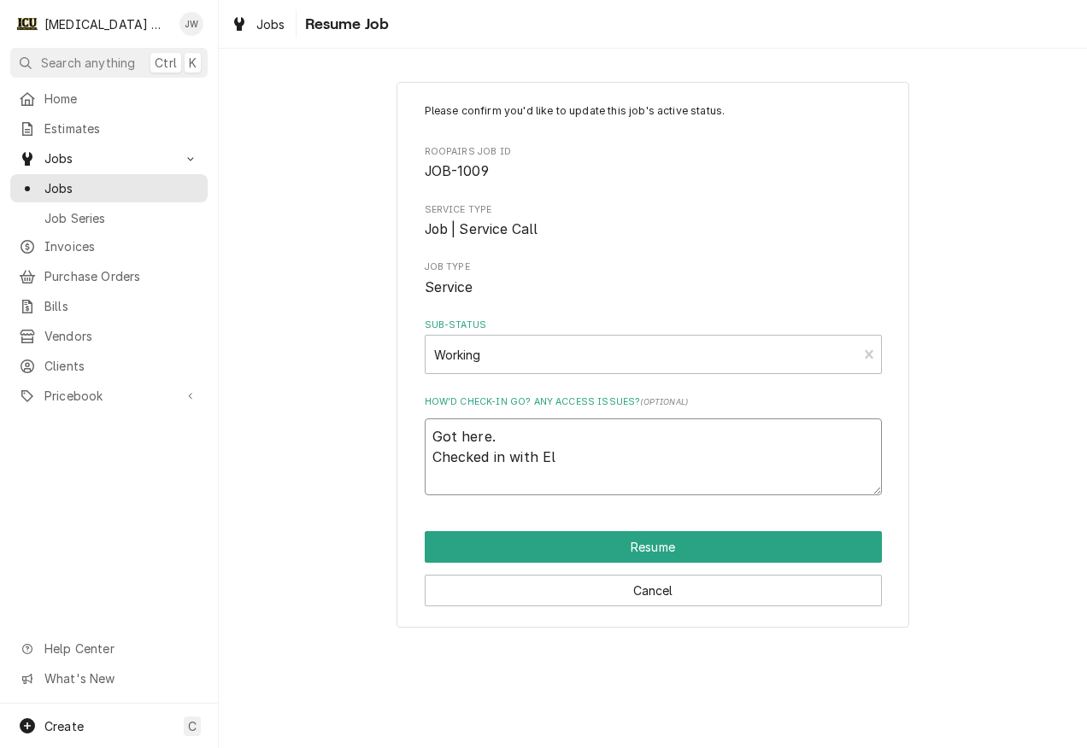
type textarea "x"
type textarea "Got here. Checked in with Eli"
type textarea "x"
type textarea "Got here. Checked in with Elis"
type textarea "x"
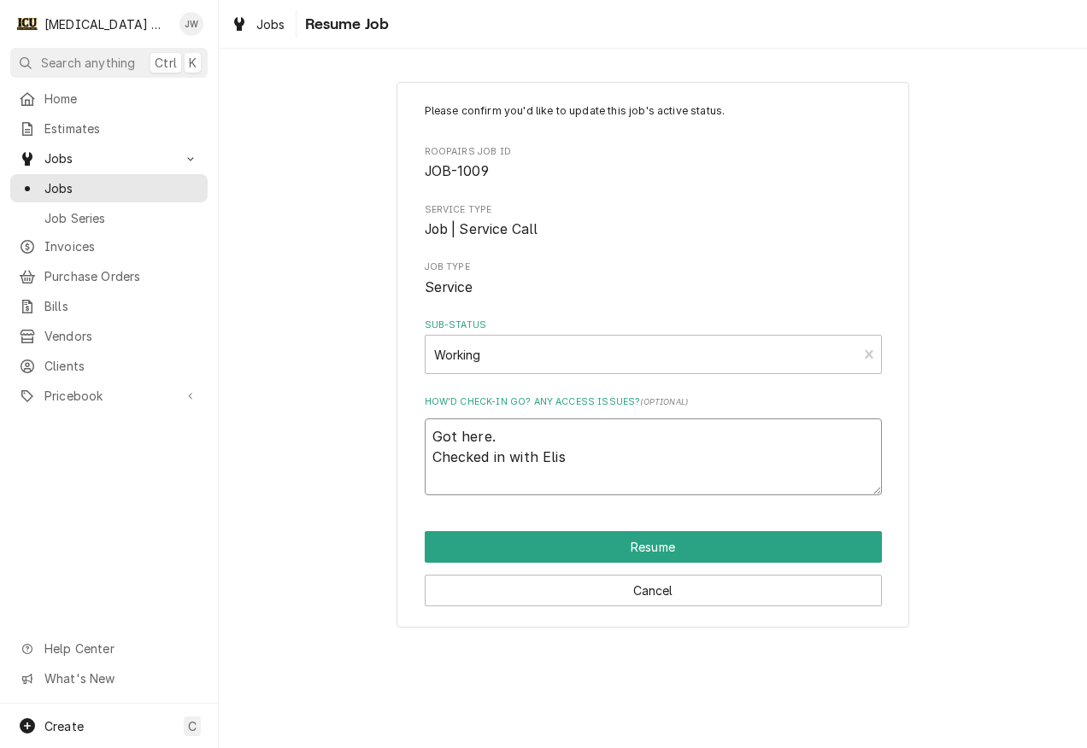
type textarea "Got here. Checked in with Elisk"
type textarea "x"
type textarea "Got here. Checked in with Eliska"
type textarea "x"
type textarea "Got here. Checked in with Eliska."
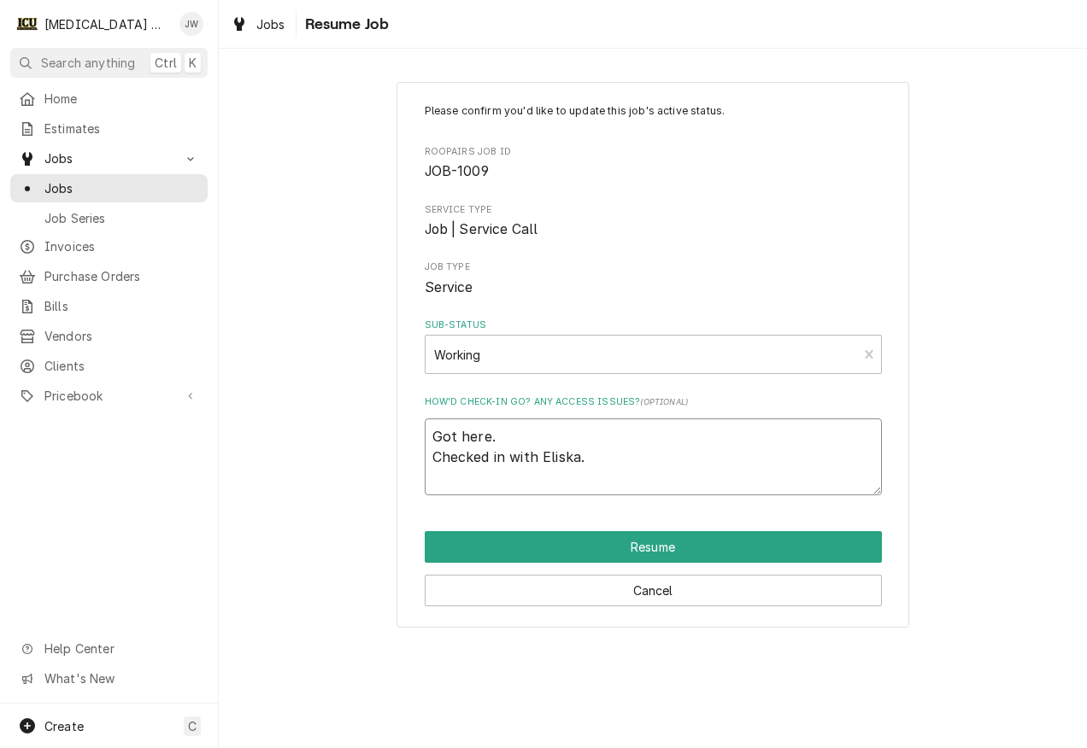
type textarea "x"
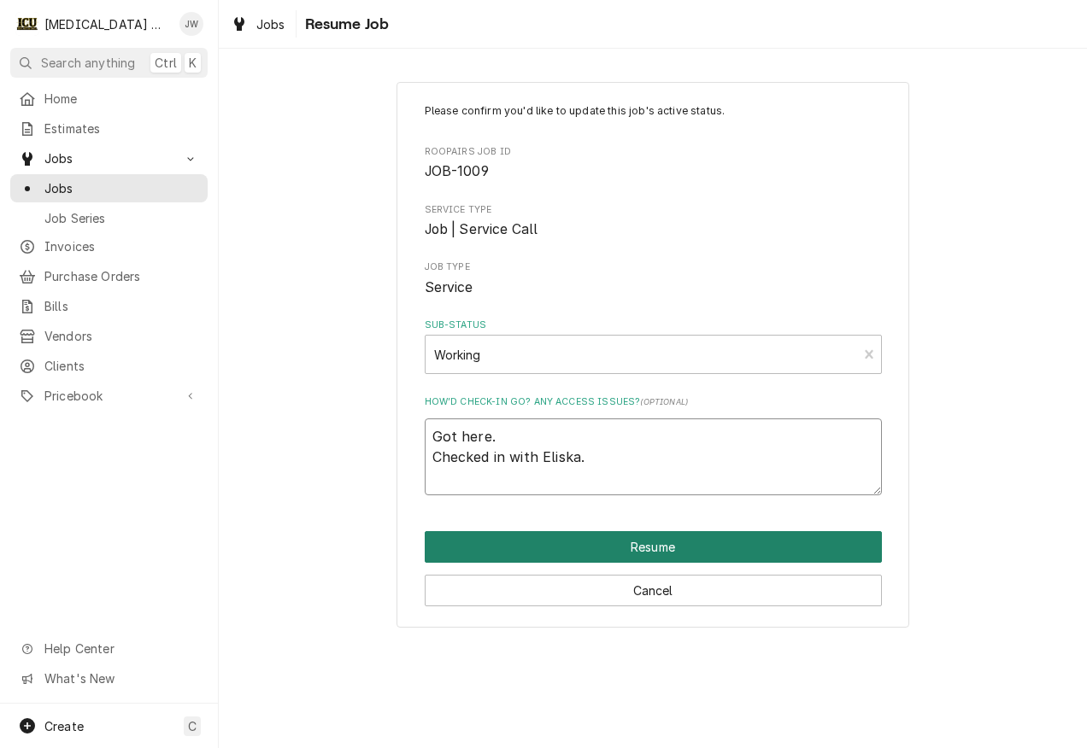
type textarea "Got here. Checked in with Eliska."
click at [693, 542] on button "Resume" at bounding box center [653, 547] width 457 height 32
type textarea "x"
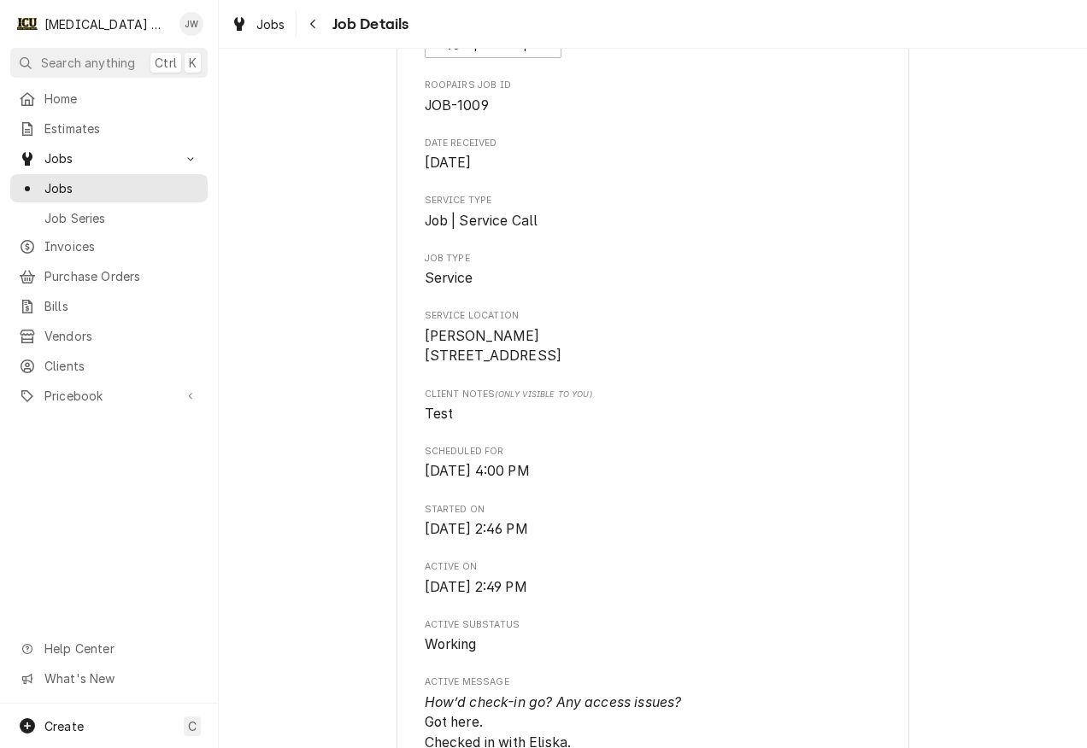
scroll to position [513, 0]
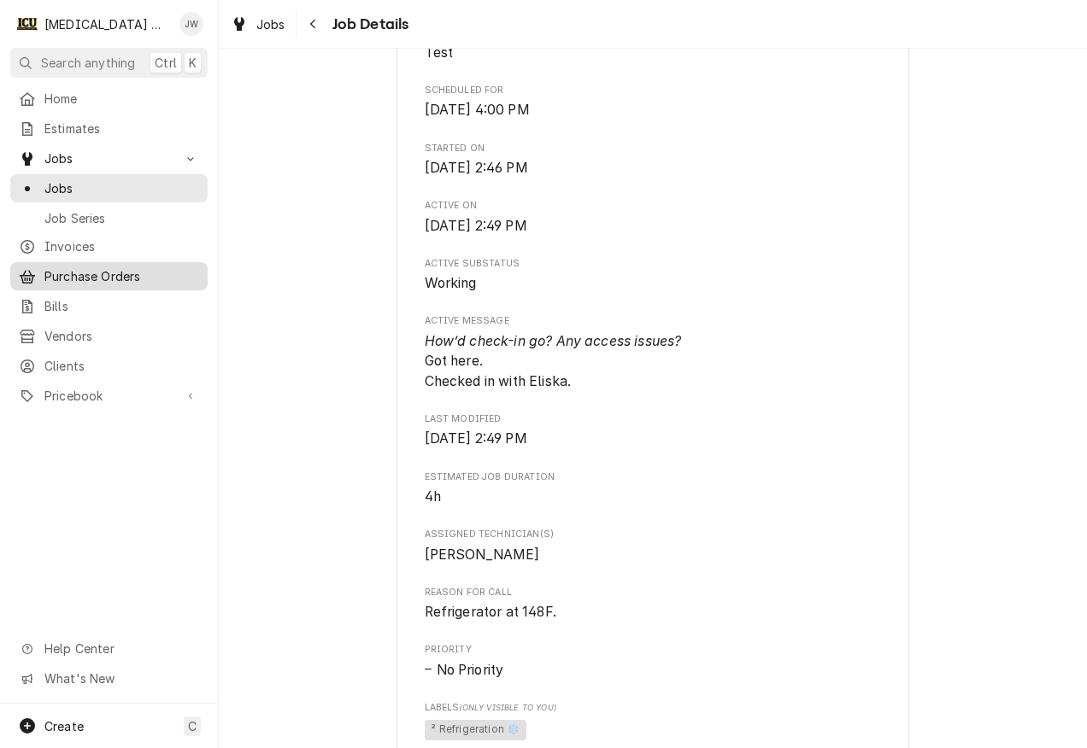
click at [95, 272] on span "Purchase Orders" at bounding box center [121, 276] width 155 height 18
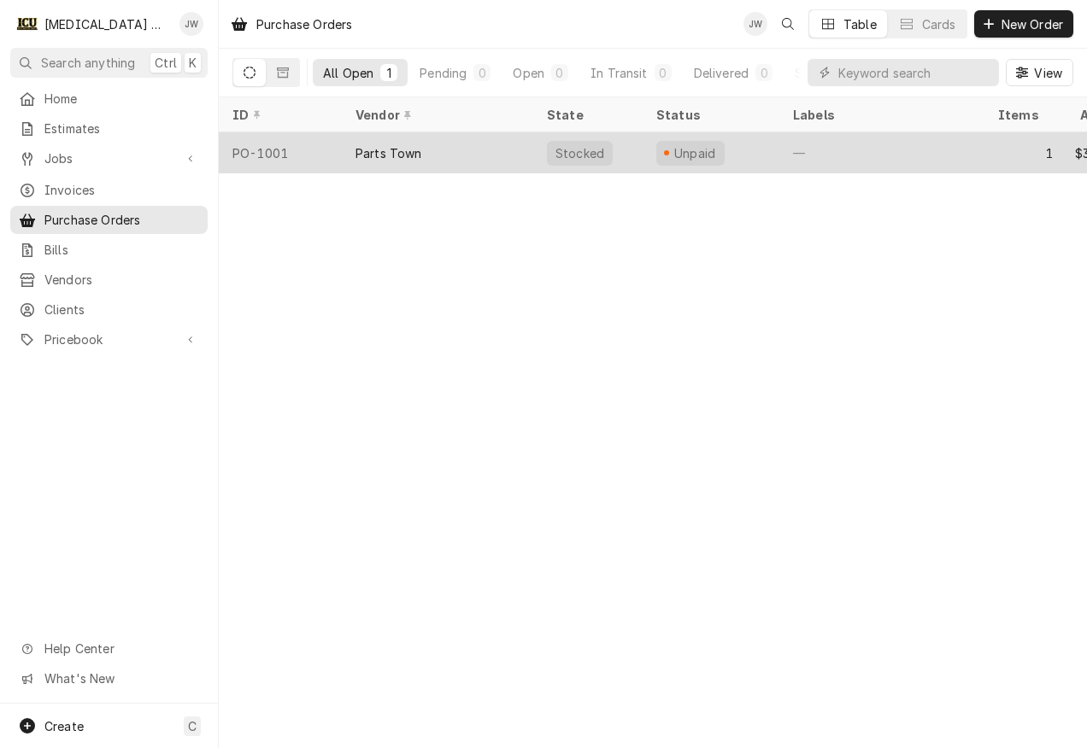
click at [464, 140] on div "Parts Town" at bounding box center [437, 152] width 191 height 41
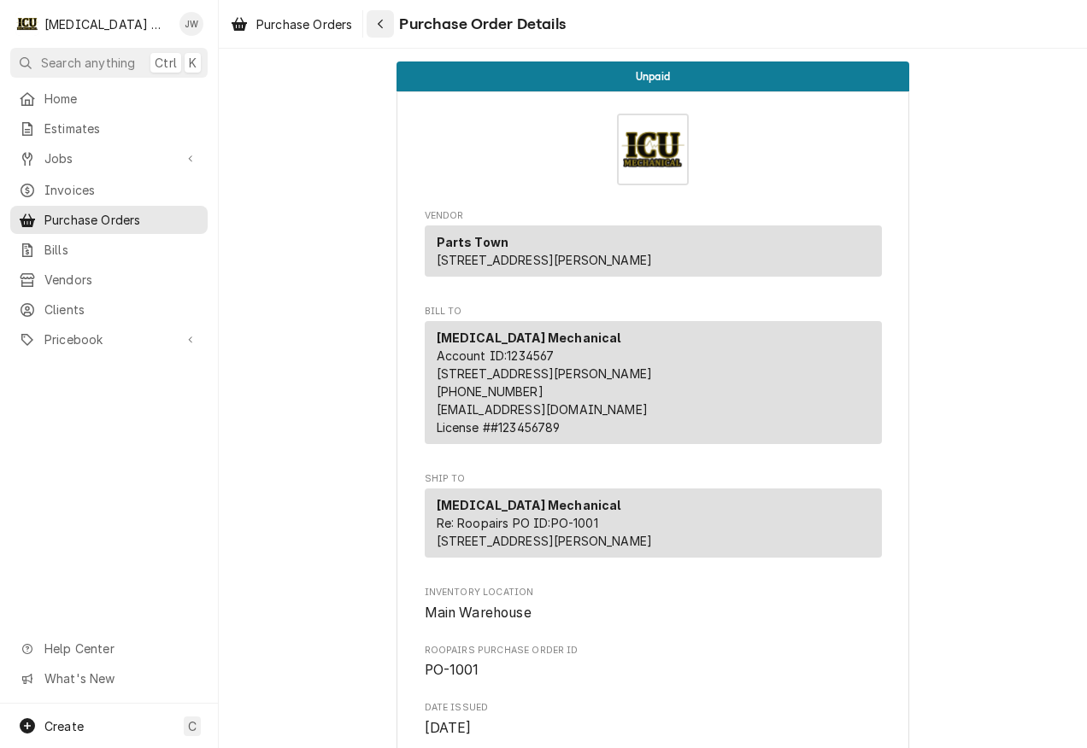
click at [384, 21] on icon "Navigate back" at bounding box center [381, 24] width 8 height 12
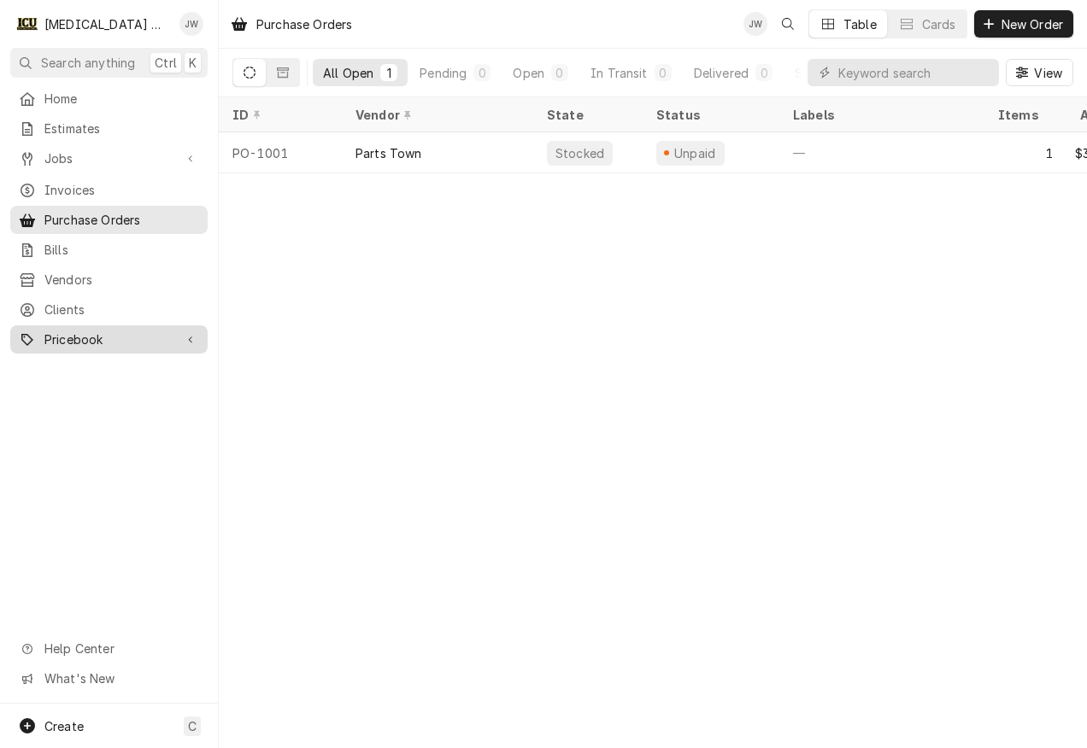
click at [78, 331] on span "Pricebook" at bounding box center [108, 340] width 129 height 18
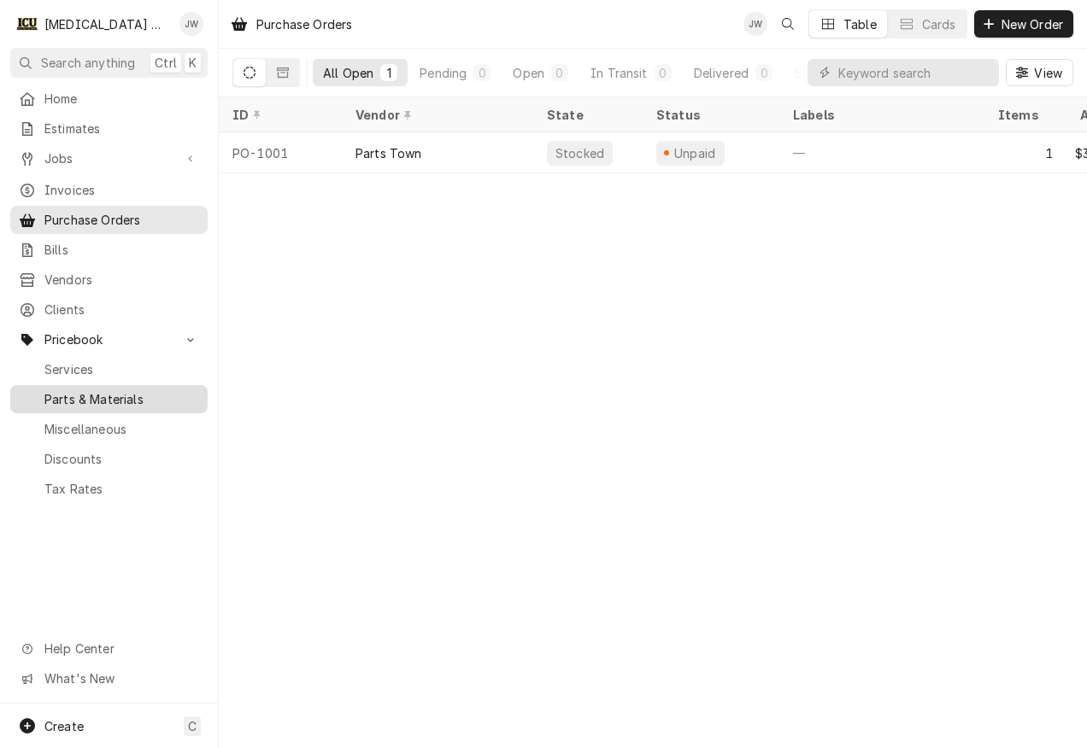
click at [131, 390] on span "Parts & Materials" at bounding box center [121, 399] width 155 height 18
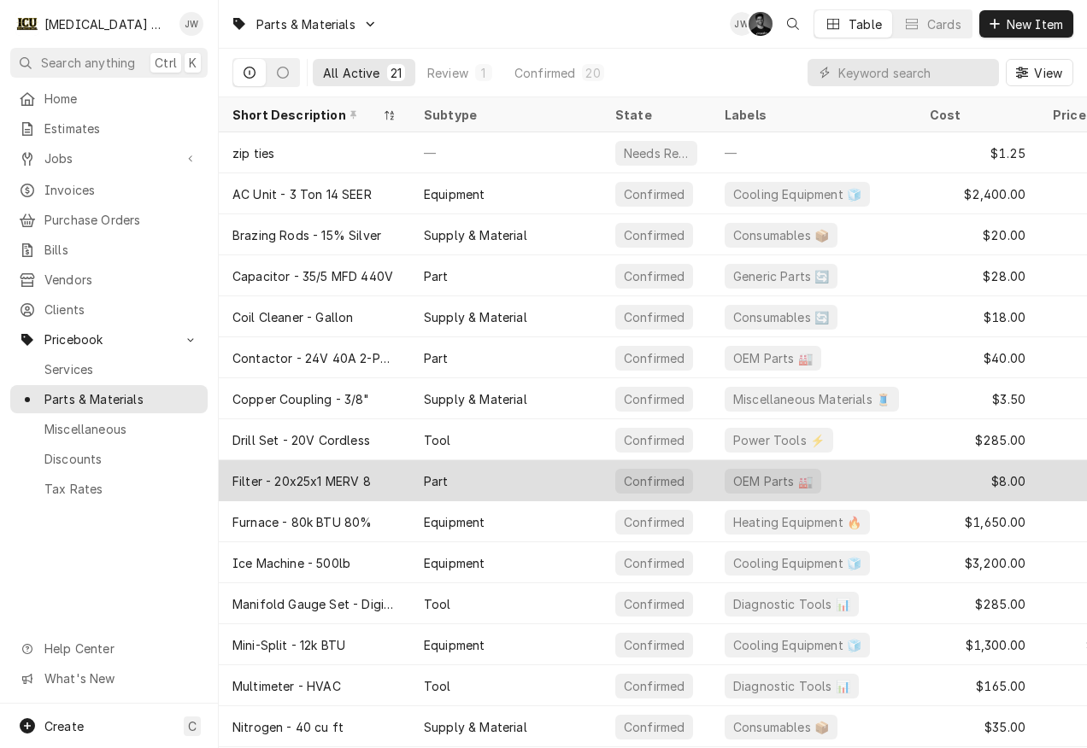
click at [524, 477] on div "Part" at bounding box center [505, 480] width 191 height 41
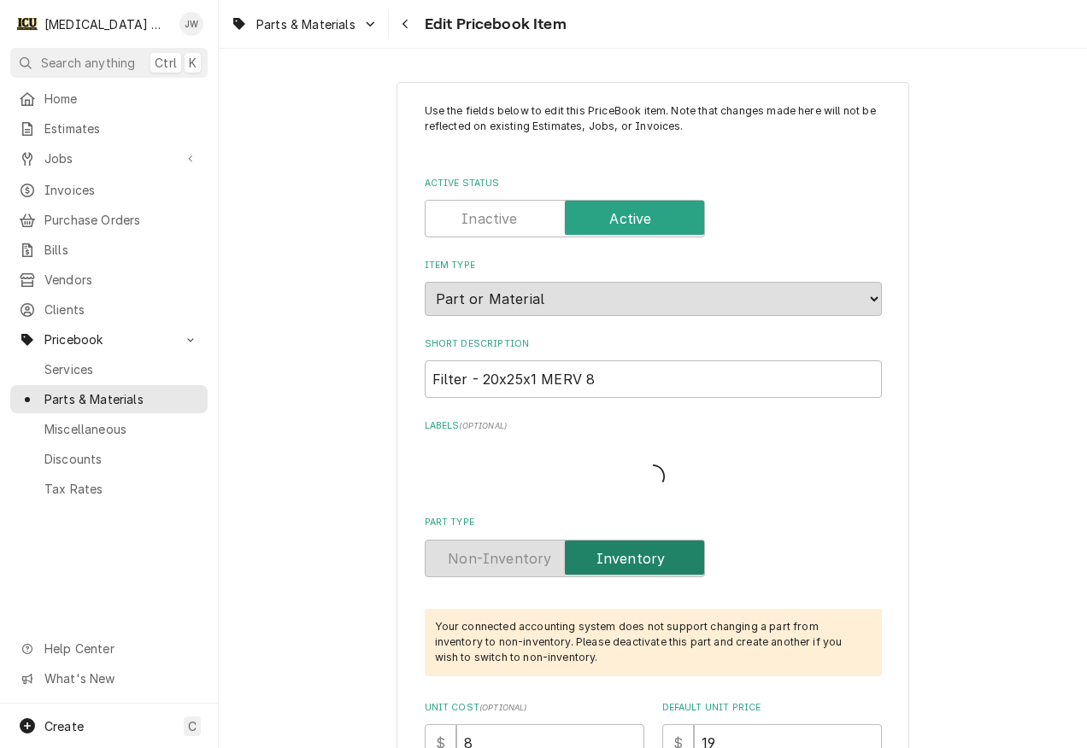
type textarea "x"
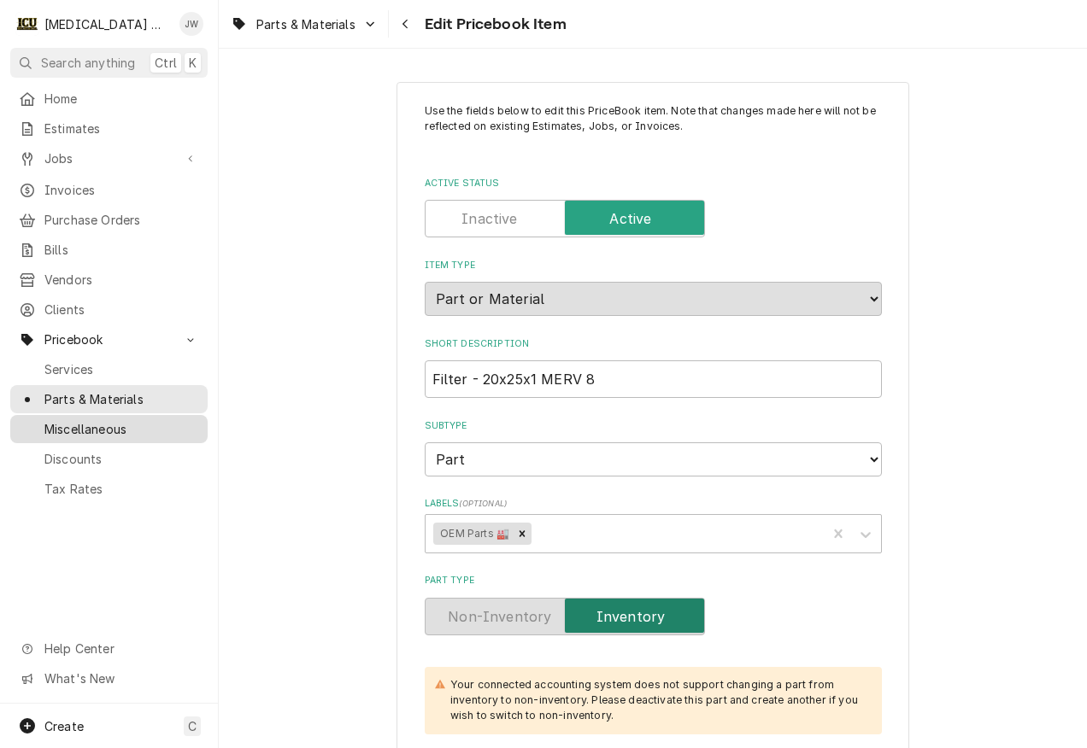
click at [126, 420] on span "Miscellaneous" at bounding box center [121, 429] width 155 height 18
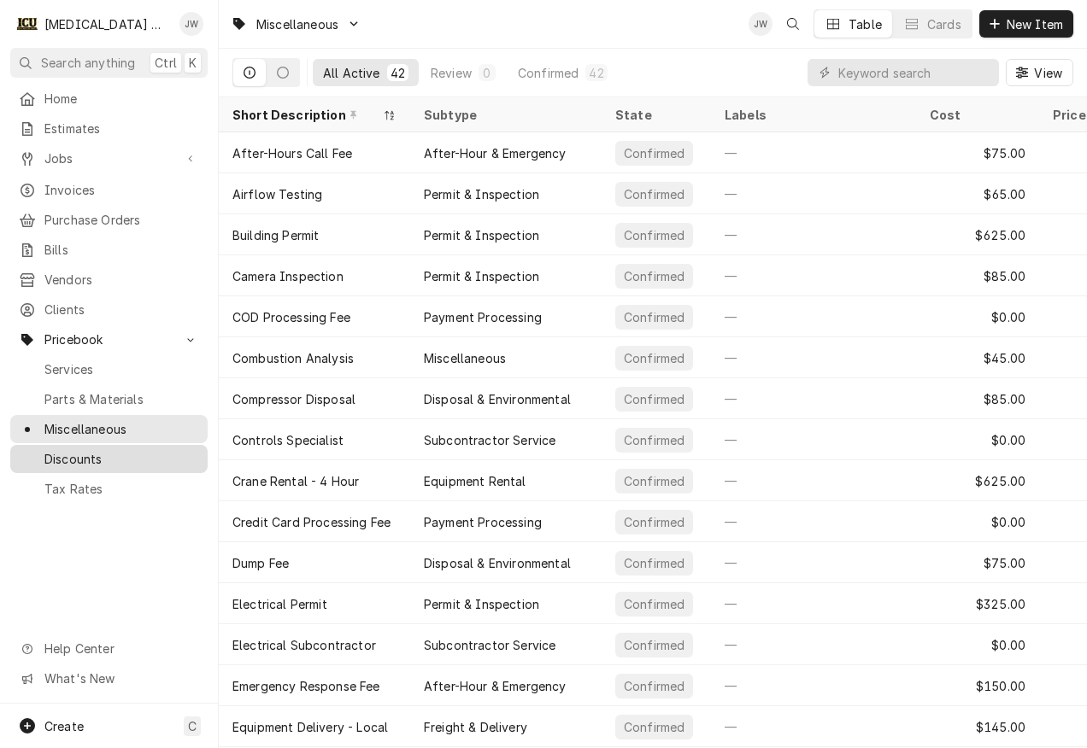
click at [122, 454] on div "Discounts" at bounding box center [109, 458] width 190 height 21
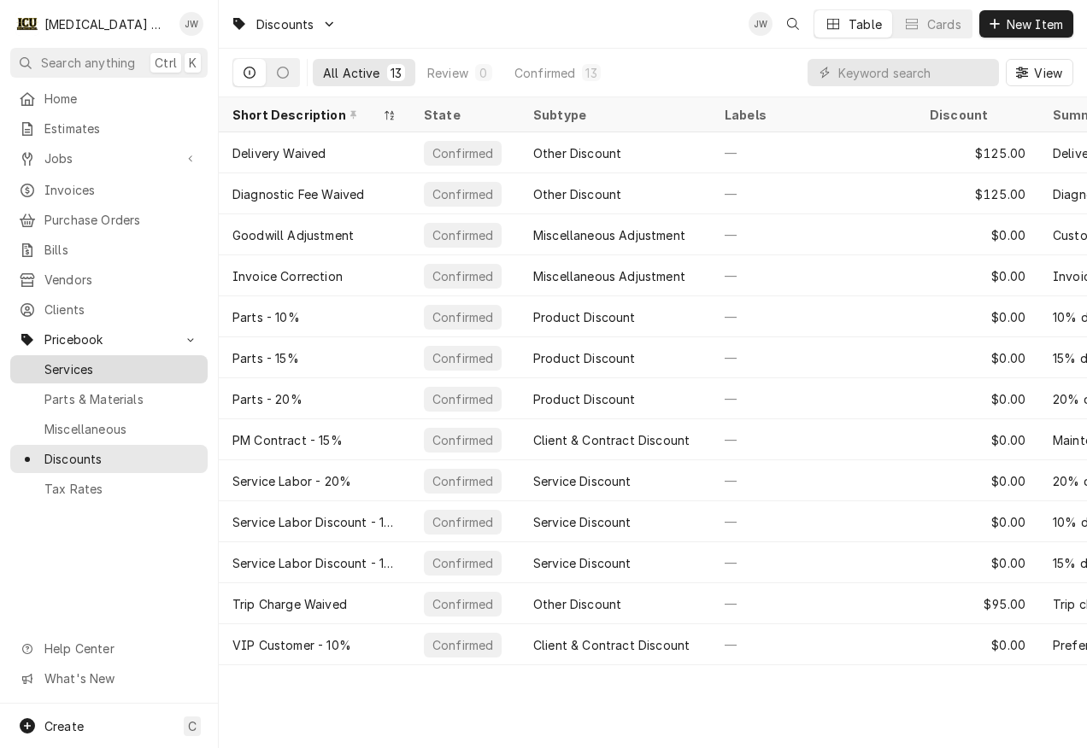
click at [72, 360] on span "Services" at bounding box center [121, 369] width 155 height 18
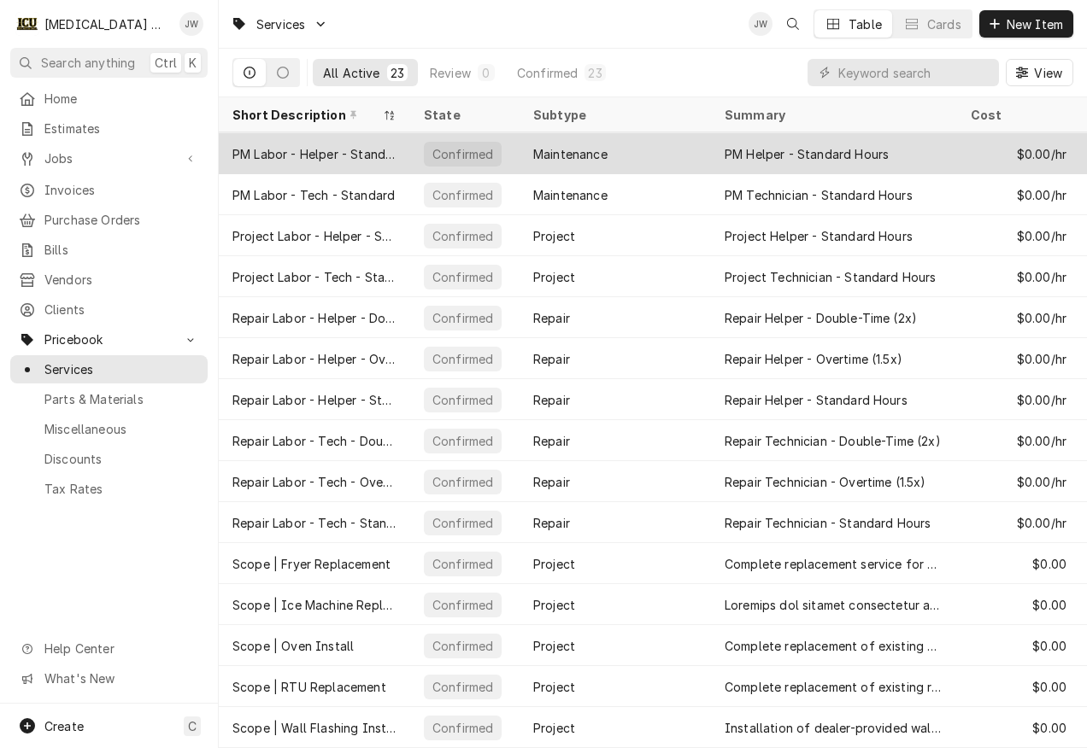
scroll to position [337, 0]
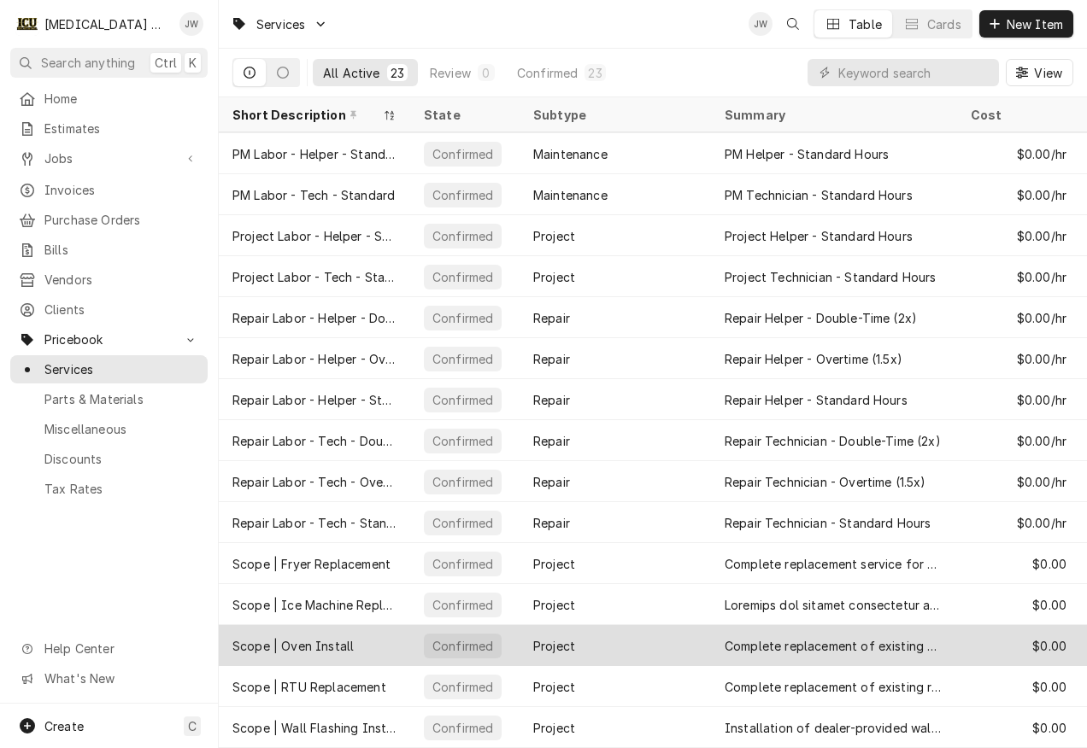
click at [366, 633] on div "Scope | Oven Install" at bounding box center [314, 645] width 191 height 41
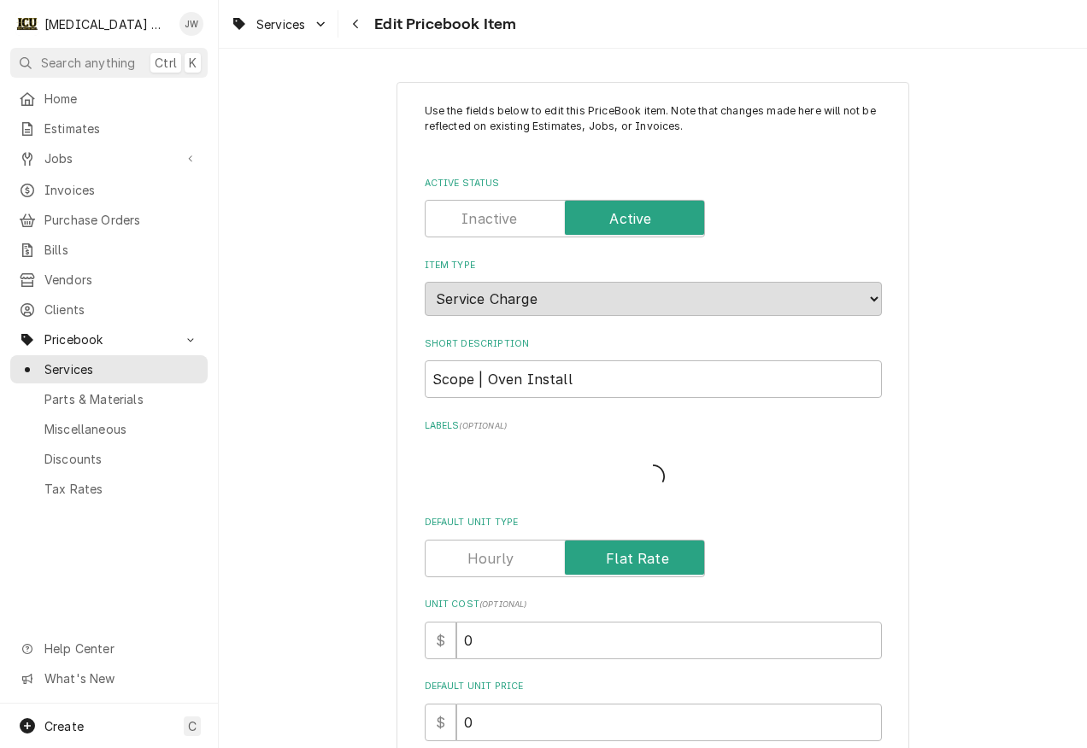
type textarea "x"
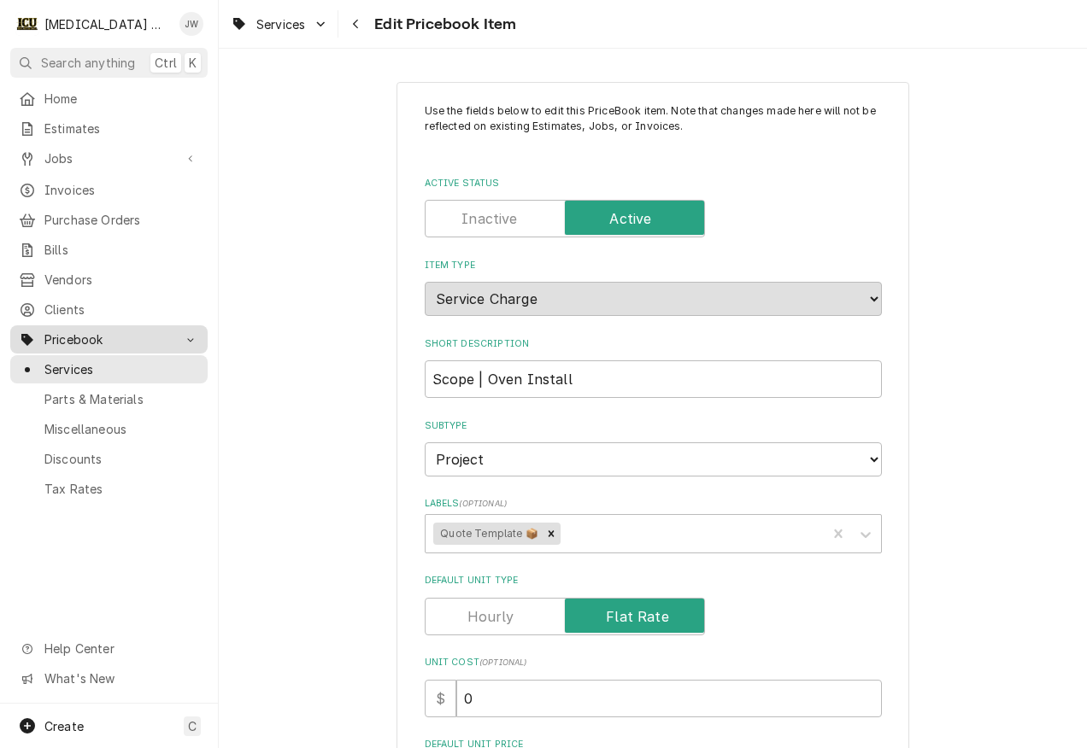
click at [87, 334] on span "Pricebook" at bounding box center [108, 340] width 129 height 18
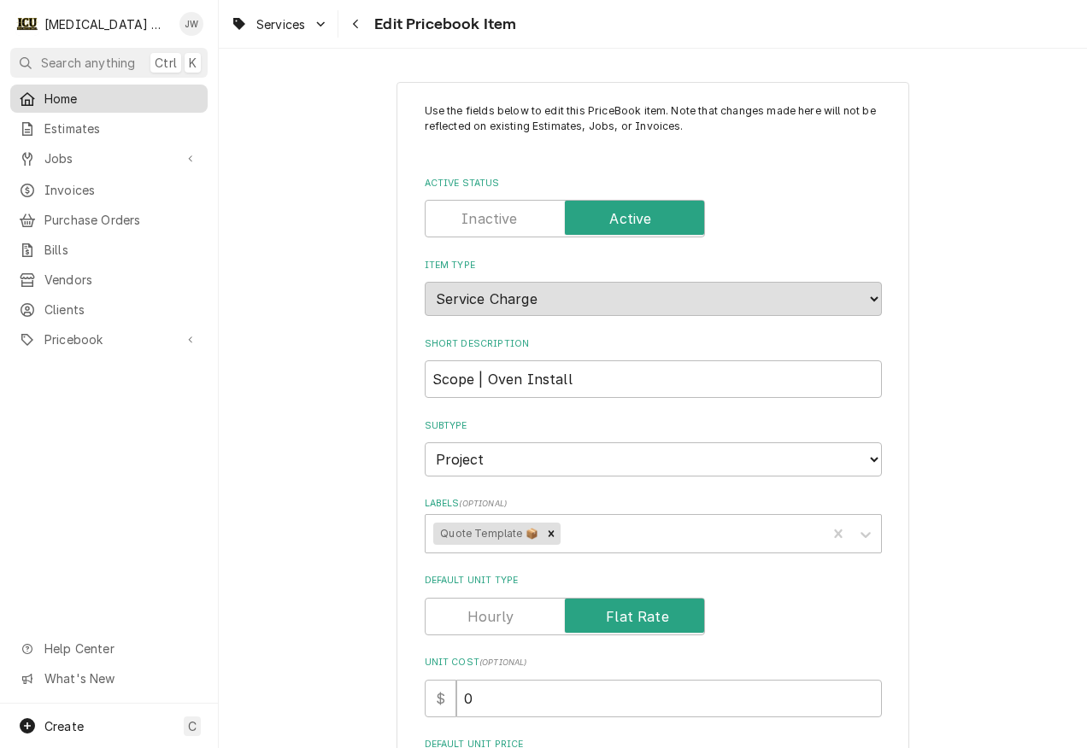
click at [60, 90] on span "Home" at bounding box center [121, 99] width 155 height 18
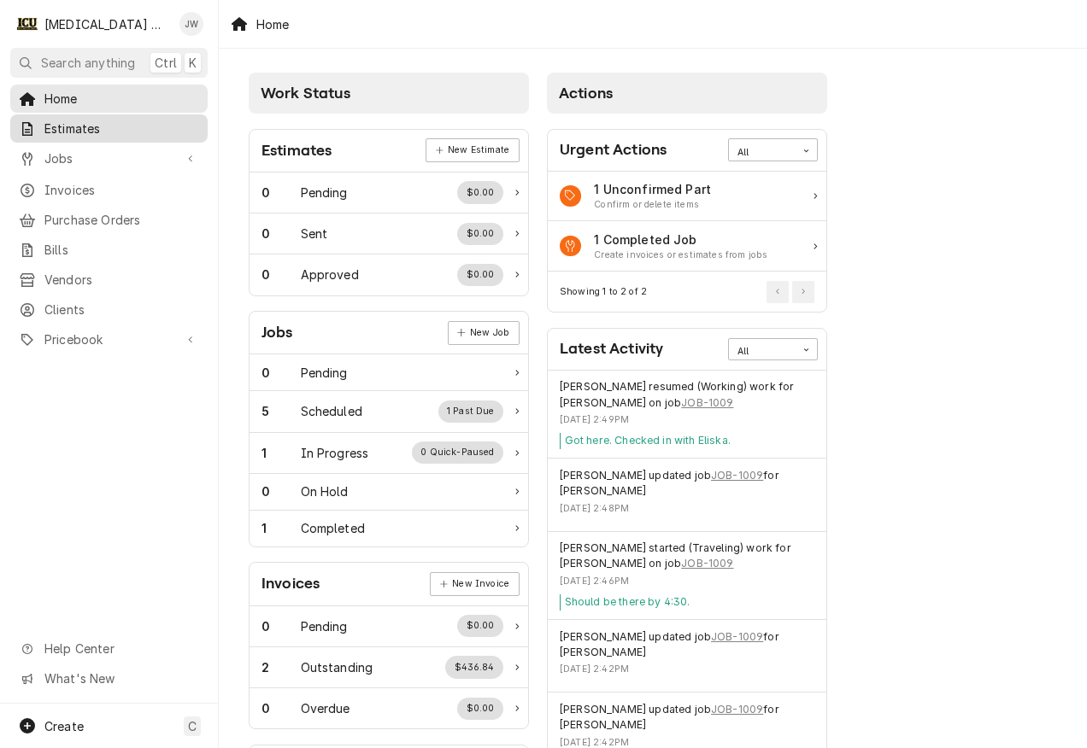
click at [84, 129] on span "Estimates" at bounding box center [121, 129] width 155 height 18
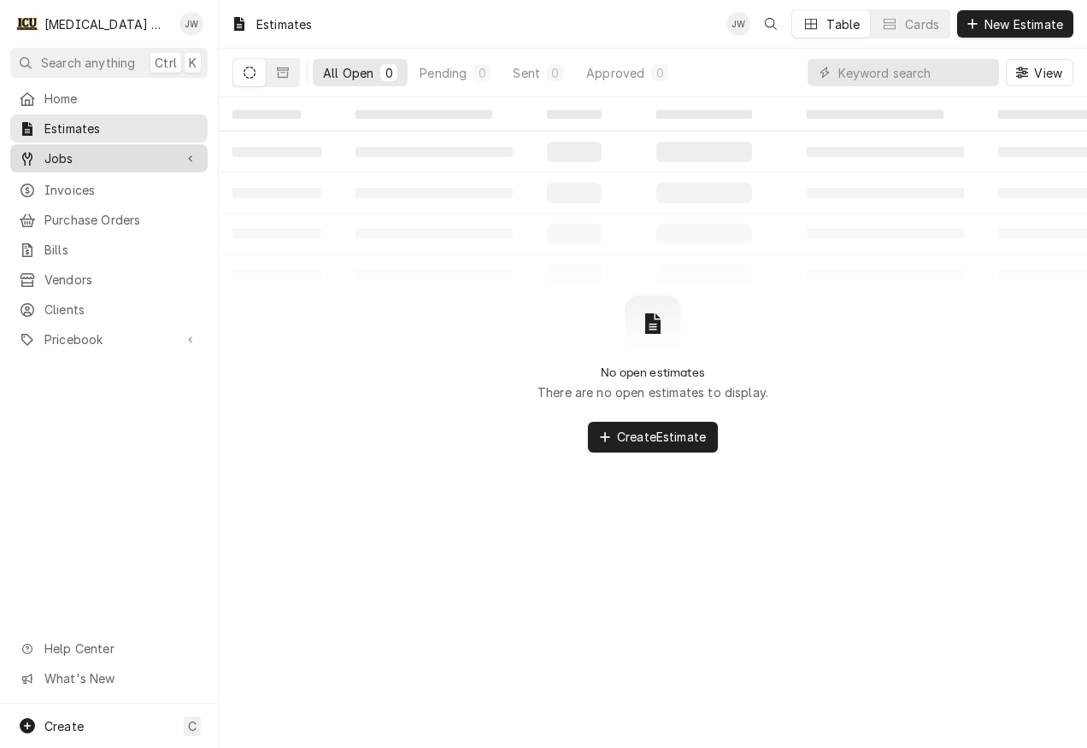
click at [76, 157] on span "Jobs" at bounding box center [108, 158] width 129 height 18
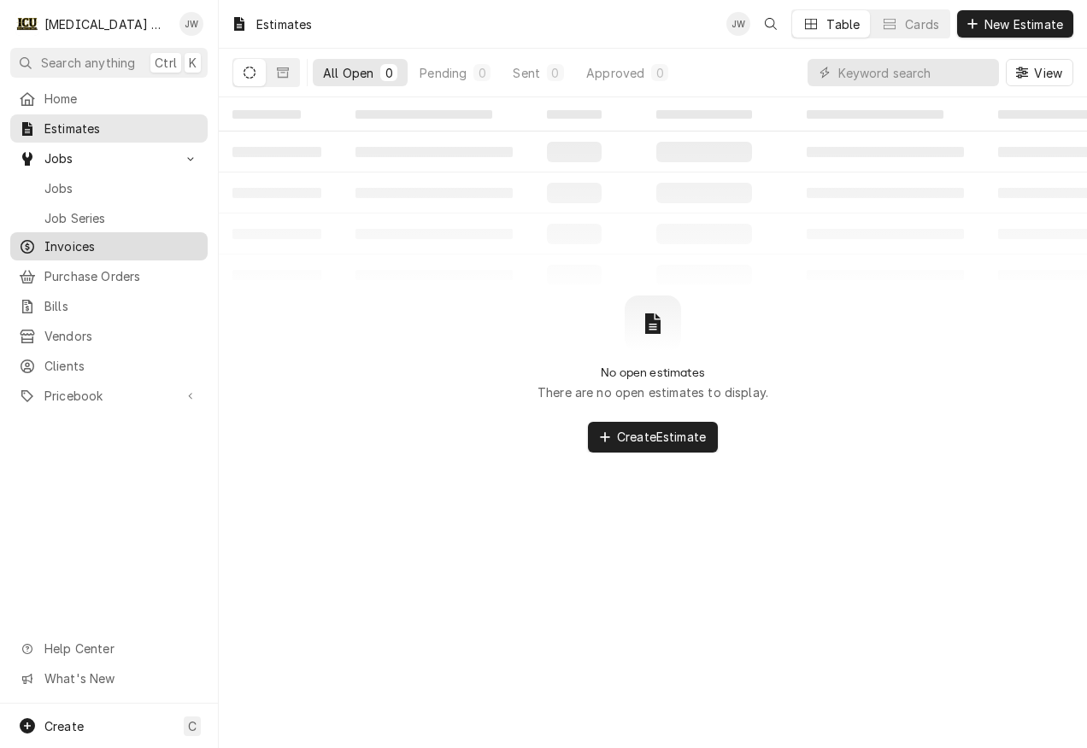
click at [58, 237] on span "Invoices" at bounding box center [121, 246] width 155 height 18
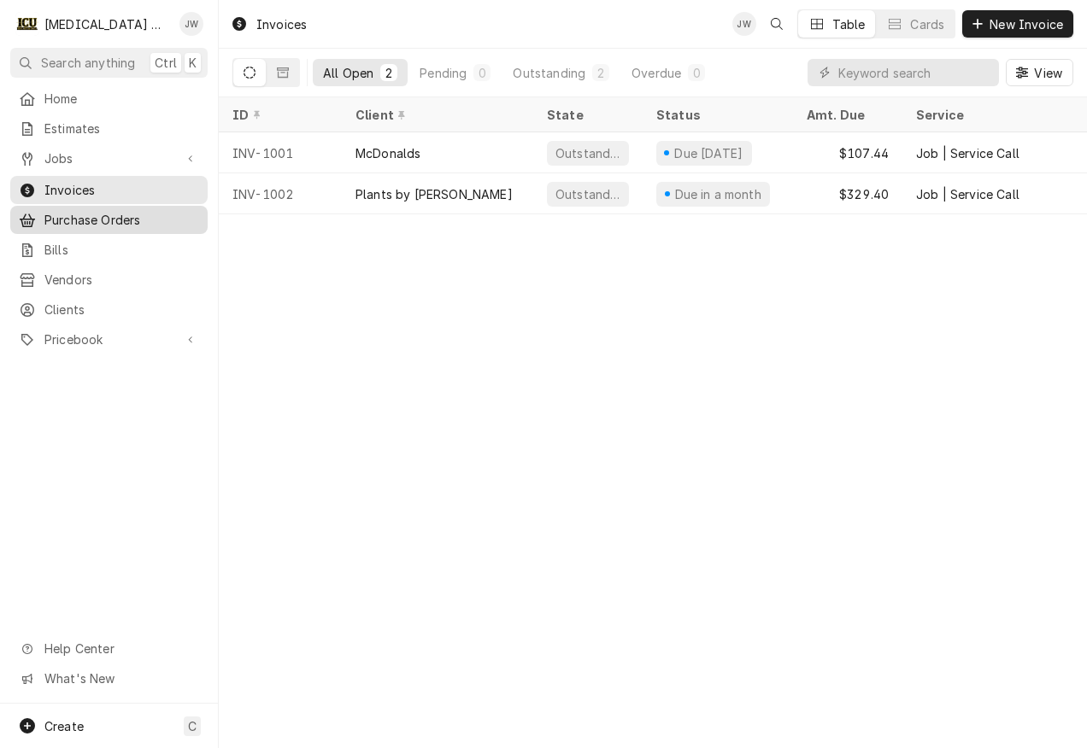
click at [91, 211] on span "Purchase Orders" at bounding box center [121, 220] width 155 height 18
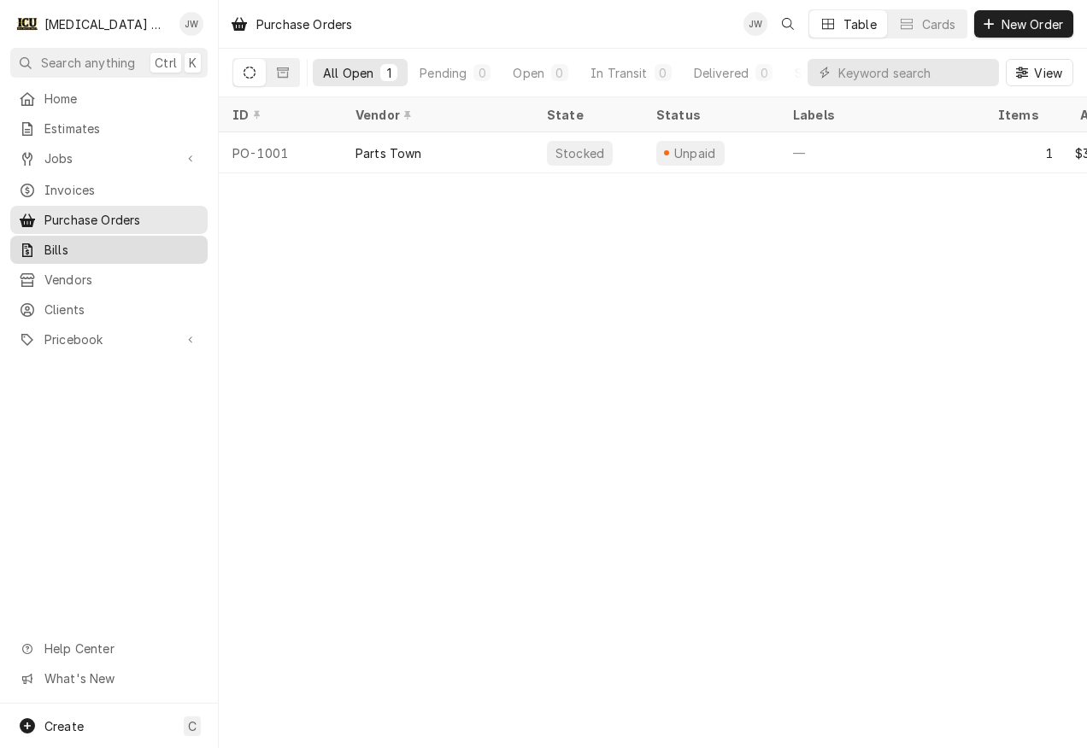
click at [74, 250] on span "Bills" at bounding box center [121, 250] width 155 height 18
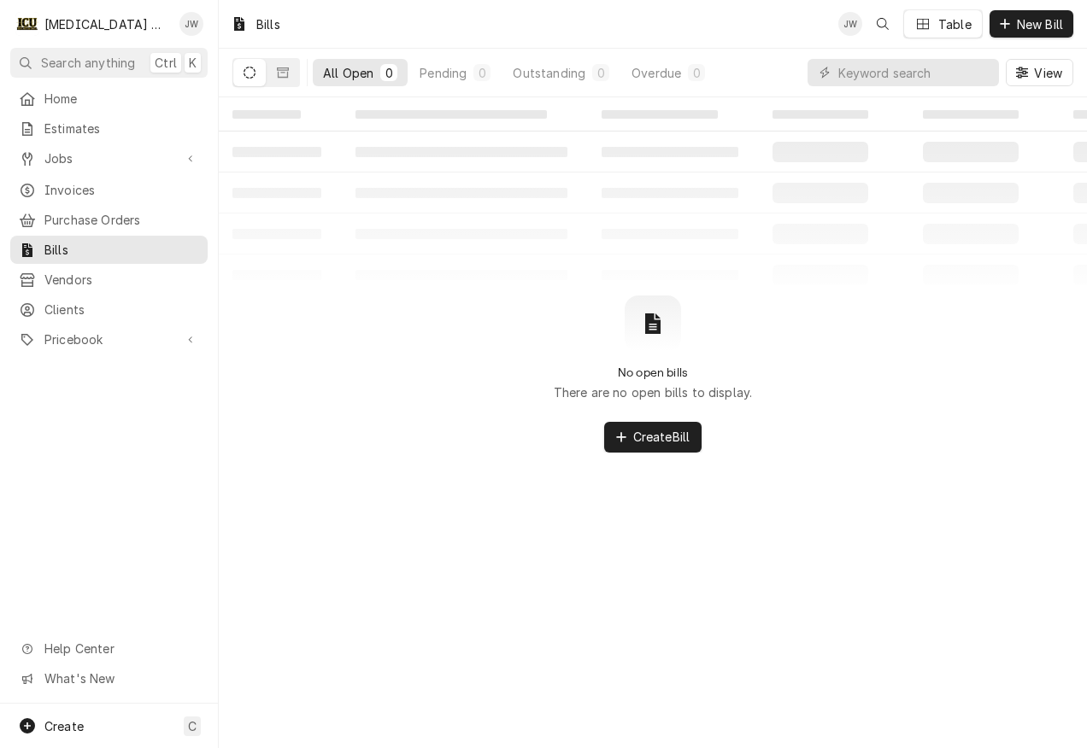
click at [79, 80] on nav "I [MEDICAL_DATA] Mechanical JW Search anything Ctrl K Home Estimates Jobs Jobs …" at bounding box center [109, 374] width 219 height 748
click at [84, 93] on span "Home" at bounding box center [121, 99] width 155 height 18
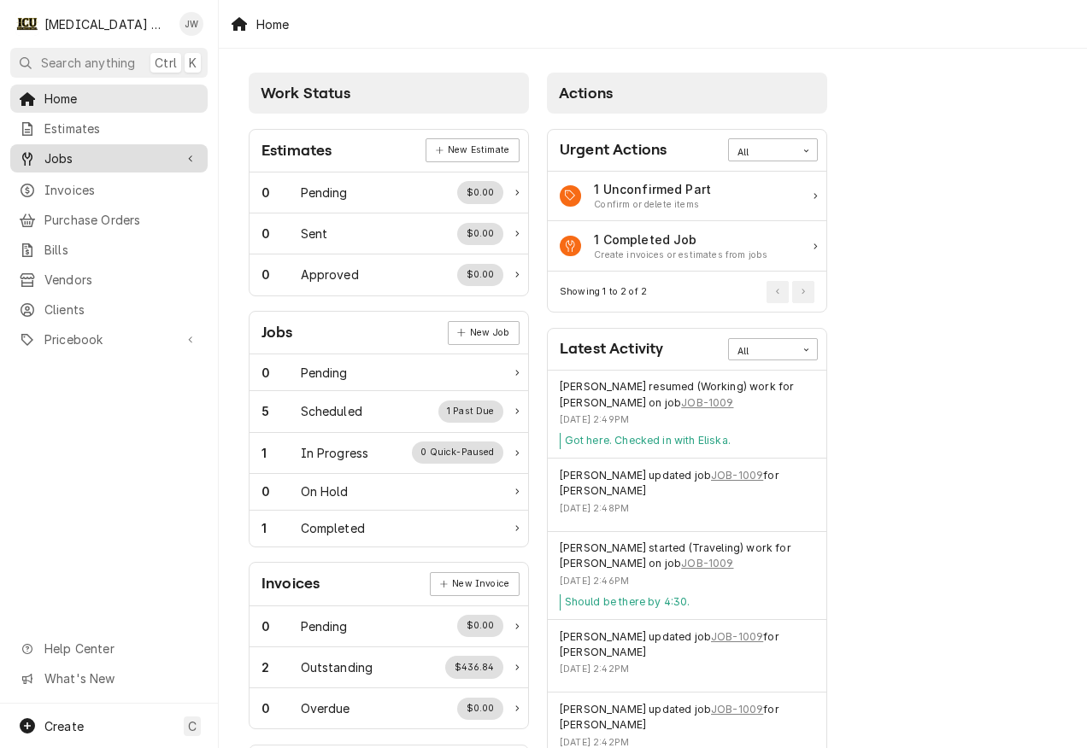
click at [61, 144] on link "Jobs" at bounding box center [108, 158] width 197 height 28
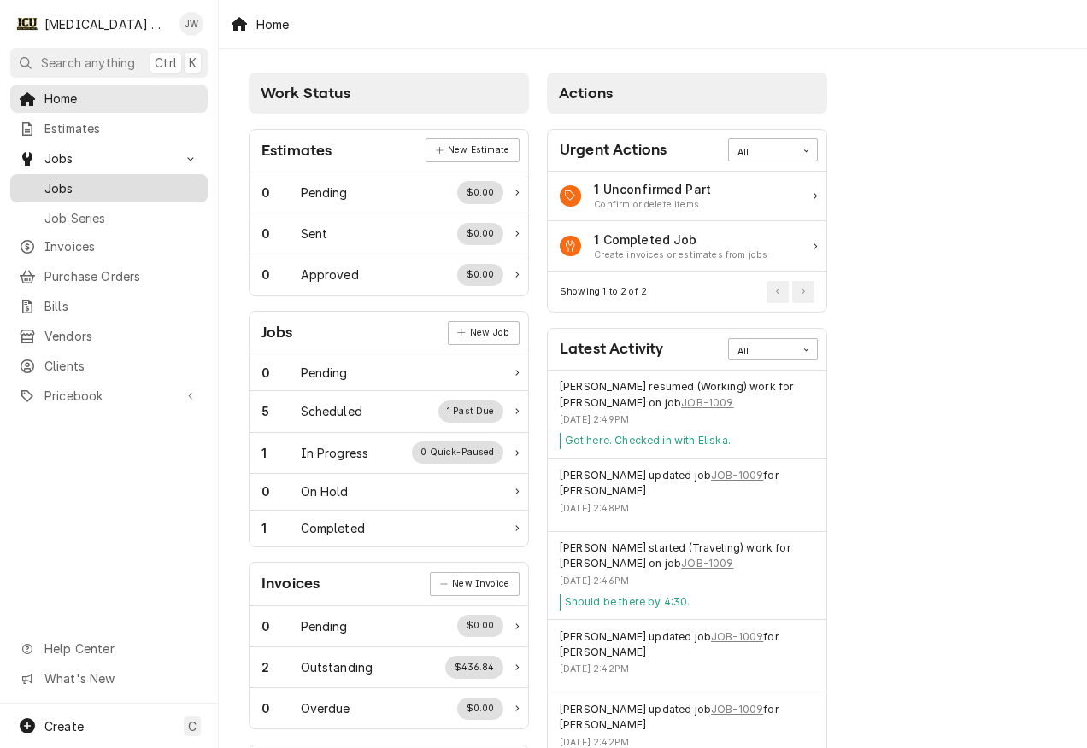
click at [89, 182] on span "Jobs" at bounding box center [121, 188] width 155 height 18
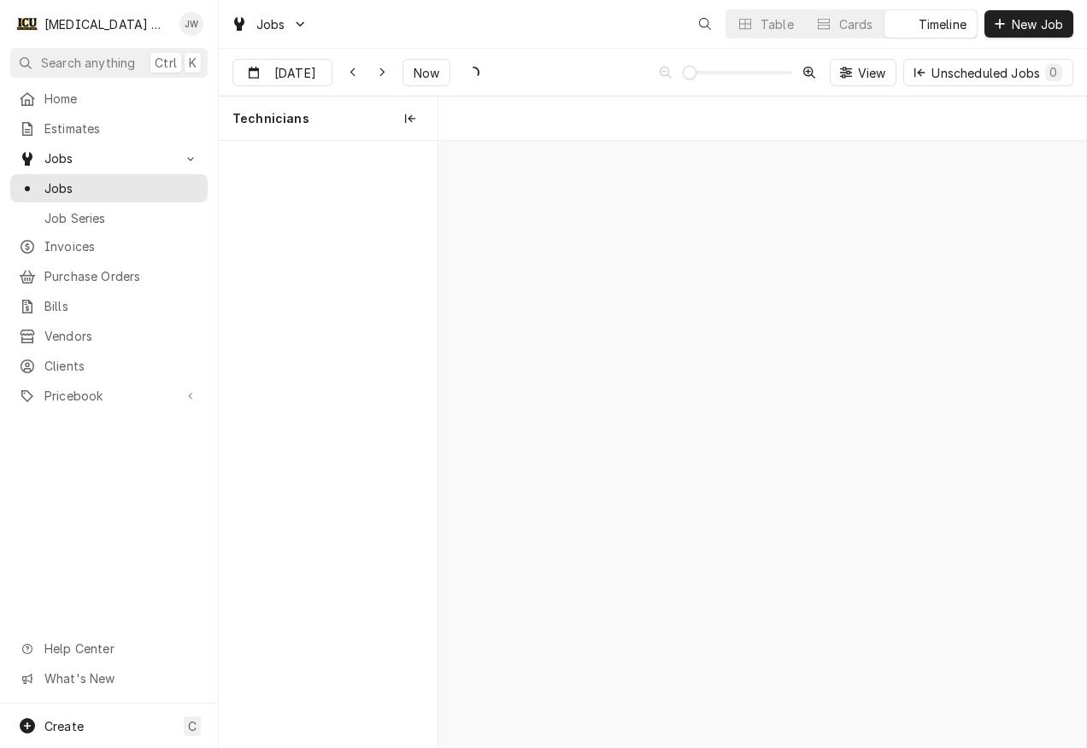
scroll to position [0, 12817]
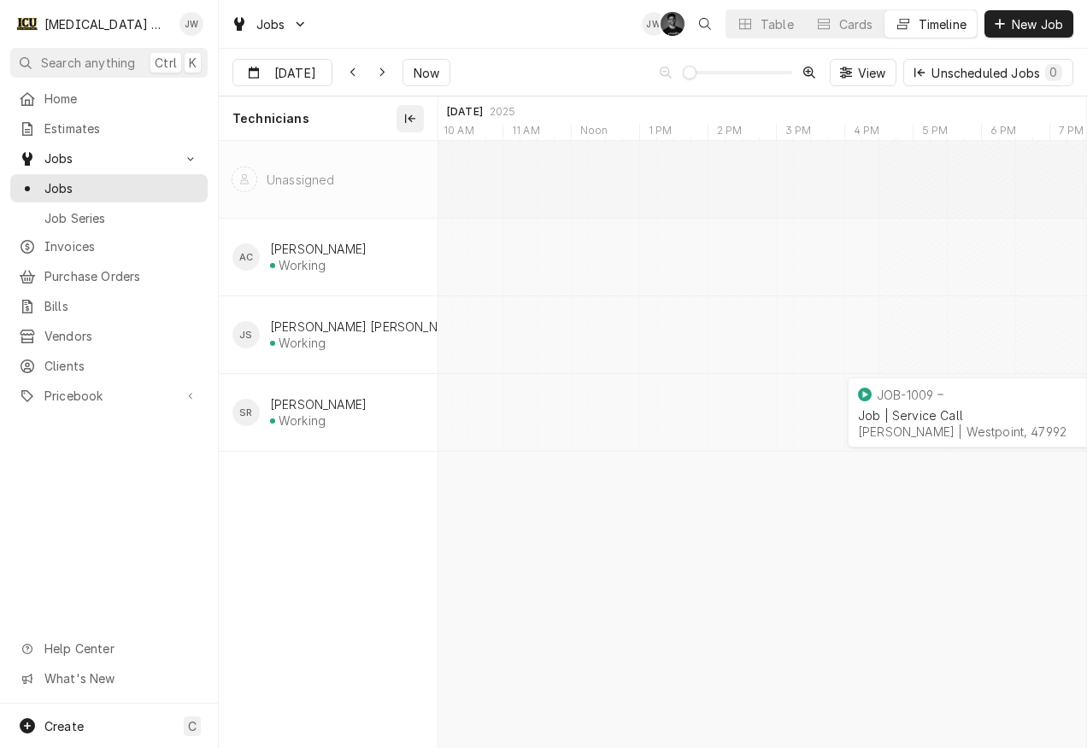
click at [413, 121] on icon "Technicians column. SPACE for context menu" at bounding box center [410, 119] width 10 height 12
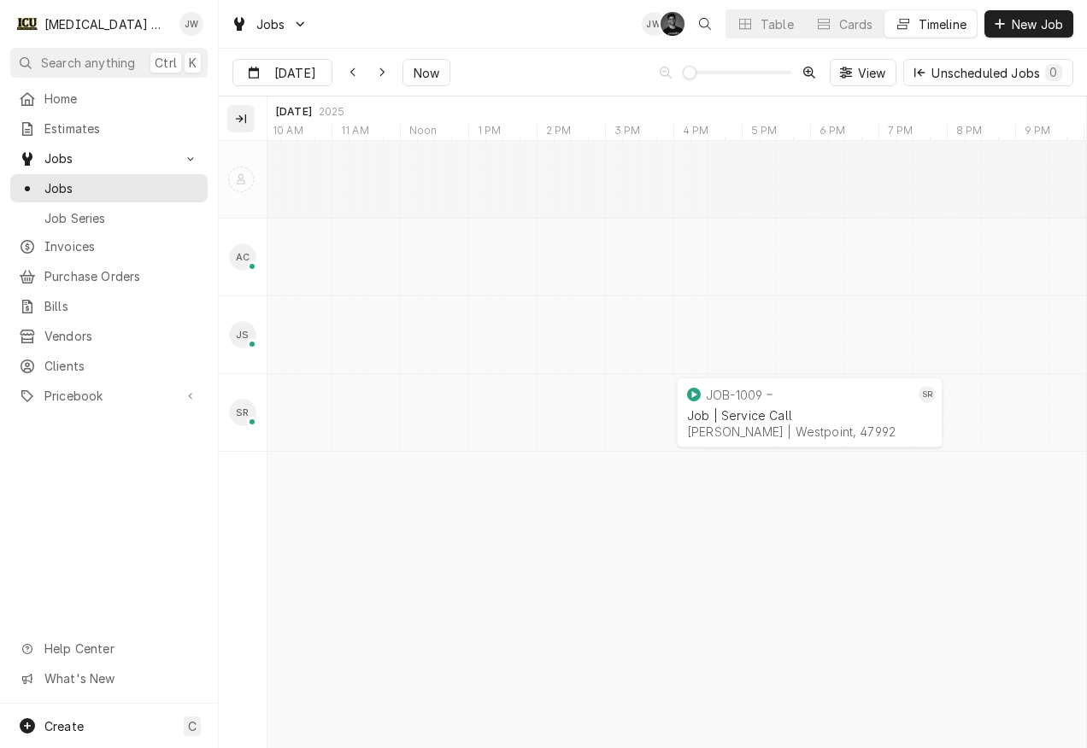
click at [241, 117] on icon "Technicians column. SPACE for context menu" at bounding box center [241, 118] width 10 height 9
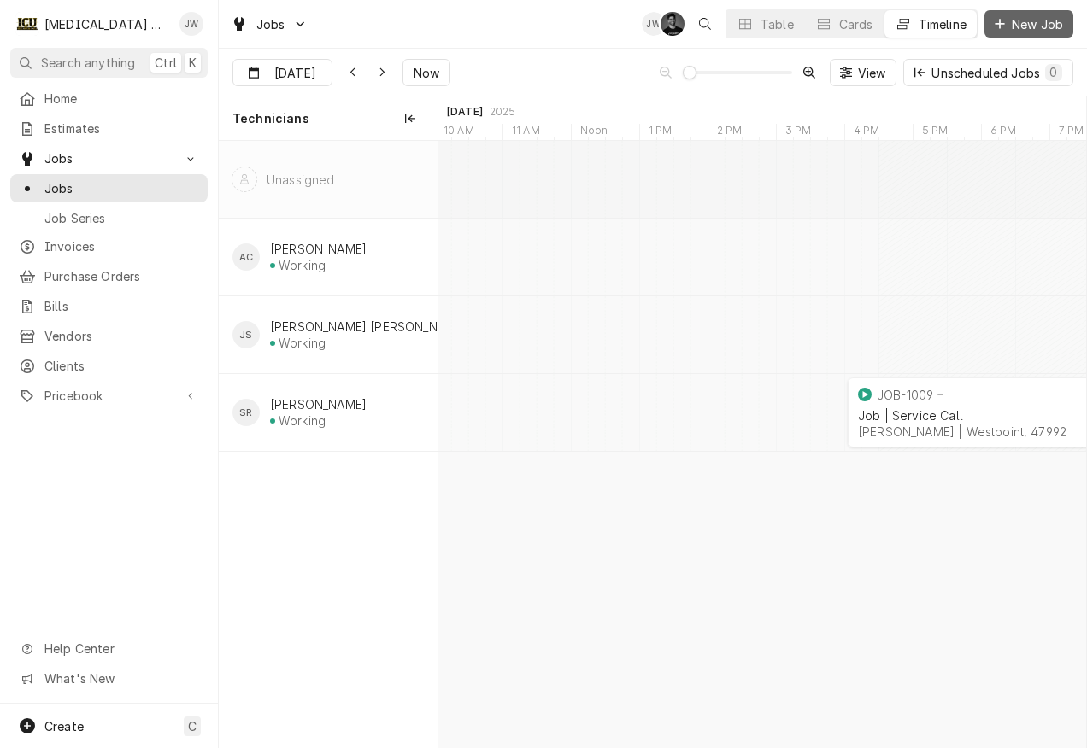
click at [1052, 16] on span "New Job" at bounding box center [1037, 24] width 58 height 18
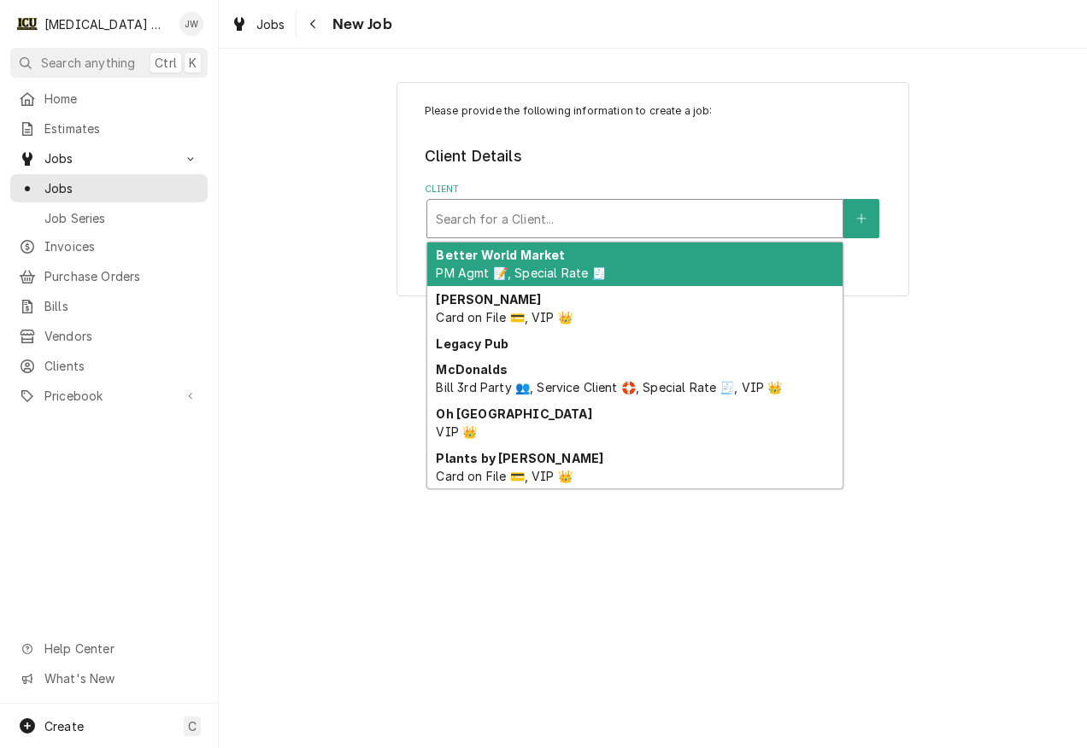
click at [517, 219] on div "Client" at bounding box center [635, 218] width 398 height 31
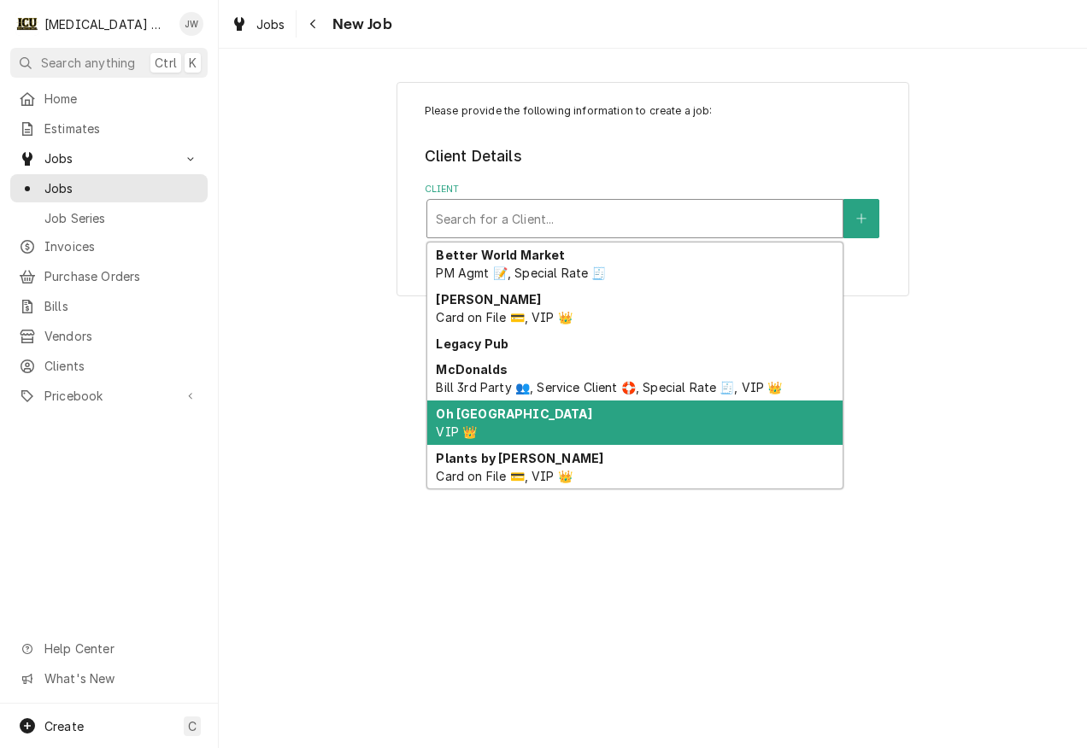
click at [507, 425] on div "Oh Canada VIP 👑" at bounding box center [634, 423] width 415 height 44
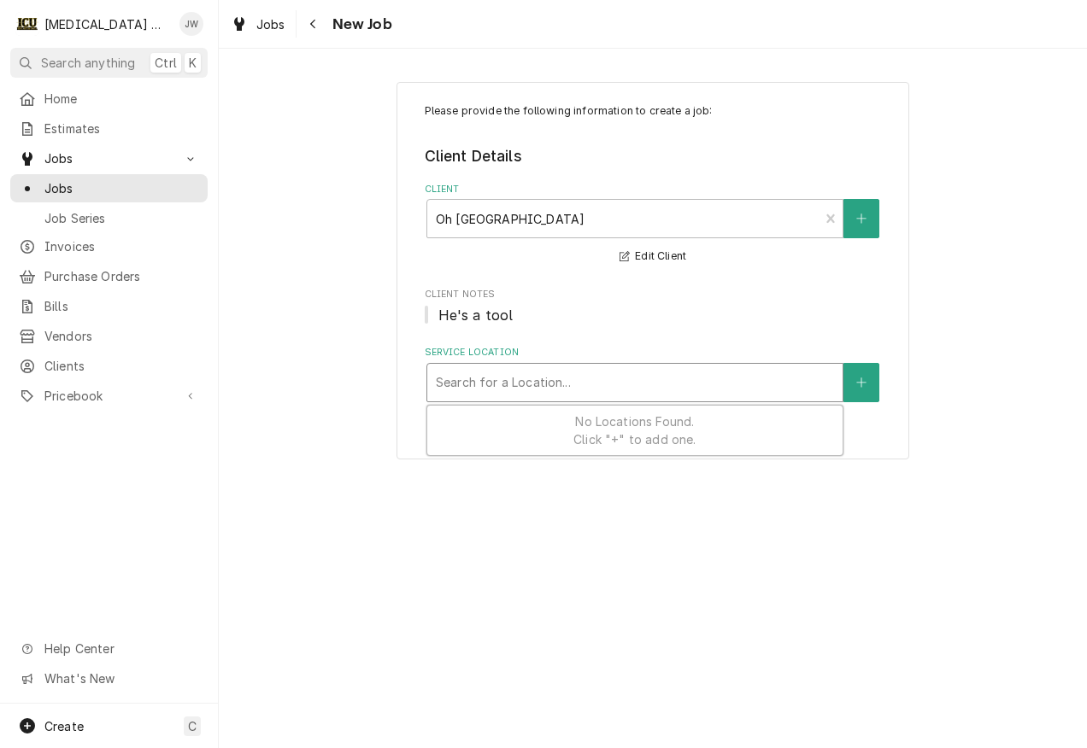
click at [484, 384] on div "Service Location" at bounding box center [635, 382] width 398 height 31
click at [605, 386] on div "Service Location" at bounding box center [635, 382] width 398 height 31
click at [643, 257] on button "Edit Client" at bounding box center [653, 256] width 72 height 21
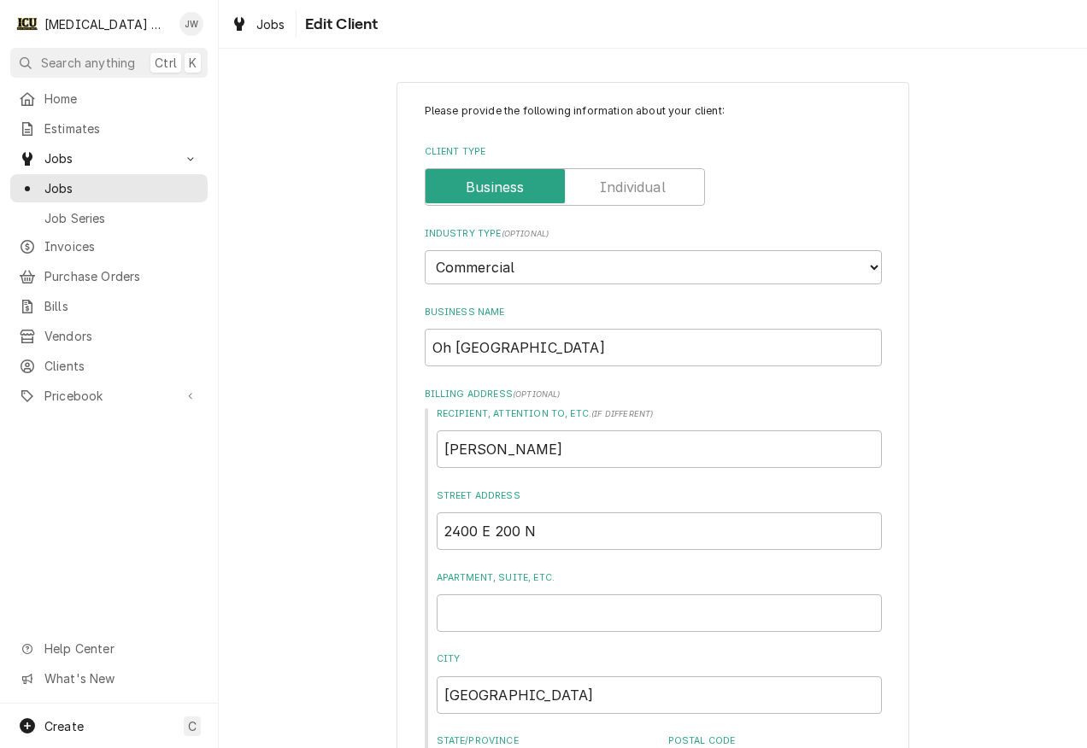
drag, startPoint x: 260, startPoint y: 25, endPoint x: 273, endPoint y: 41, distance: 21.2
click at [261, 25] on span "Jobs" at bounding box center [270, 24] width 29 height 18
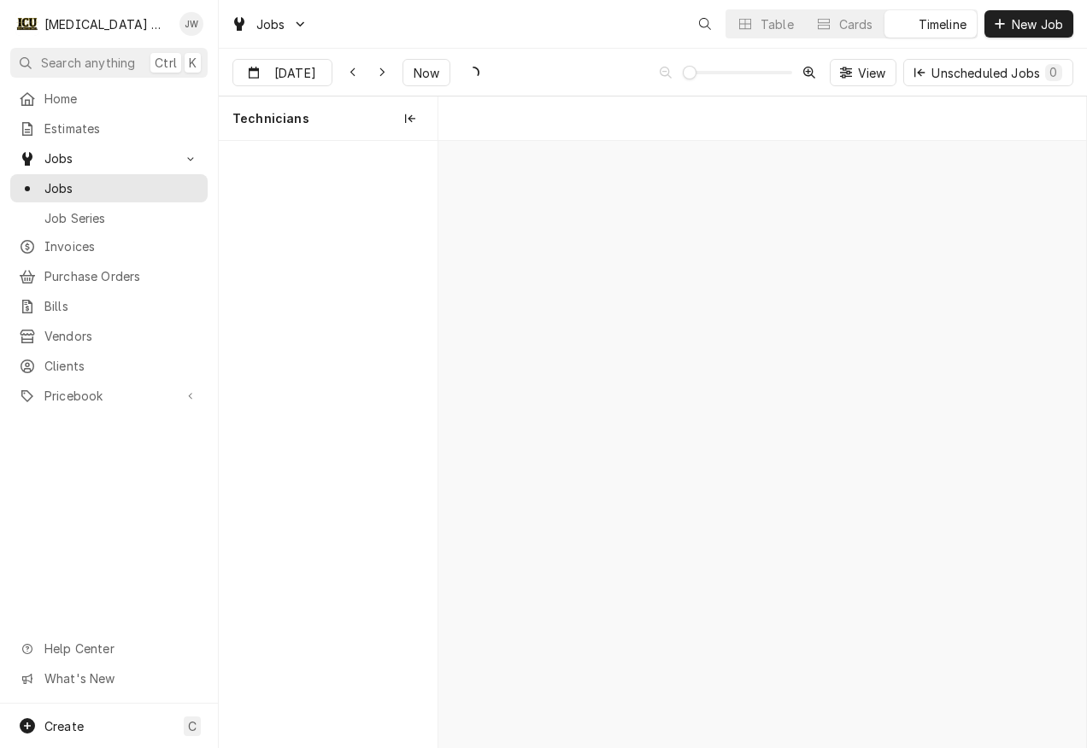
scroll to position [0, 12817]
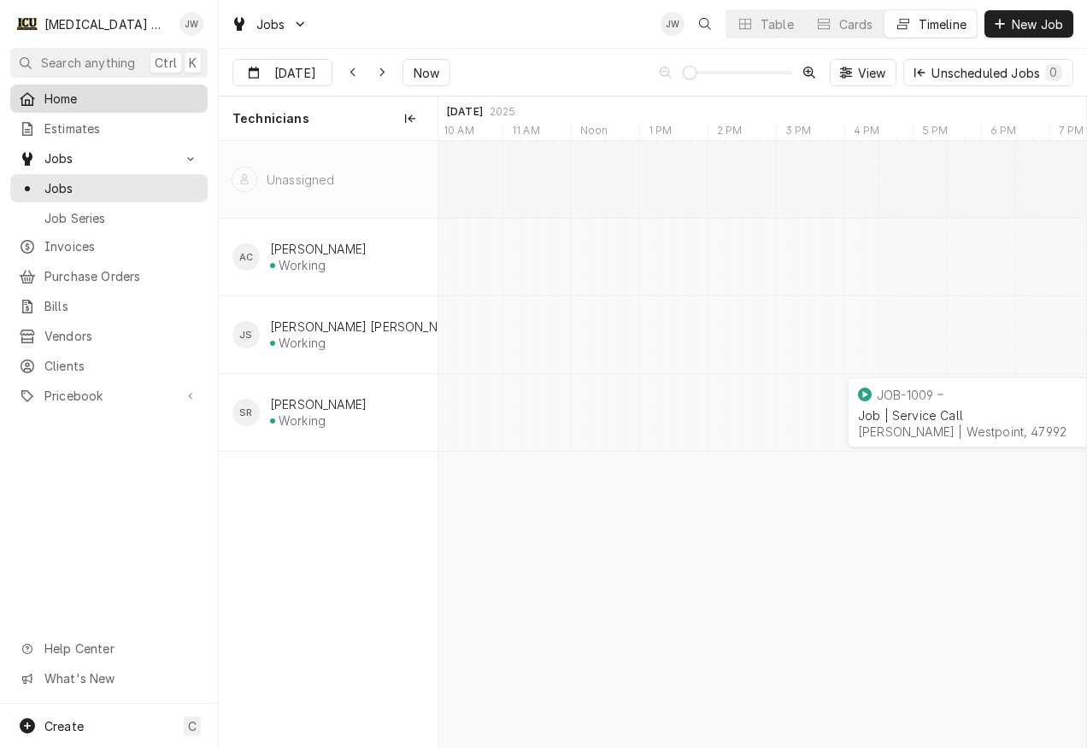
click at [97, 100] on span "Home" at bounding box center [121, 99] width 155 height 18
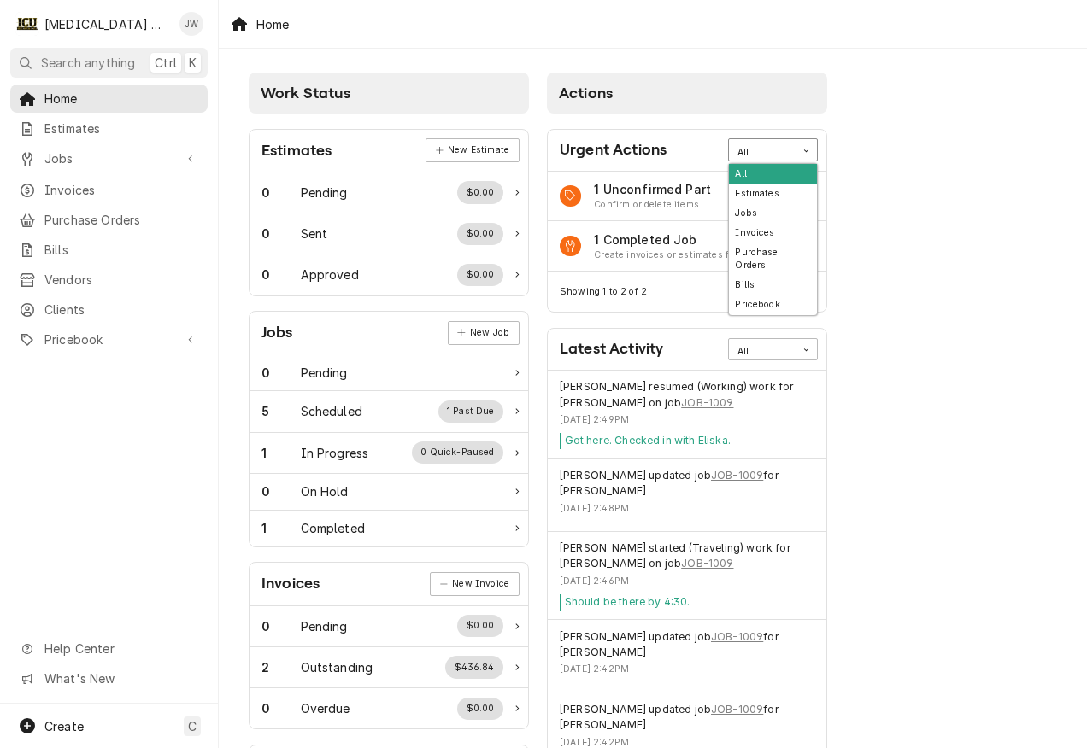
click at [770, 151] on div "All" at bounding box center [762, 153] width 50 height 14
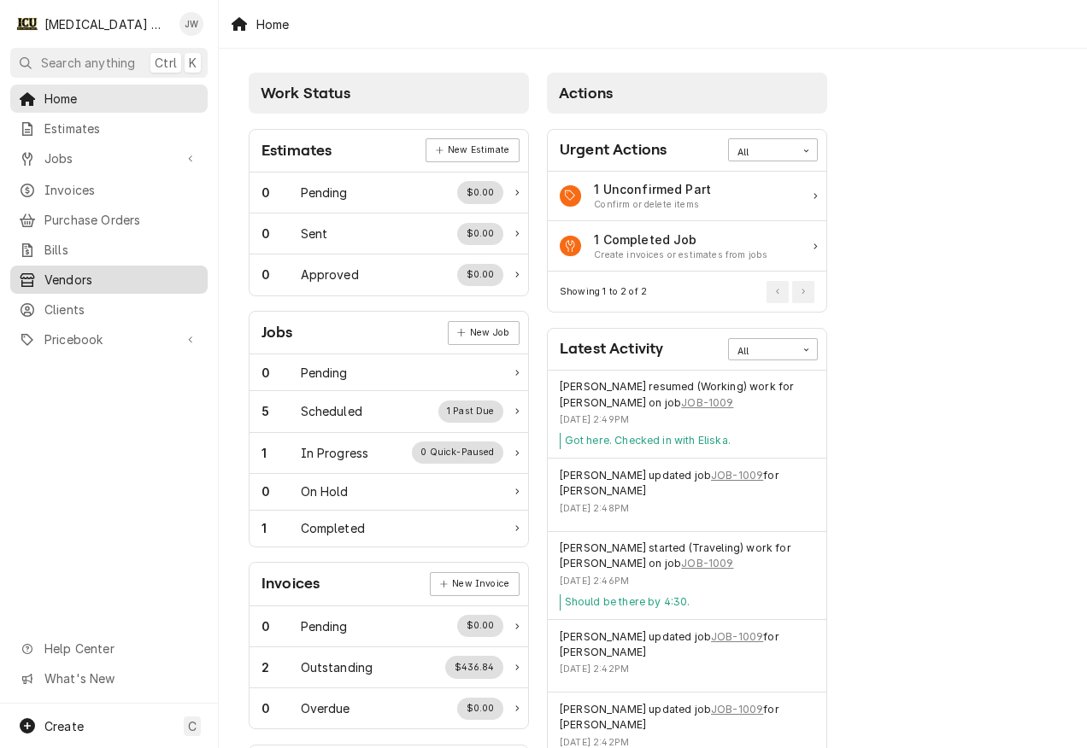
click at [88, 271] on span "Vendors" at bounding box center [121, 280] width 155 height 18
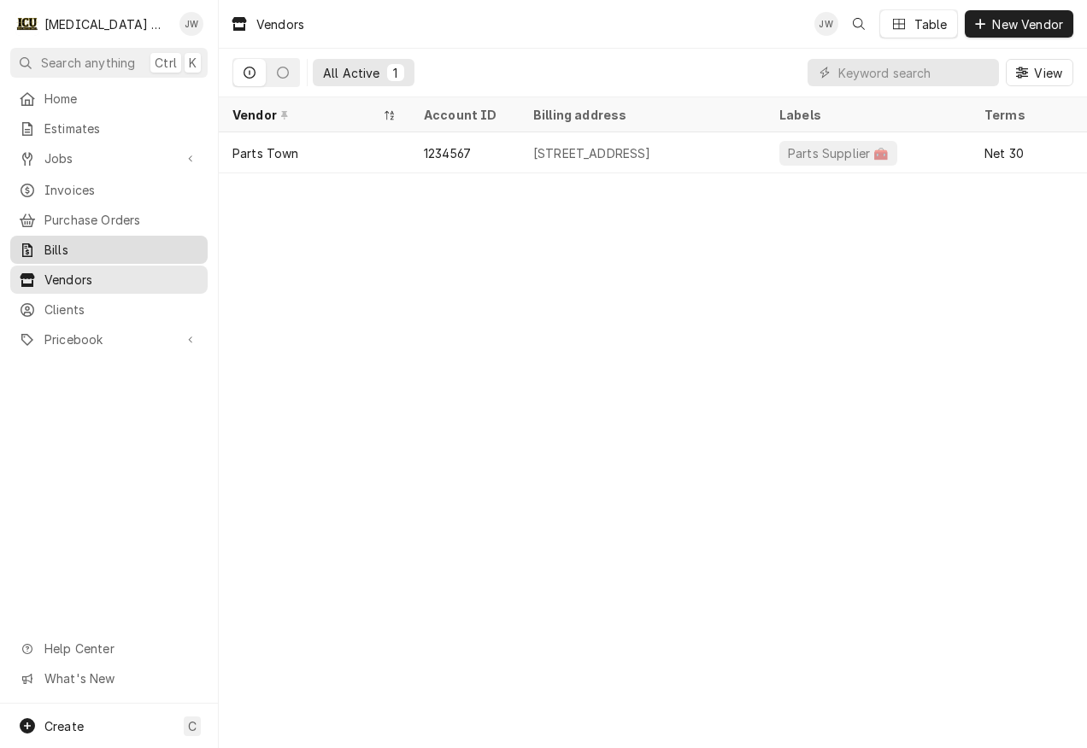
click at [86, 241] on span "Bills" at bounding box center [121, 250] width 155 height 18
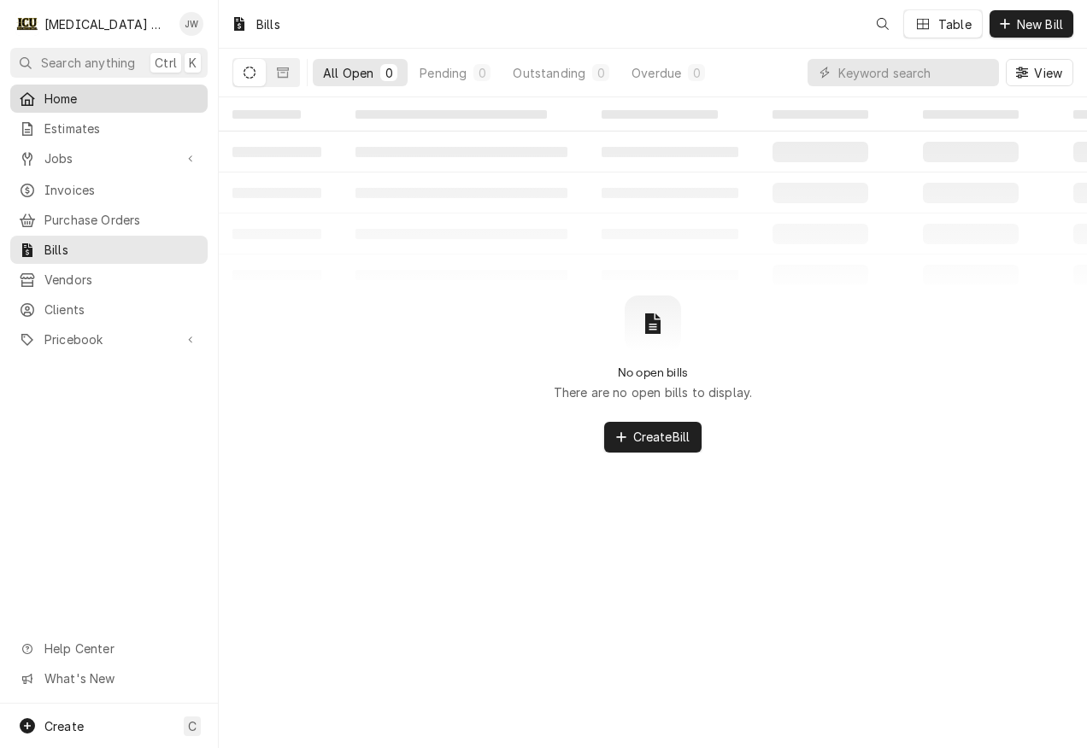
click at [76, 97] on span "Home" at bounding box center [121, 99] width 155 height 18
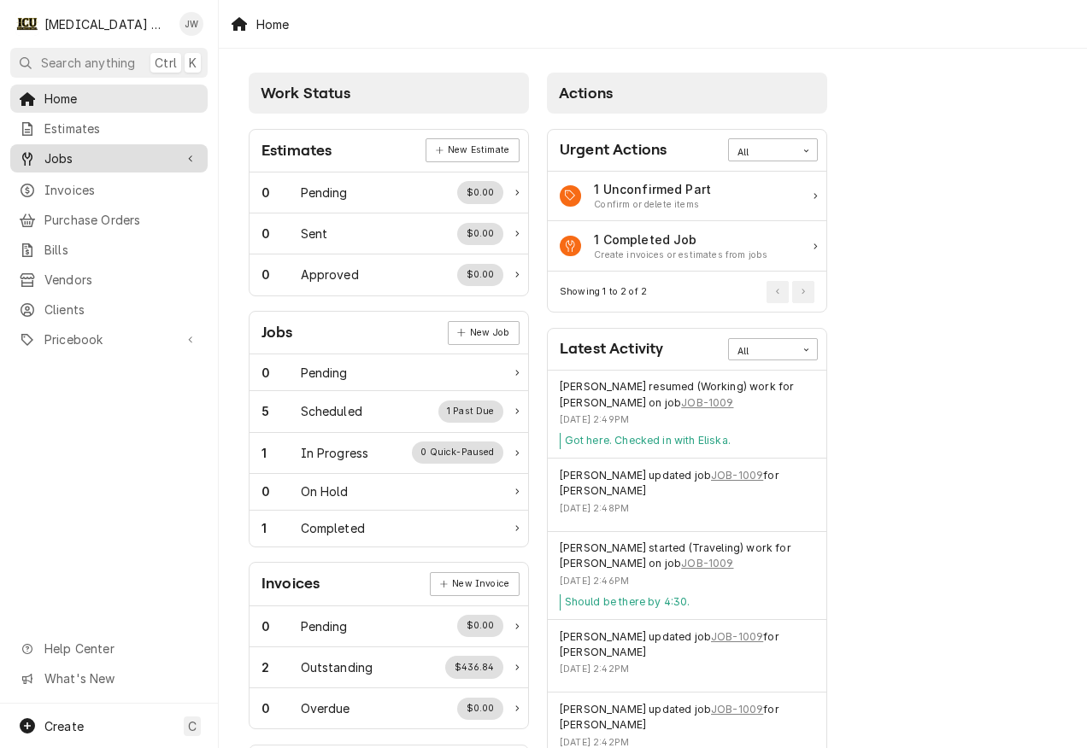
click at [82, 149] on span "Jobs" at bounding box center [108, 158] width 129 height 18
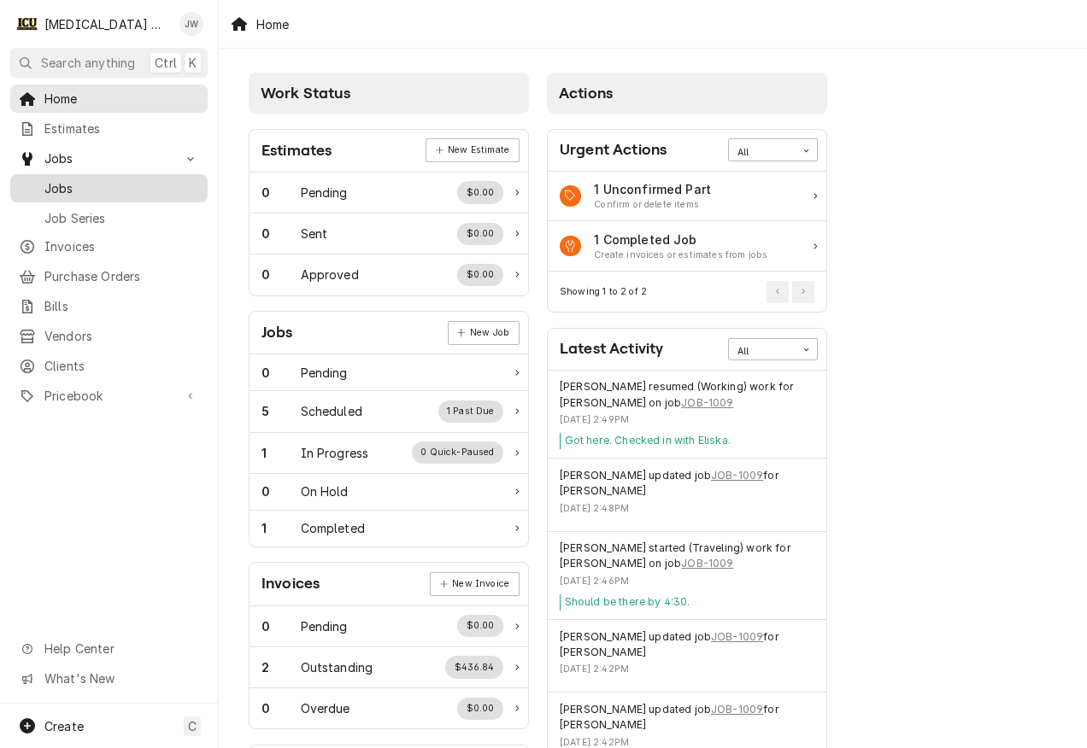
click at [58, 185] on span "Jobs" at bounding box center [121, 188] width 155 height 18
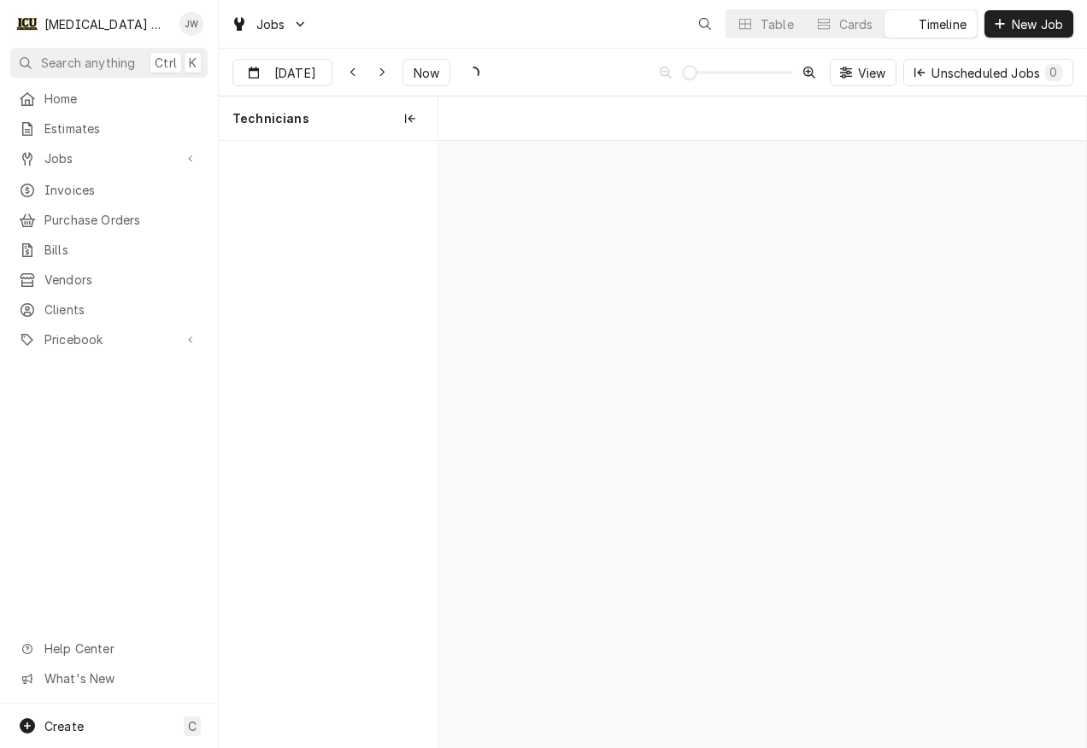
scroll to position [0, 12834]
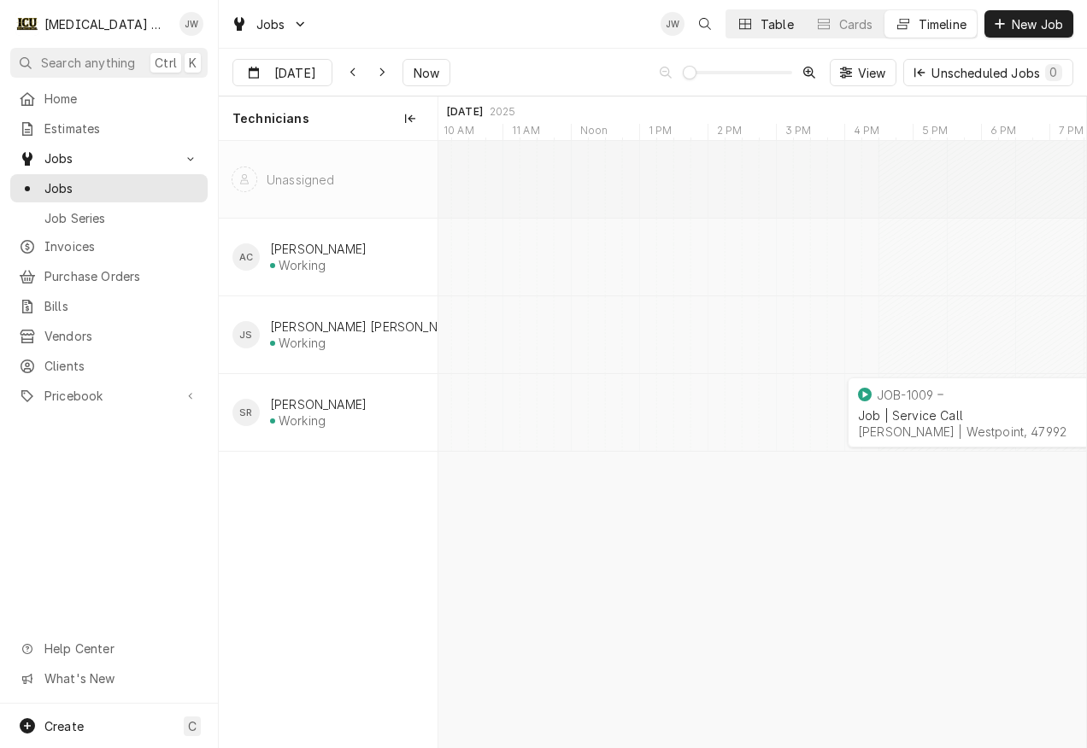
click at [766, 25] on div "Table" at bounding box center [776, 24] width 33 height 18
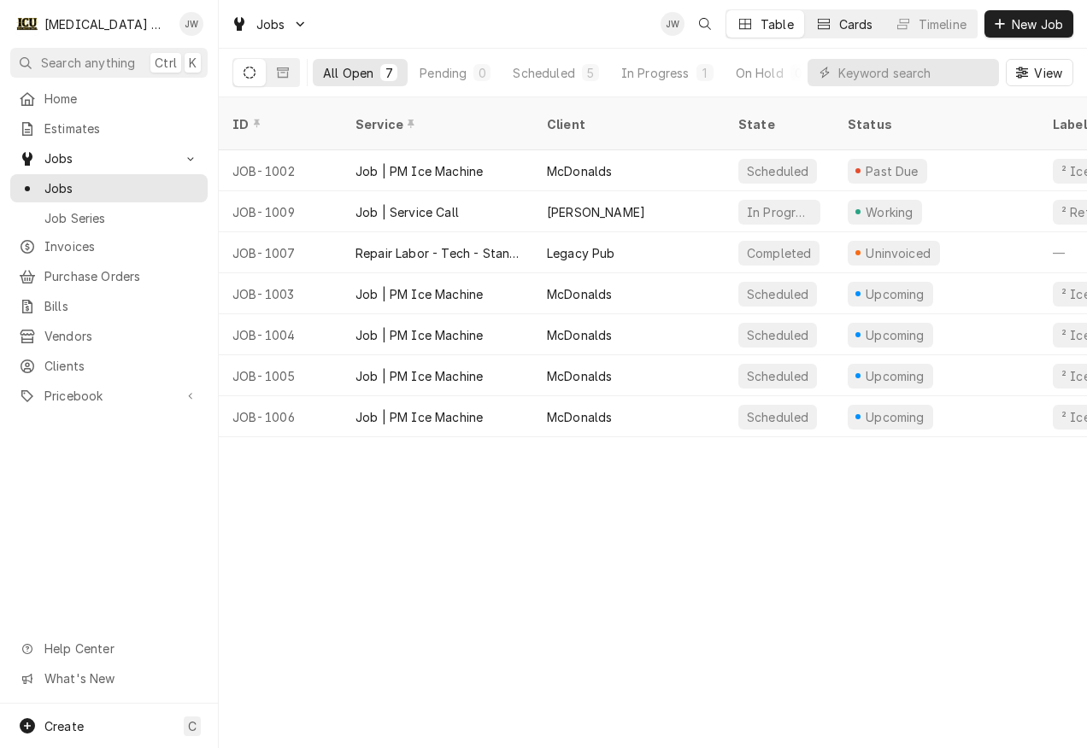
click at [852, 23] on div "Cards" at bounding box center [856, 24] width 34 height 18
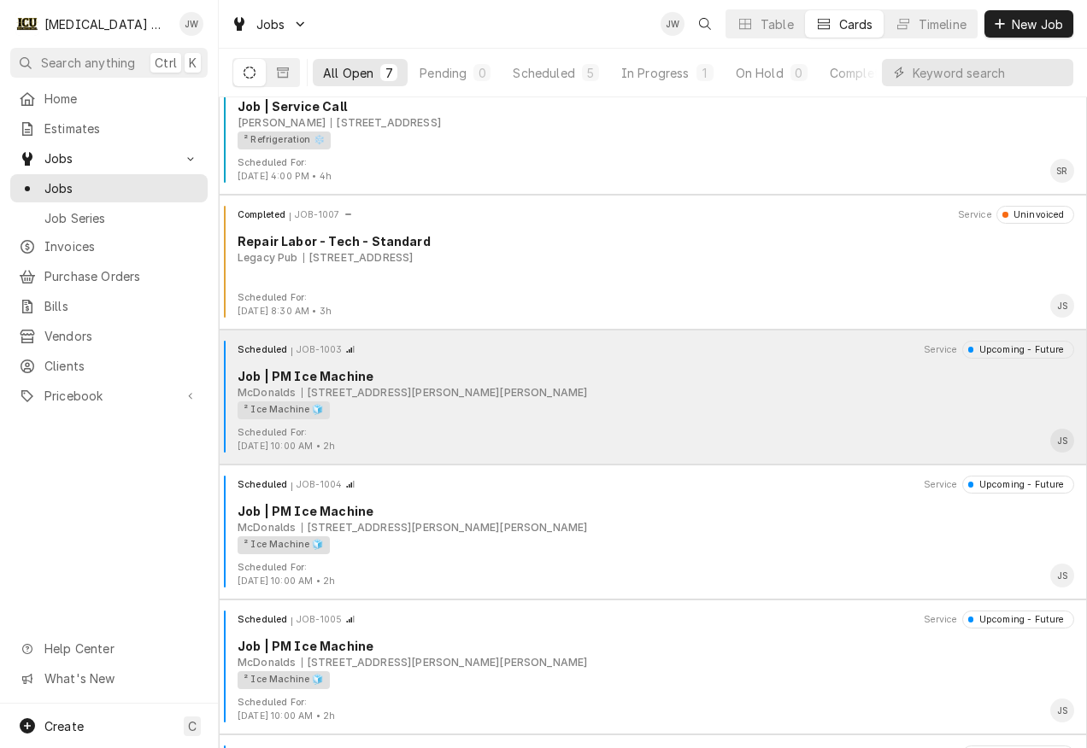
scroll to position [0, 0]
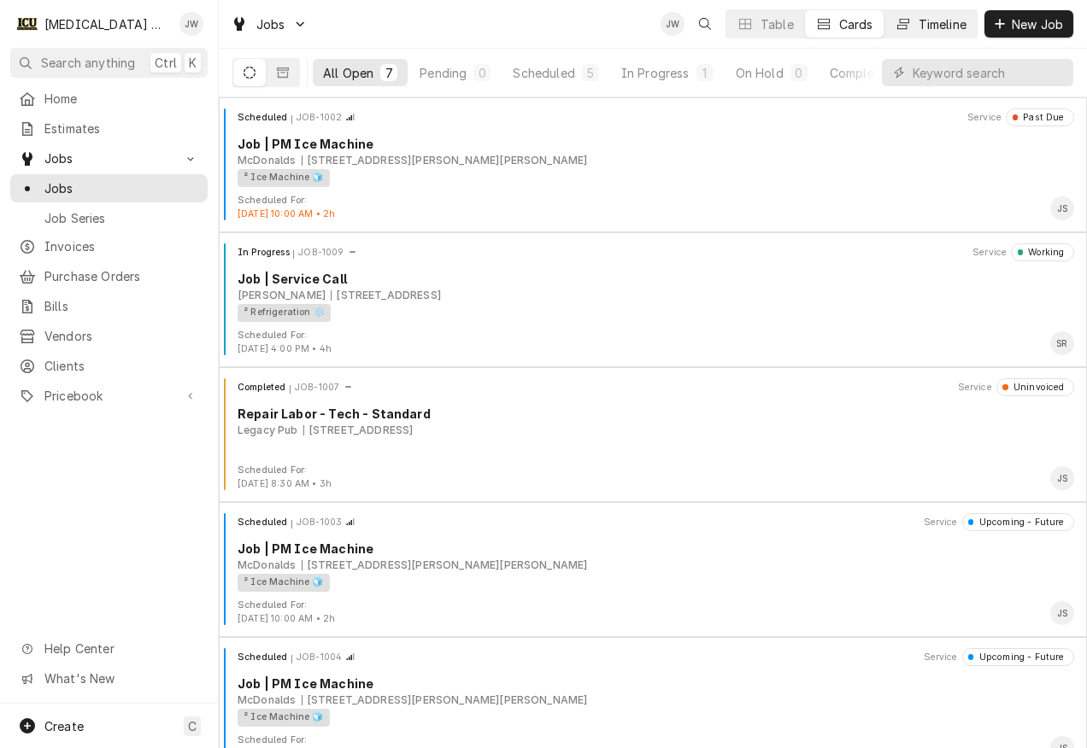
click at [948, 20] on div "Timeline" at bounding box center [942, 24] width 48 height 18
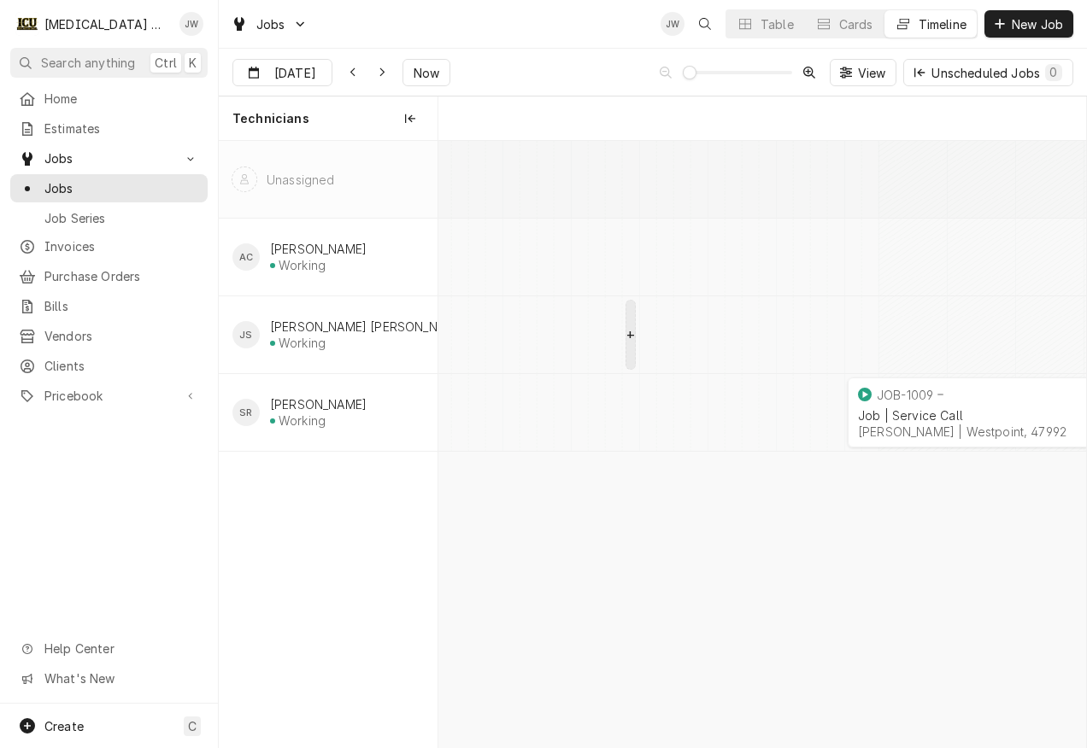
scroll to position [0, 12834]
click at [85, 392] on span "Pricebook" at bounding box center [108, 396] width 129 height 18
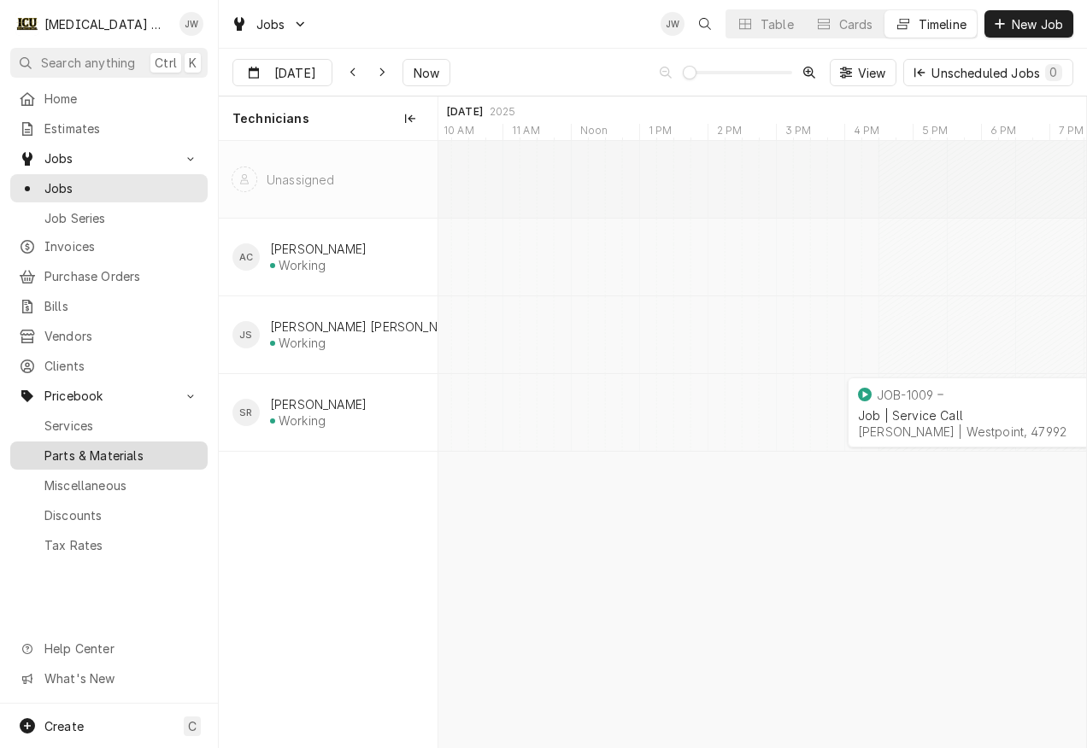
click at [86, 447] on span "Parts & Materials" at bounding box center [121, 456] width 155 height 18
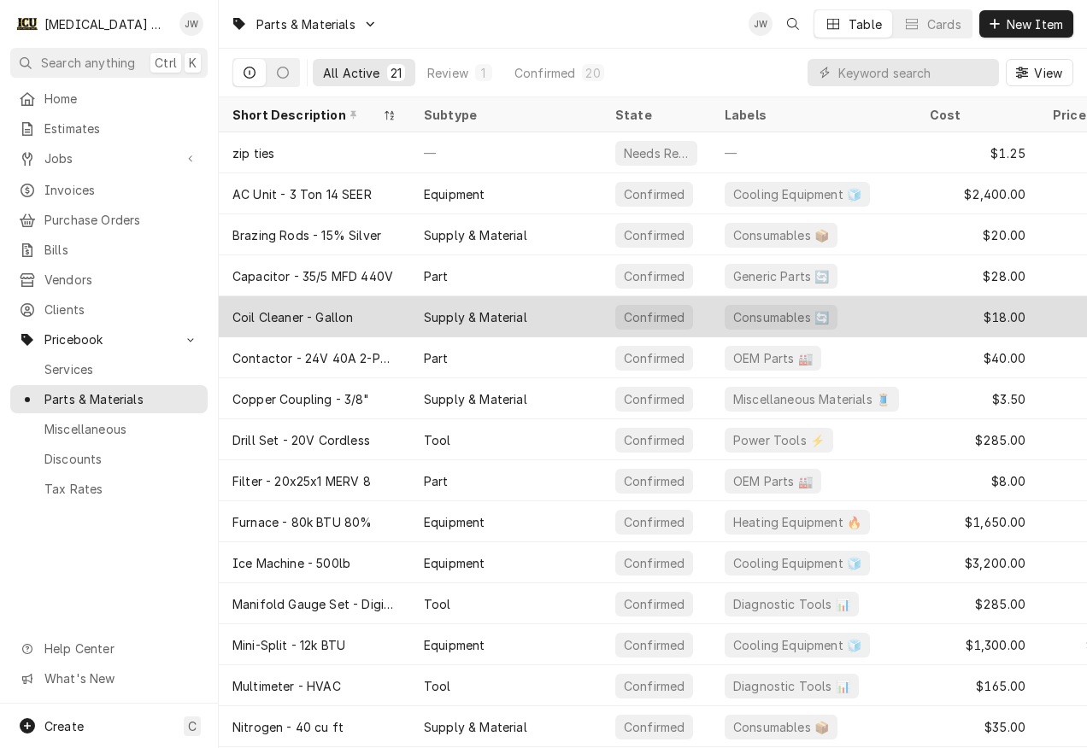
click at [569, 316] on div "Supply & Material" at bounding box center [505, 316] width 191 height 41
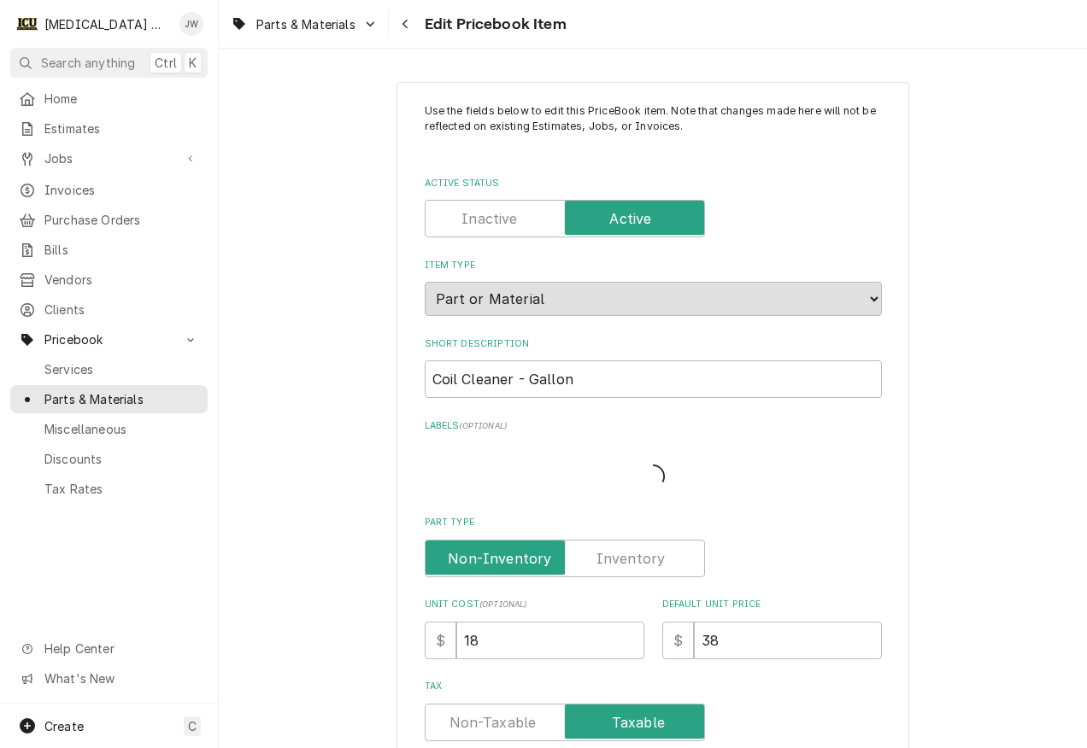
type textarea "x"
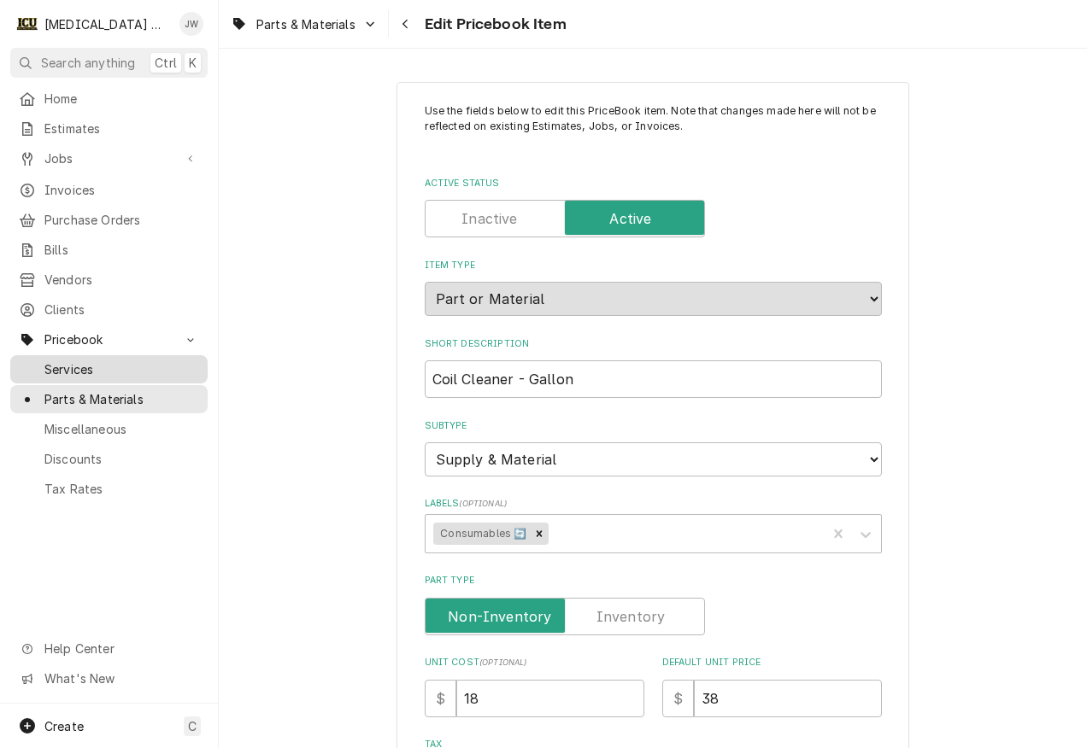
click at [109, 360] on span "Services" at bounding box center [121, 369] width 155 height 18
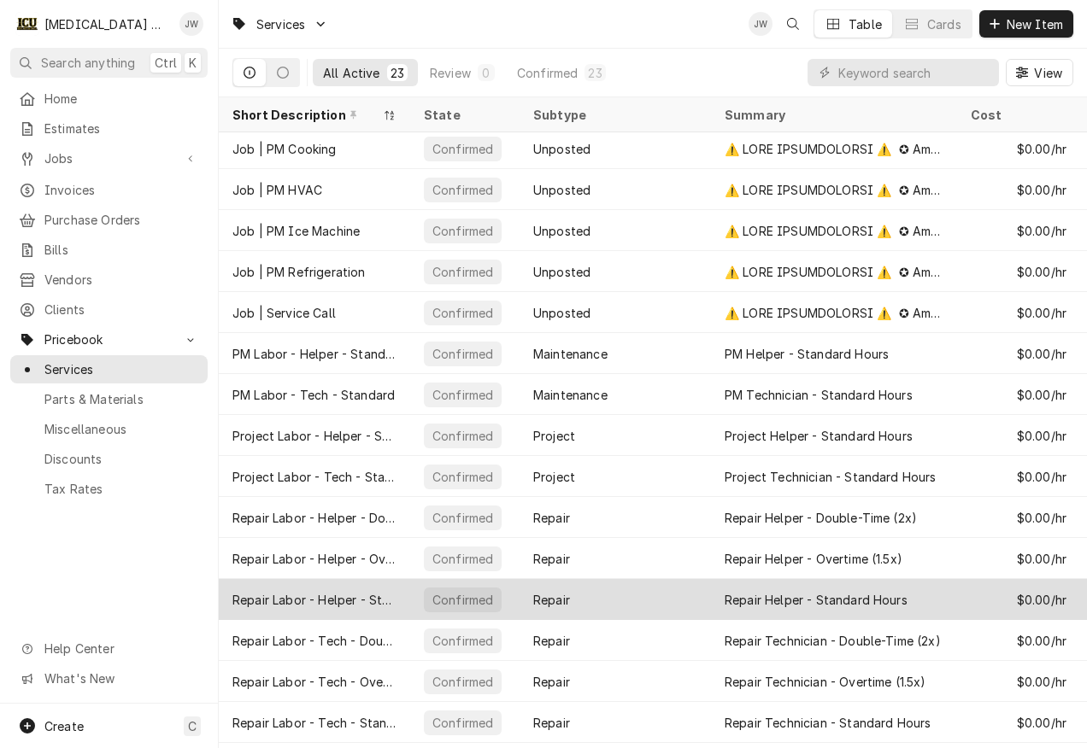
scroll to position [173, 0]
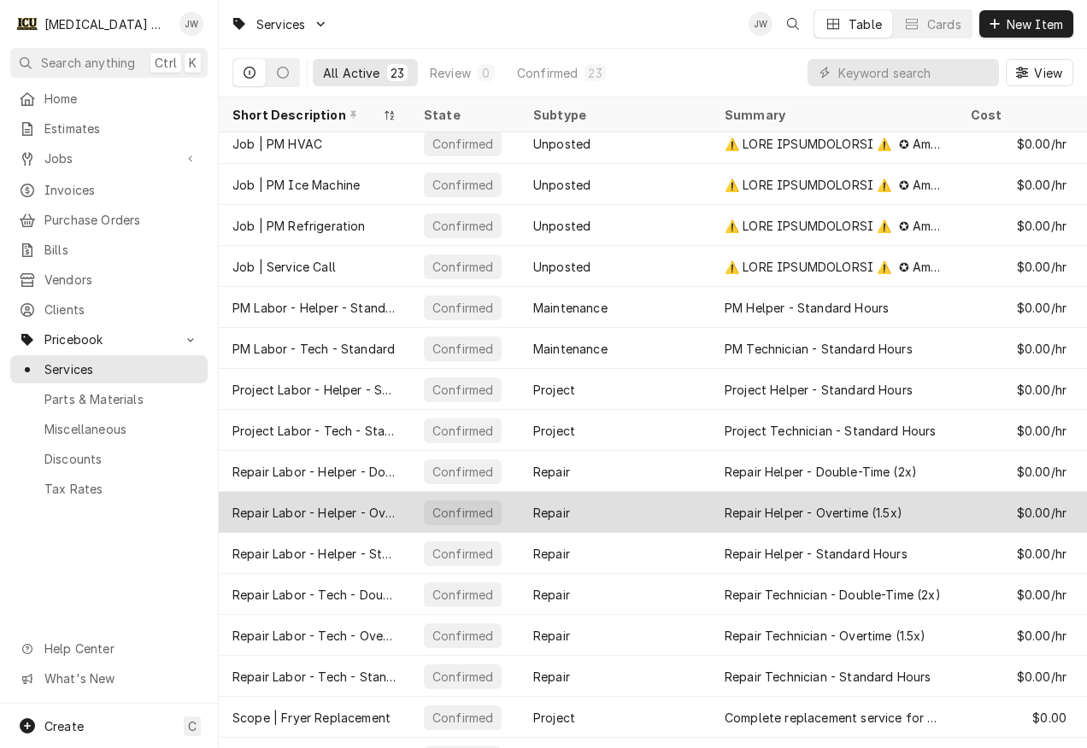
click at [586, 515] on div "Repair" at bounding box center [614, 512] width 191 height 41
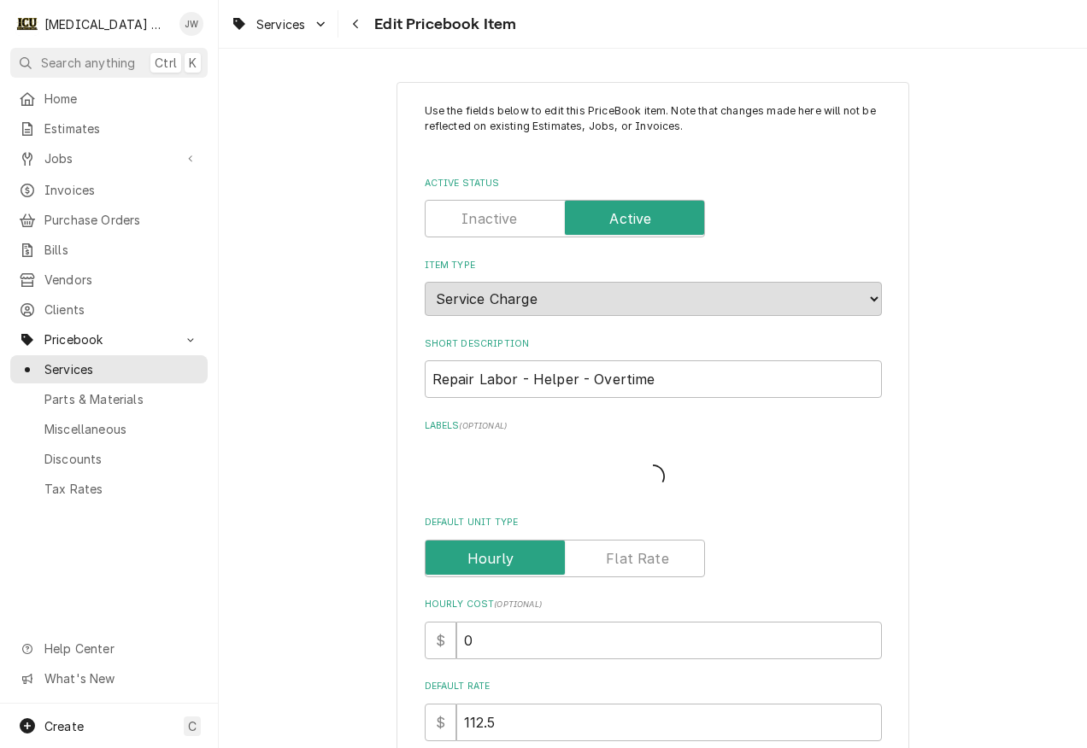
type textarea "x"
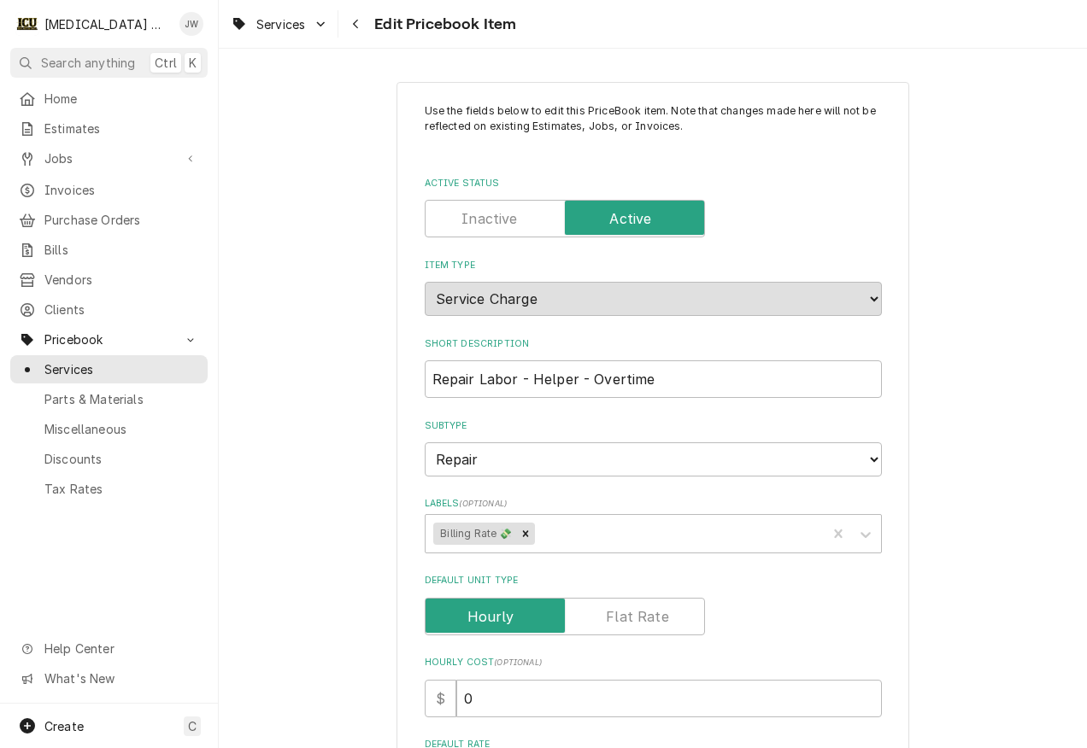
click at [303, 295] on div "Use the fields below to edit this PriceBook item. Note that changes made here w…" at bounding box center [653, 710] width 868 height 1286
click at [69, 331] on span "Pricebook" at bounding box center [108, 340] width 129 height 18
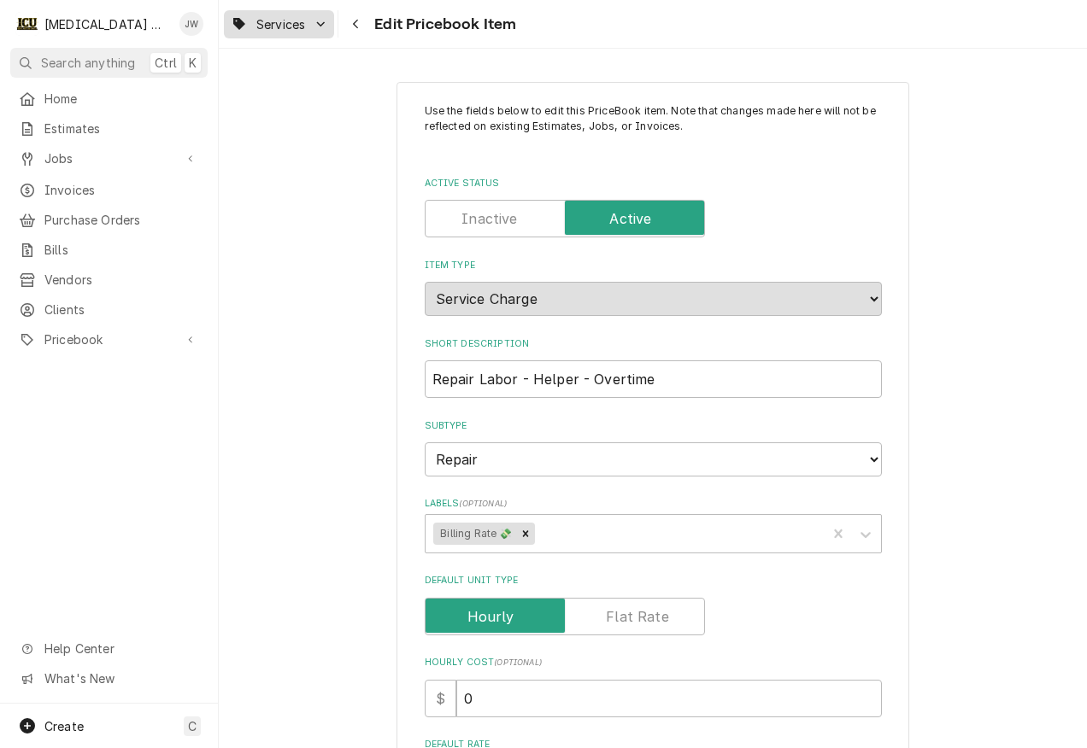
click at [282, 22] on span "Services" at bounding box center [280, 24] width 49 height 18
click at [320, 306] on html "I ICU Mechanical JW Search anything Ctrl K Home Estimates Jobs Jobs Job Series …" at bounding box center [543, 374] width 1087 height 748
click at [275, 24] on span "Services" at bounding box center [280, 24] width 49 height 18
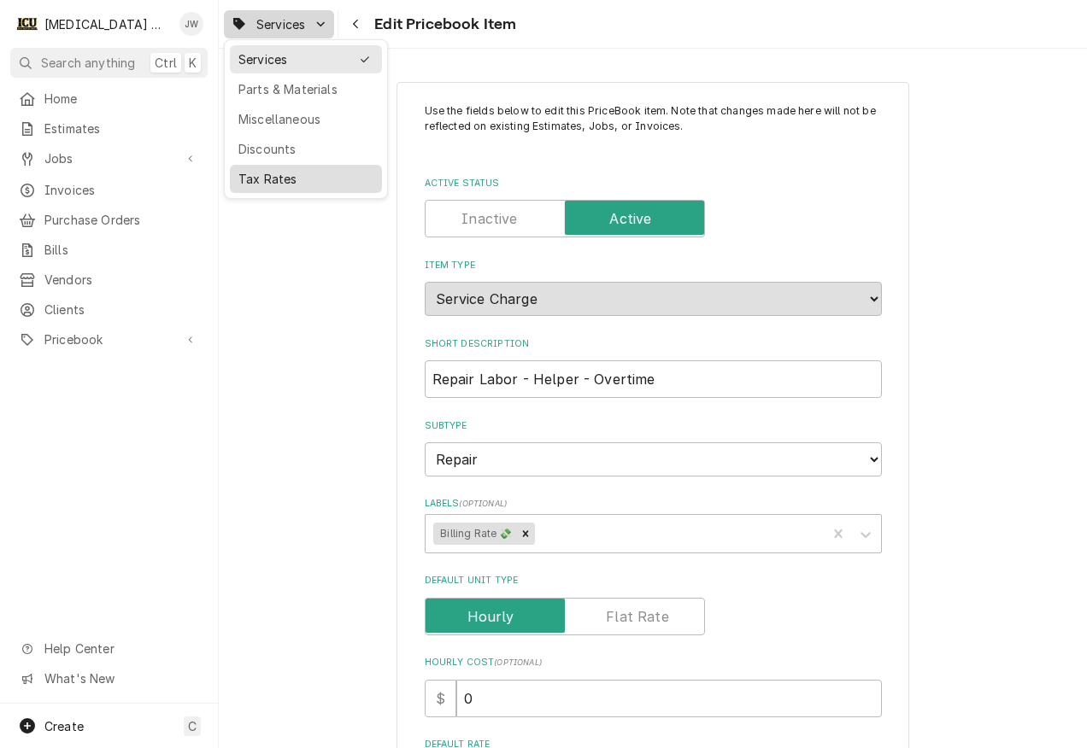
click at [282, 171] on div "Tax Rates" at bounding box center [305, 179] width 135 height 18
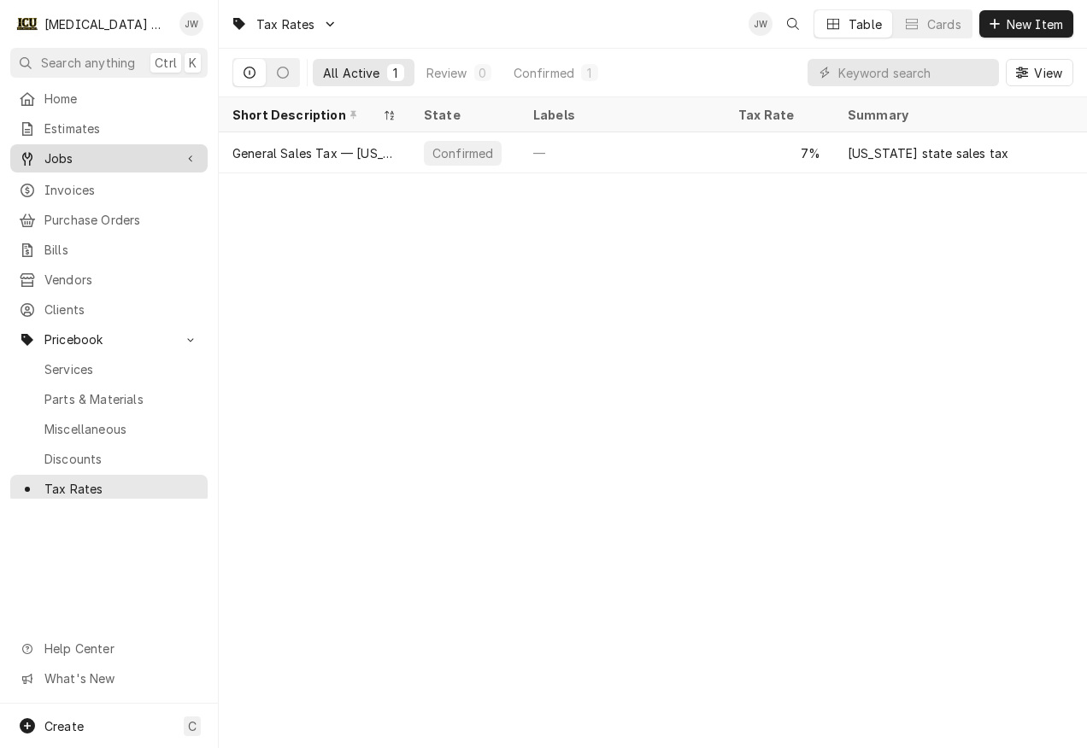
click at [87, 154] on span "Jobs" at bounding box center [108, 158] width 129 height 18
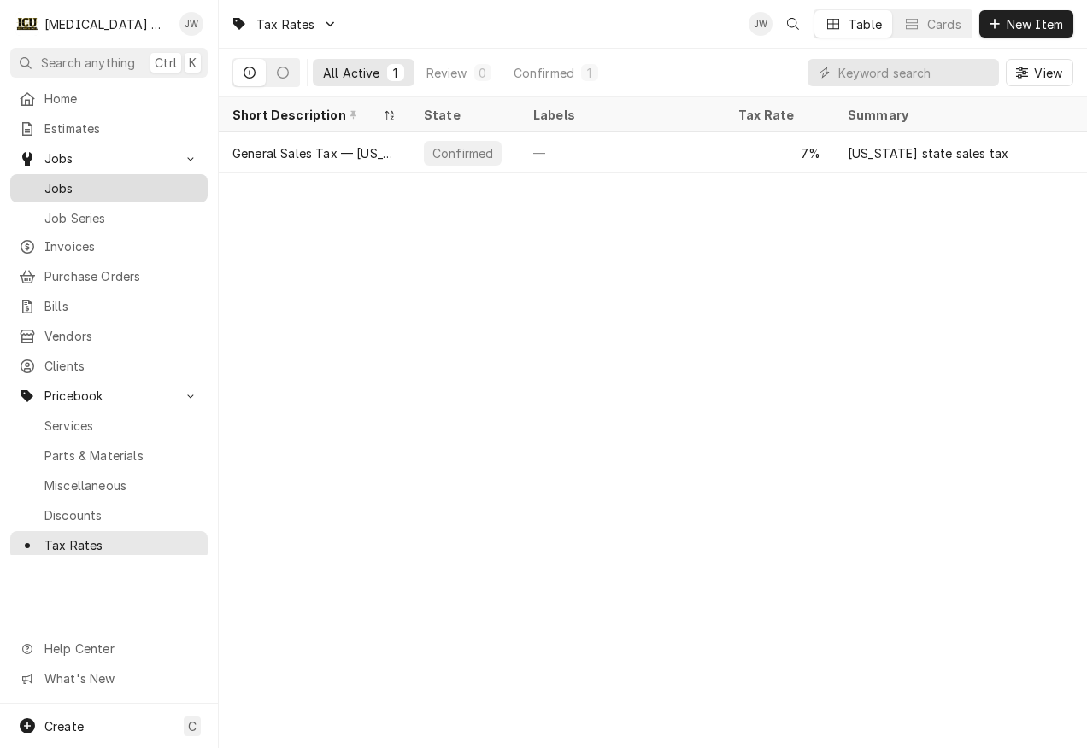
click at [88, 196] on link "Jobs" at bounding box center [108, 188] width 197 height 28
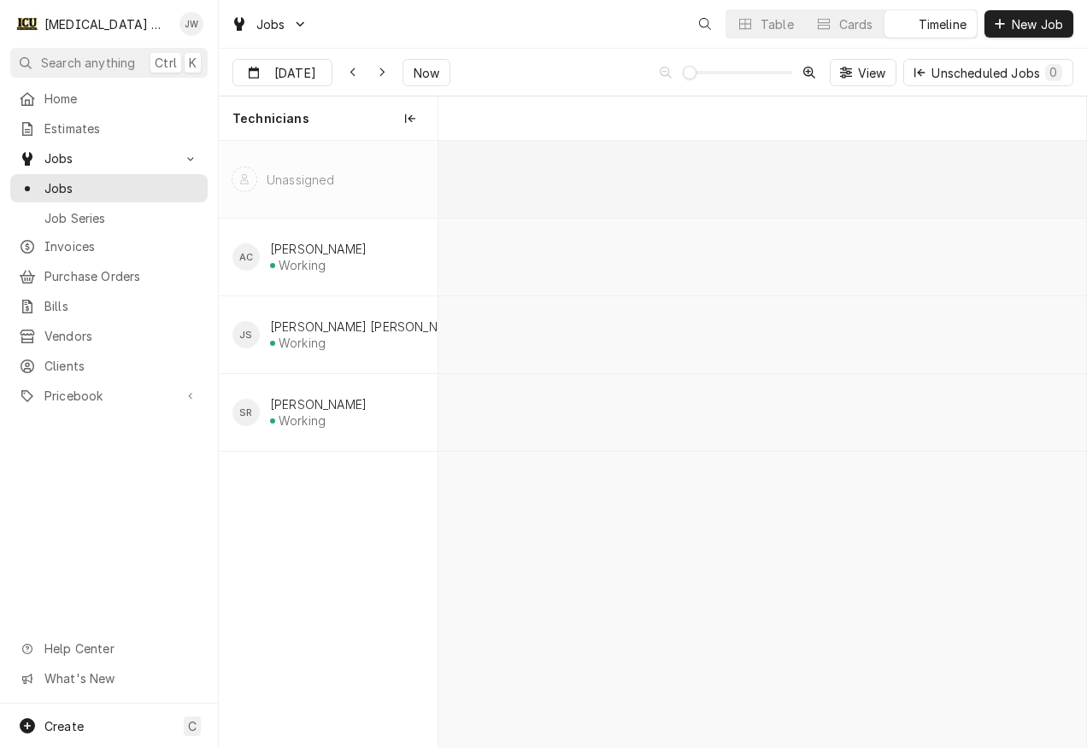
scroll to position [0, 12817]
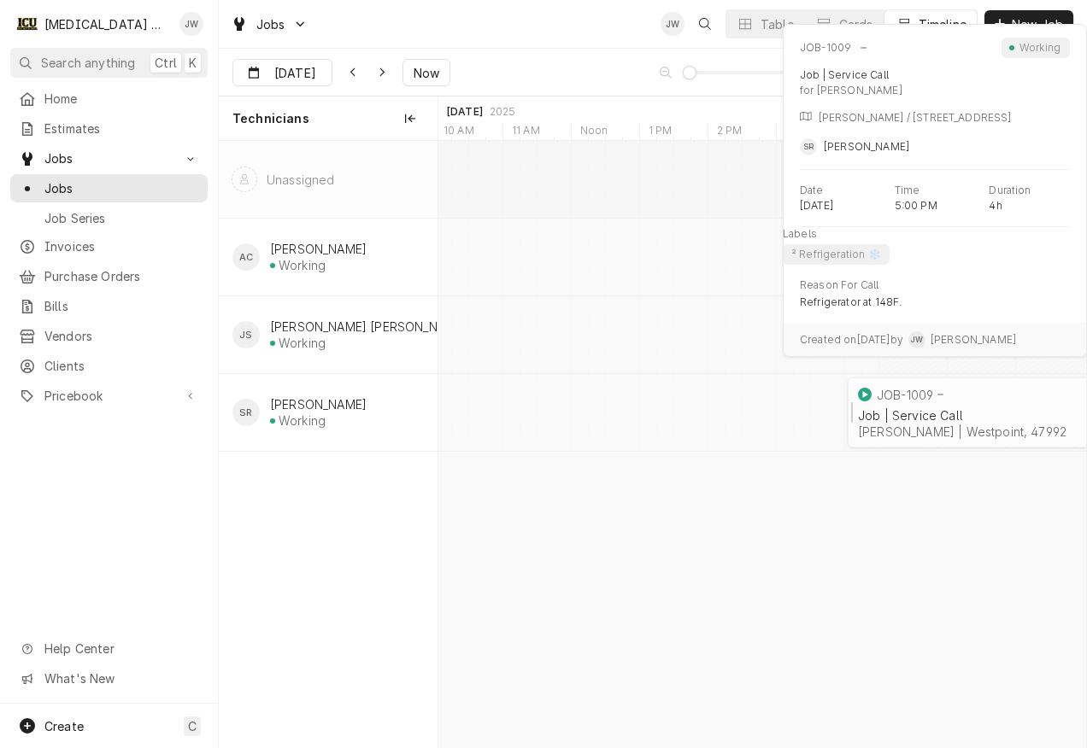
click at [970, 417] on div "Job | Service Call" at bounding box center [980, 415] width 245 height 15
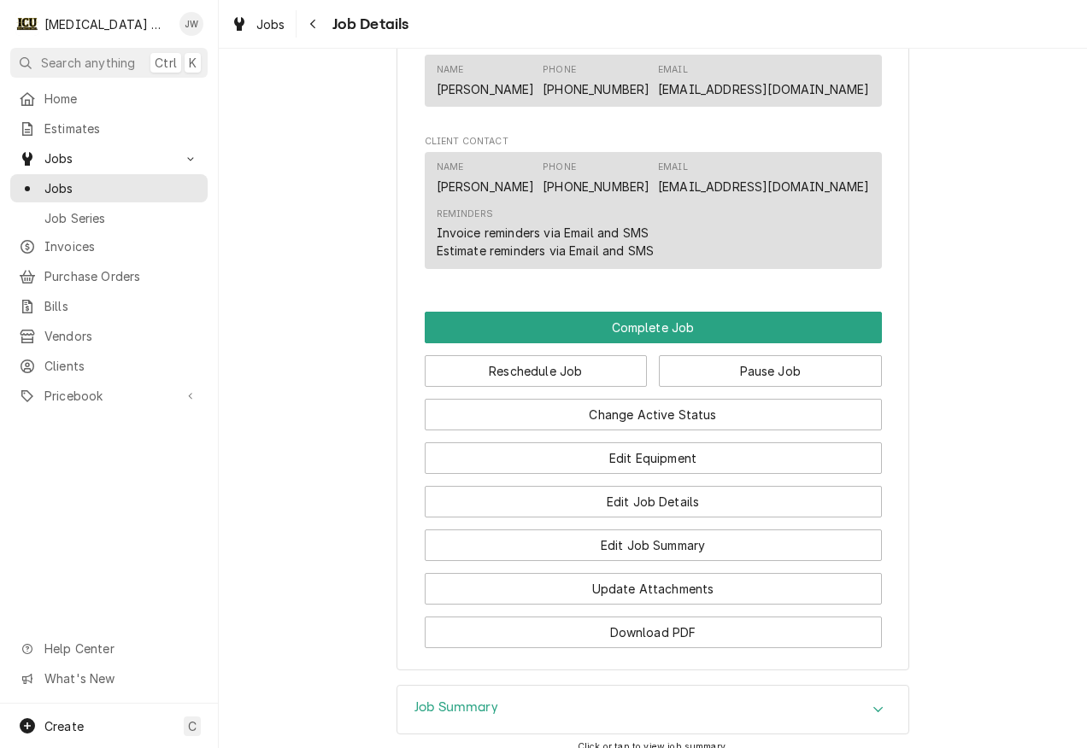
scroll to position [1535, 0]
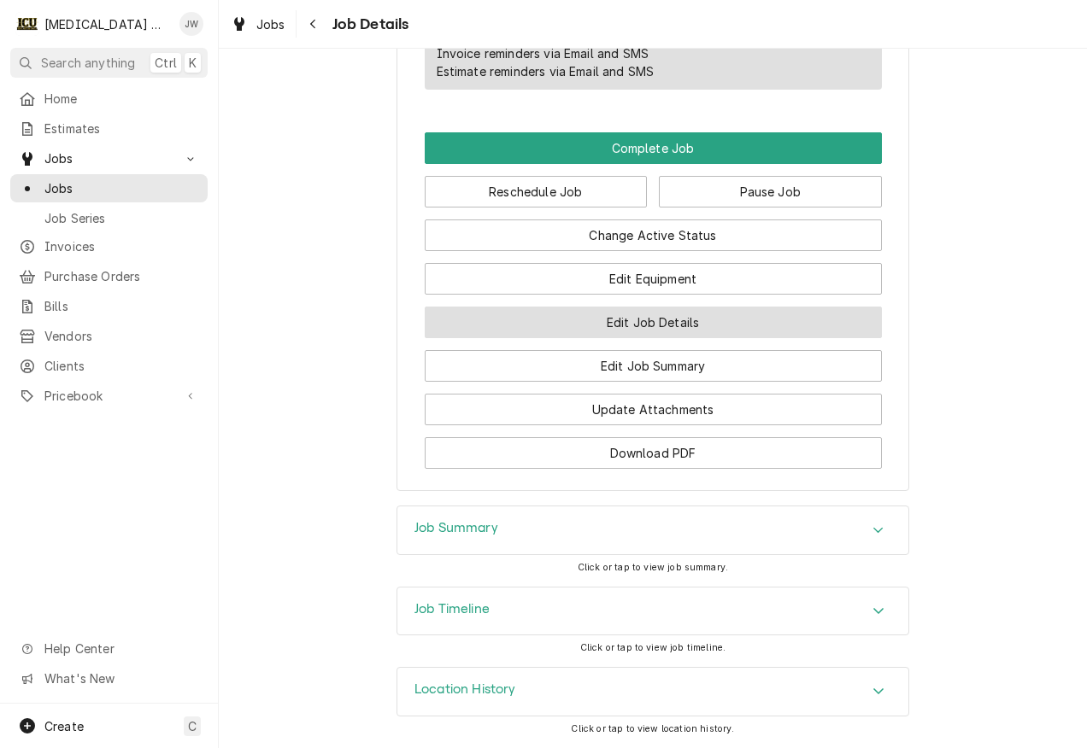
click at [618, 316] on button "Edit Job Details" at bounding box center [653, 323] width 457 height 32
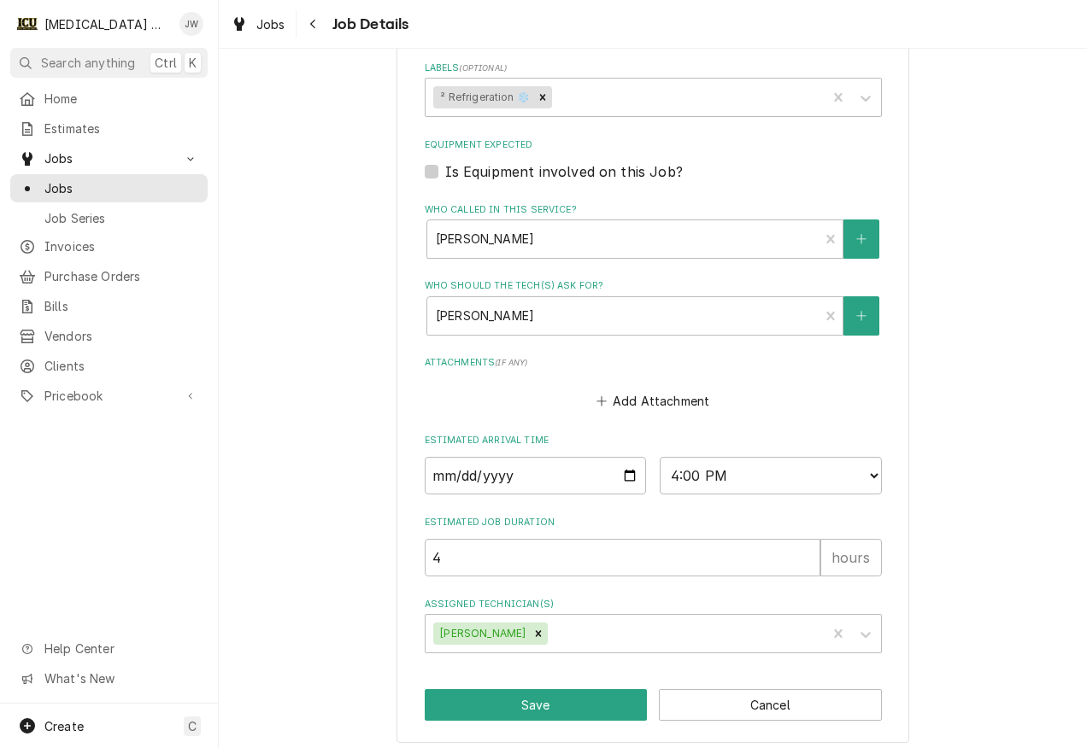
scroll to position [685, 0]
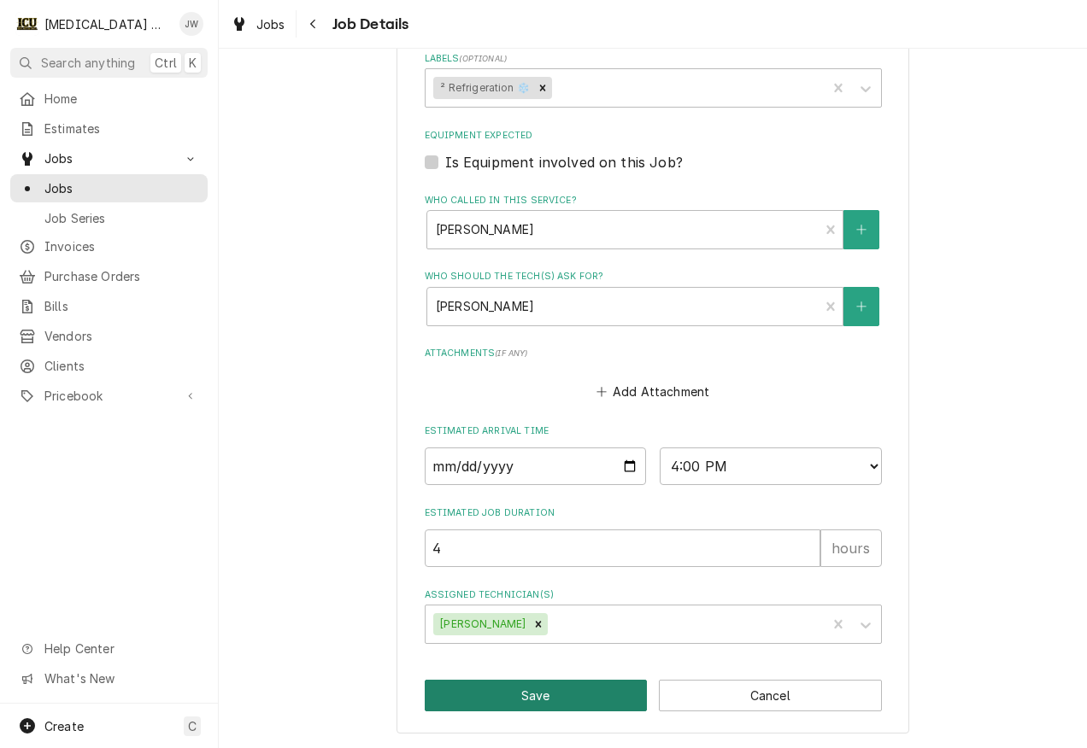
click at [519, 692] on button "Save" at bounding box center [536, 696] width 223 height 32
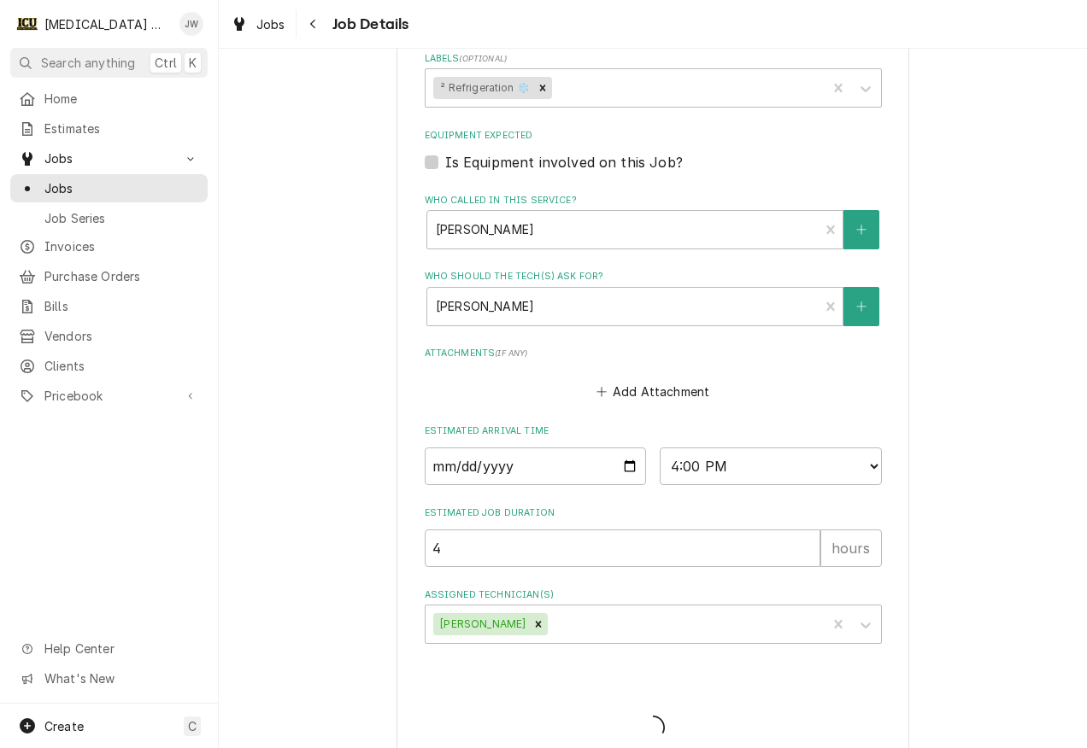
type textarea "x"
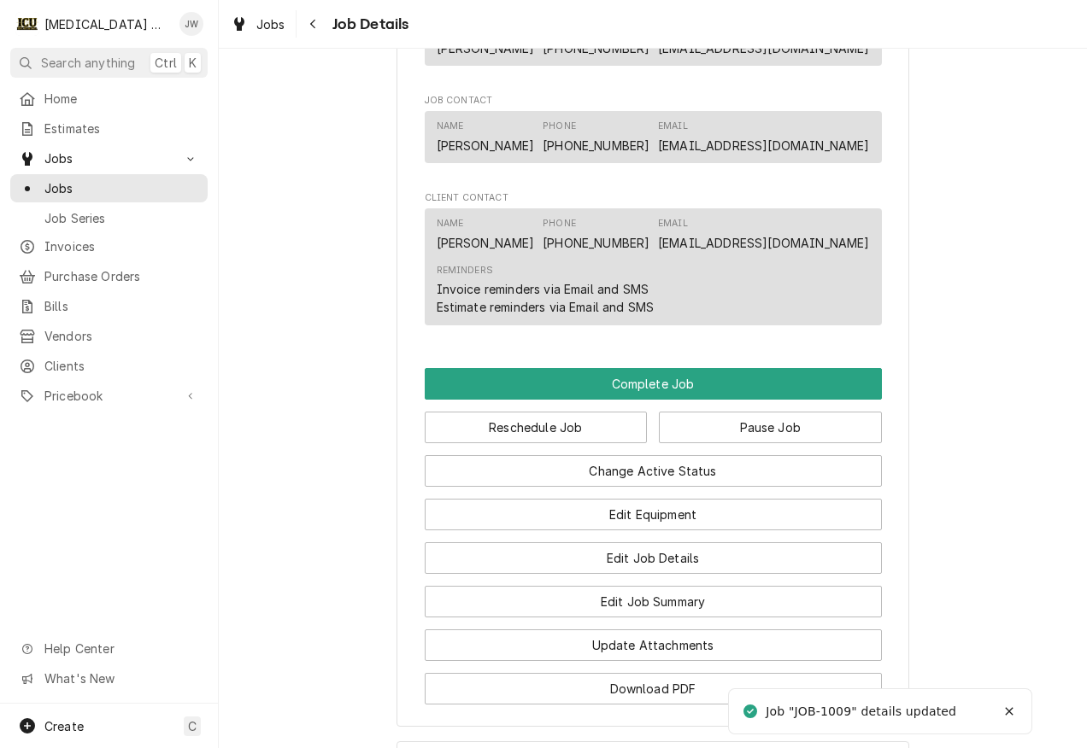
scroll to position [1281, 0]
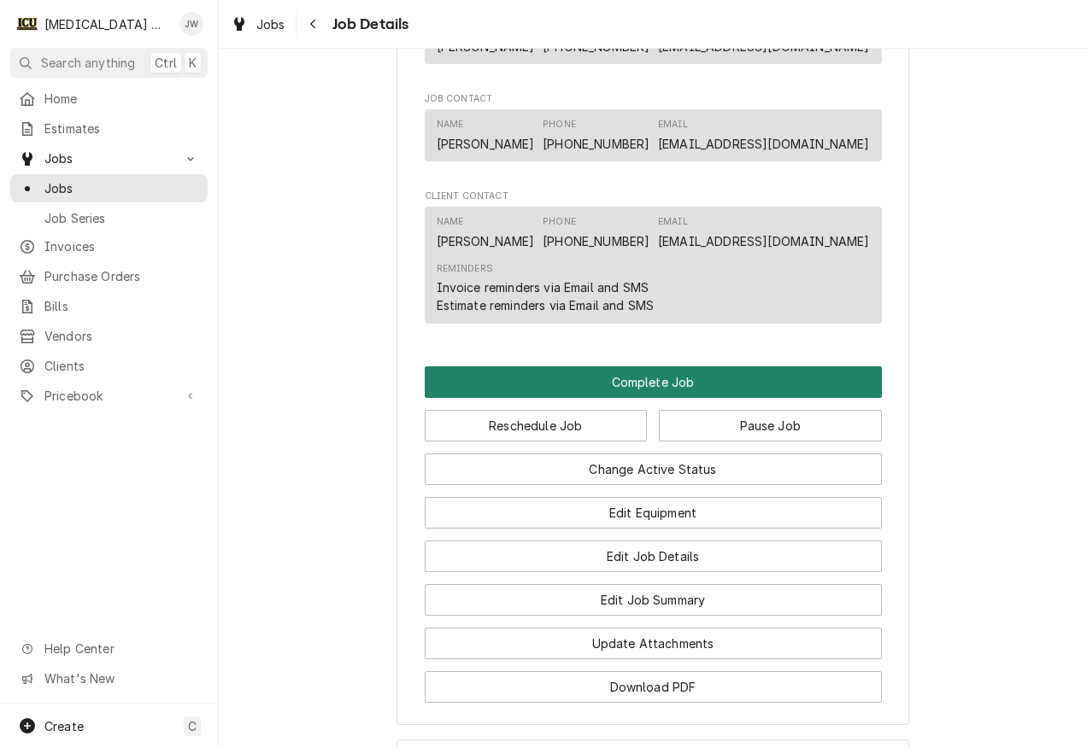
click at [651, 395] on button "Complete Job" at bounding box center [653, 382] width 457 height 32
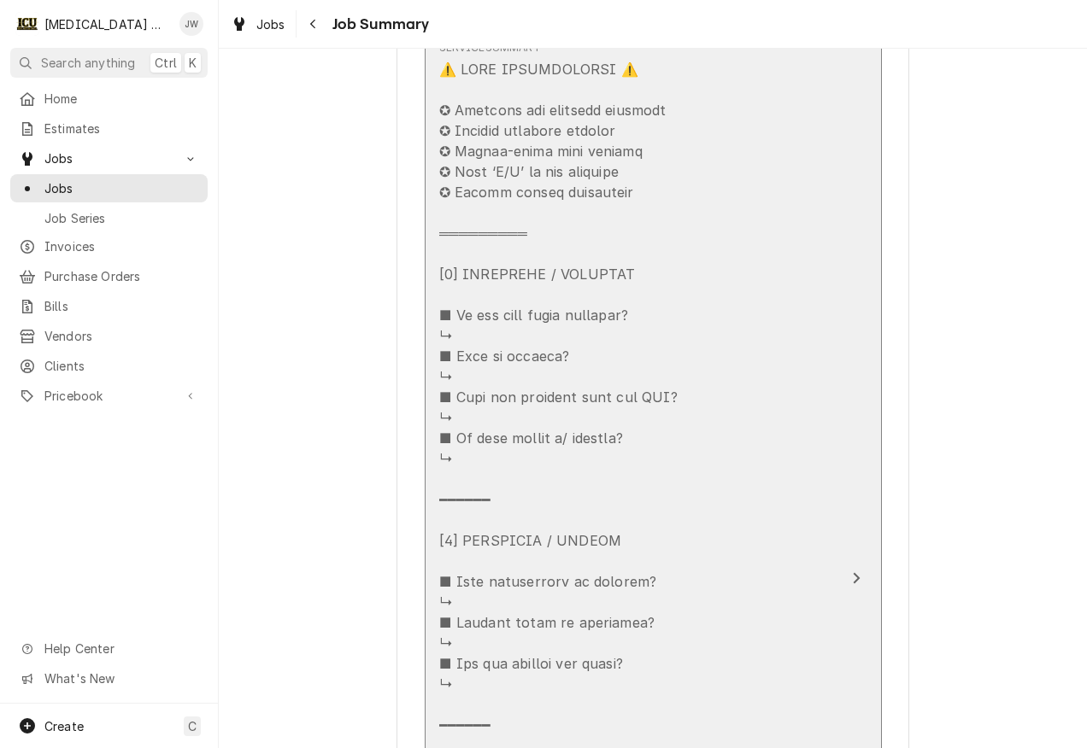
scroll to position [683, 0]
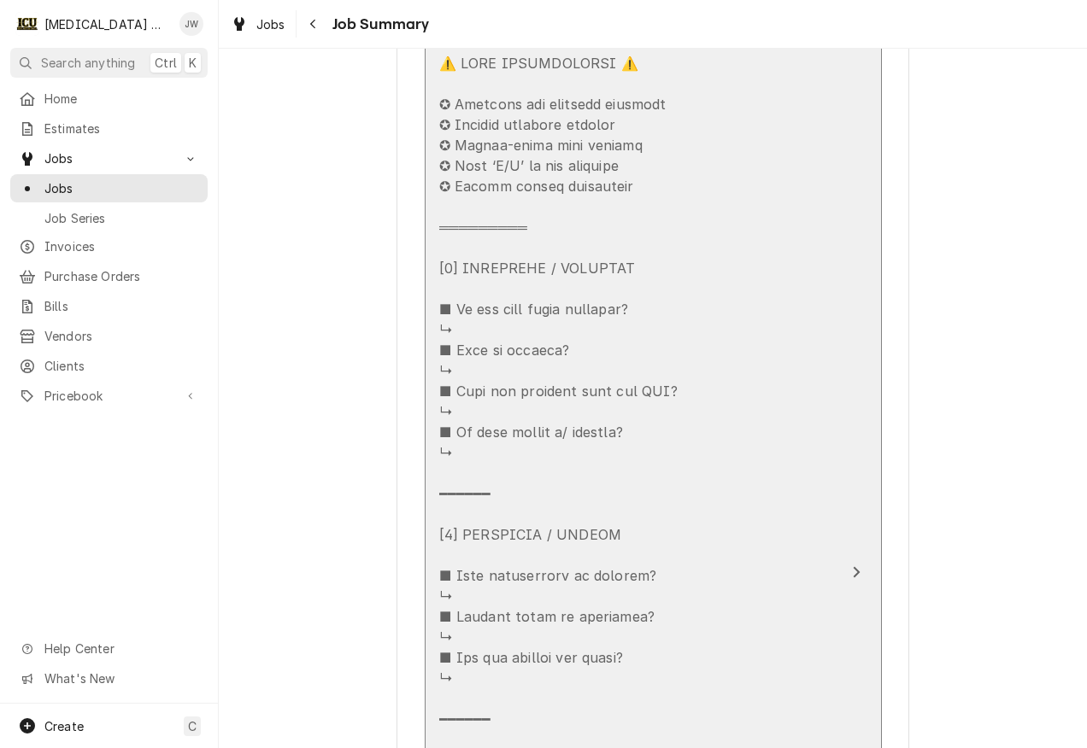
click at [482, 324] on div "Update Line Item" at bounding box center [563, 688] width 248 height 1271
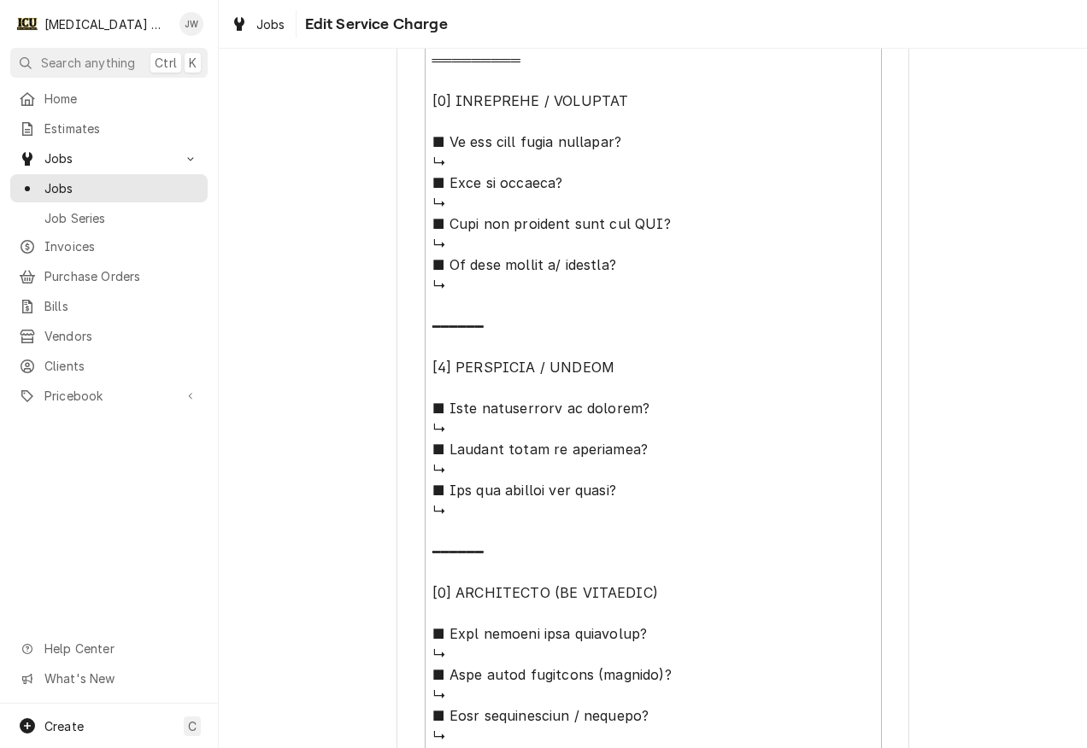
scroll to position [854, 0]
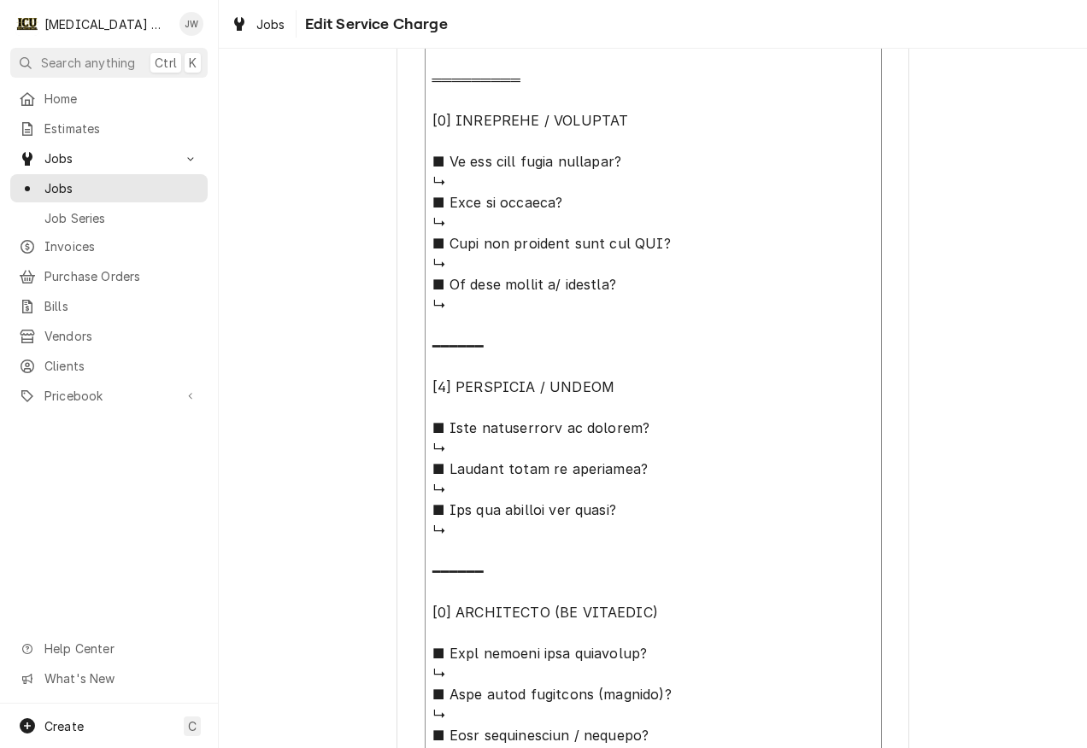
click at [472, 186] on textarea "Service Summary" at bounding box center [653, 540] width 457 height 1286
type textarea "x"
type textarea "⚠️ LORE IPSUMDOLORSI ⚠️ ✪ Ametcons adi elitsedd eiusmodt ✪ Incidid utlabore etd…"
type textarea "x"
type textarea "⚠️ LORE IPSUMDOLORSI ⚠️ ✪ Ametcons adi elitsedd eiusmodt ✪ Incidid utlabore etd…"
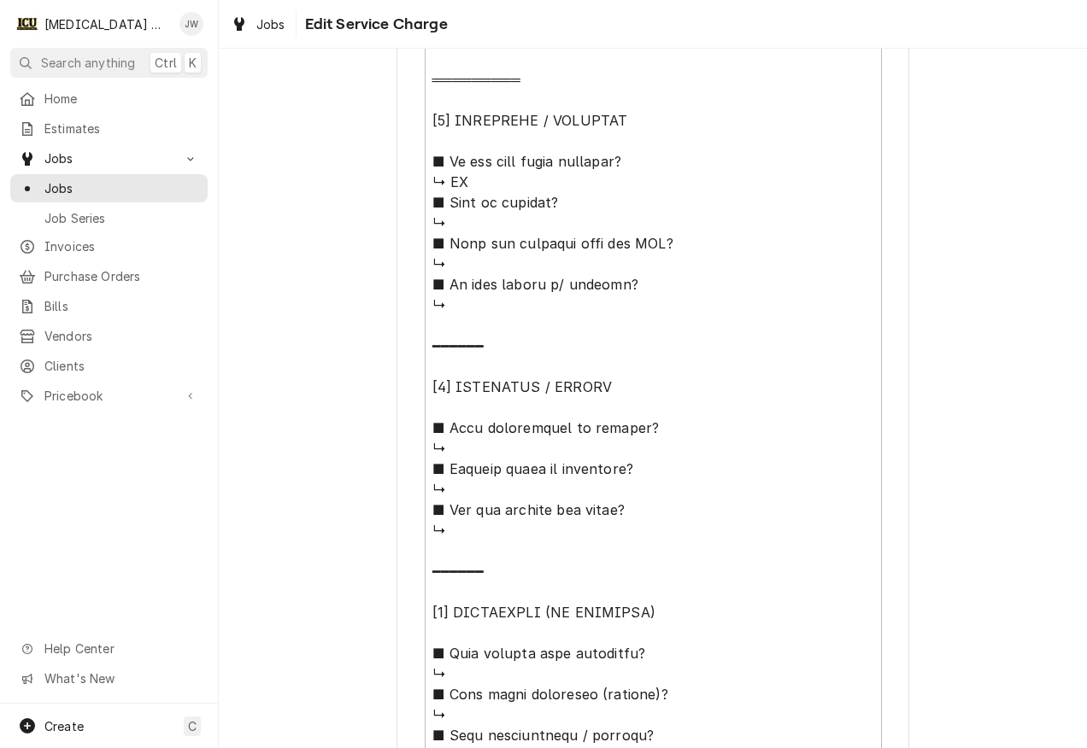
scroll to position [1438, 0]
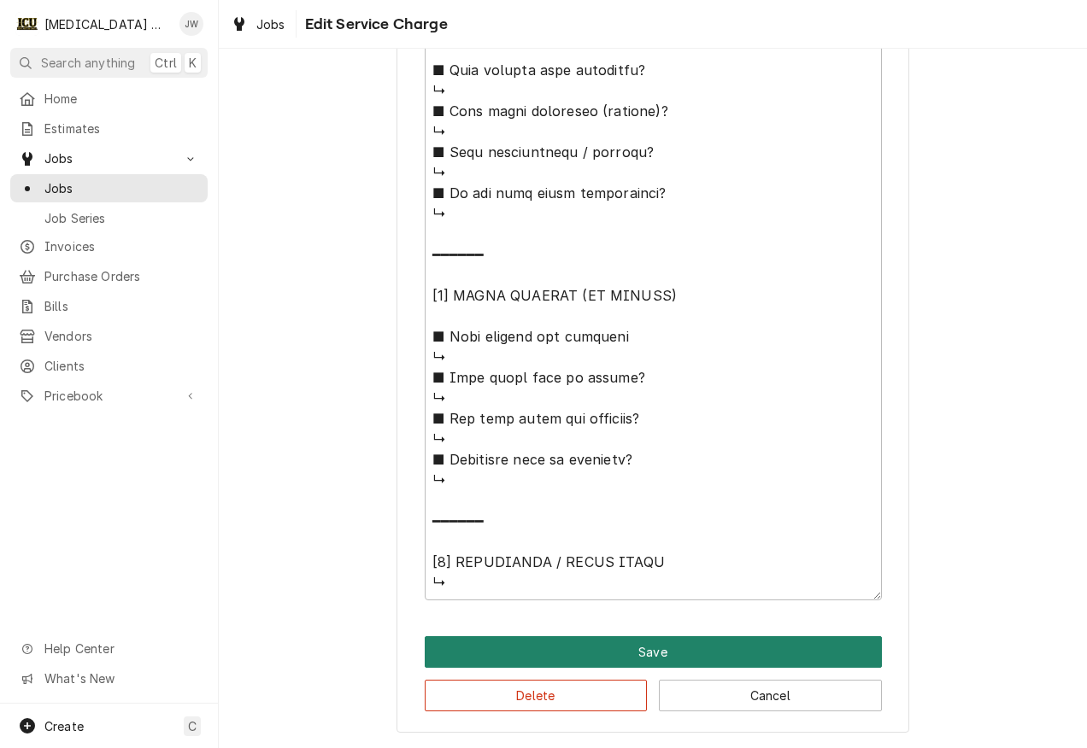
click at [632, 659] on button "Save" at bounding box center [653, 652] width 457 height 32
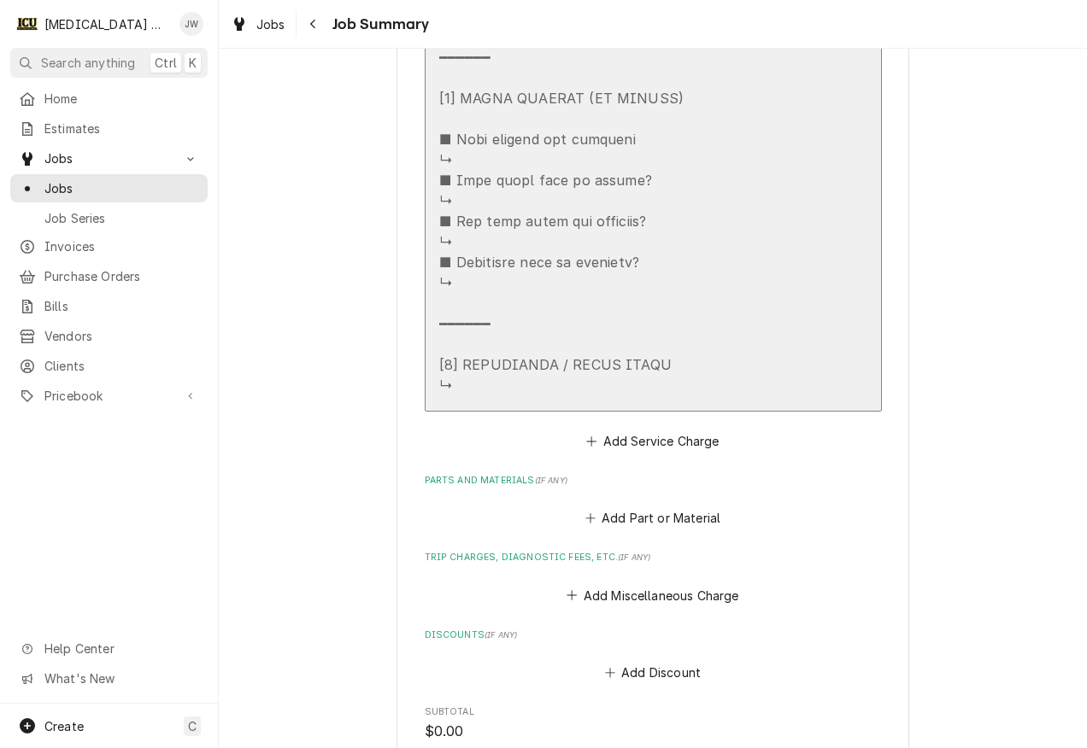
scroll to position [1676, 0]
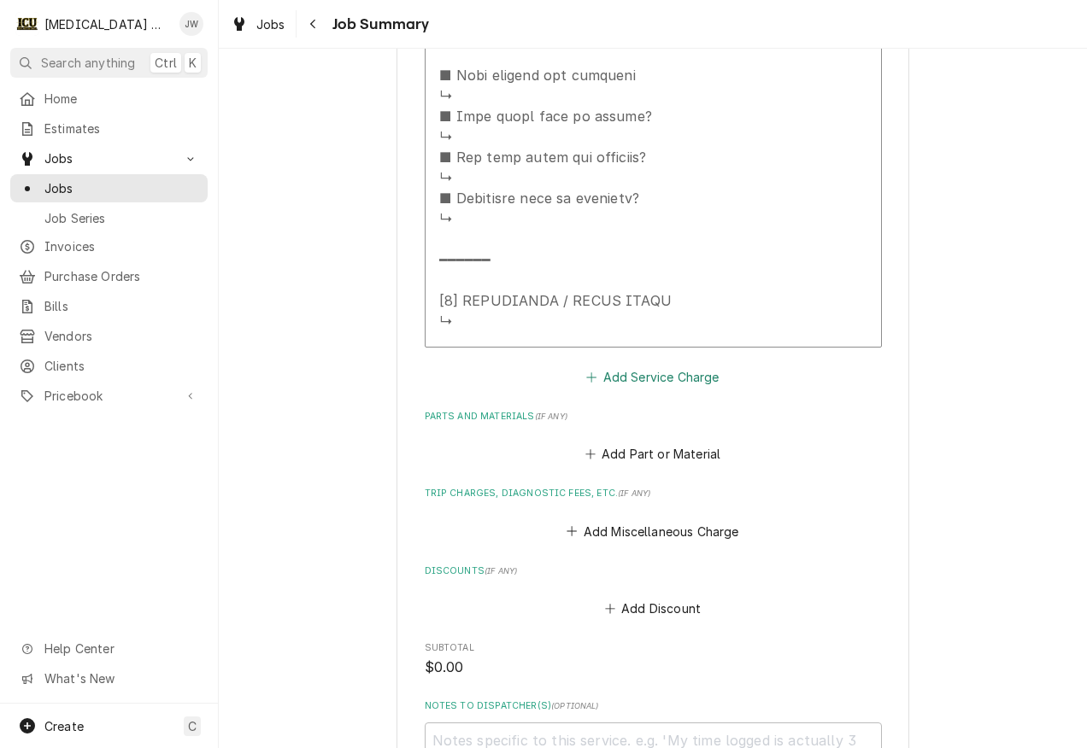
click at [606, 378] on button "Add Service Charge" at bounding box center [652, 377] width 138 height 24
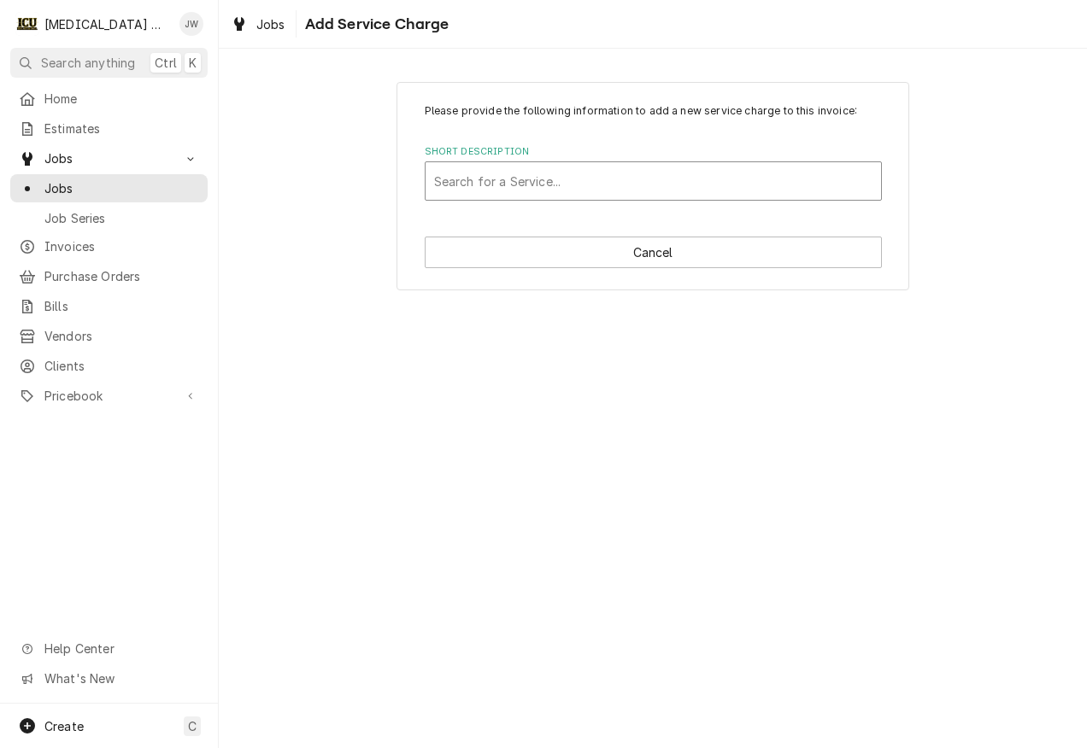
click at [508, 175] on div "Short Description" at bounding box center [653, 181] width 438 height 31
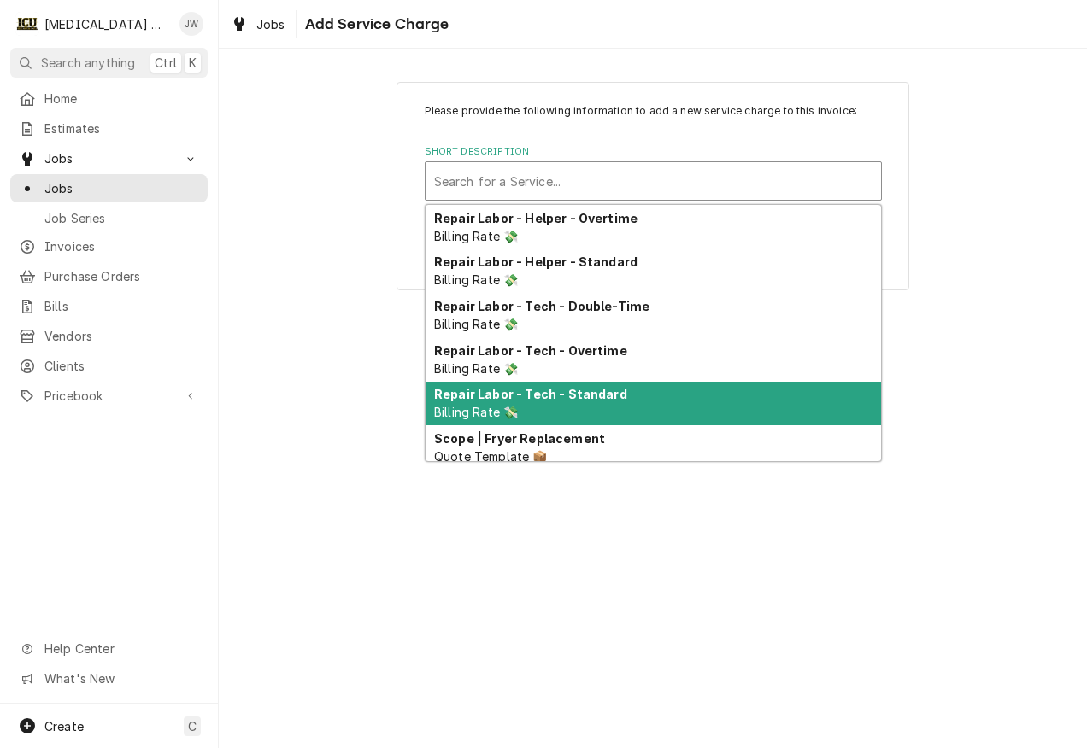
scroll to position [598, 0]
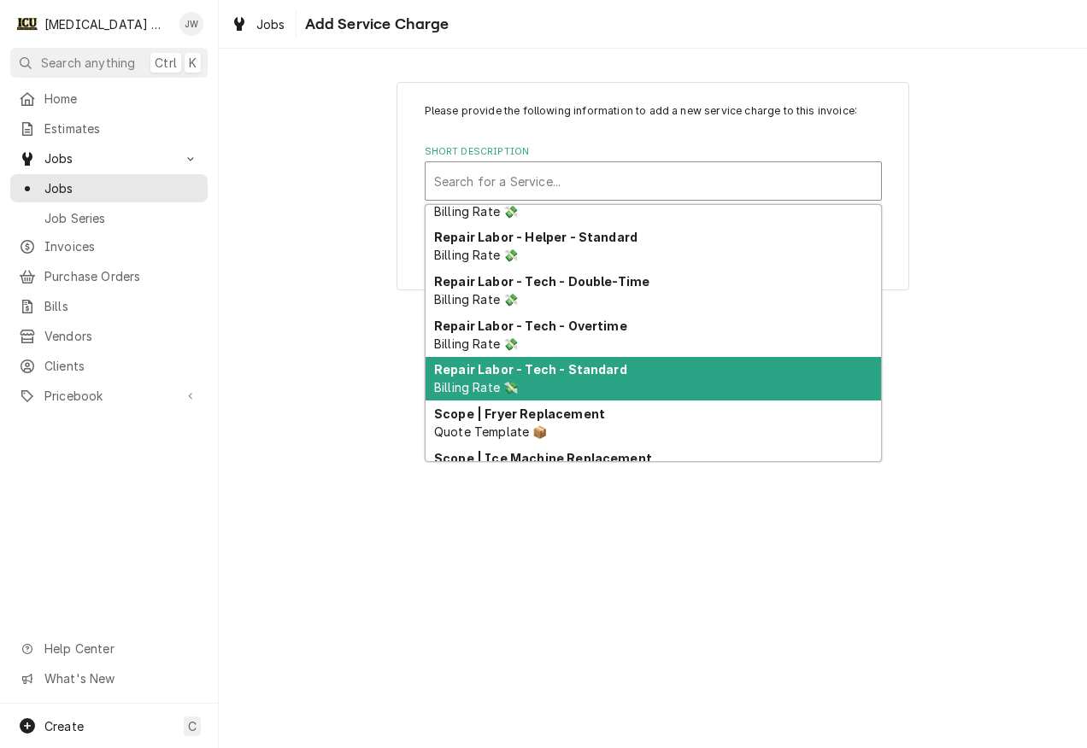
click at [471, 375] on strong "Repair Labor - Tech - Standard" at bounding box center [530, 369] width 193 height 15
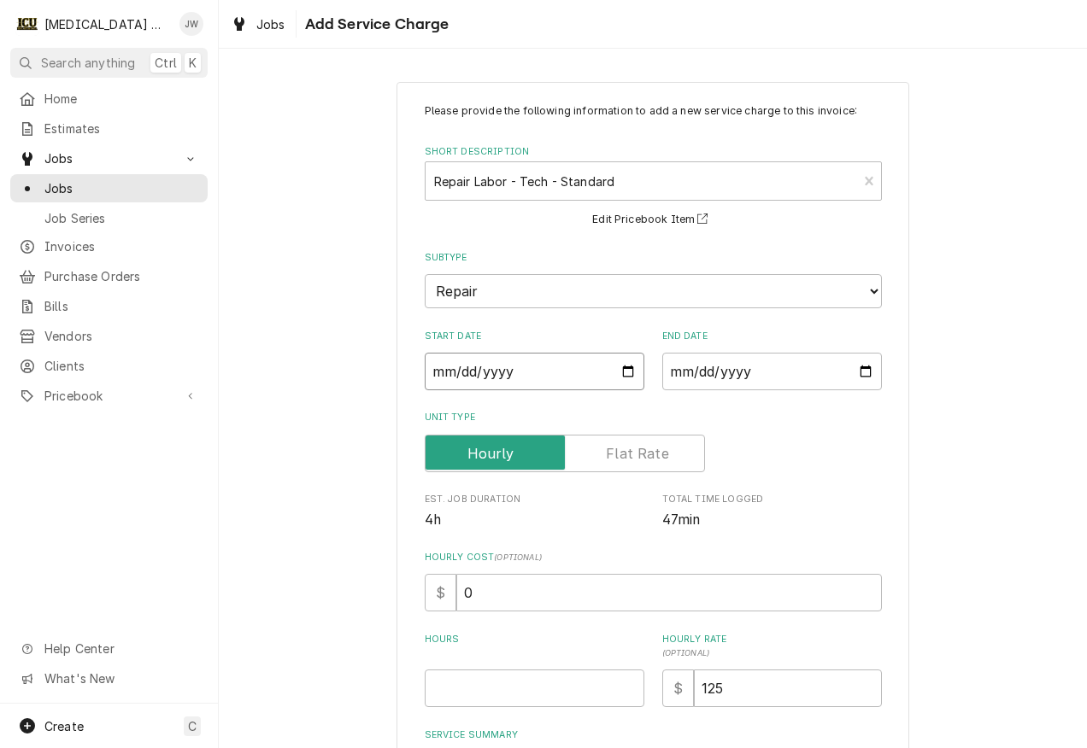
click at [618, 369] on input "Start Date" at bounding box center [535, 372] width 220 height 38
type textarea "x"
type input "[DATE]"
click at [858, 372] on input "End Date" at bounding box center [772, 372] width 220 height 38
type input "[DATE]"
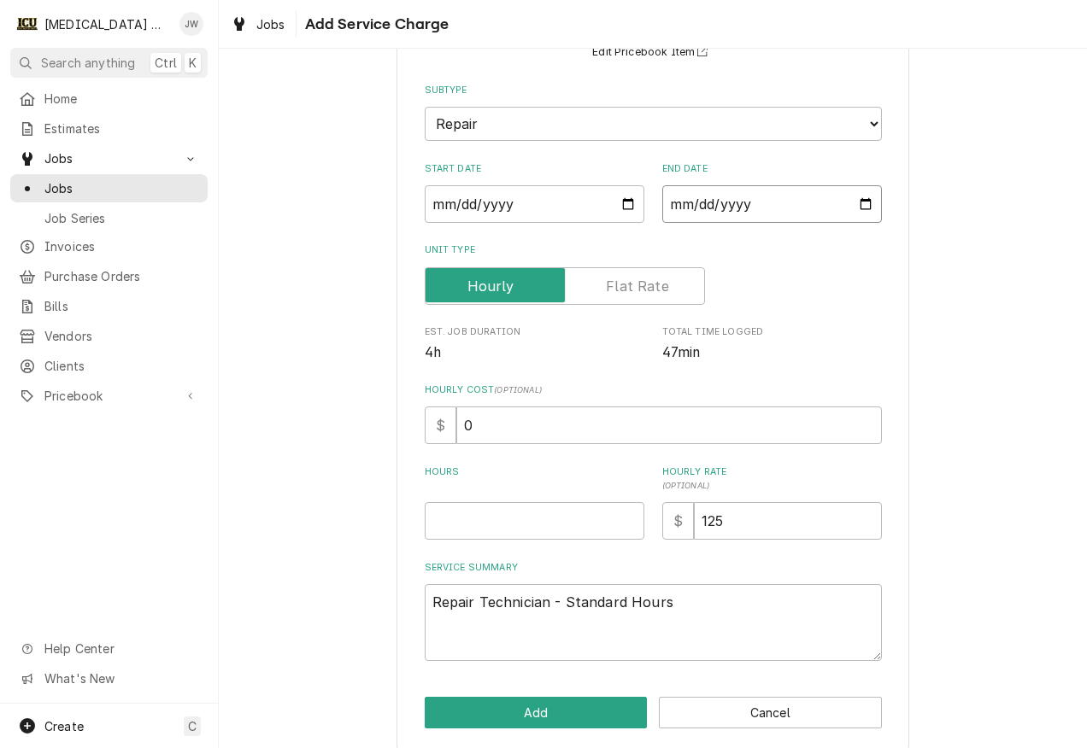
scroll to position [171, 0]
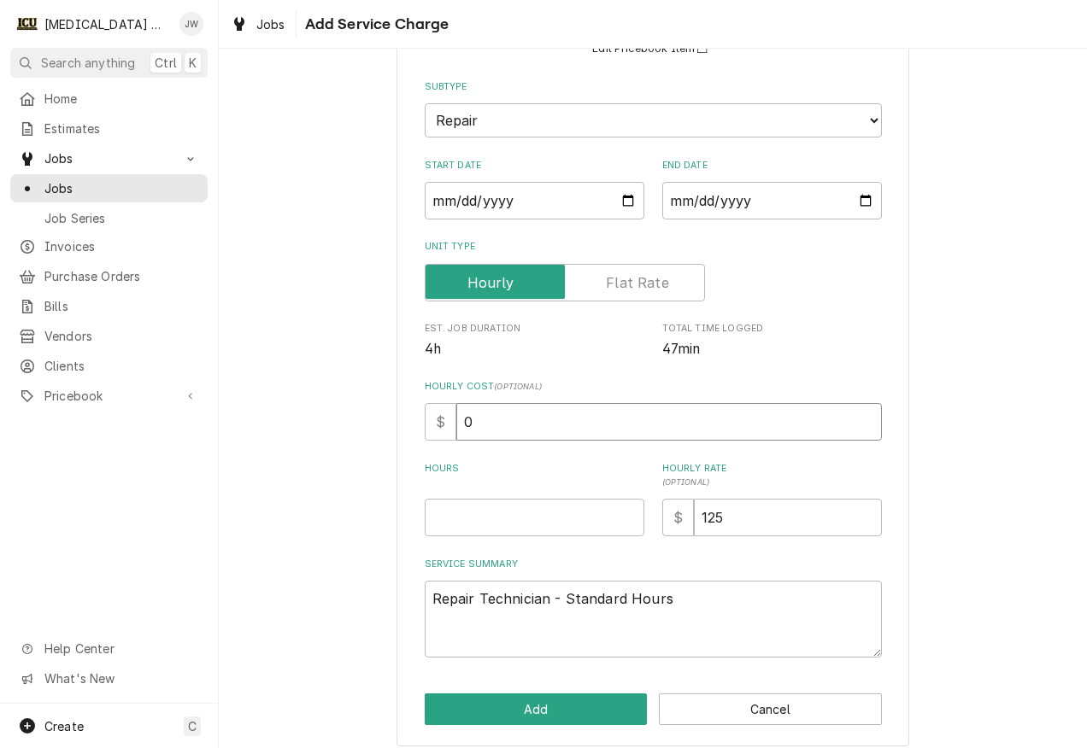
click at [521, 410] on input "0" at bounding box center [668, 422] width 425 height 38
click at [518, 510] on input "Hours" at bounding box center [535, 518] width 220 height 38
type textarea "x"
type input "6"
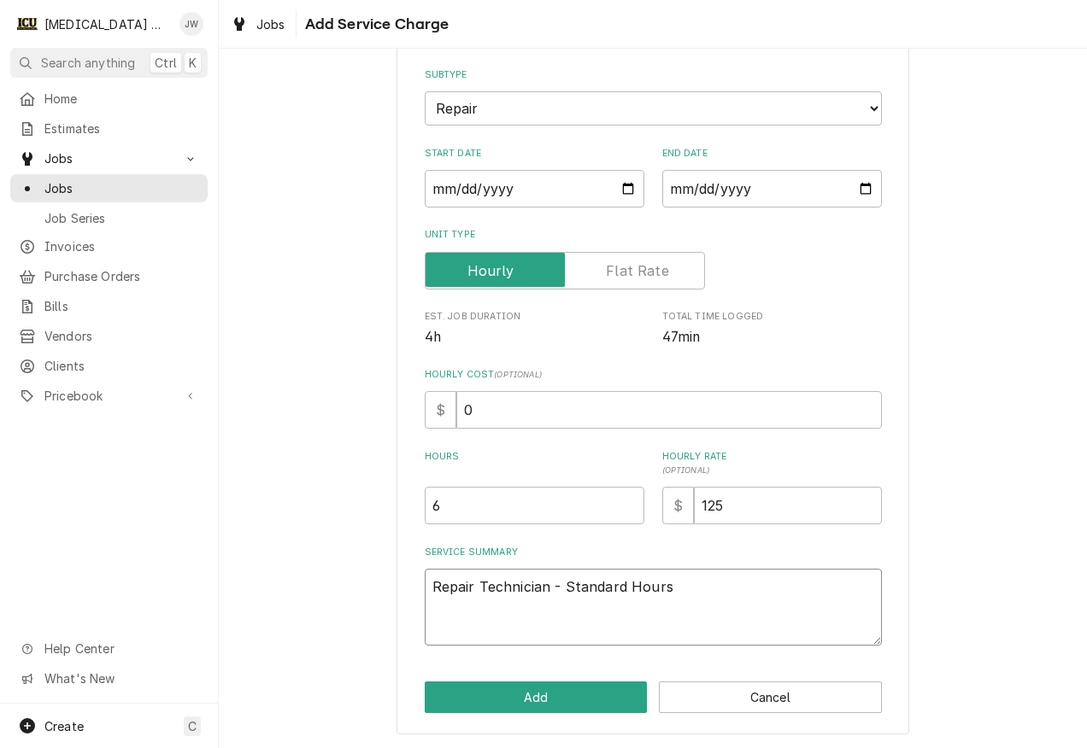
scroll to position [185, 0]
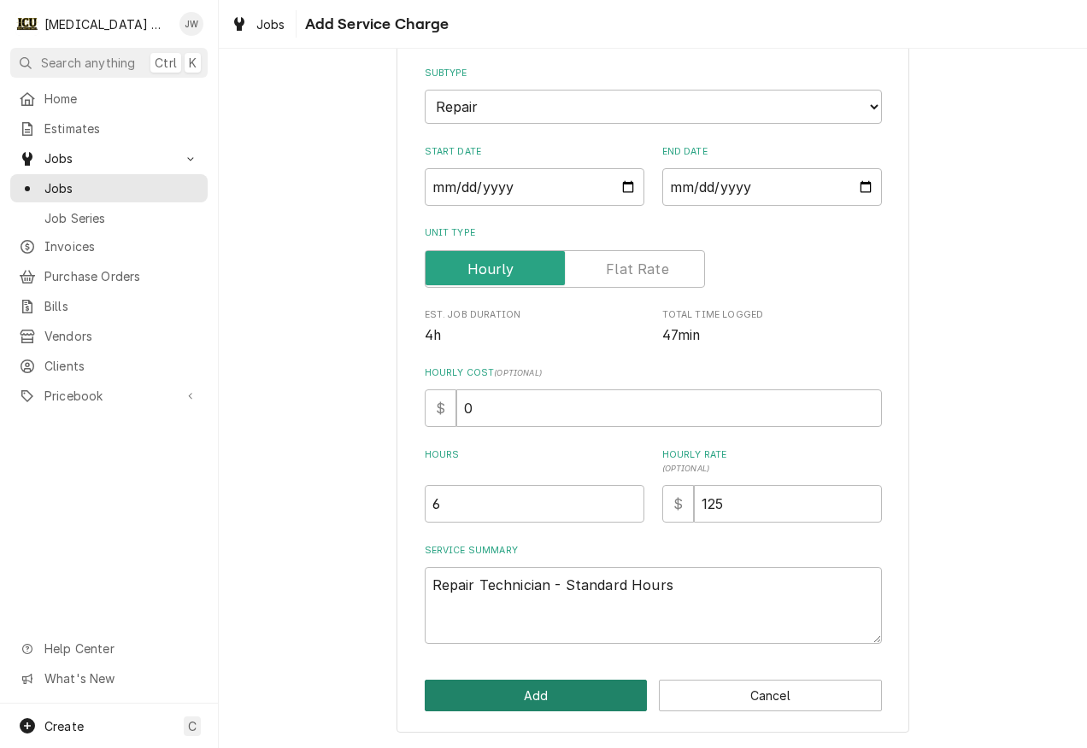
click at [533, 705] on button "Add" at bounding box center [536, 696] width 223 height 32
type textarea "x"
